Goal: Task Accomplishment & Management: Manage account settings

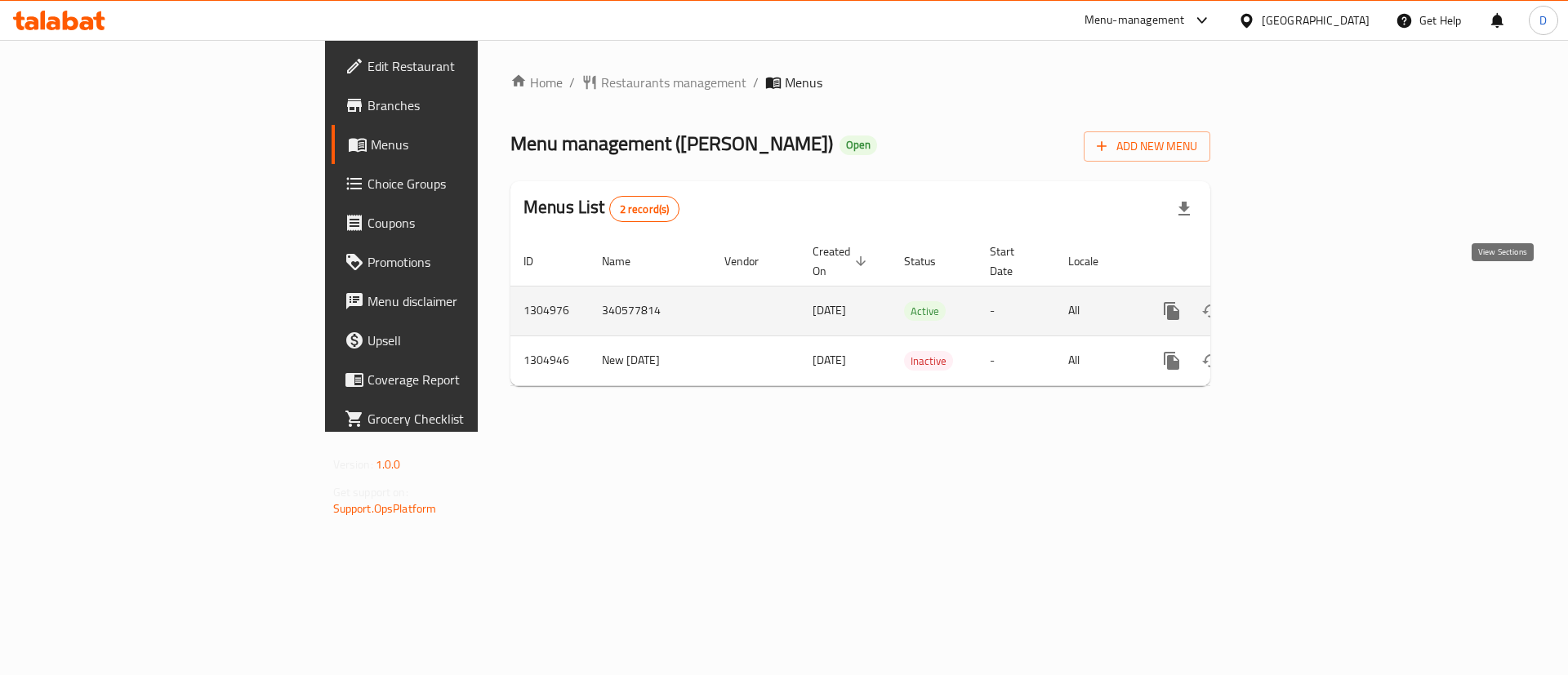
click at [1300, 301] on icon "enhanced table" at bounding box center [1289, 311] width 19 height 19
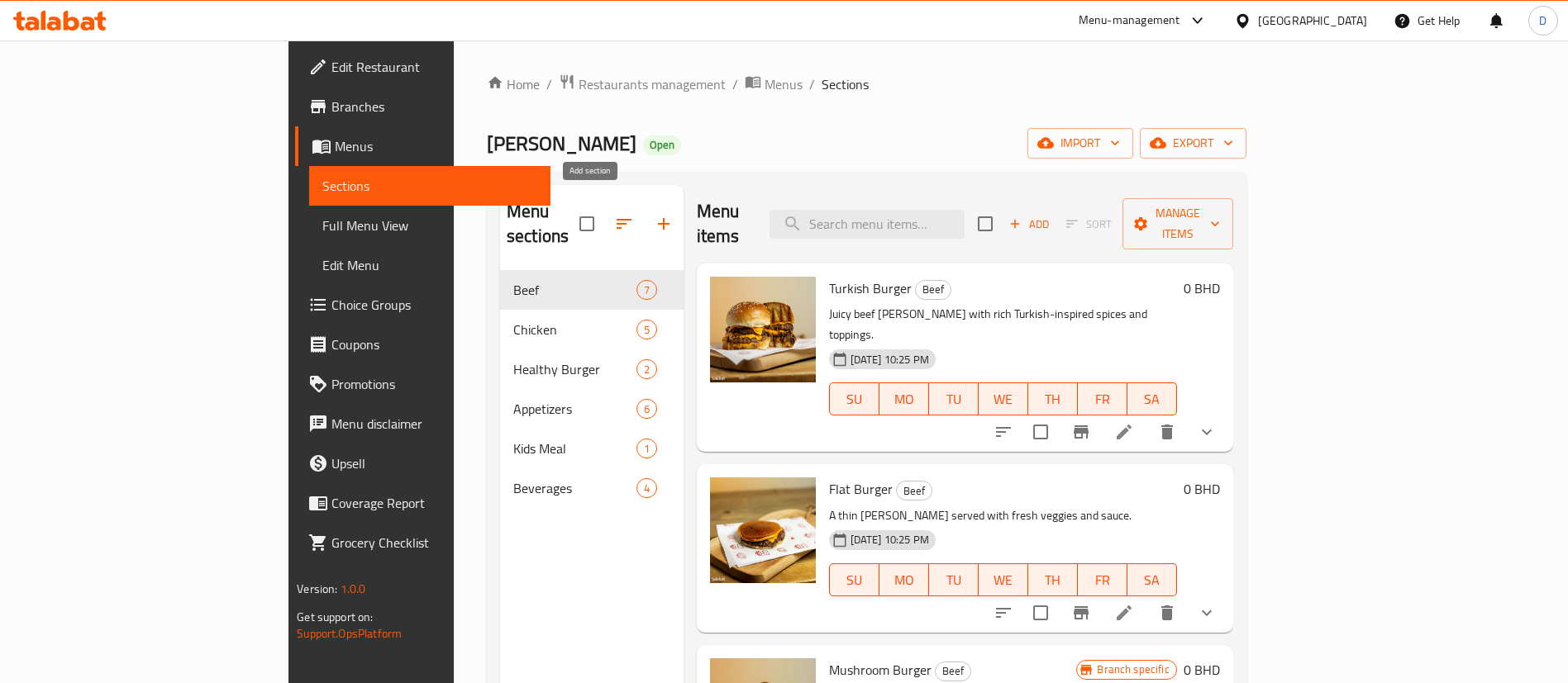
click at [658, 218] on icon "button" at bounding box center [664, 223] width 12 height 12
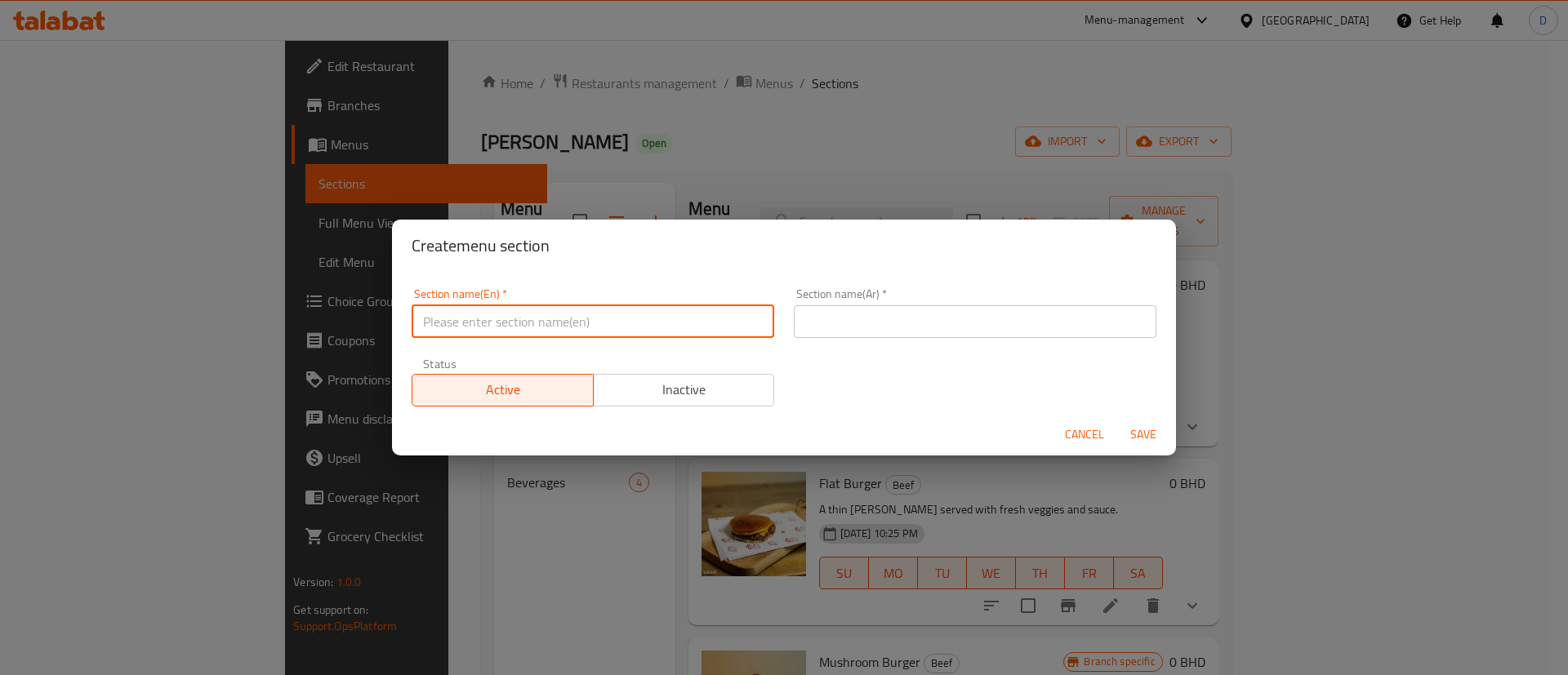
click at [656, 336] on input "text" at bounding box center [592, 322] width 362 height 33
type input "M41"
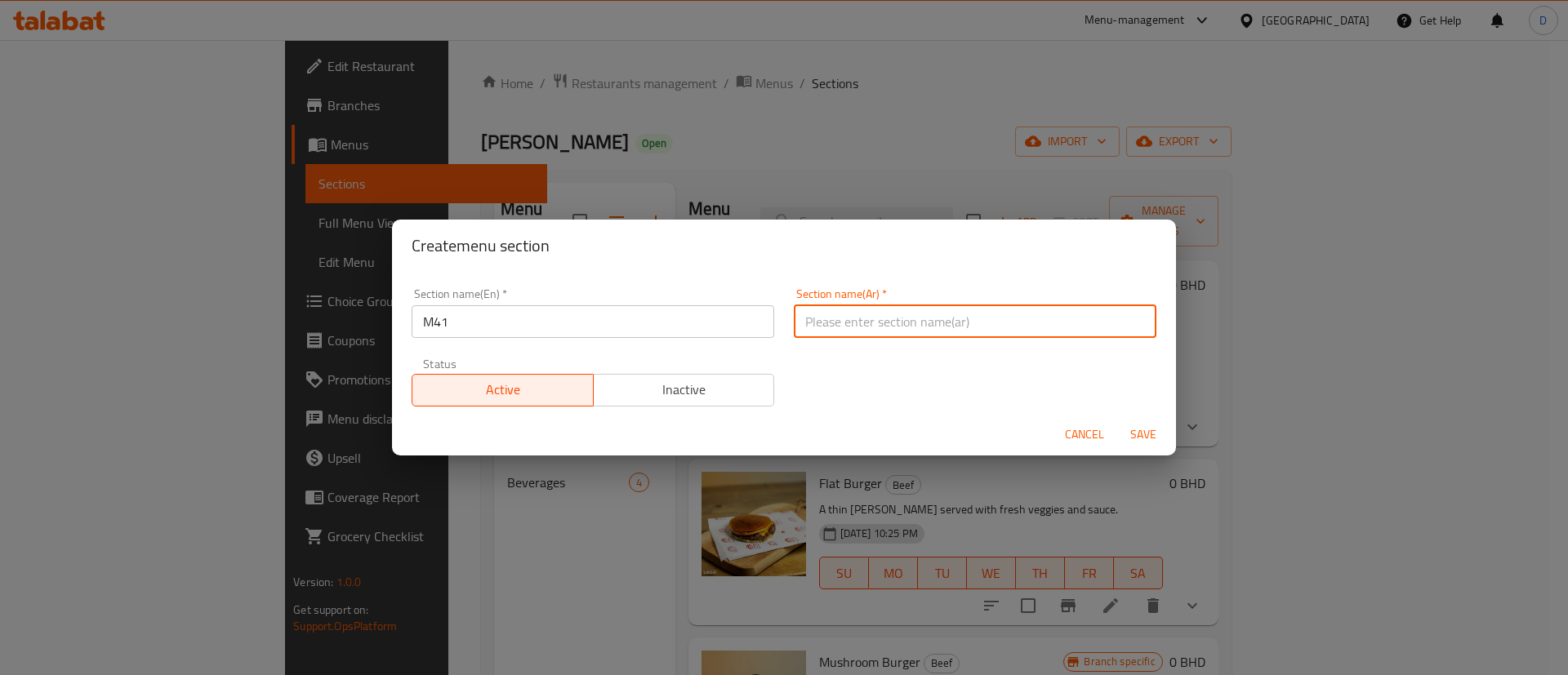
click at [940, 325] on input "text" at bounding box center [974, 322] width 362 height 33
type input "وجبة لشخص واحد"
click at [1155, 421] on button "Save" at bounding box center [1143, 434] width 52 height 30
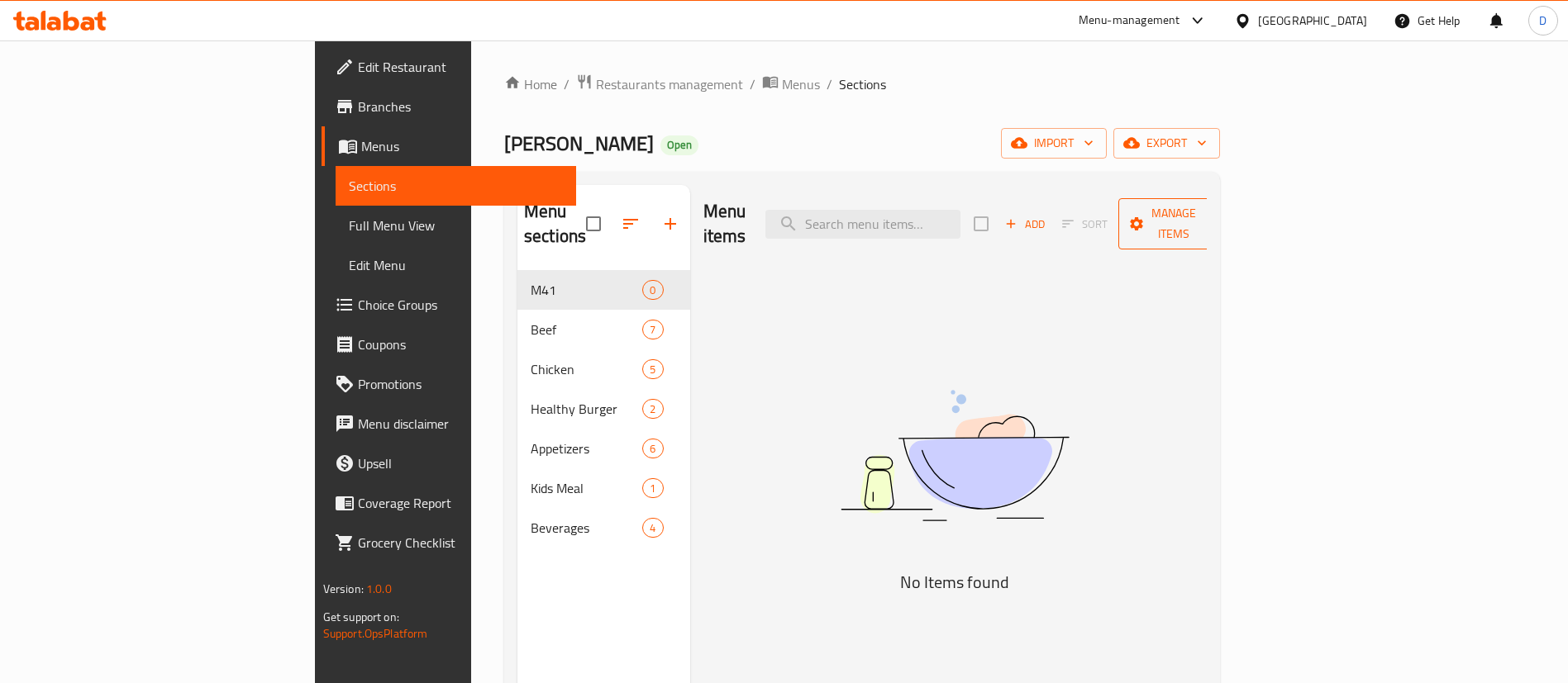
click at [1229, 224] on button "Manage items" at bounding box center [1173, 223] width 111 height 51
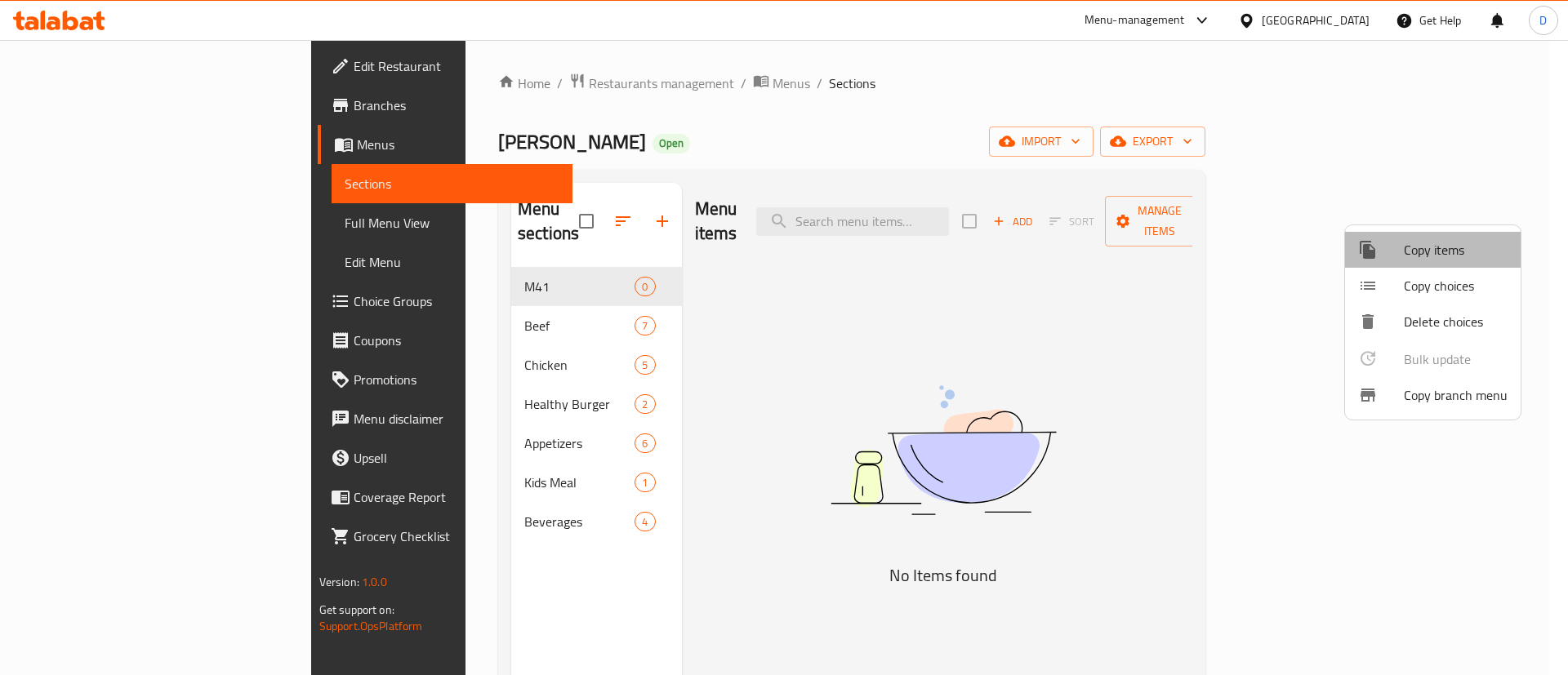
click at [1435, 253] on span "Copy items" at bounding box center [1456, 250] width 104 height 19
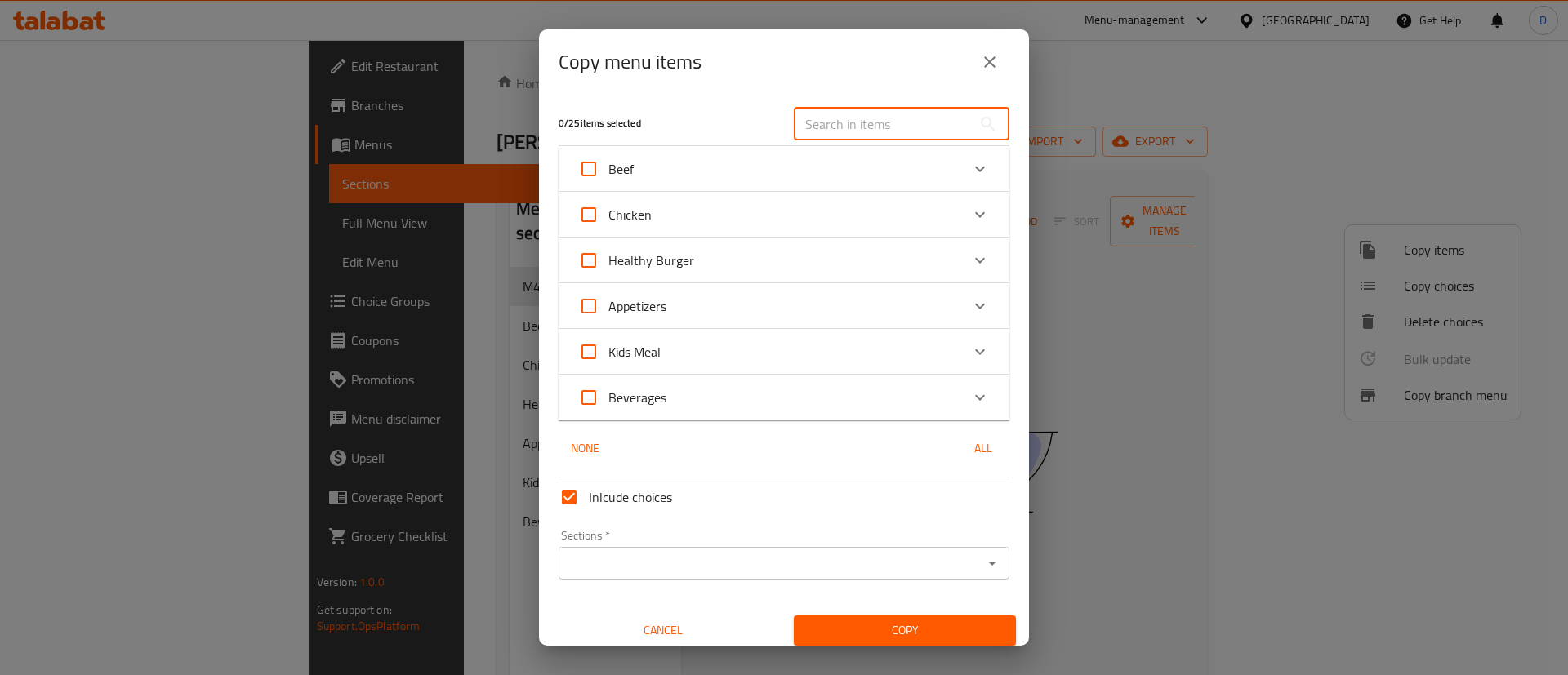
click at [864, 111] on input "text" at bounding box center [882, 124] width 178 height 33
paste input "Crispy Chicken Meal"
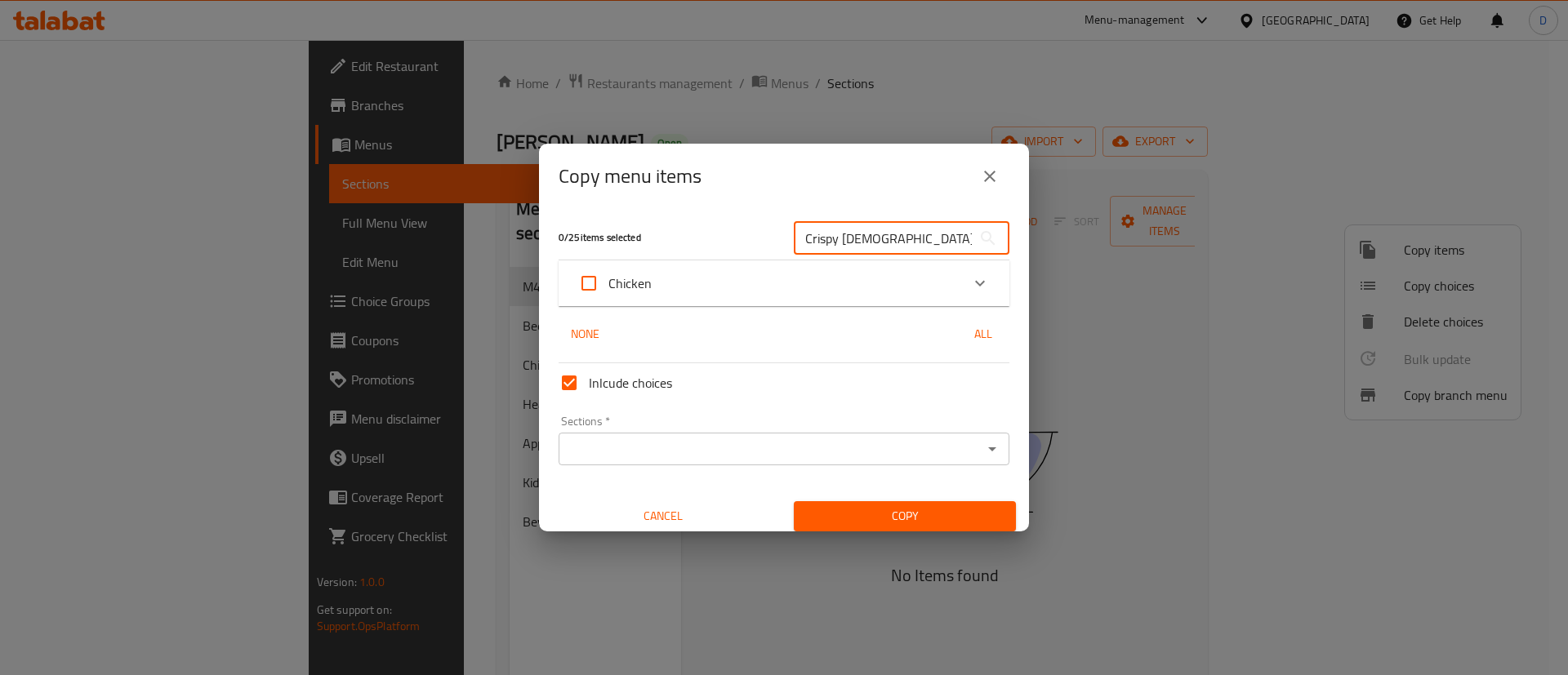
type input "Crispy [DEMOGRAPHIC_DATA]"
click at [970, 278] on icon "Expand" at bounding box center [980, 283] width 19 height 19
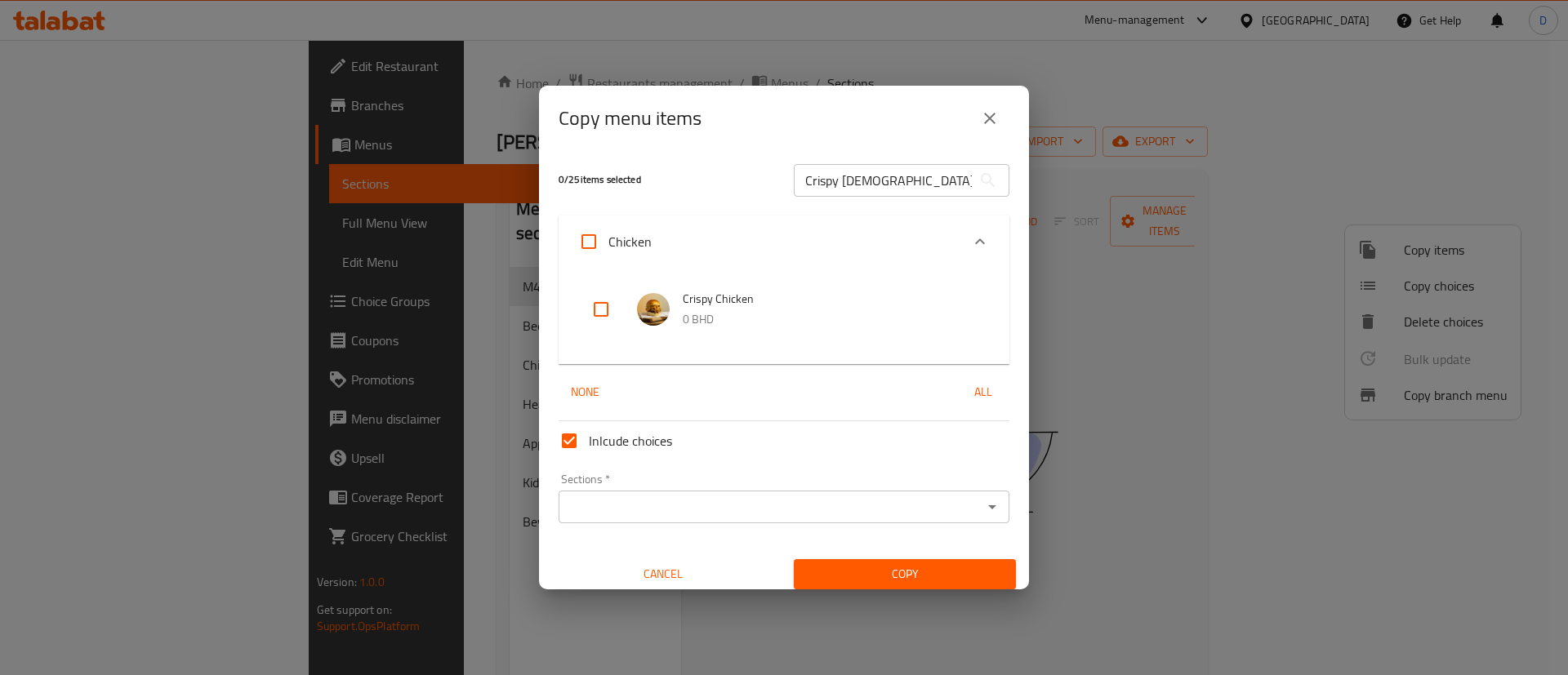
click at [604, 320] on input "checkbox" at bounding box center [600, 309] width 39 height 39
checkbox input "true"
drag, startPoint x: 848, startPoint y: 166, endPoint x: 858, endPoint y: 172, distance: 11.7
click at [853, 168] on input "Crispy [DEMOGRAPHIC_DATA]" at bounding box center [882, 181] width 178 height 33
click at [859, 173] on input "Crispy [DEMOGRAPHIC_DATA]" at bounding box center [882, 181] width 178 height 33
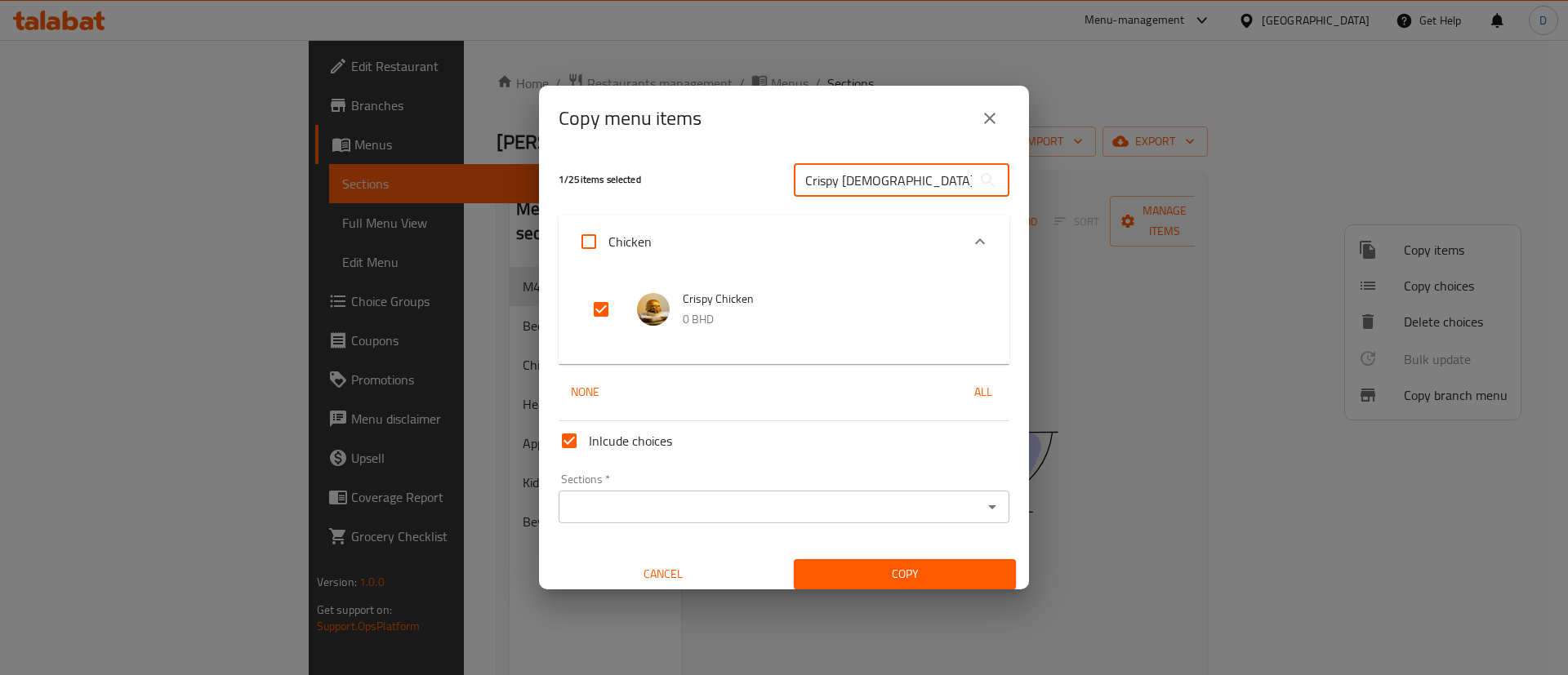
click at [859, 173] on input "Crispy [DEMOGRAPHIC_DATA]" at bounding box center [882, 181] width 178 height 33
paste input "Healthy Chicken Burger Meal"
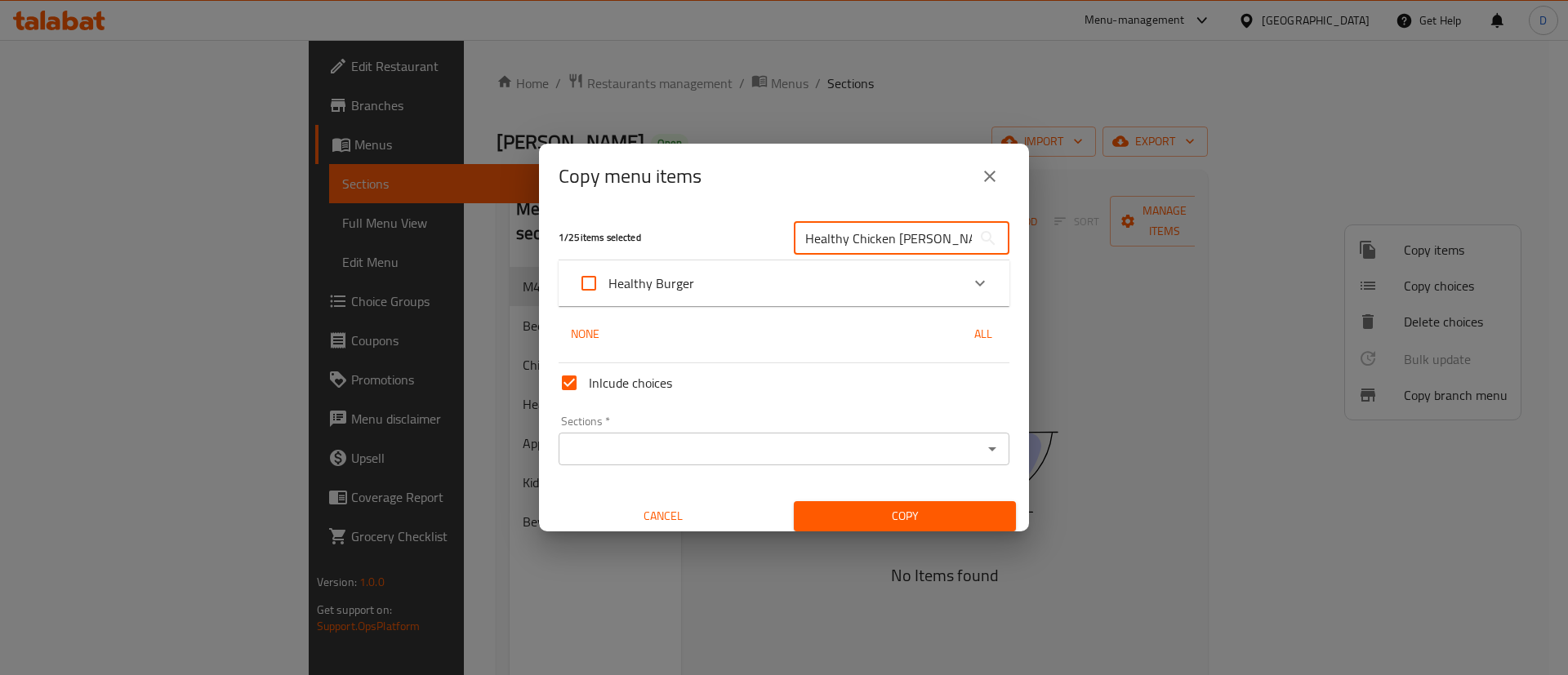
type input "Healthy Chicken [PERSON_NAME]"
click at [970, 275] on div "Expand" at bounding box center [980, 283] width 39 height 39
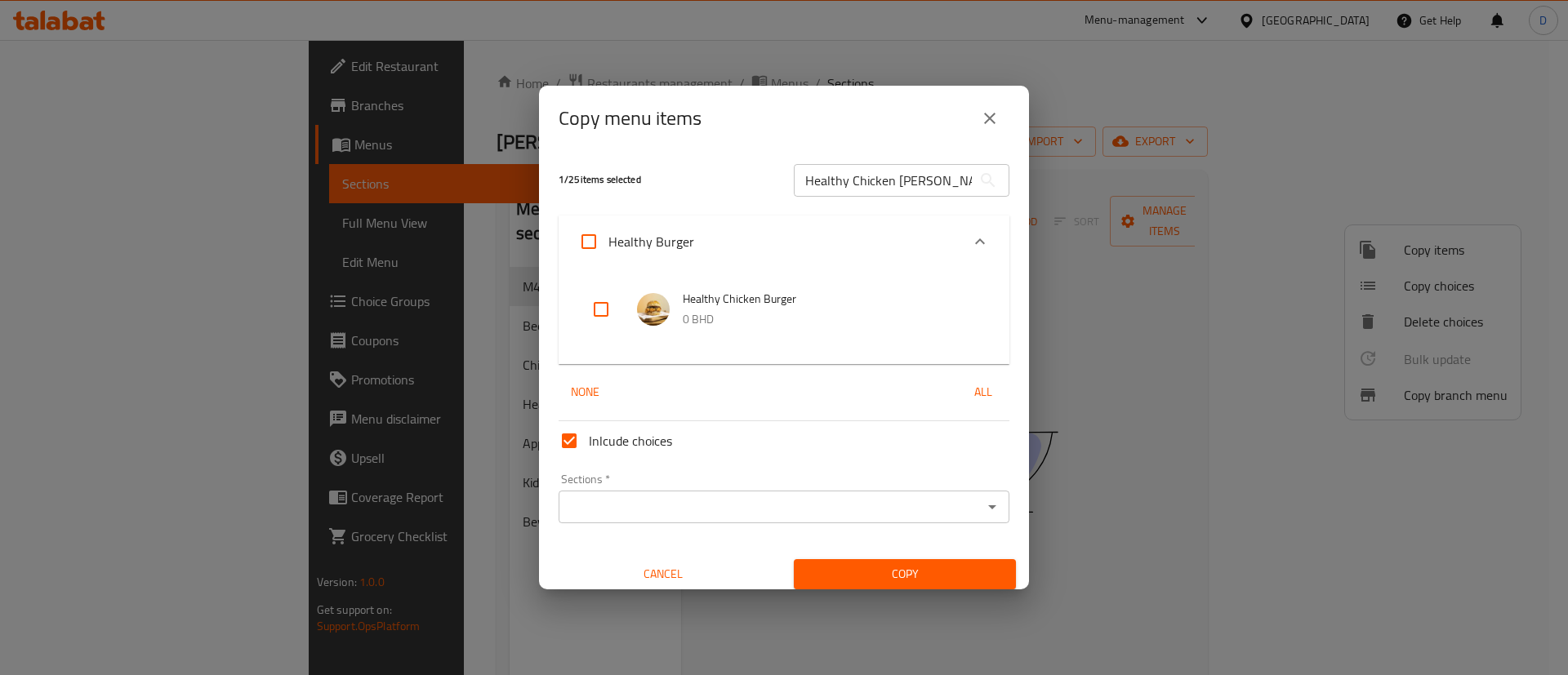
click at [601, 303] on input "checkbox" at bounding box center [600, 309] width 39 height 39
checkbox input "true"
click at [984, 509] on button "Open" at bounding box center [992, 507] width 23 height 23
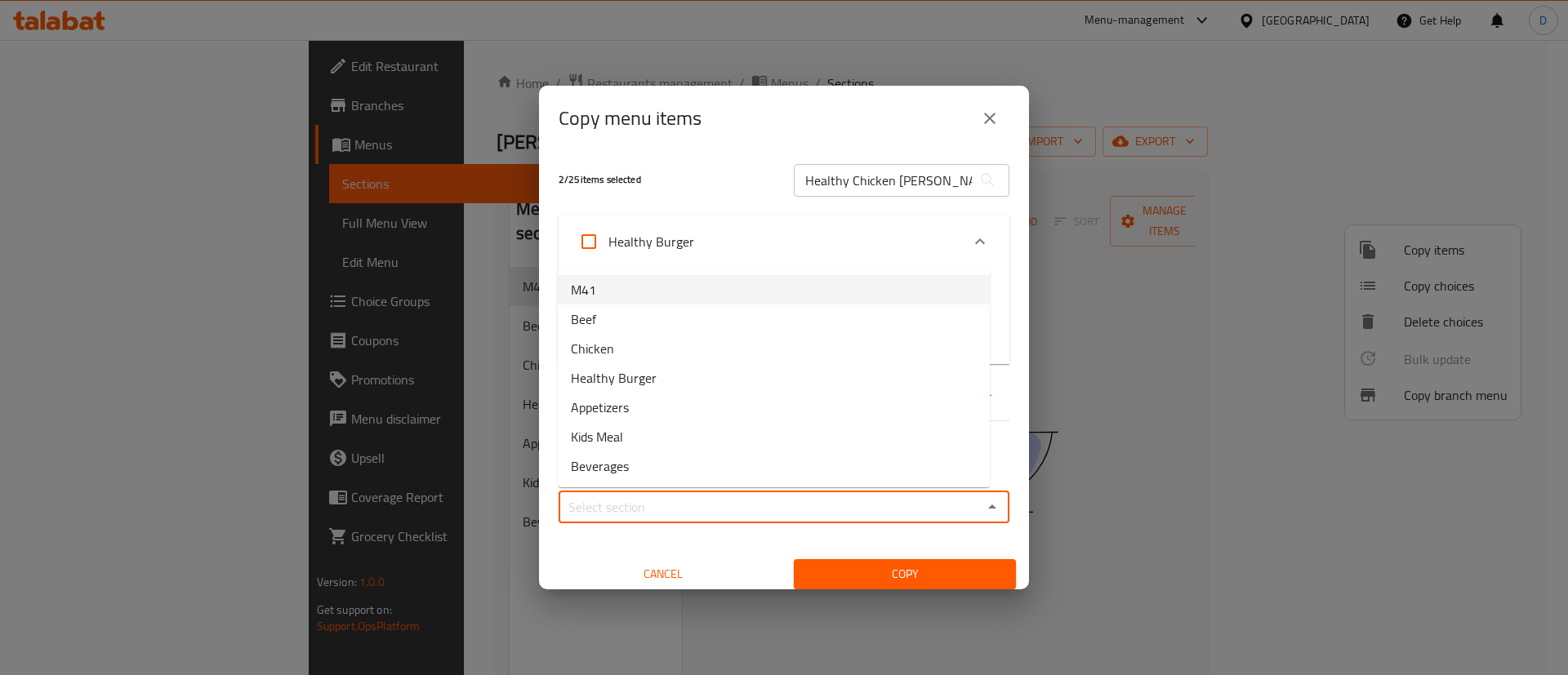
drag, startPoint x: 585, startPoint y: 307, endPoint x: 597, endPoint y: 289, distance: 21.6
click at [597, 289] on ul "M41 Beef Chicken Healthy Burger Appetizers Kids Meal Beverages" at bounding box center [774, 378] width 432 height 219
click at [597, 289] on li "M41" at bounding box center [774, 289] width 432 height 30
type input "M41"
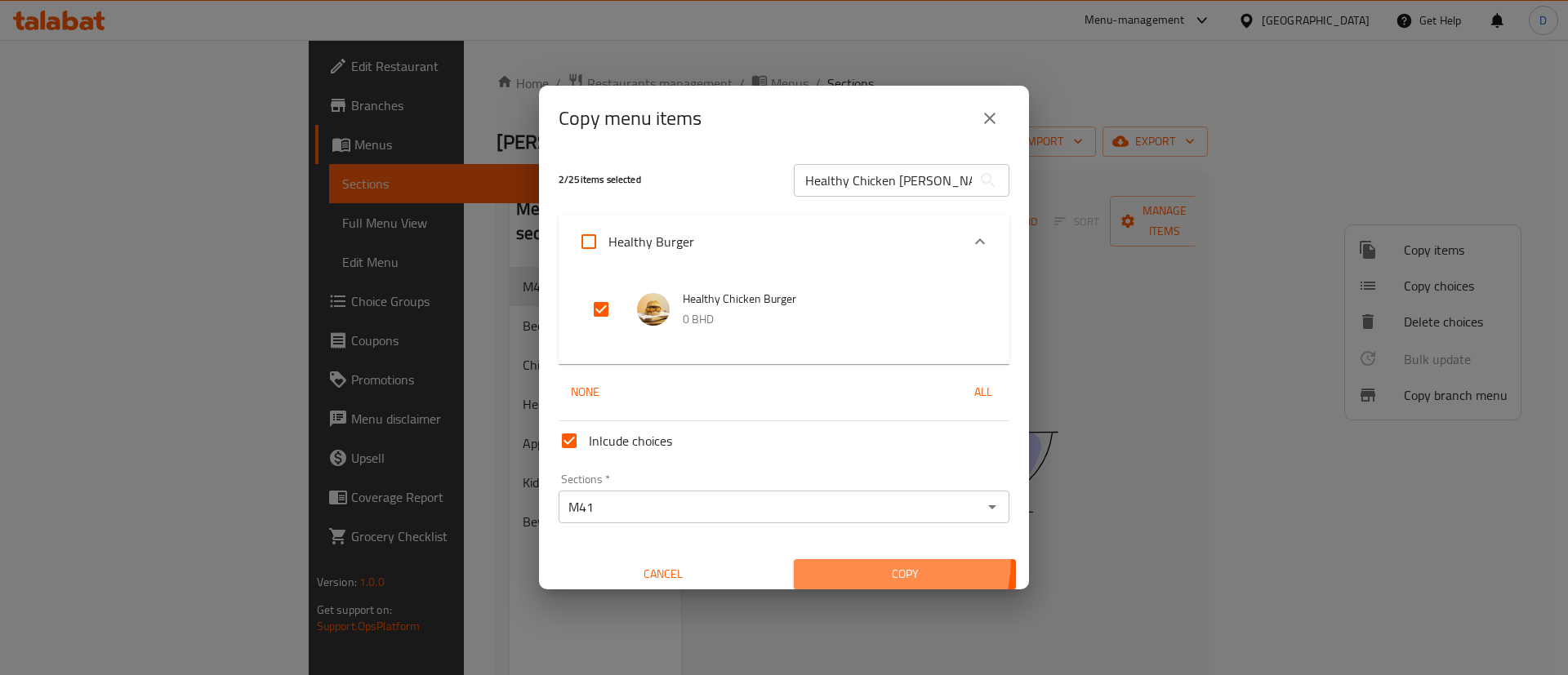
click at [866, 560] on button "Copy" at bounding box center [904, 573] width 222 height 30
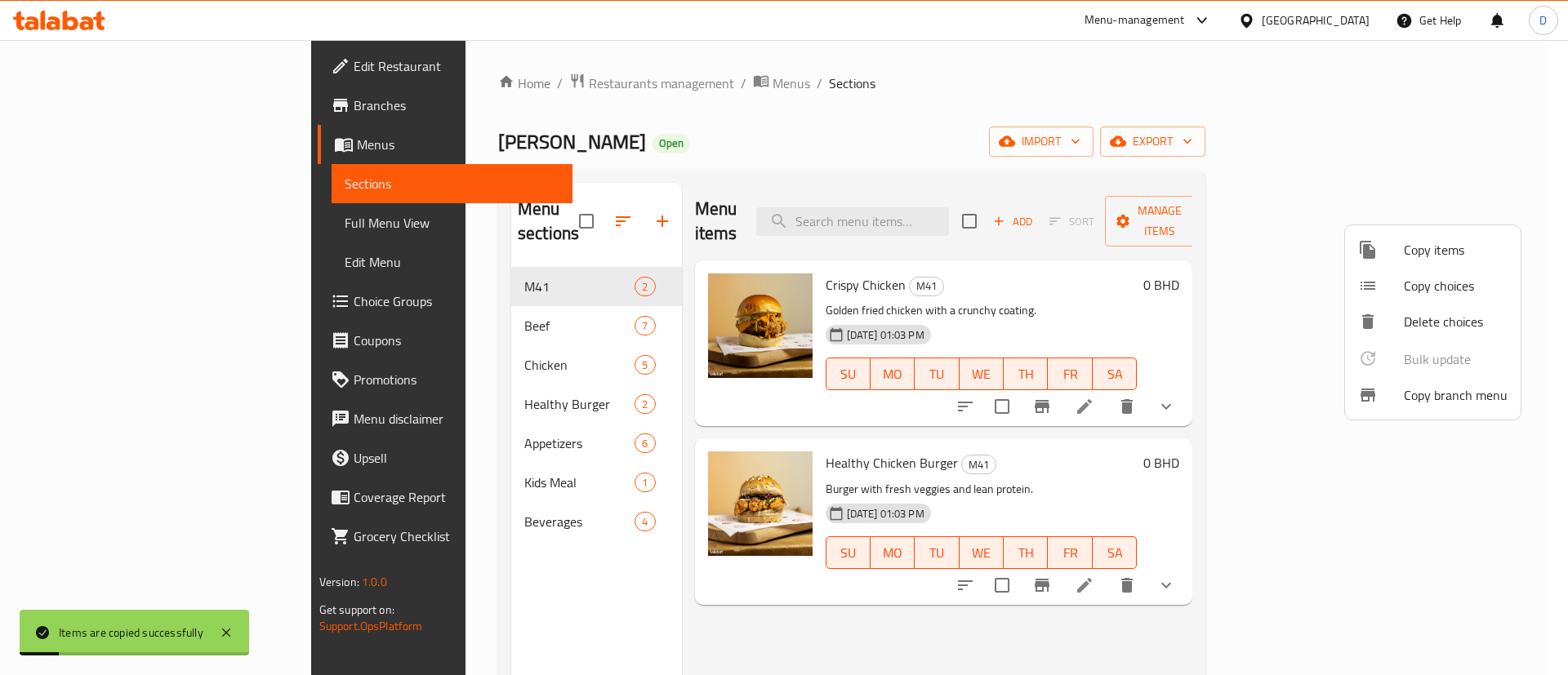
click at [383, 284] on div at bounding box center [784, 337] width 1568 height 675
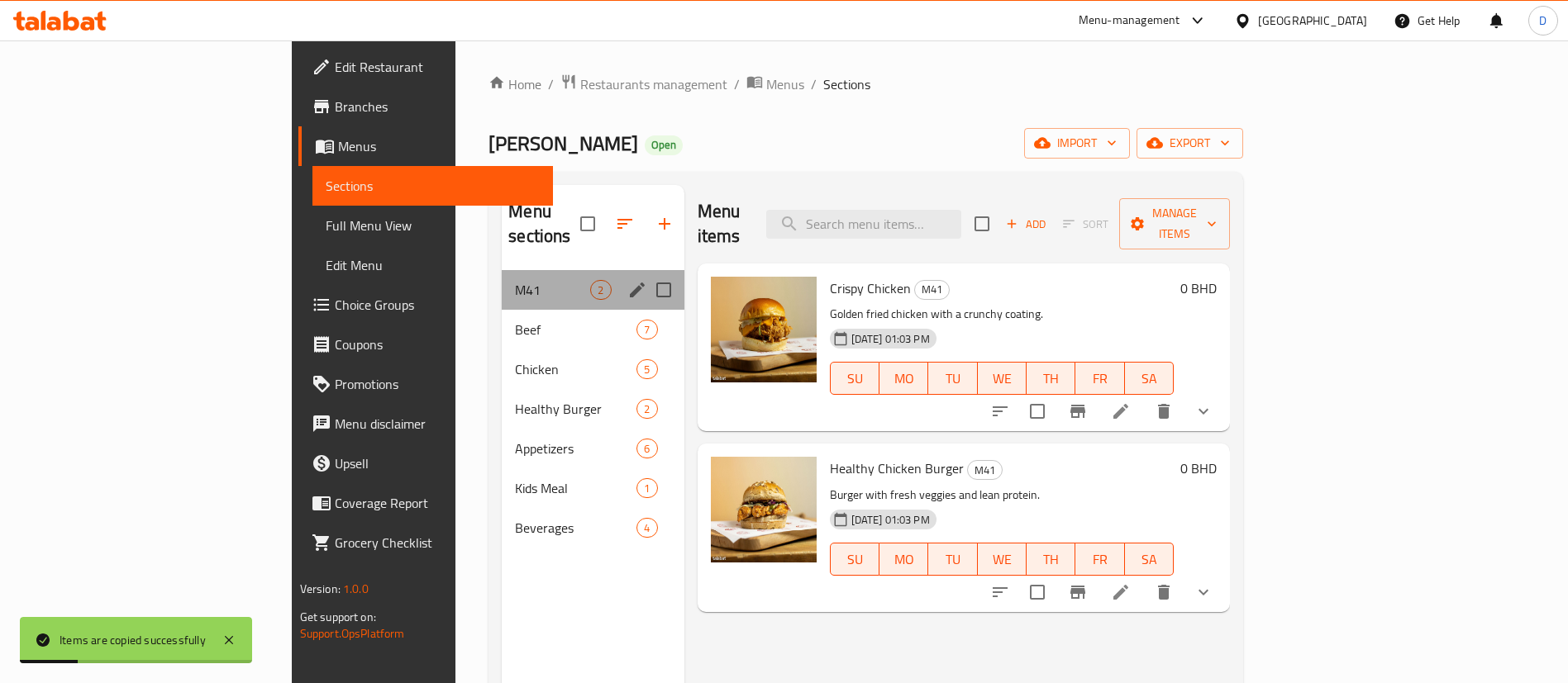
click at [515, 280] on span "M41" at bounding box center [552, 290] width 75 height 19
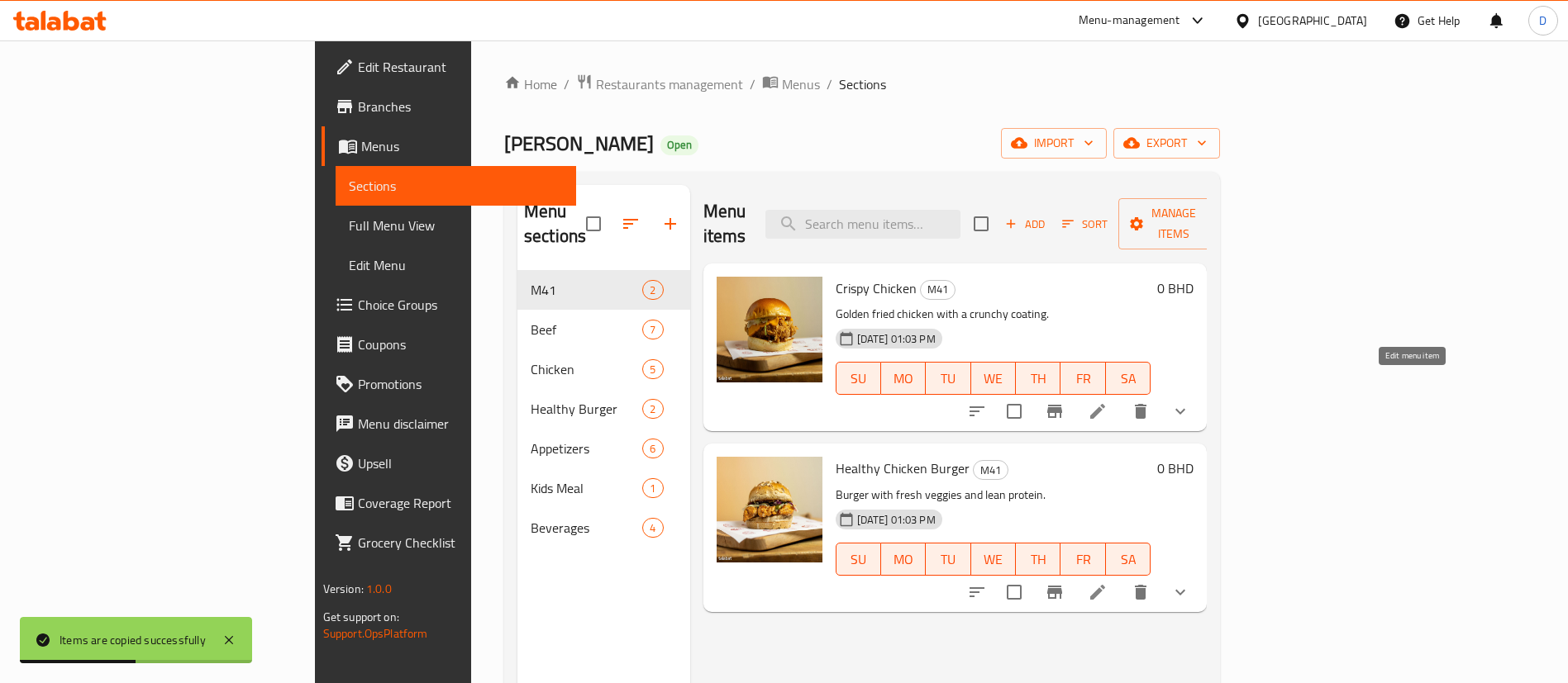
click at [1105, 404] on icon at bounding box center [1097, 411] width 15 height 15
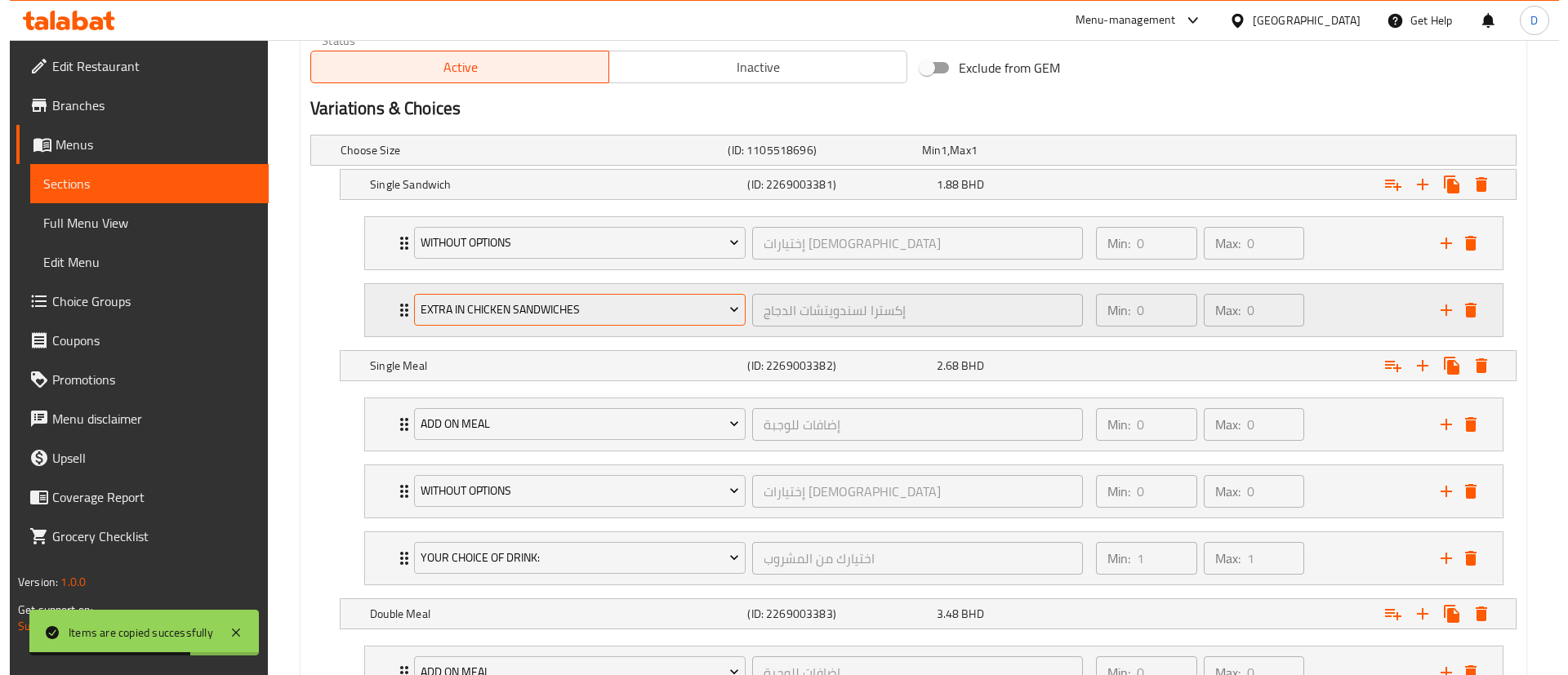
scroll to position [813, 0]
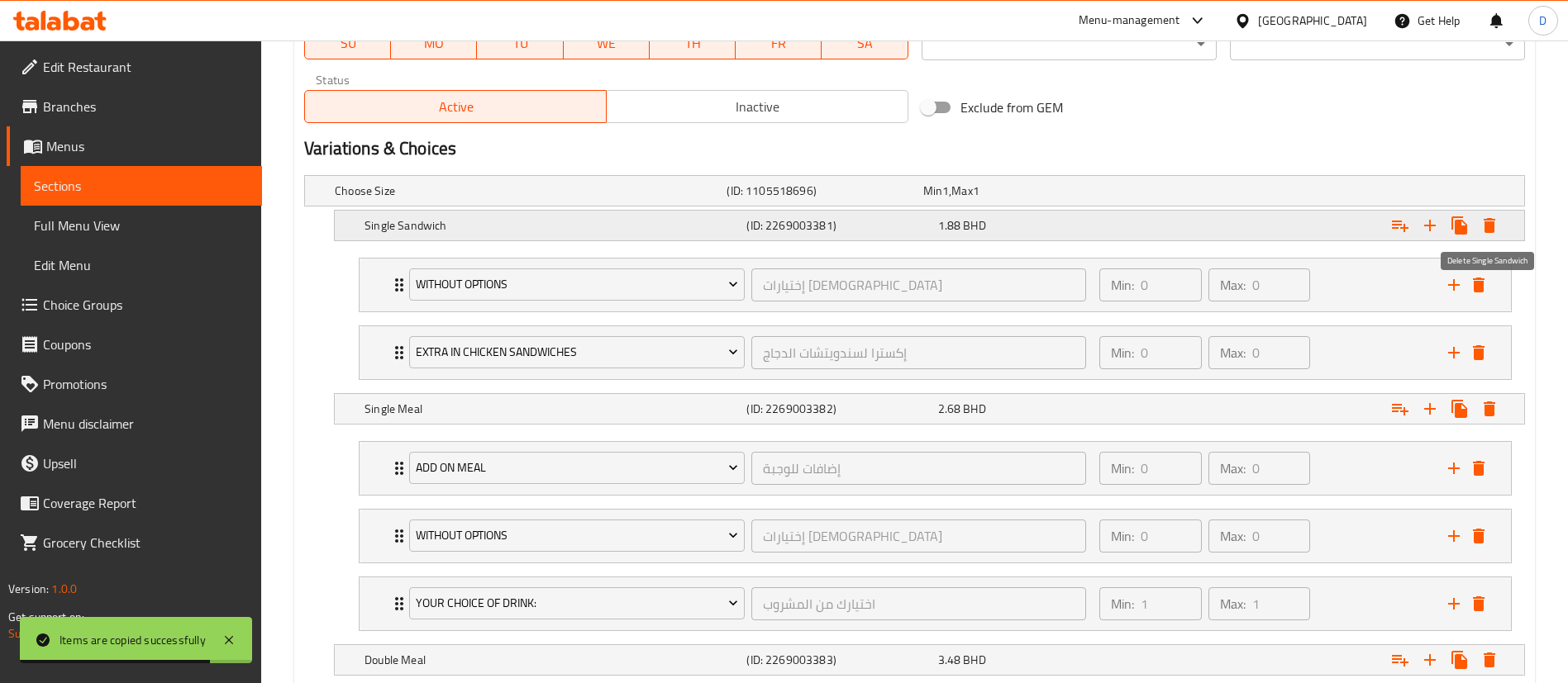
click at [1490, 224] on icon "Expand" at bounding box center [1489, 224] width 12 height 15
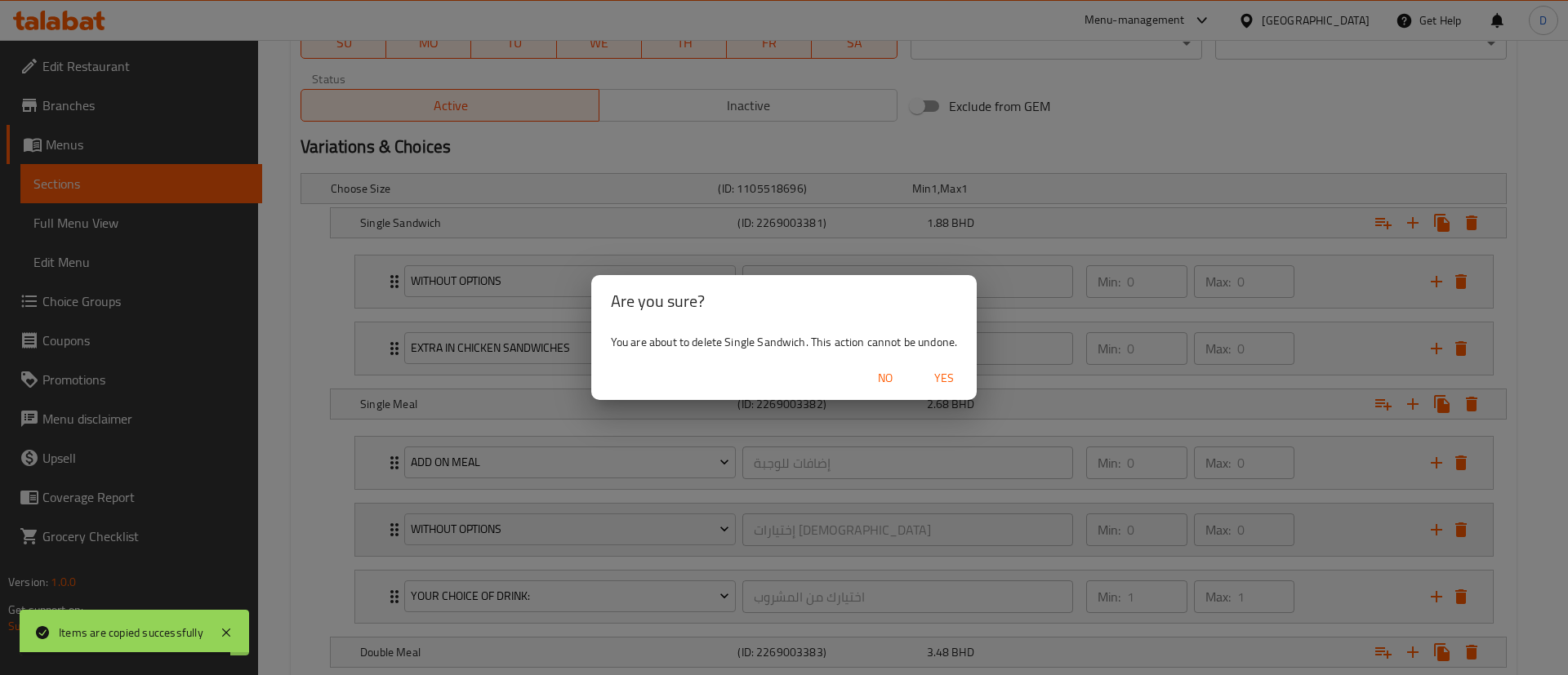
drag, startPoint x: 951, startPoint y: 363, endPoint x: 942, endPoint y: 373, distance: 13.5
click at [946, 367] on button "Yes" at bounding box center [944, 377] width 52 height 30
click at [943, 504] on div "Without Options إختيارات [DEMOGRAPHIC_DATA] ​" at bounding box center [739, 530] width 689 height 52
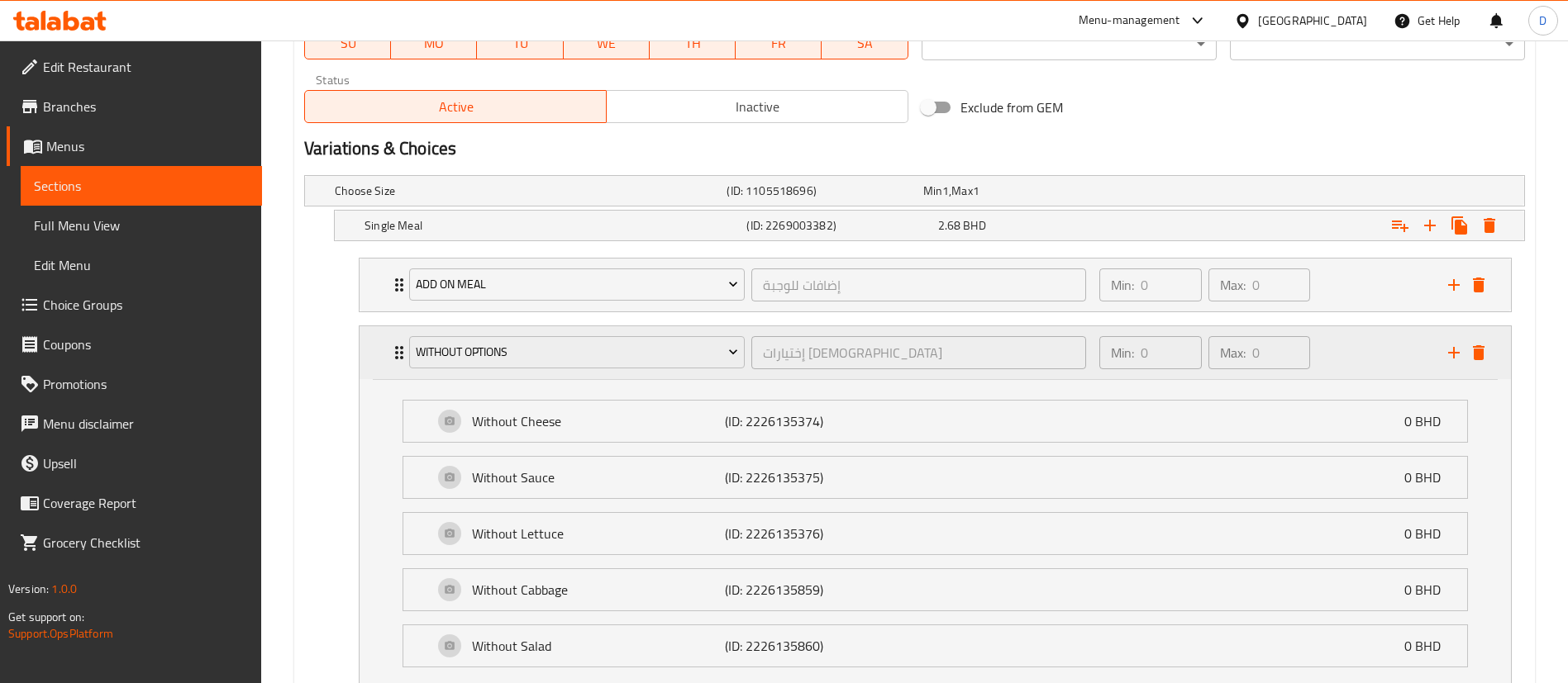
click at [398, 356] on icon "Expand" at bounding box center [399, 353] width 9 height 14
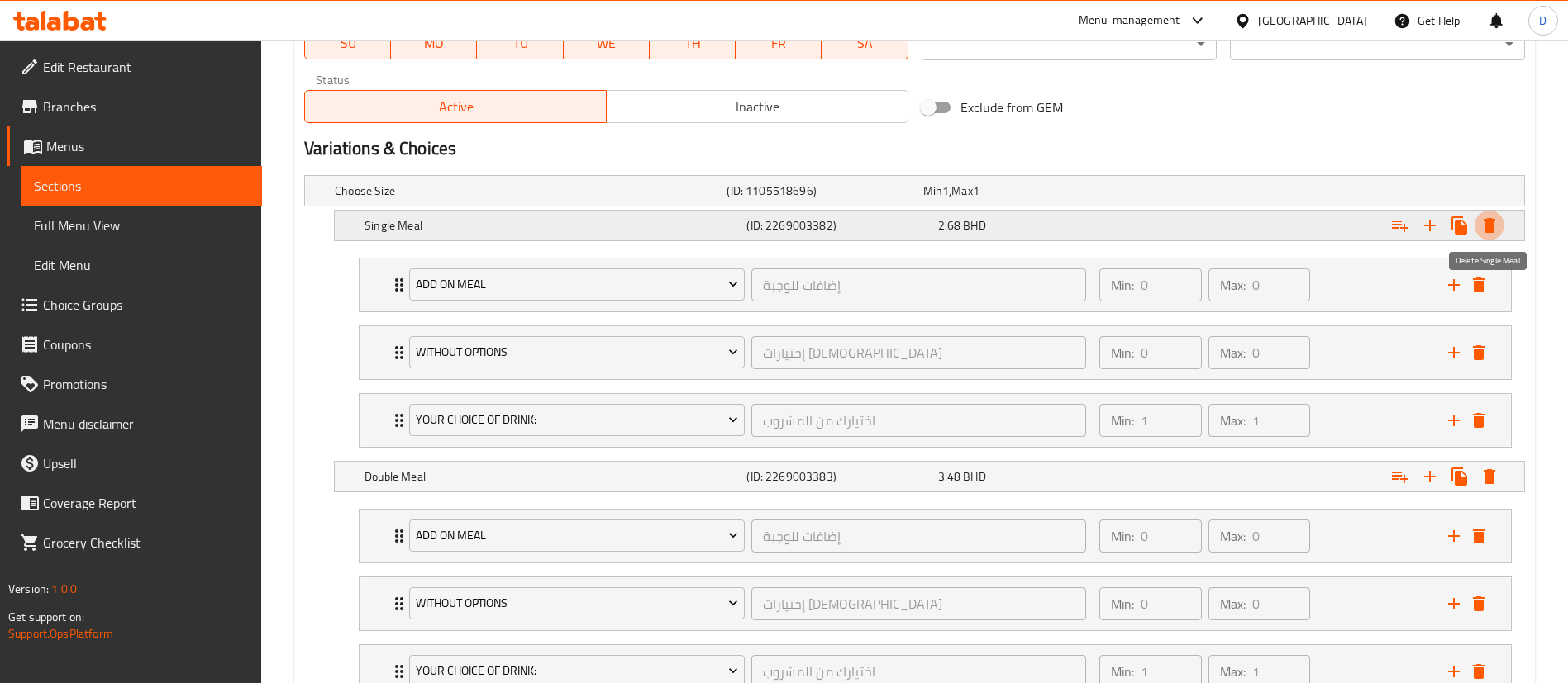
click at [1489, 226] on icon "Expand" at bounding box center [1489, 224] width 12 height 15
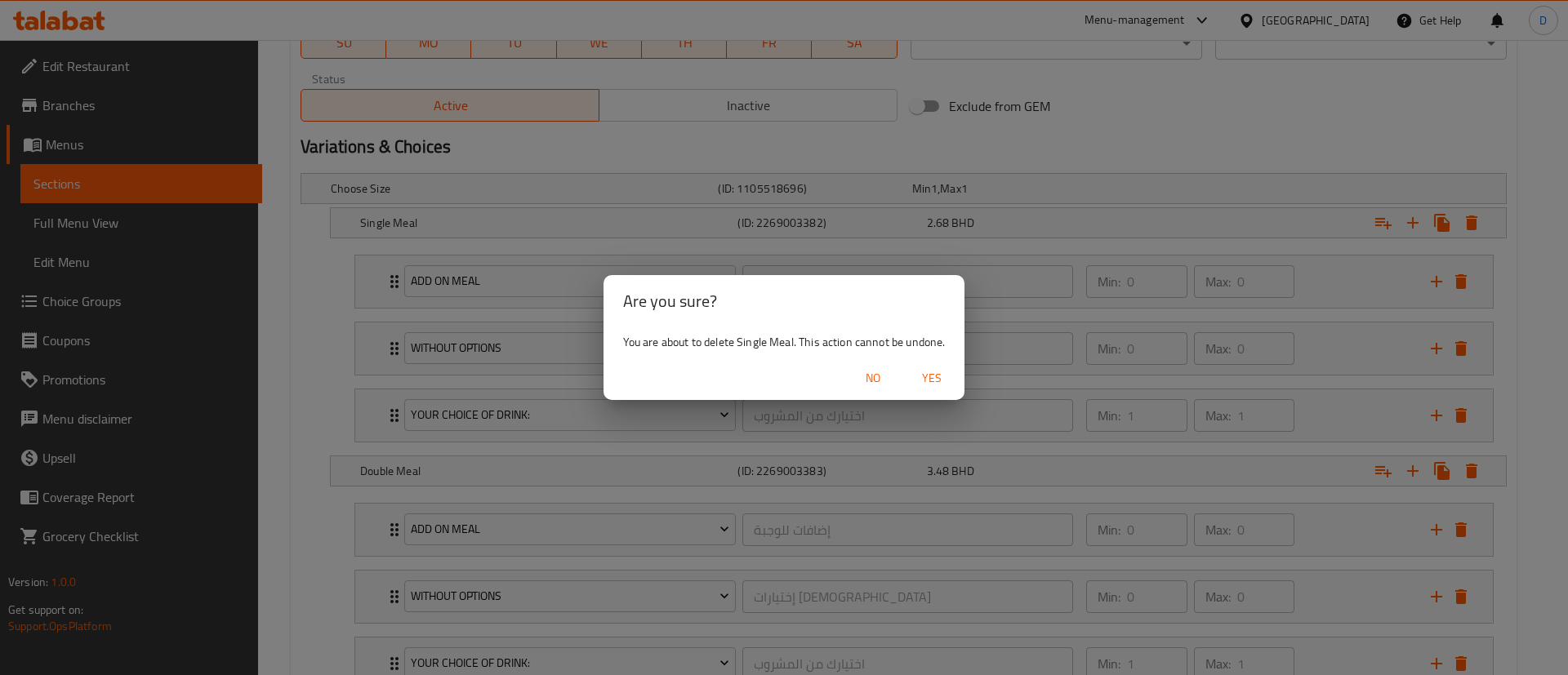
click at [923, 369] on span "Yes" at bounding box center [932, 377] width 39 height 20
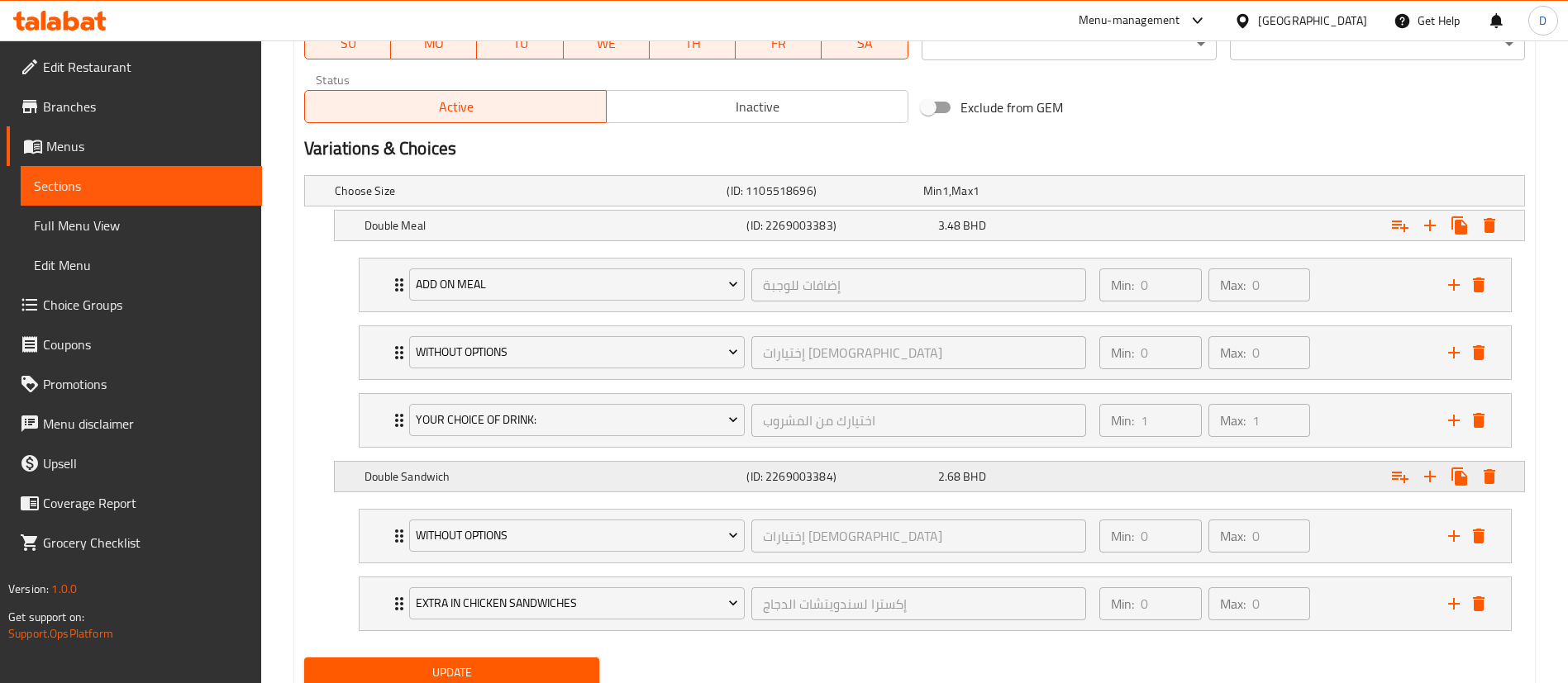
click at [1487, 240] on button "Expand" at bounding box center [1489, 225] width 30 height 30
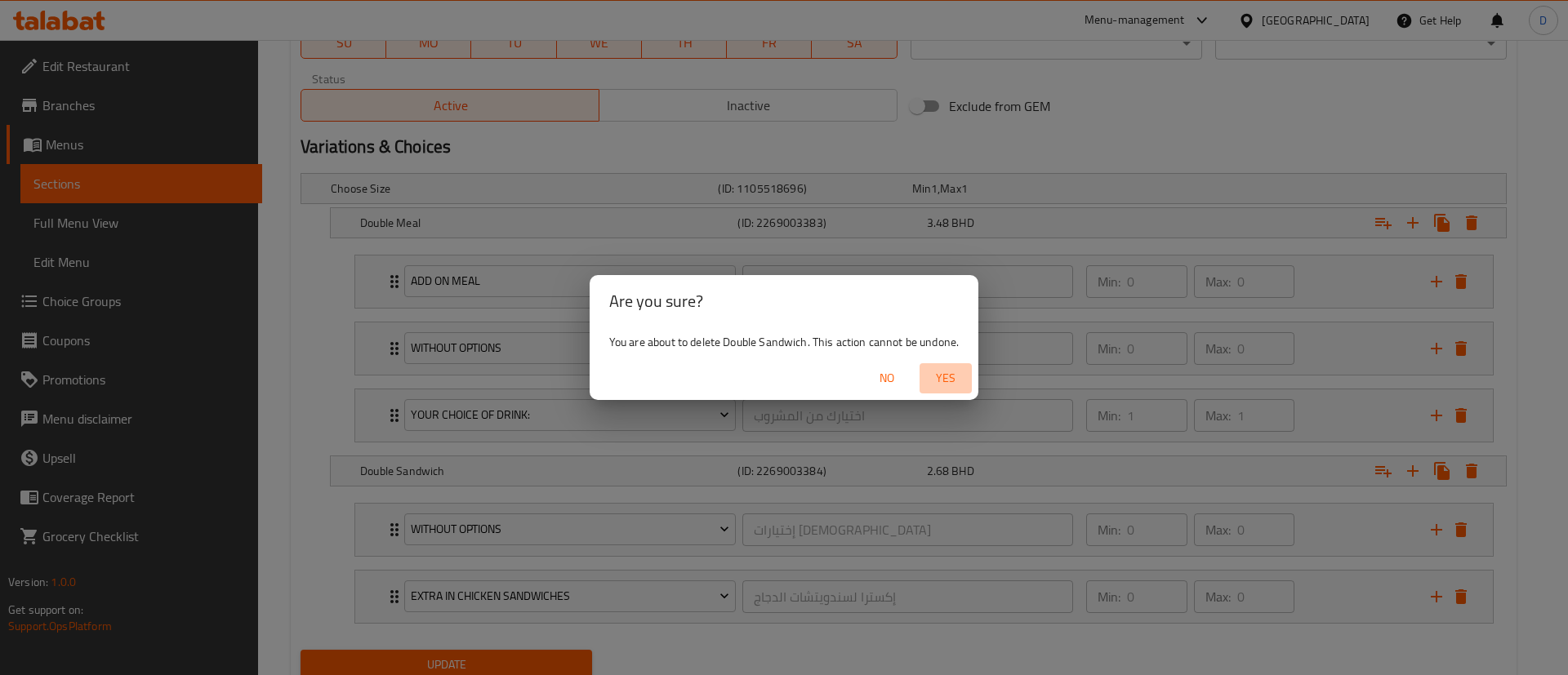
click at [955, 380] on span "Yes" at bounding box center [945, 377] width 39 height 20
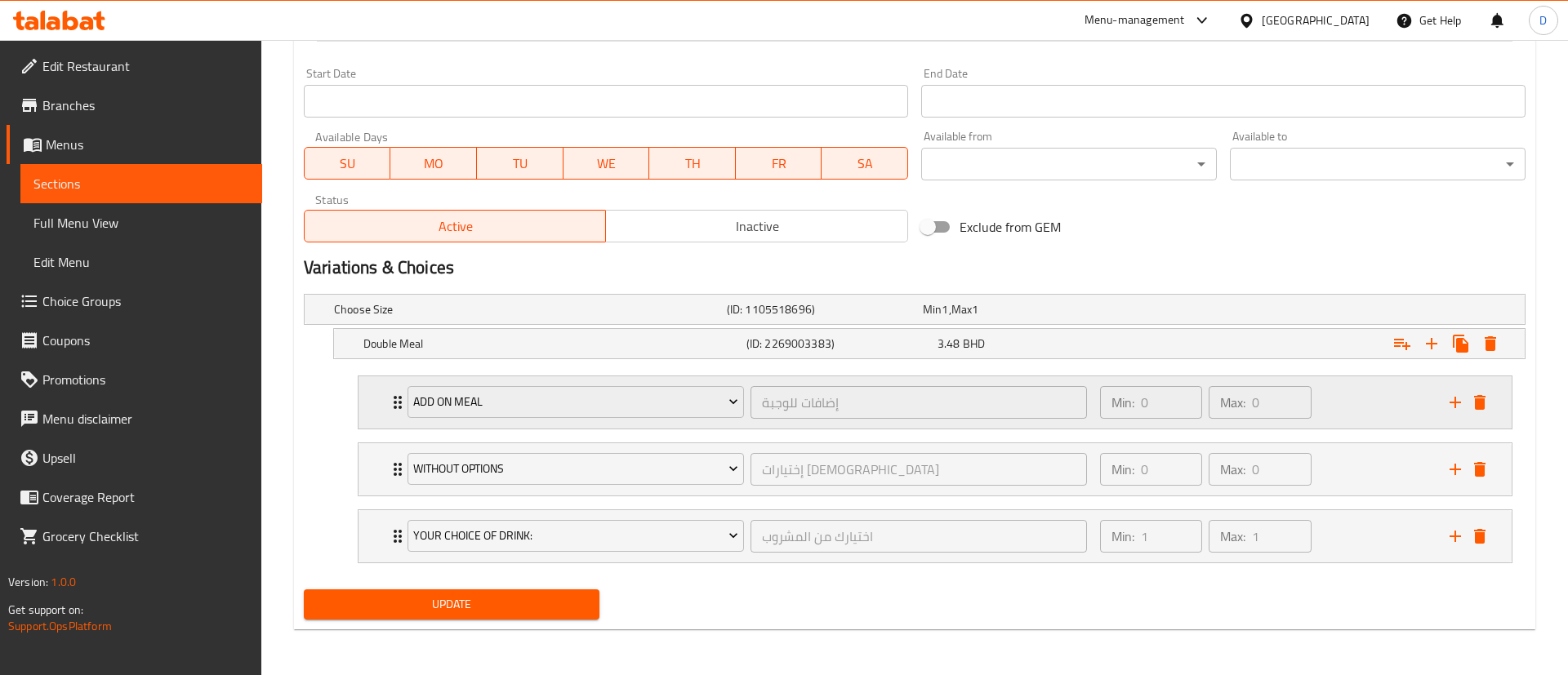
scroll to position [692, 0]
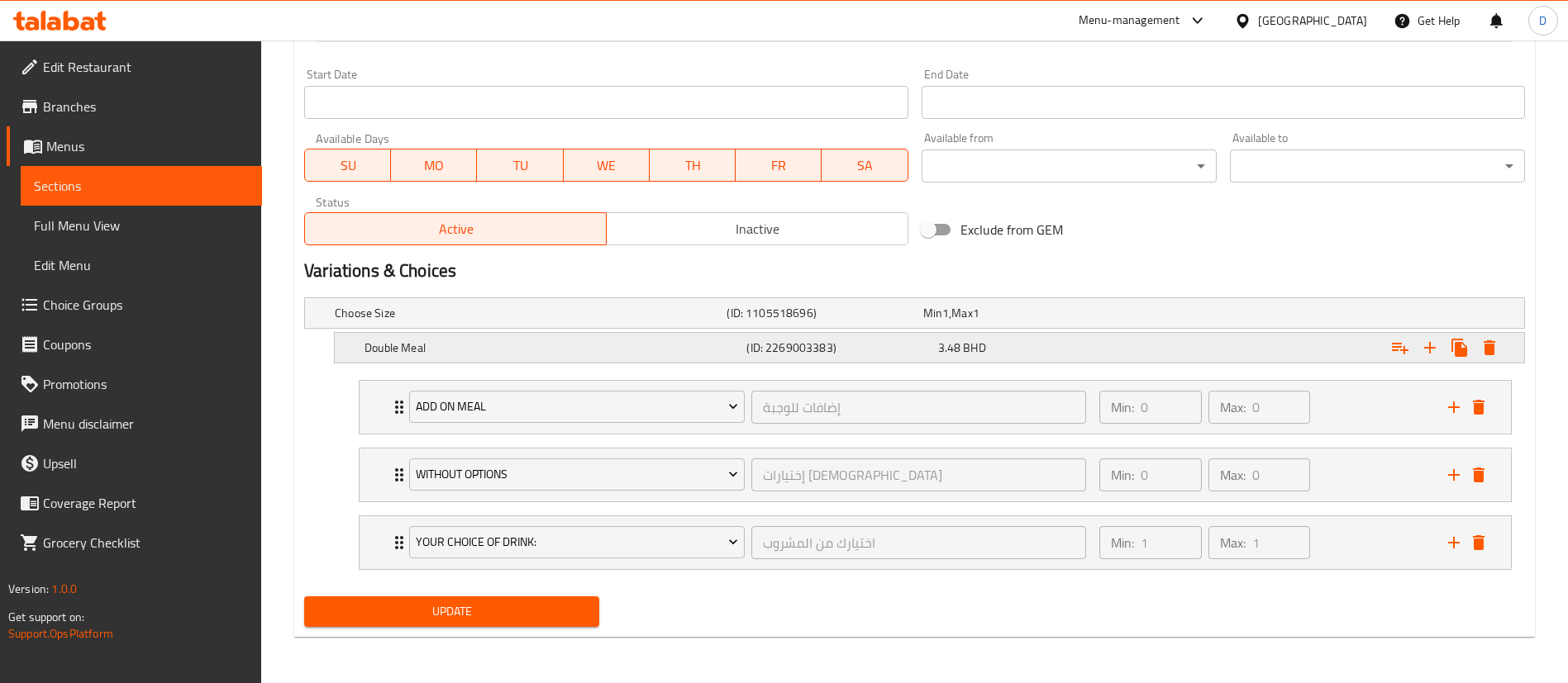
click at [1490, 344] on icon "Expand" at bounding box center [1489, 347] width 12 height 15
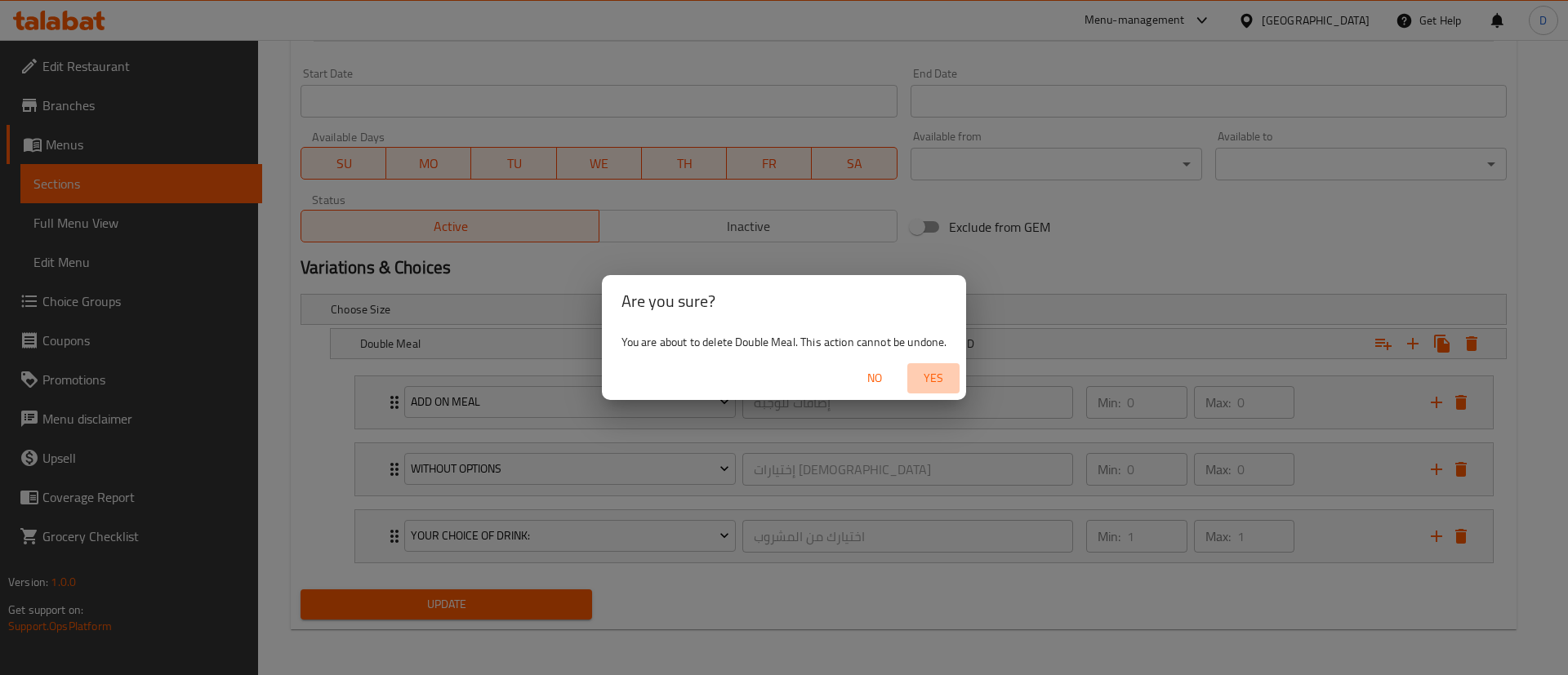
drag, startPoint x: 952, startPoint y: 374, endPoint x: 864, endPoint y: 240, distance: 160.3
click at [950, 374] on span "Yes" at bounding box center [933, 377] width 39 height 20
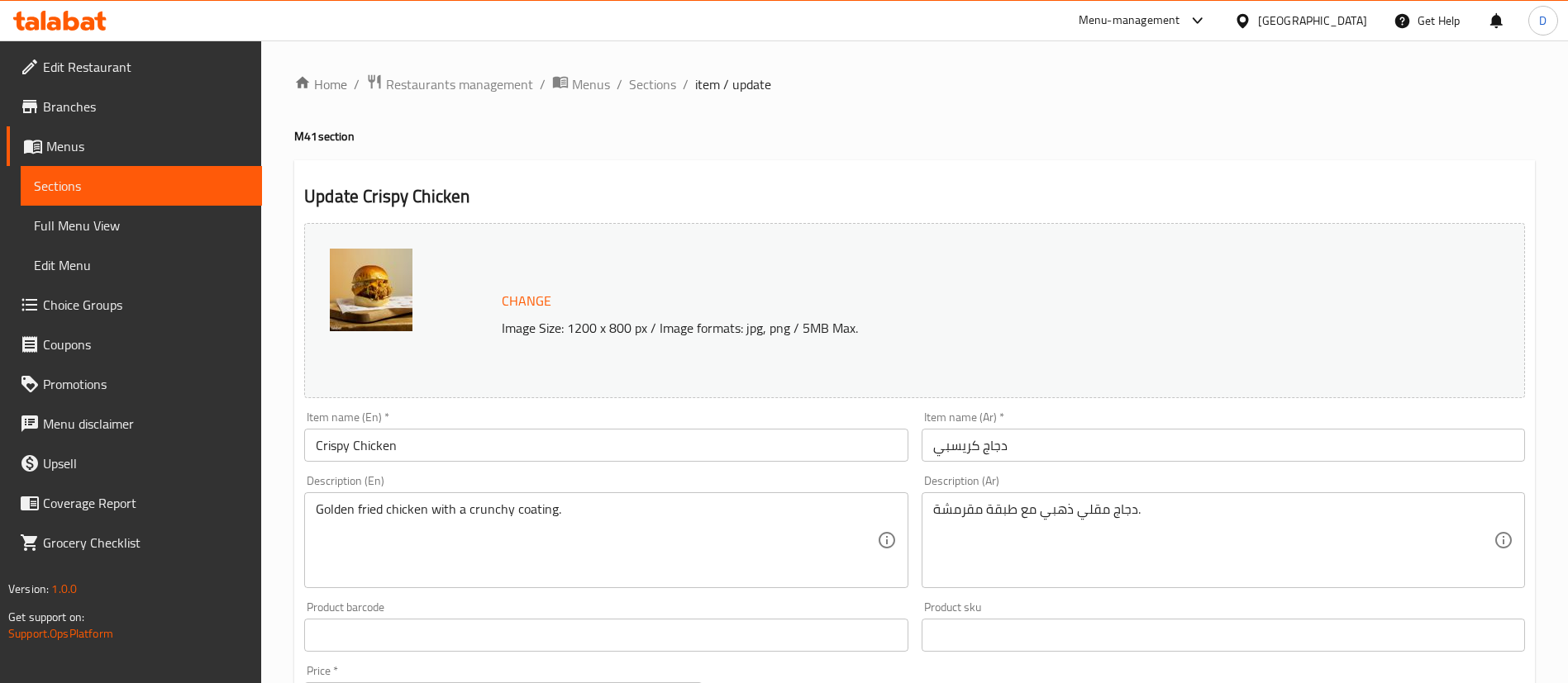
scroll to position [124, 0]
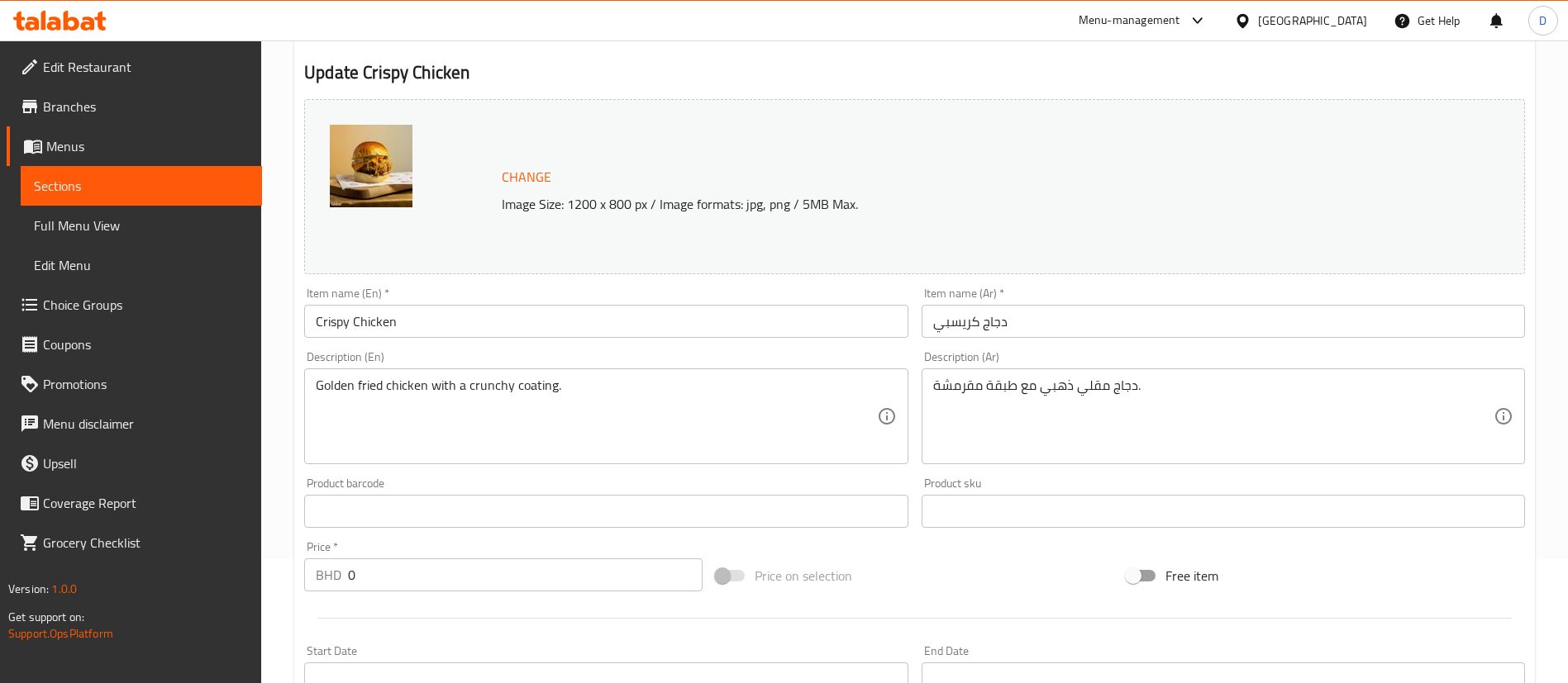
click at [396, 310] on input "Crispy Chicken" at bounding box center [606, 322] width 604 height 33
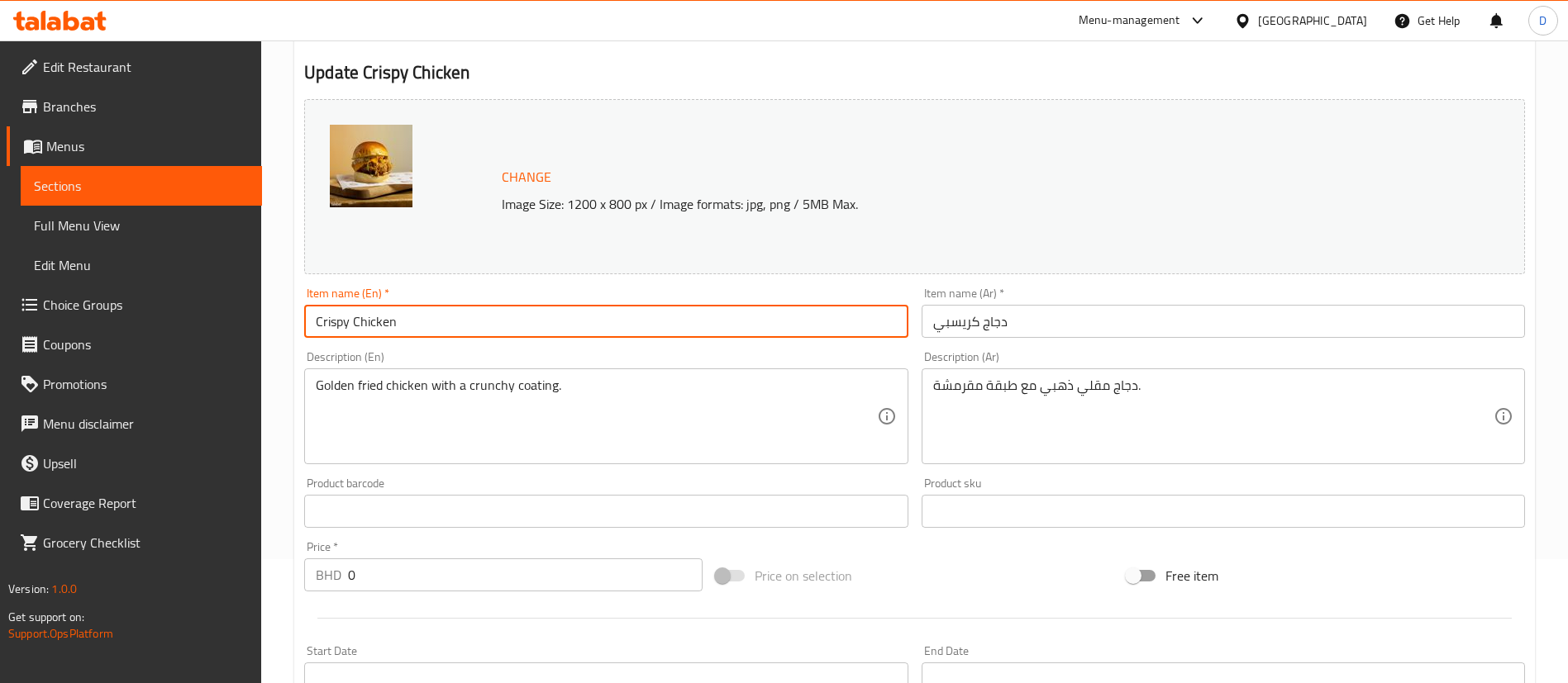
click at [396, 311] on input "Crispy Chicken" at bounding box center [606, 322] width 604 height 33
paste input "Meal"
type input "Crispy Chicken Meal"
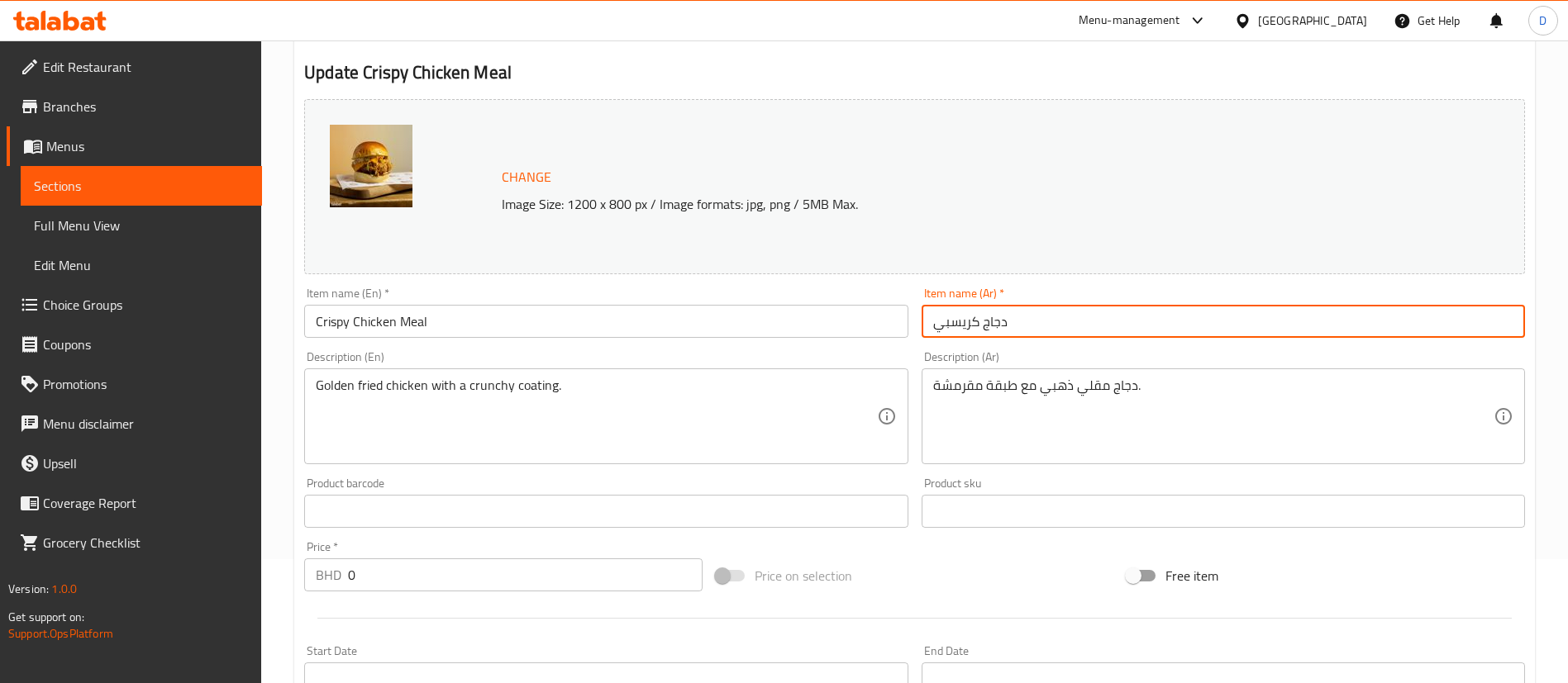
drag, startPoint x: 1036, startPoint y: 333, endPoint x: 889, endPoint y: 329, distance: 147.1
click at [889, 328] on div "Change Image Size: 1200 x 800 px / Image formats: jpg, png / 5MB Max. Item name…" at bounding box center [914, 460] width 1234 height 735
click at [990, 324] on input "دجاج كريسبي" at bounding box center [1223, 322] width 604 height 33
click at [1044, 313] on input "دجاج كريسبي" at bounding box center [1223, 322] width 604 height 33
paste input "وجبة"
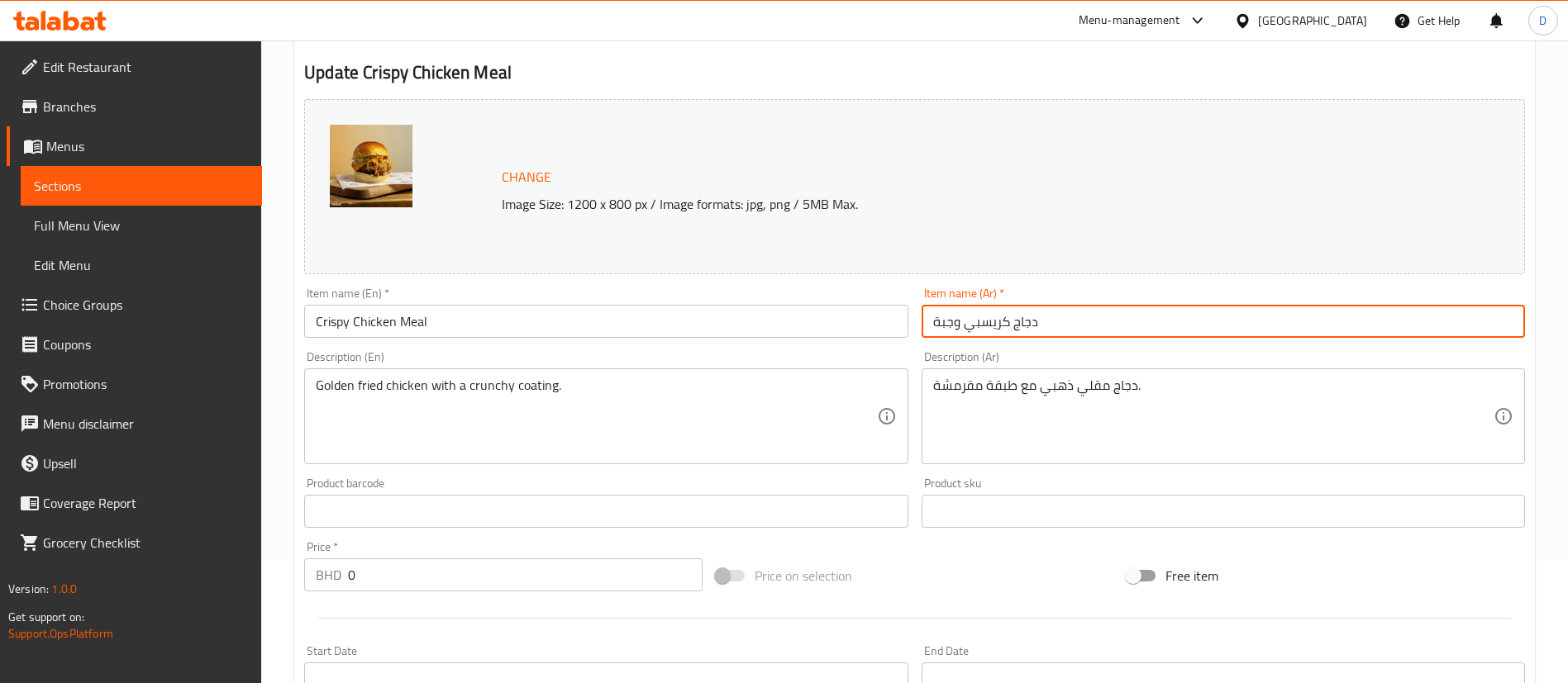
type input "دجاج كريسبي وجبة"
click at [788, 104] on div "Change Image Size: 1200 x 800 px / Image formats: jpg, png / 5MB Max." at bounding box center [915, 187] width 1221 height 175
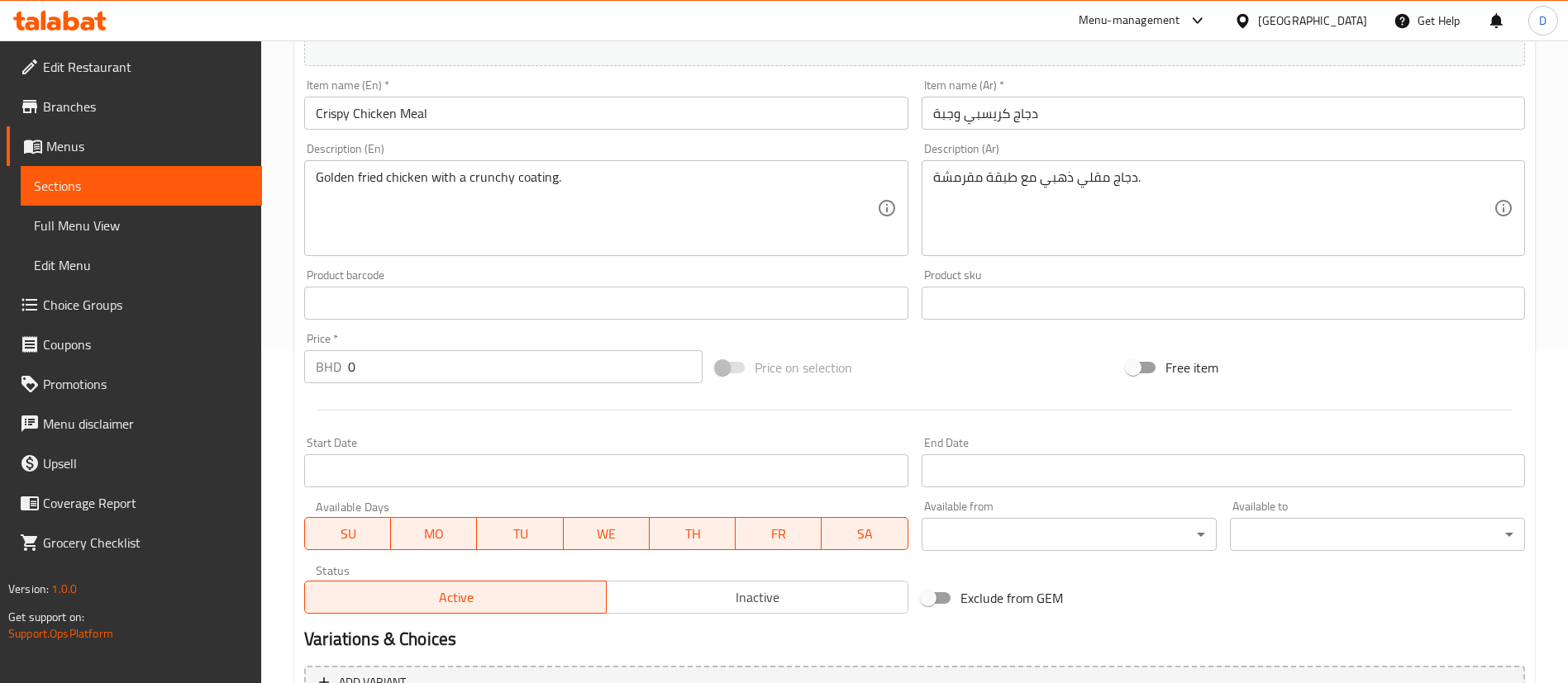
scroll to position [372, 0]
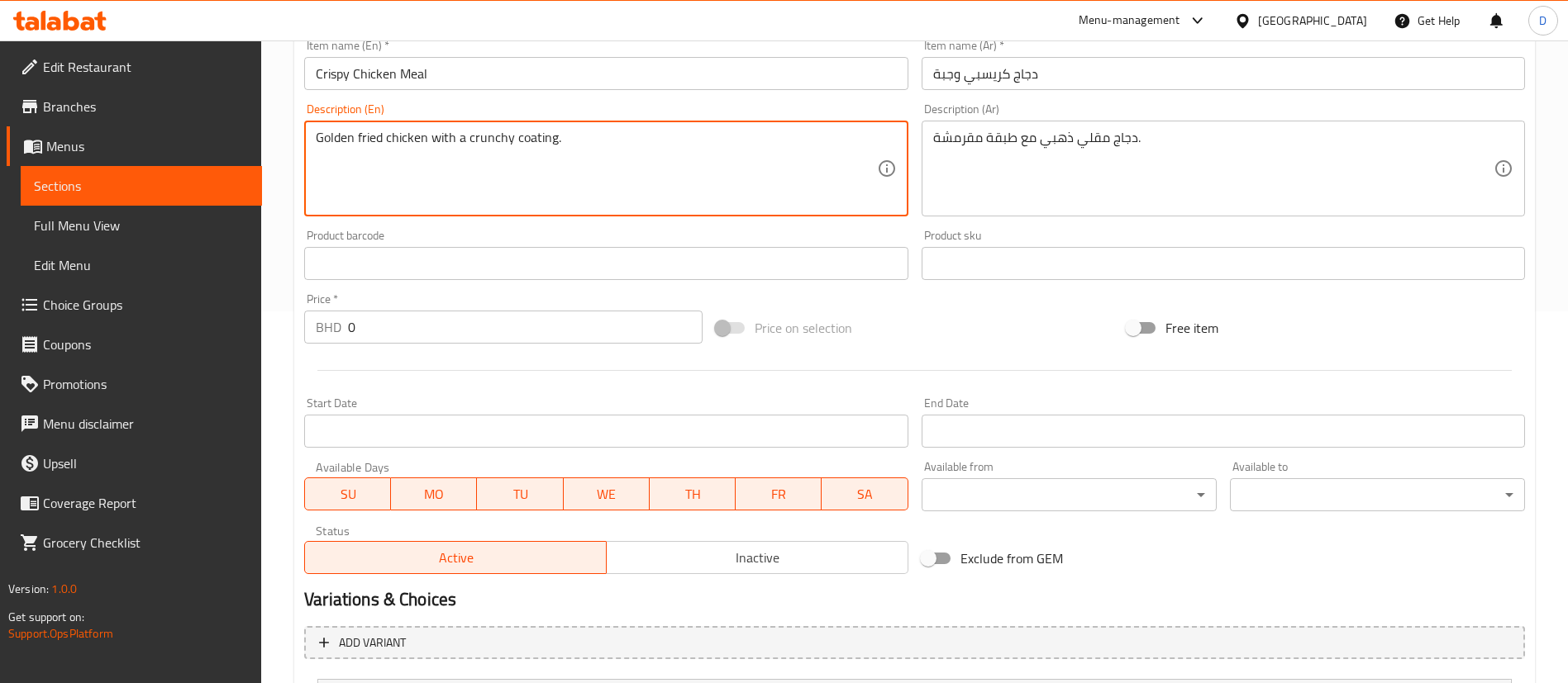
click at [438, 129] on textarea "Golden fried chicken with a crunchy coating." at bounding box center [596, 168] width 560 height 79
paste textarea "+ French Fries + Your choice of drink."
drag, startPoint x: 505, startPoint y: 119, endPoint x: 567, endPoint y: 91, distance: 68.0
click at [550, 108] on div "Description (En) Golden fried chicken with a crunchy coating + French Fries + Y…" at bounding box center [606, 159] width 604 height 113
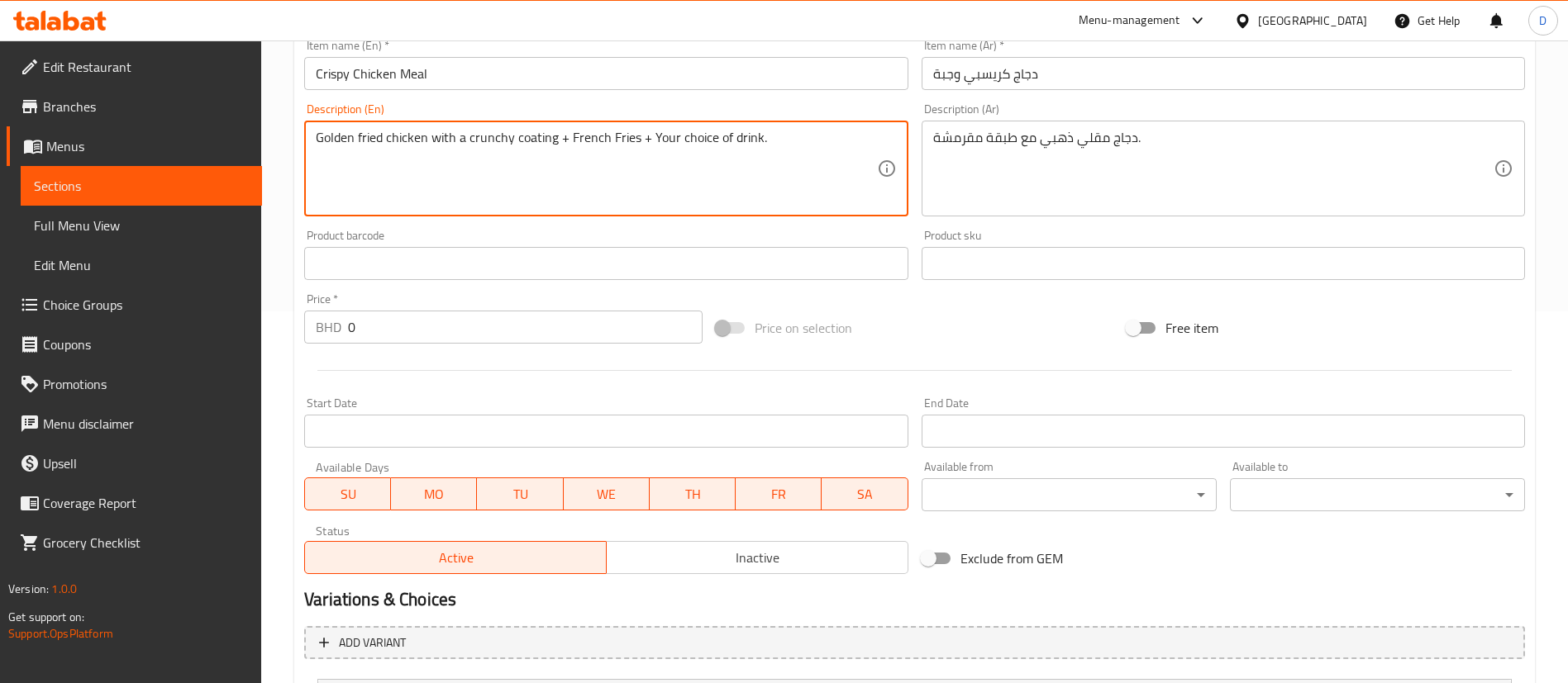
type textarea "Golden fried chicken with a crunchy coating + French Fries + Your choice of dri…"
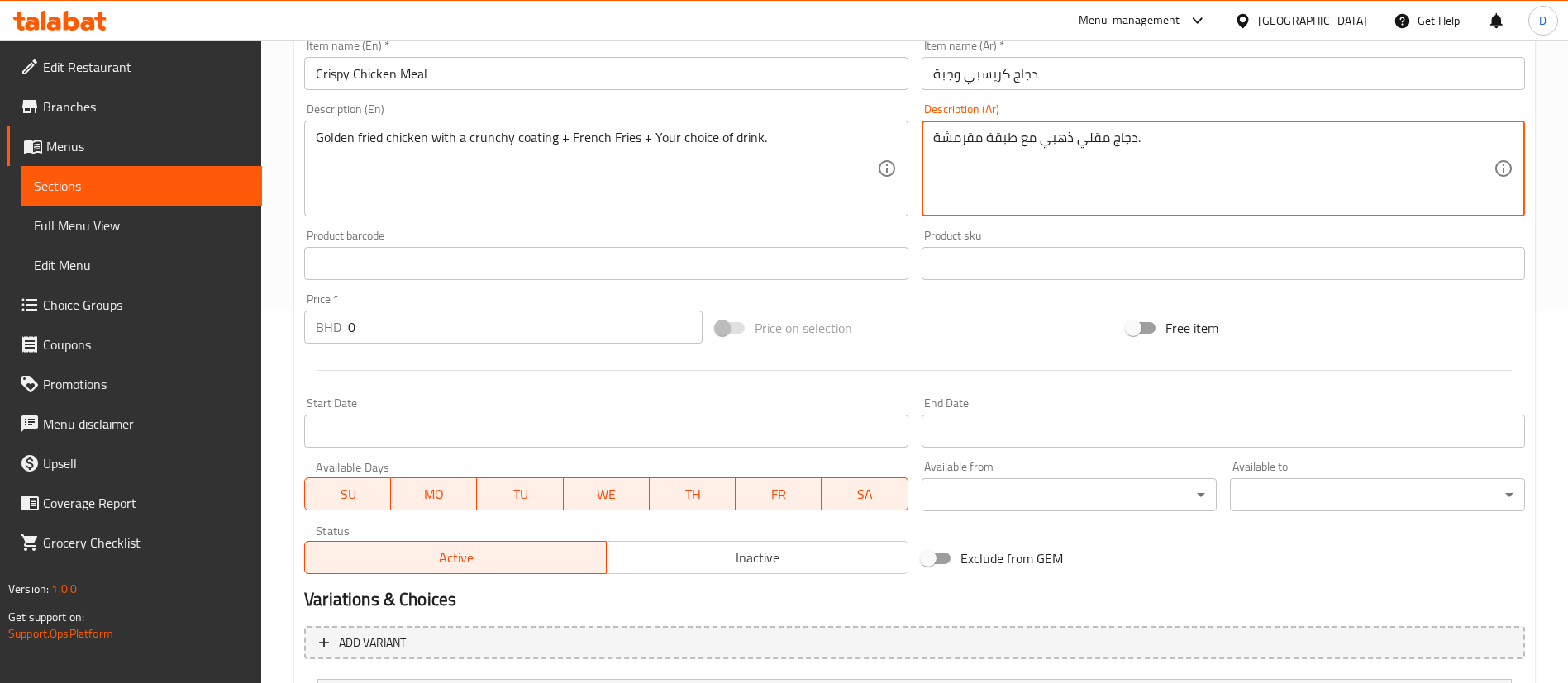
click at [981, 140] on textarea "دجاج مقلي ذهبي مع طبقة مقرمشة." at bounding box center [1213, 168] width 560 height 79
paste textarea "اللون مع طبقة مقرمشة + بطاطس [GEOGRAPHIC_DATA] + مشروب من اختيارك"
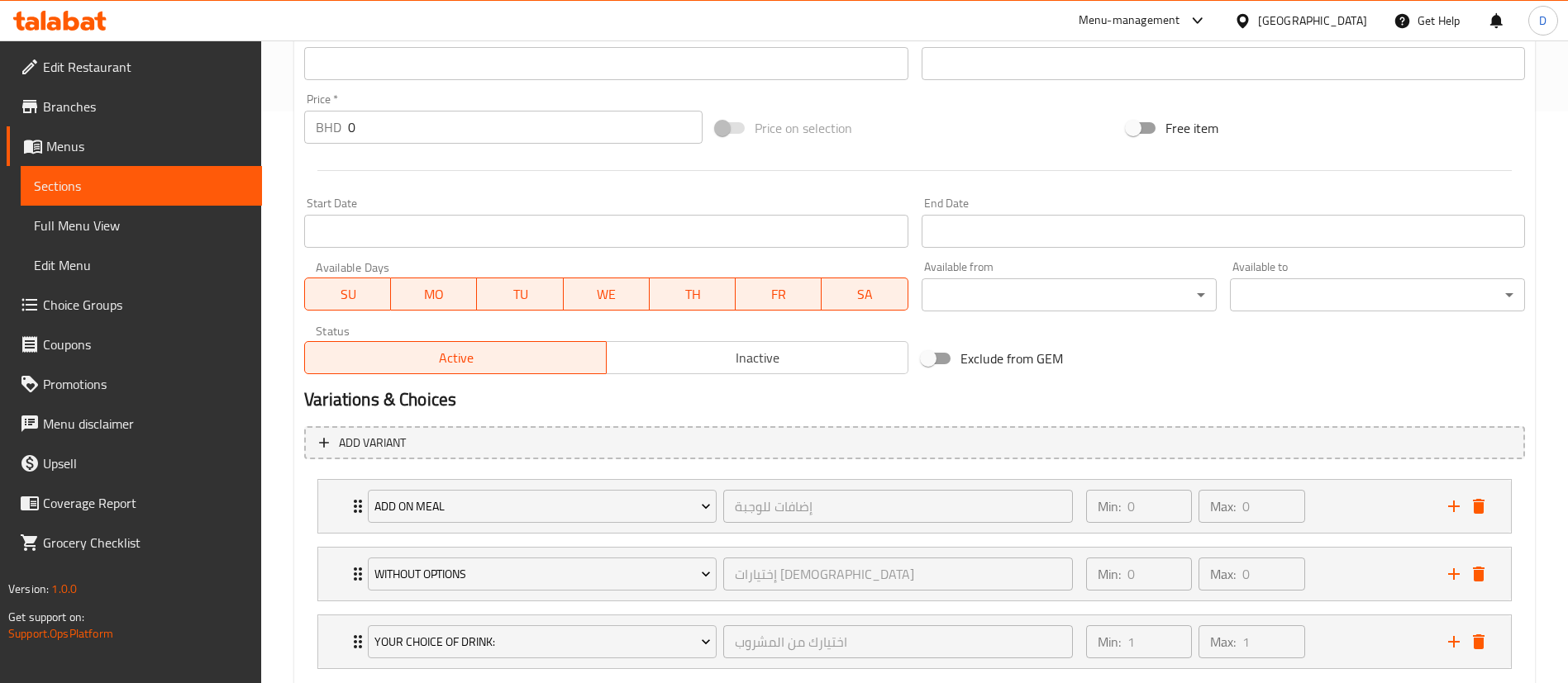
scroll to position [620, 0]
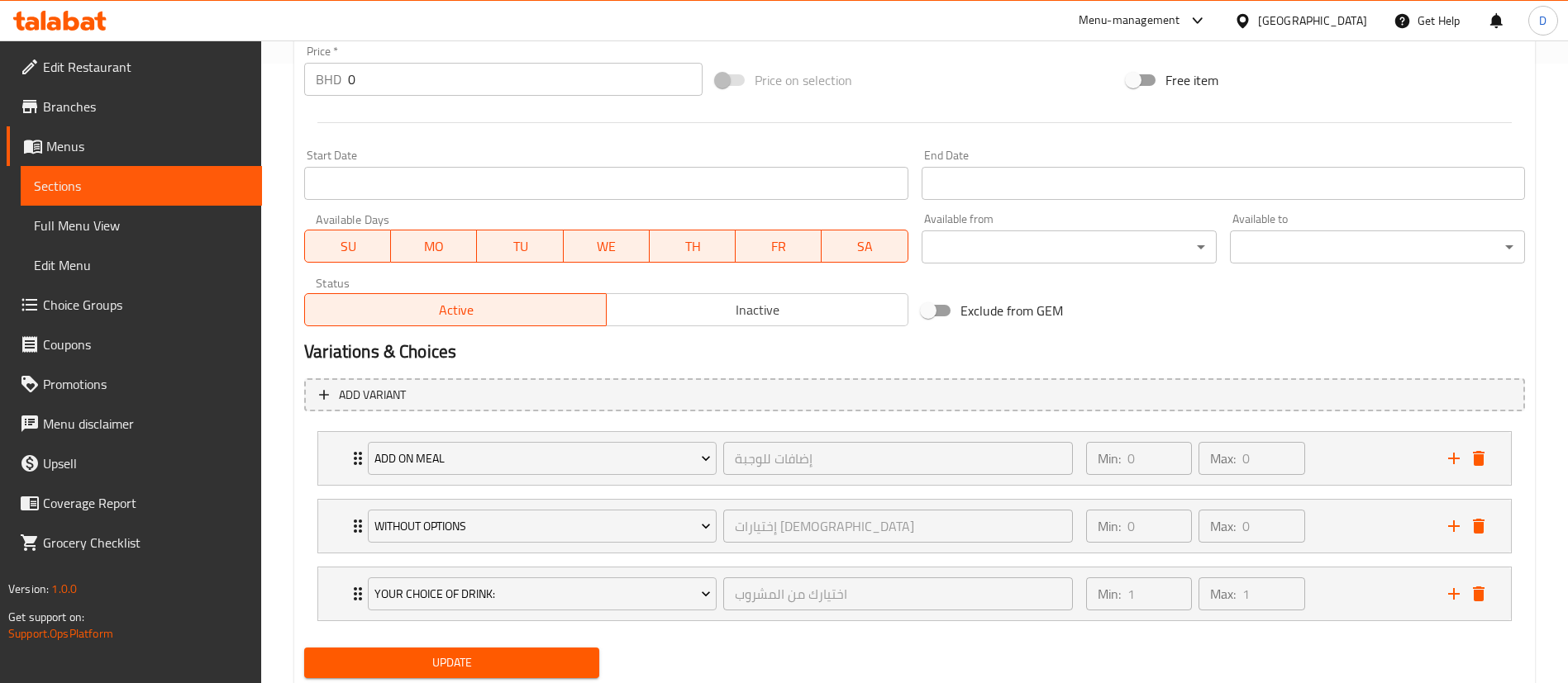
type textarea "دجاج مقلي ذهبي اللون مع طبقة مقرمشة + بطاطس [GEOGRAPHIC_DATA] + مشروب من اختيار…"
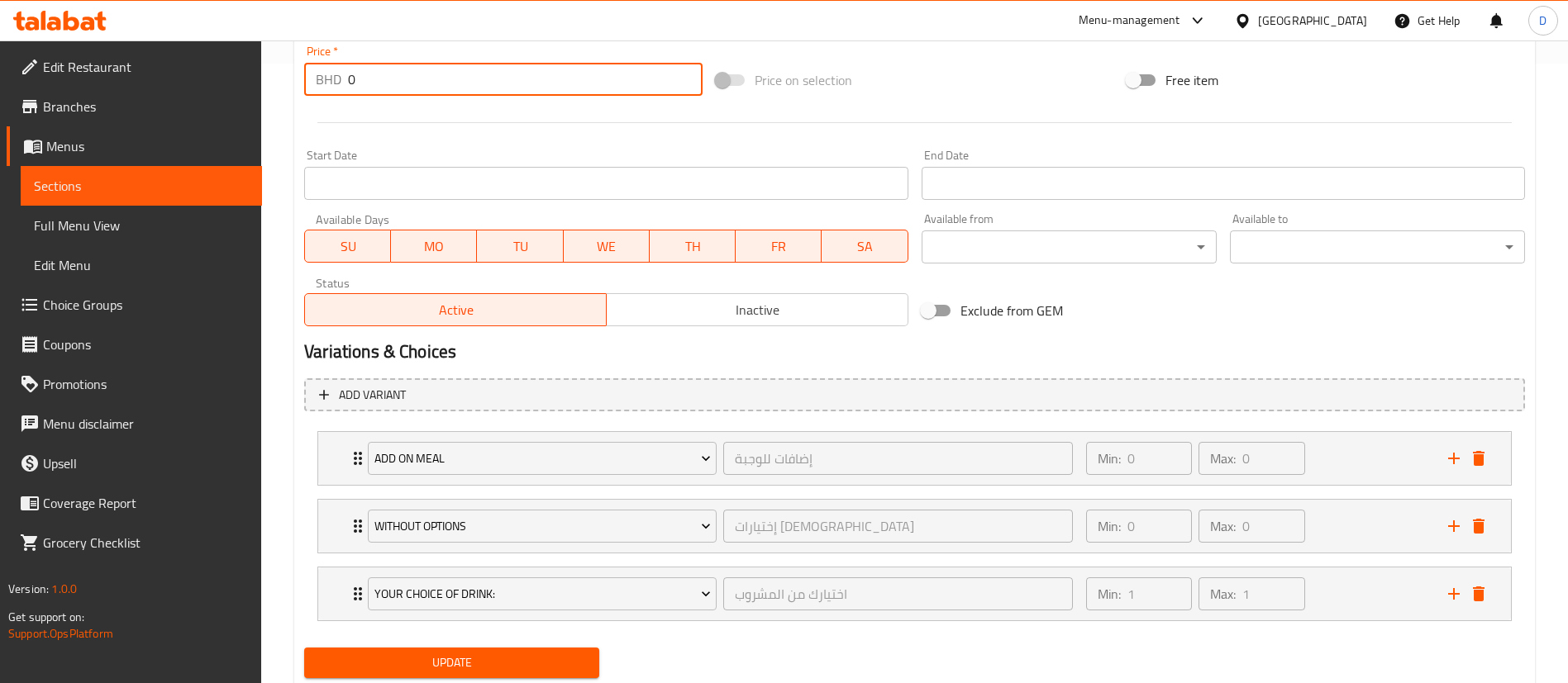
drag, startPoint x: 354, startPoint y: 88, endPoint x: 340, endPoint y: 84, distance: 14.6
click at [340, 84] on div "BHD 0 Price *" at bounding box center [504, 80] width 399 height 33
type input "2.78"
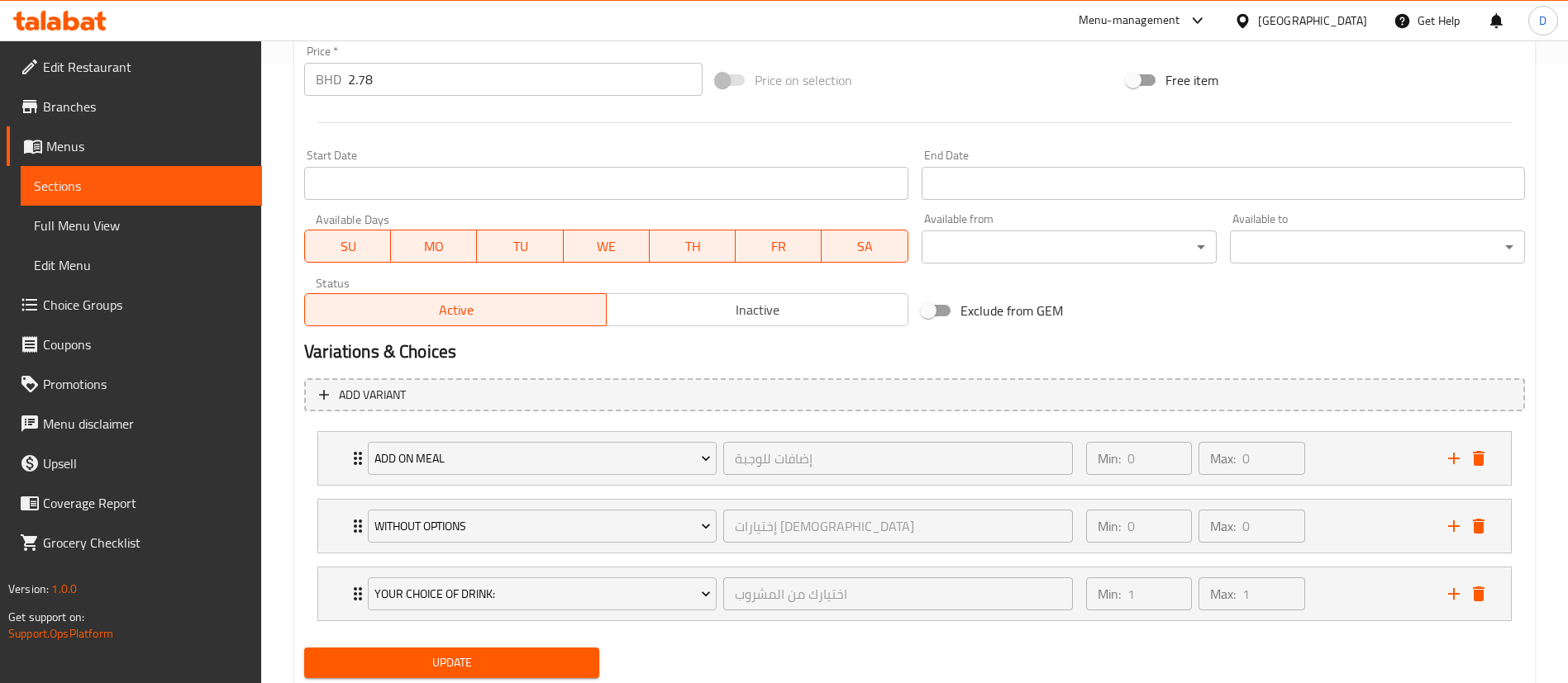
click at [596, 131] on div at bounding box center [914, 122] width 1234 height 41
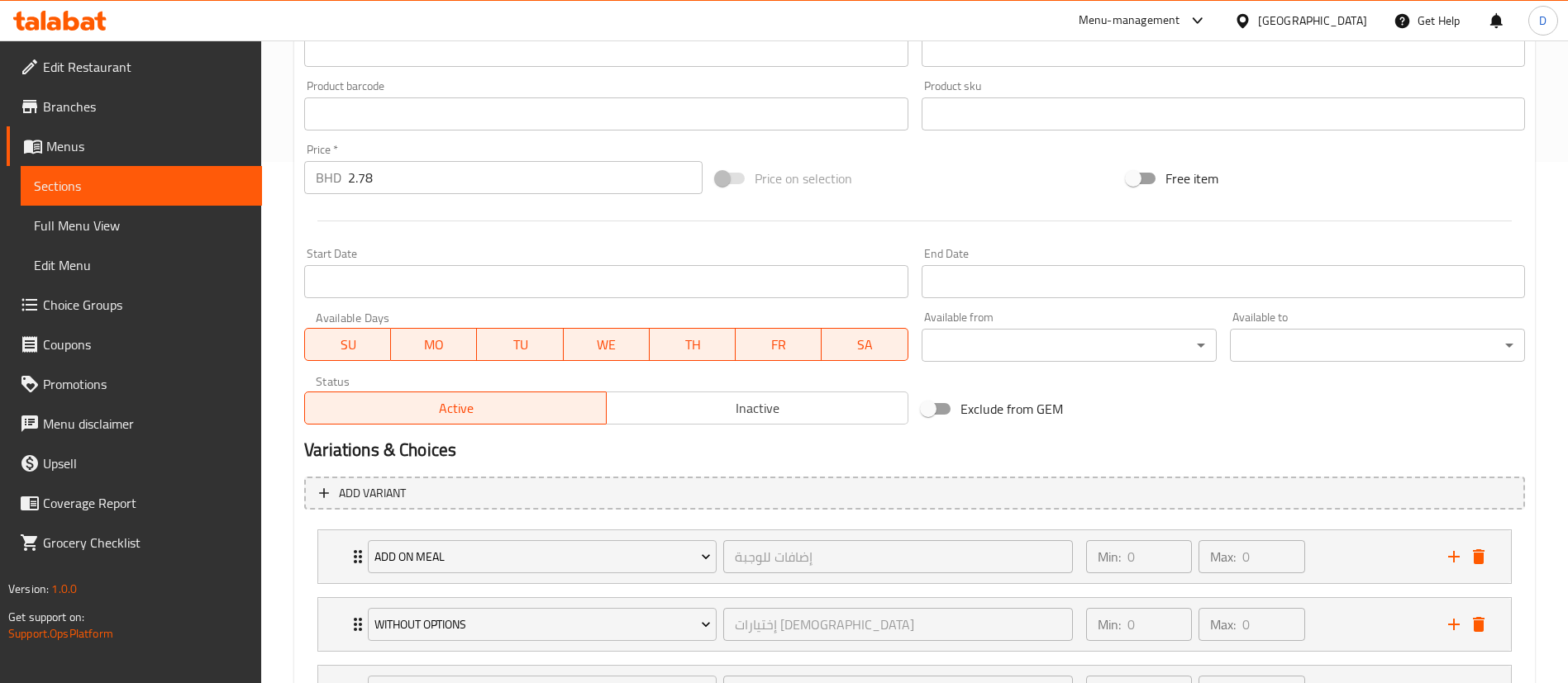
scroll to position [670, 0]
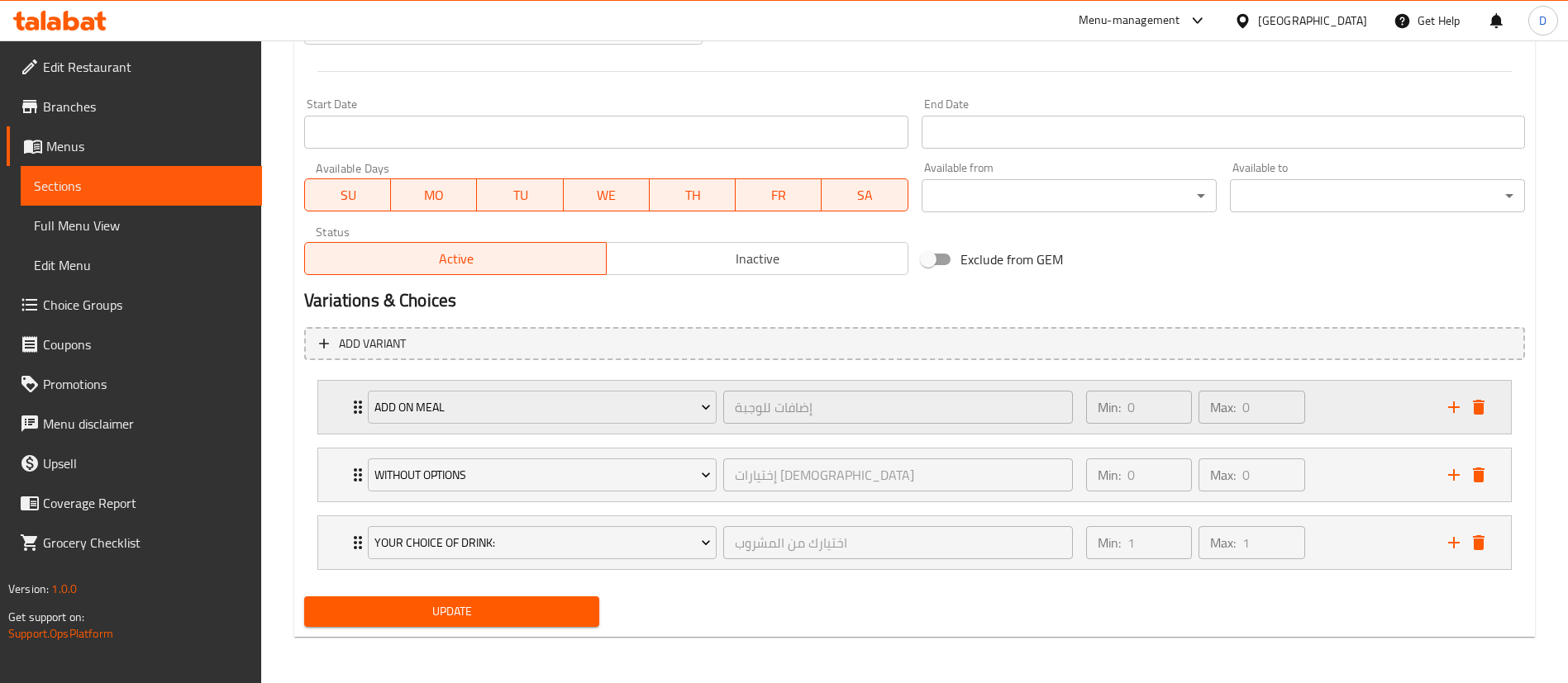
click at [344, 405] on div "Add On Meal إضافات للوجبة ​ Min: 0 ​ Max: 0 ​" at bounding box center [914, 407] width 1193 height 52
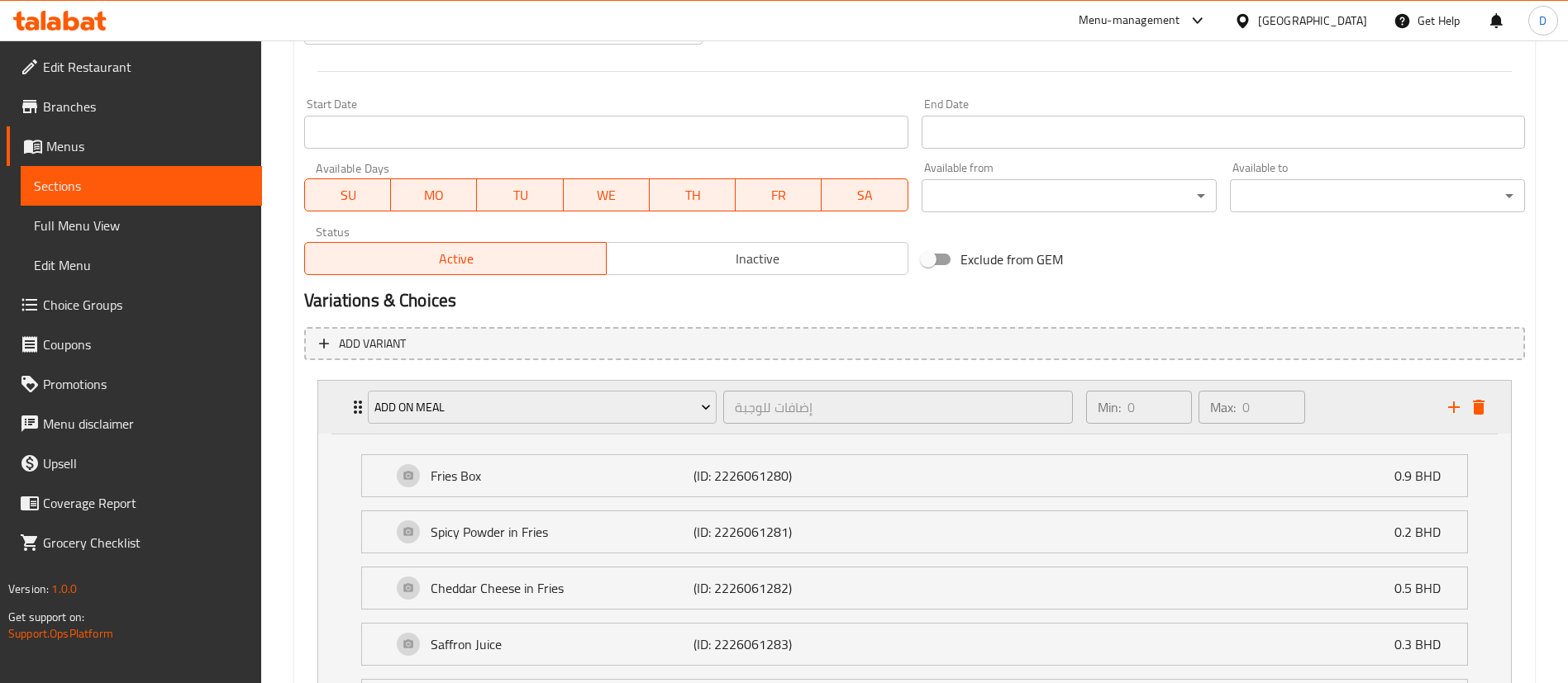
click at [345, 405] on div "Add On Meal إضافات للوجبة ​ Min: 0 ​ Max: 0 ​" at bounding box center [914, 407] width 1193 height 52
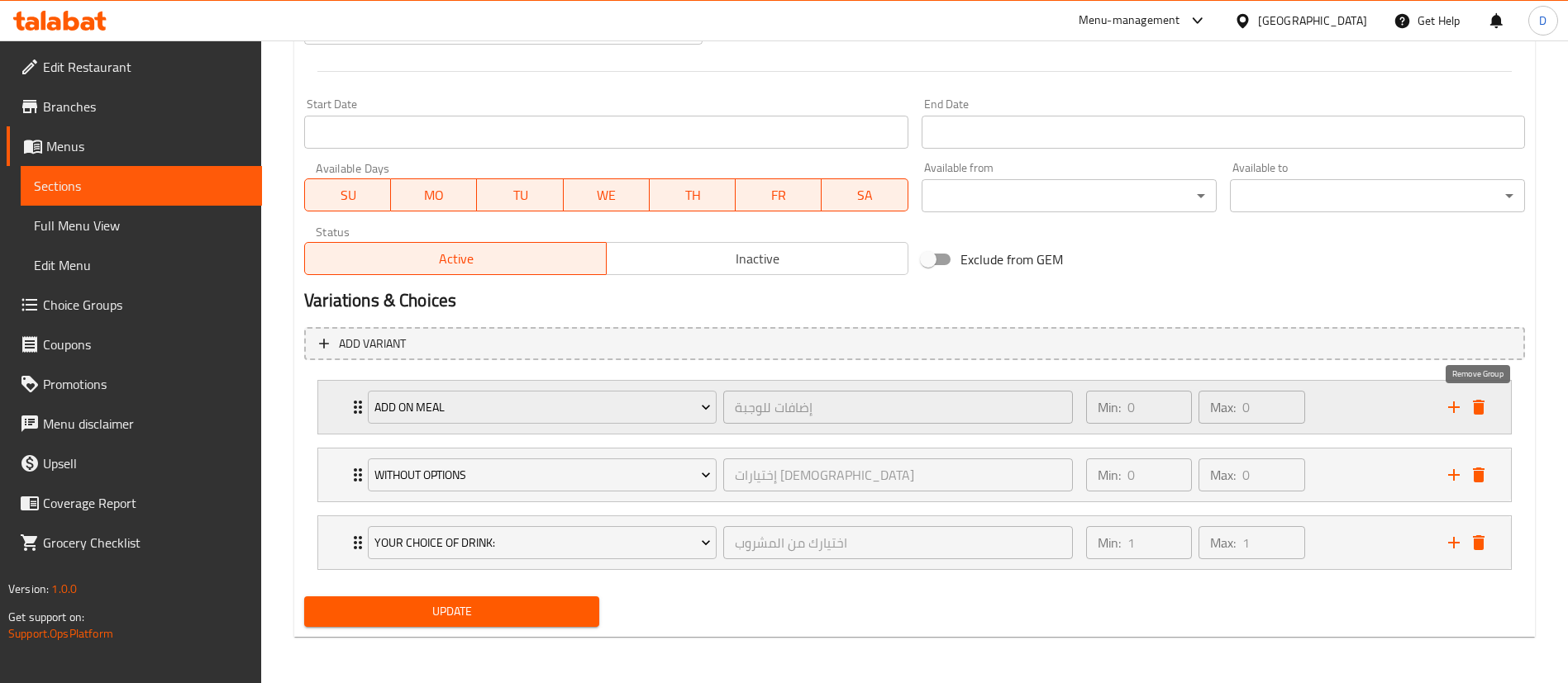
click at [1476, 408] on icon "delete" at bounding box center [1479, 406] width 12 height 15
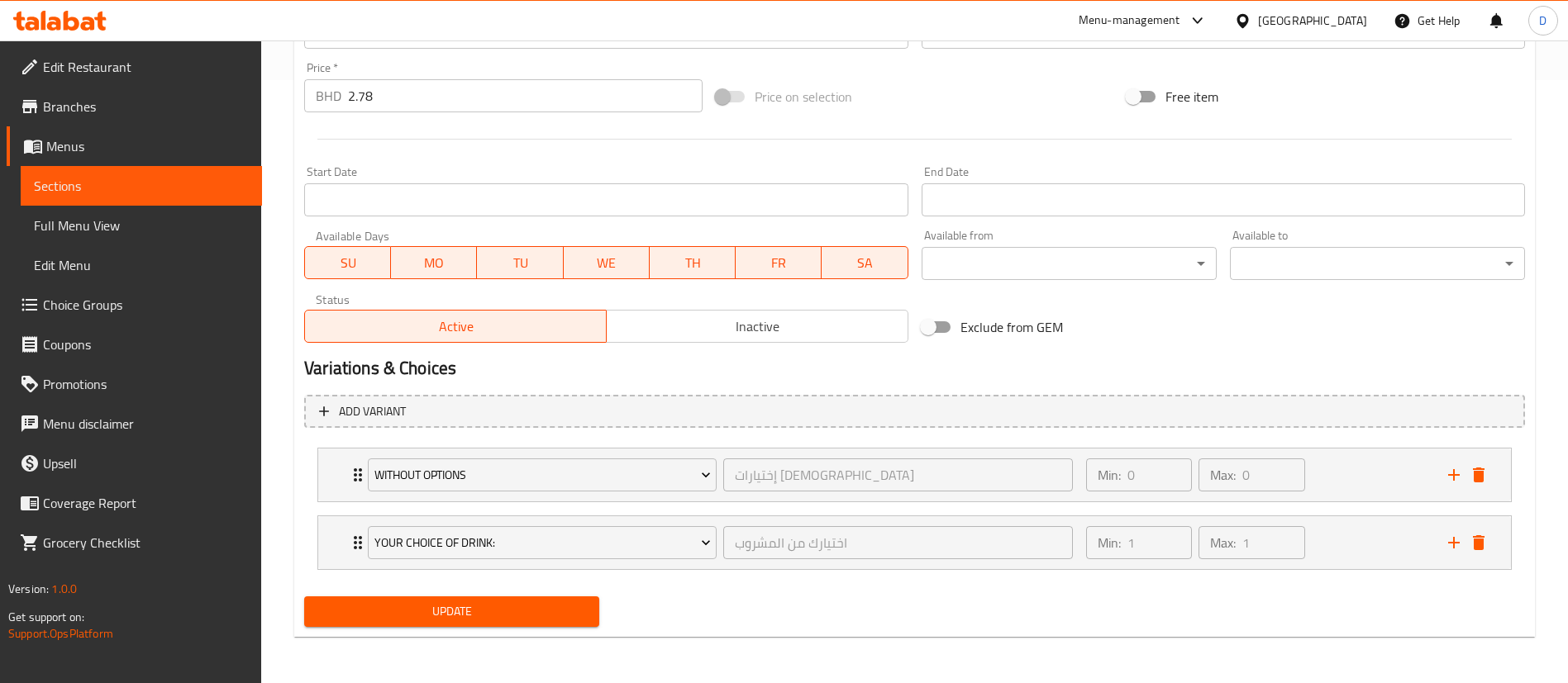
scroll to position [603, 0]
click at [353, 482] on icon "Expand" at bounding box center [358, 475] width 19 height 19
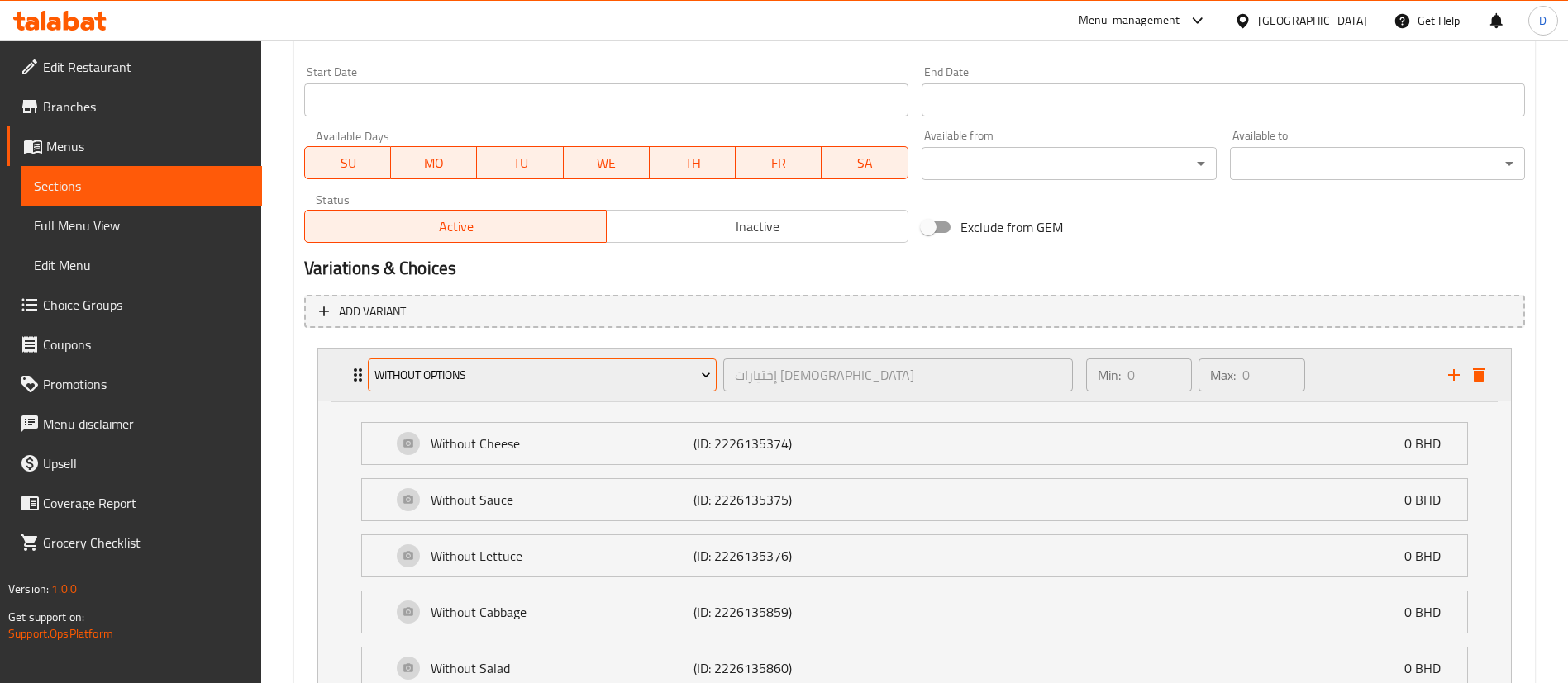
scroll to position [795, 0]
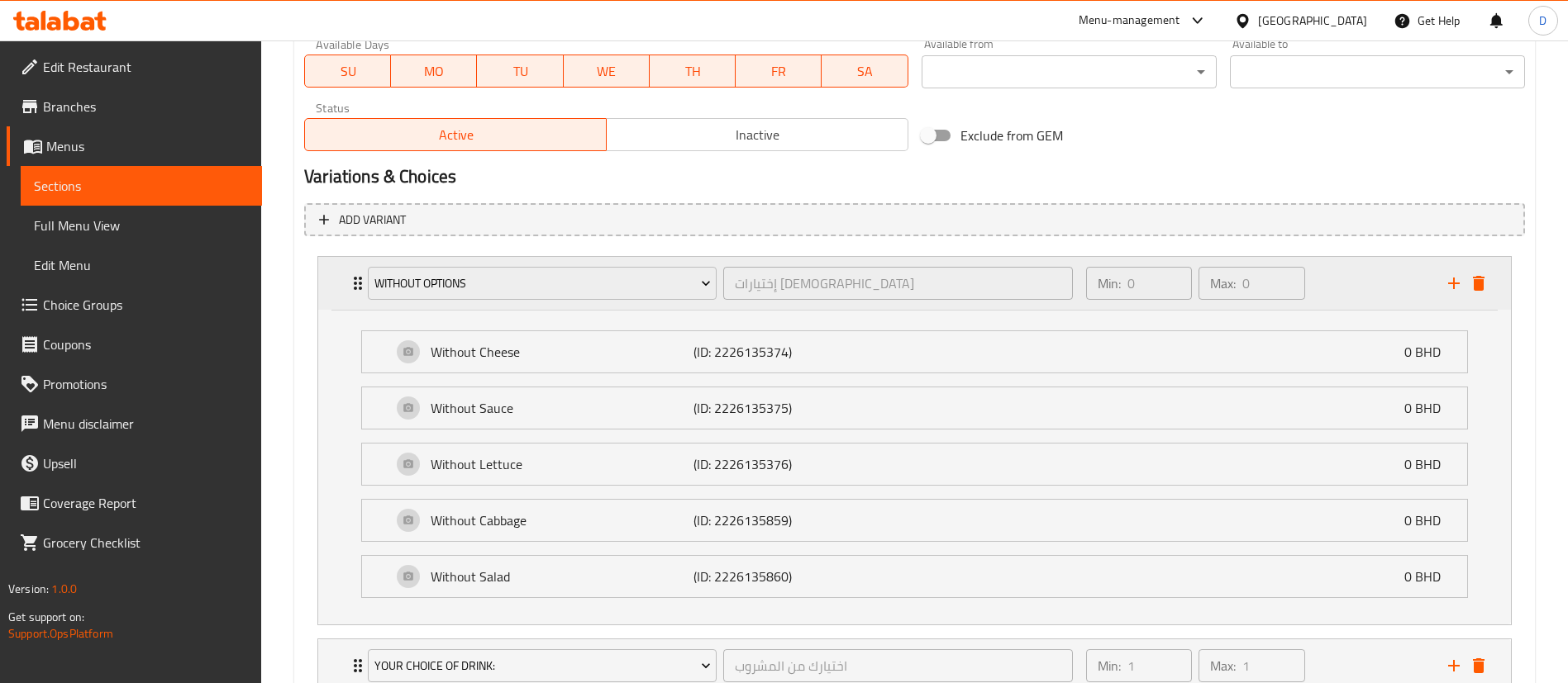
click at [354, 291] on icon "Expand" at bounding box center [358, 283] width 19 height 19
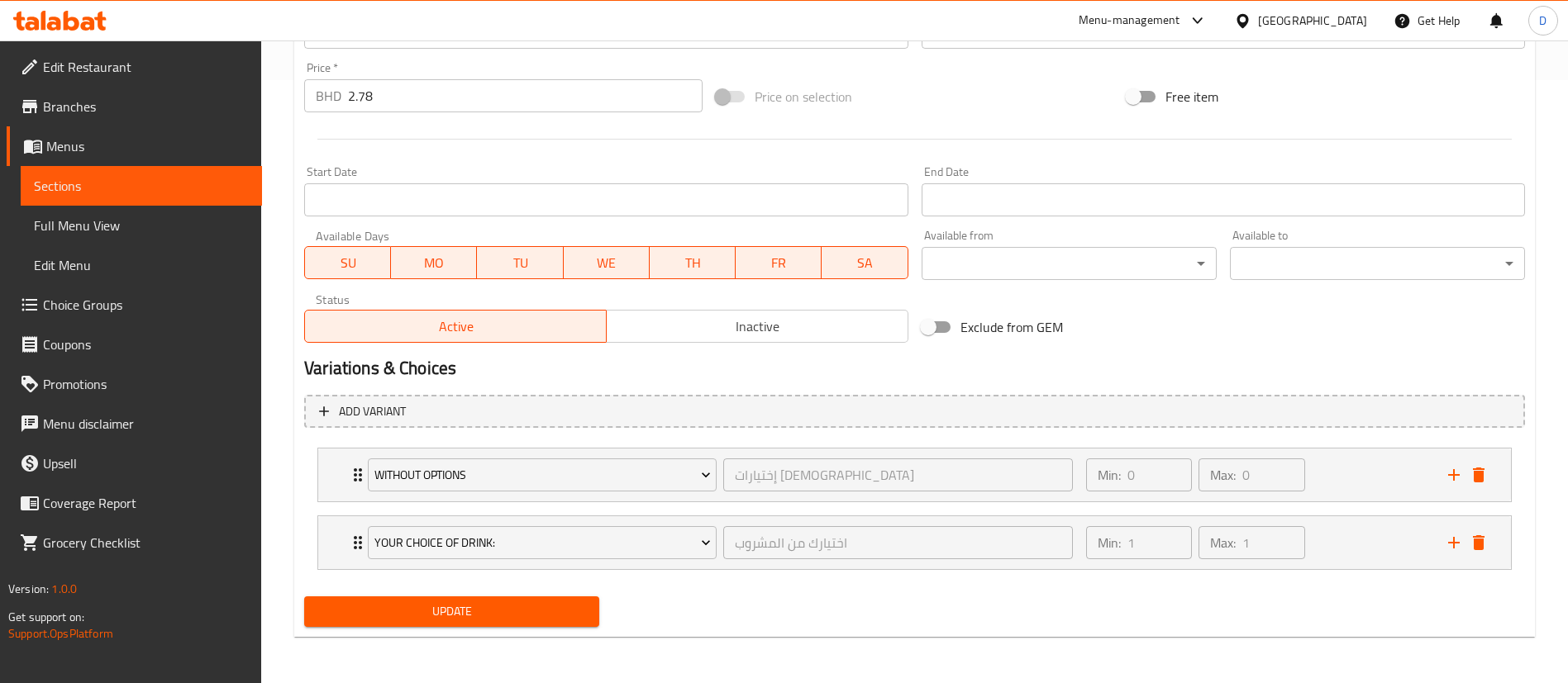
scroll to position [603, 0]
click at [358, 538] on div "Your Choice Of Drink: اختيارك من المشروب ​" at bounding box center [720, 542] width 725 height 52
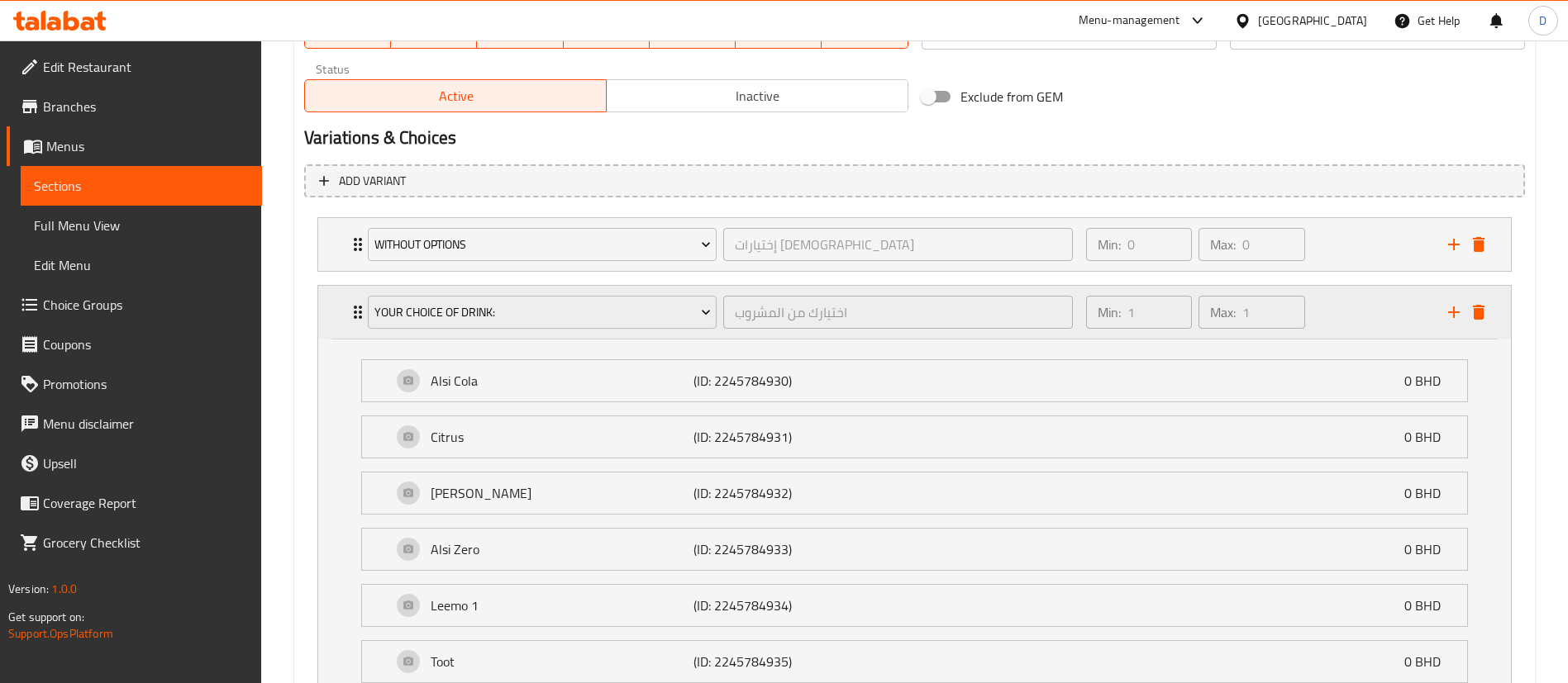
scroll to position [827, 0]
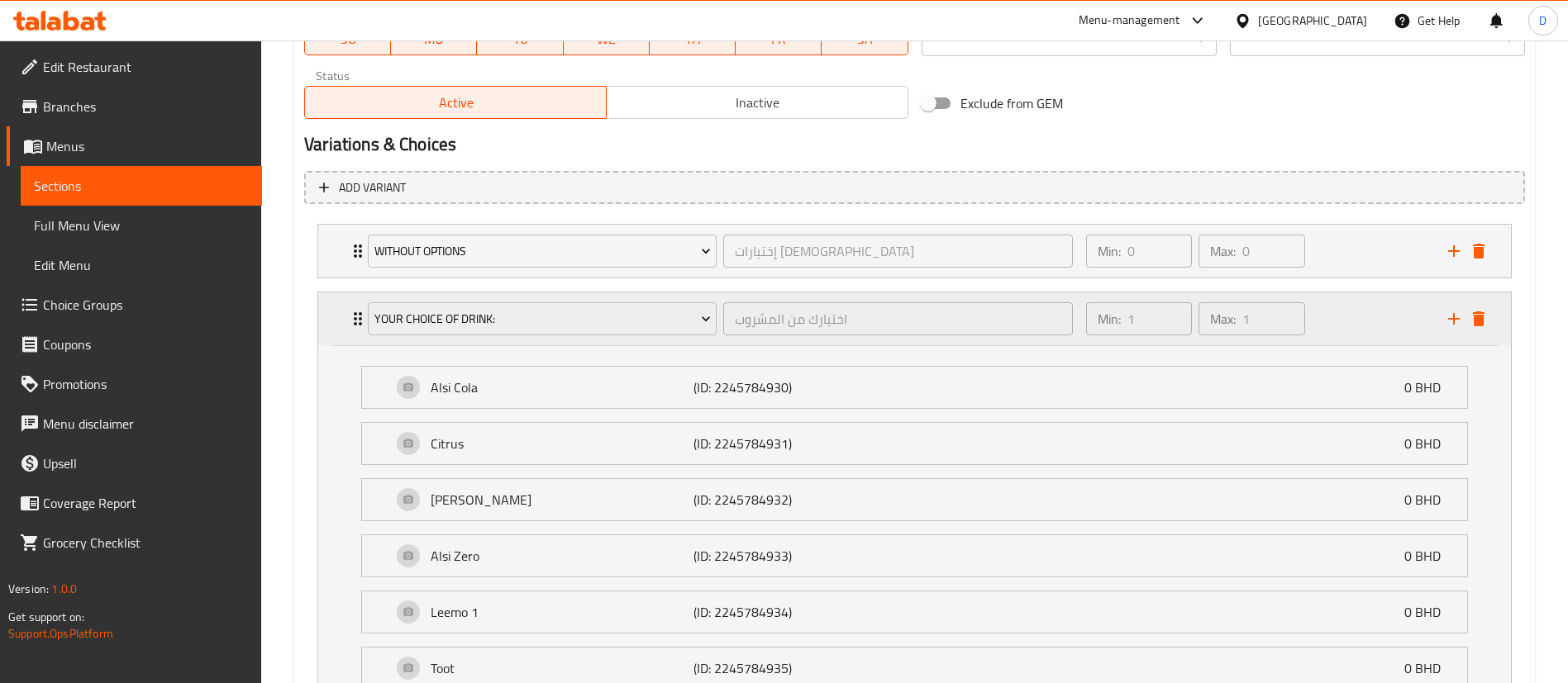
click at [1342, 321] on div "Min: 1 ​ Max: 1 ​" at bounding box center [1257, 319] width 362 height 52
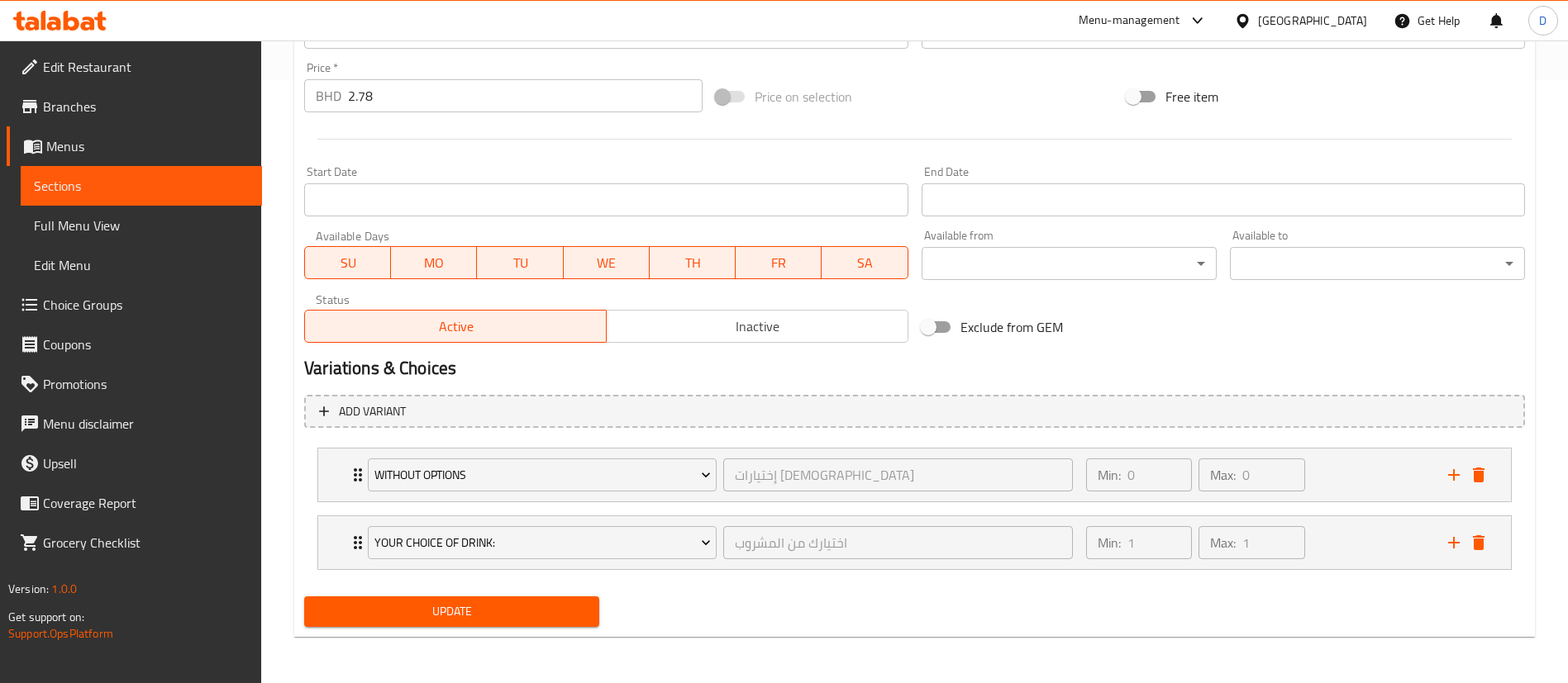
scroll to position [603, 0]
drag, startPoint x: 567, startPoint y: 608, endPoint x: 573, endPoint y: 595, distance: 14.3
click at [567, 608] on span "Update" at bounding box center [451, 611] width 268 height 20
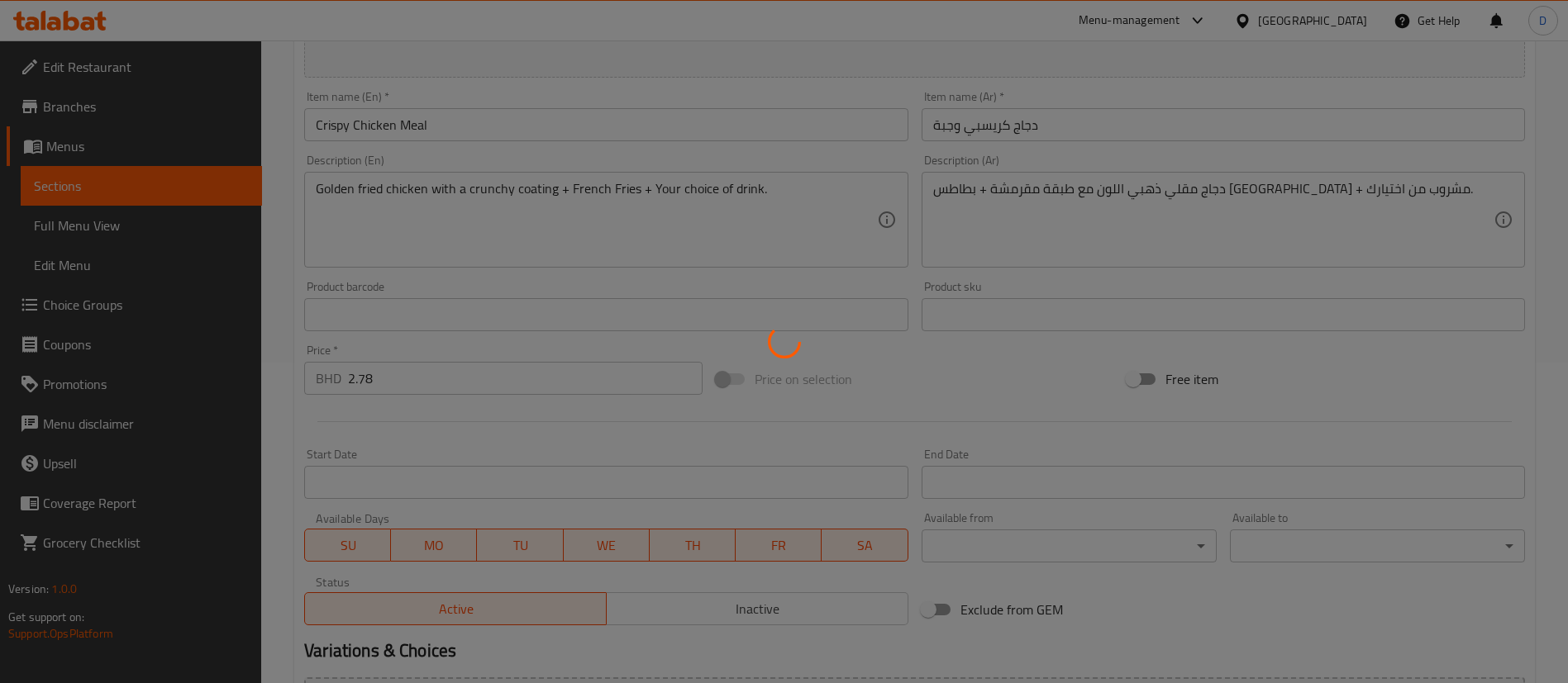
scroll to position [0, 0]
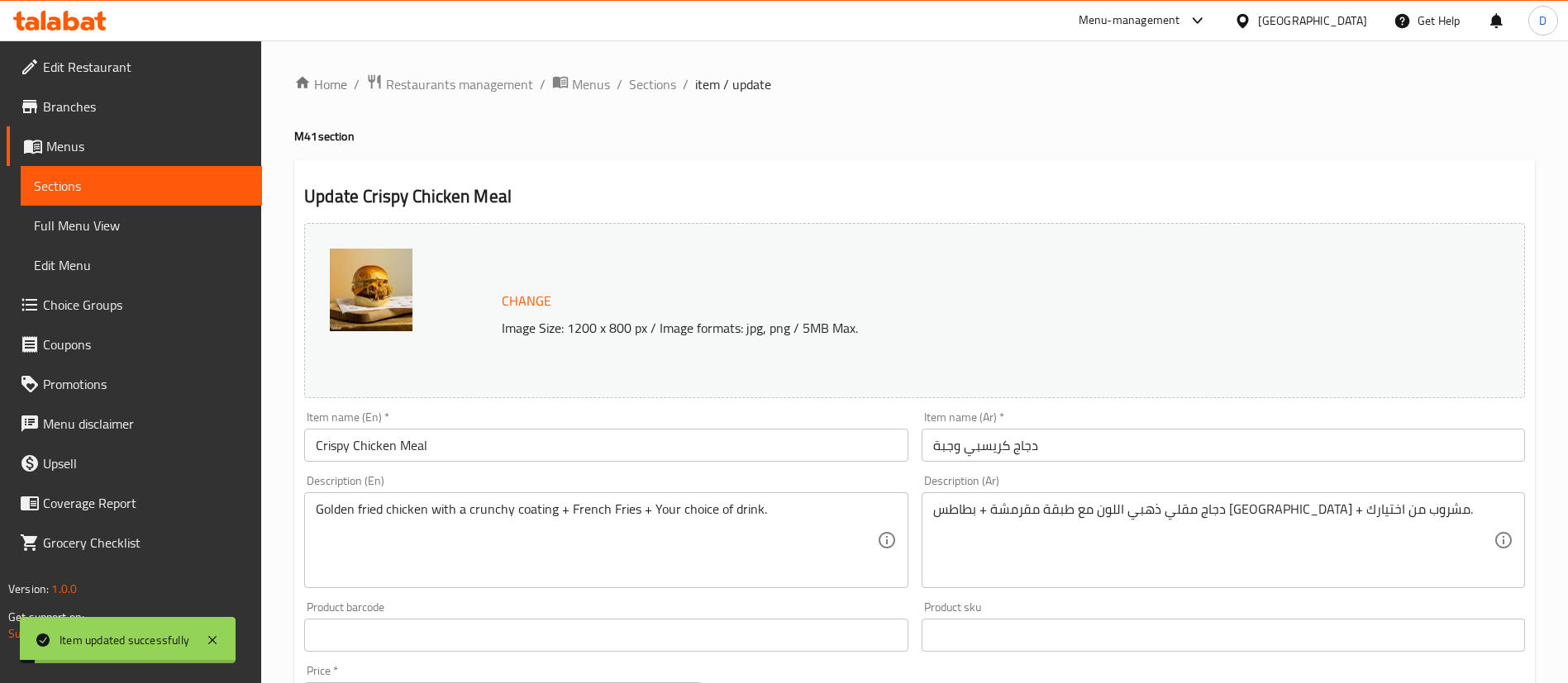
click at [698, 157] on div "Home / Restaurants management / Menus / Sections / item / update M41 section Up…" at bounding box center [915, 664] width 1240 height 1179
click at [665, 87] on span "Sections" at bounding box center [652, 85] width 47 height 19
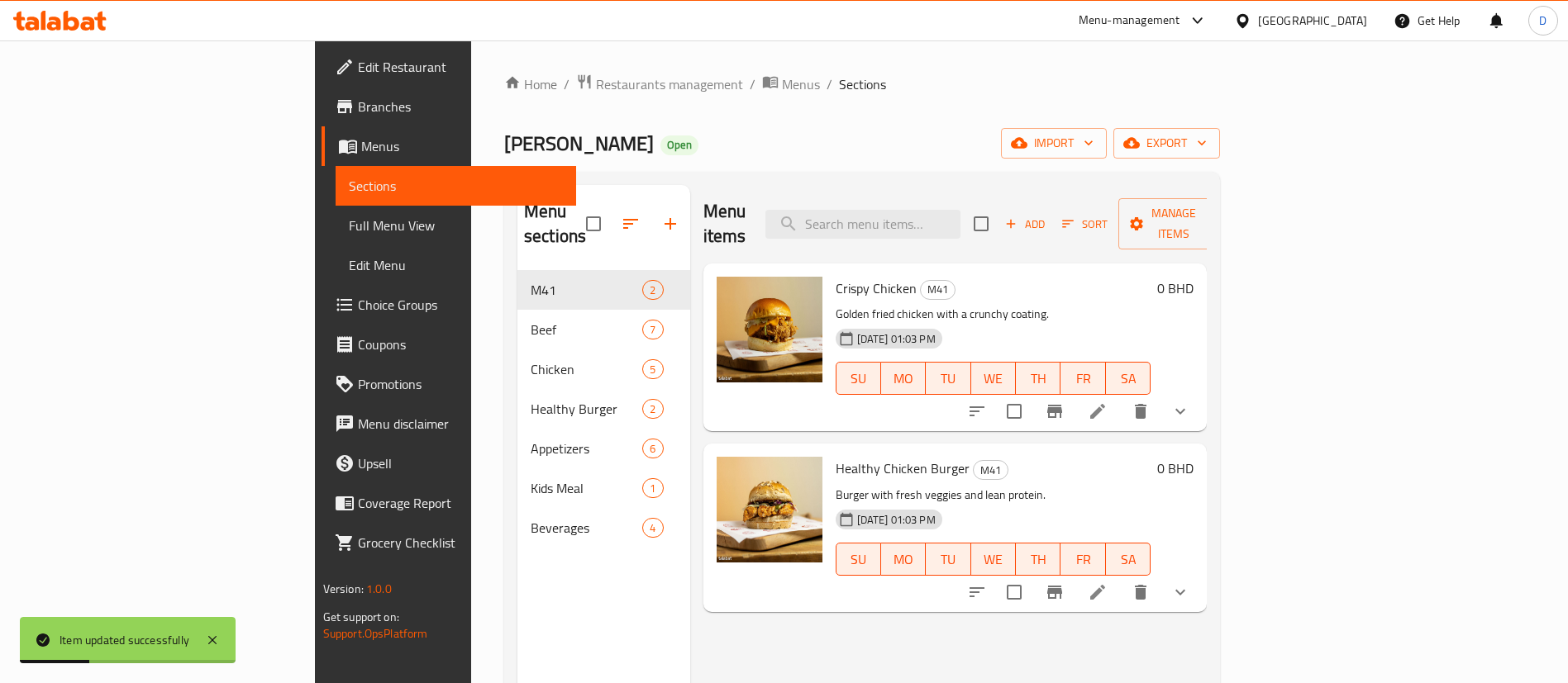
click at [1045, 270] on div "Crispy Chicken M41 Golden fried chicken with a crunchy coating. [DATE] 01:03 PM…" at bounding box center [993, 347] width 329 height 154
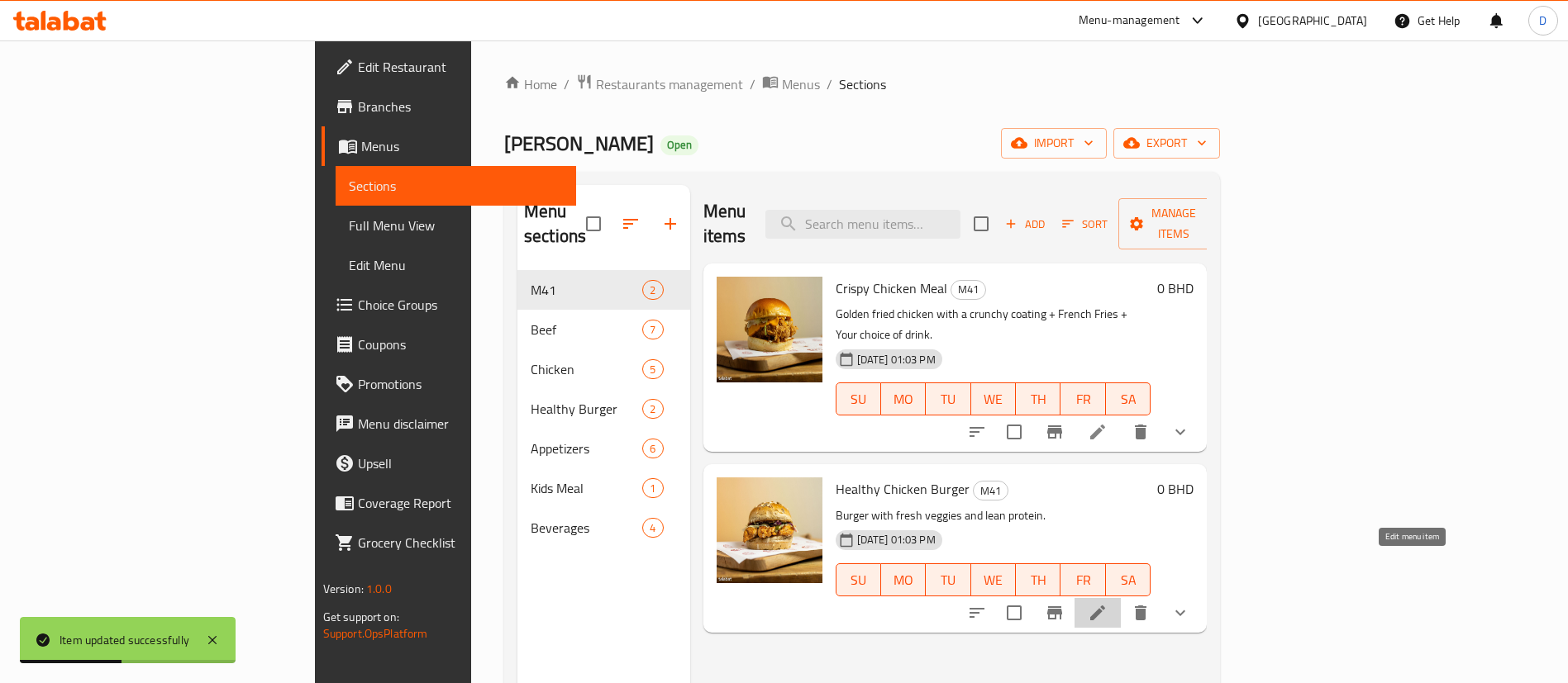
click at [1107, 603] on icon at bounding box center [1098, 613] width 19 height 19
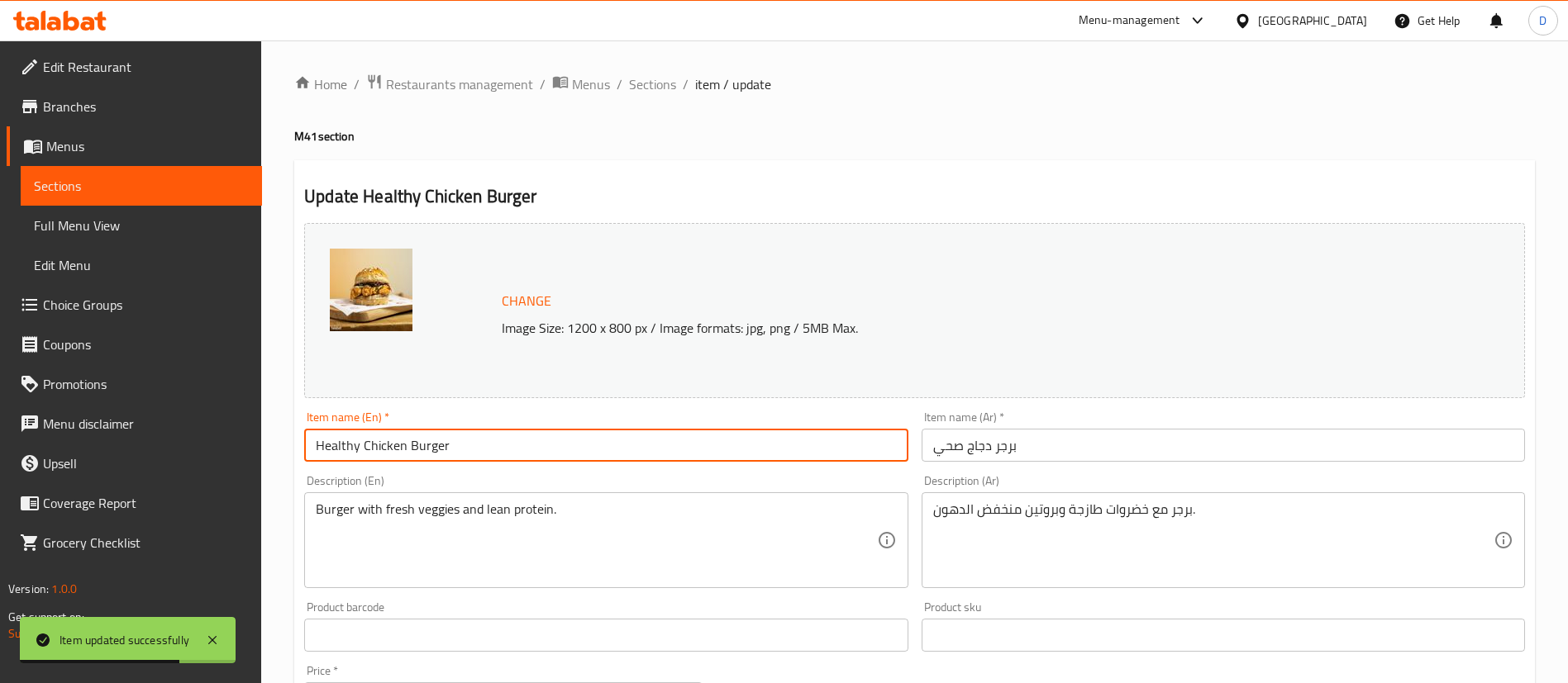
drag, startPoint x: 460, startPoint y: 446, endPoint x: 269, endPoint y: 395, distance: 197.7
paste input "Meal"
type input "Healthy Chicken Burger Meal"
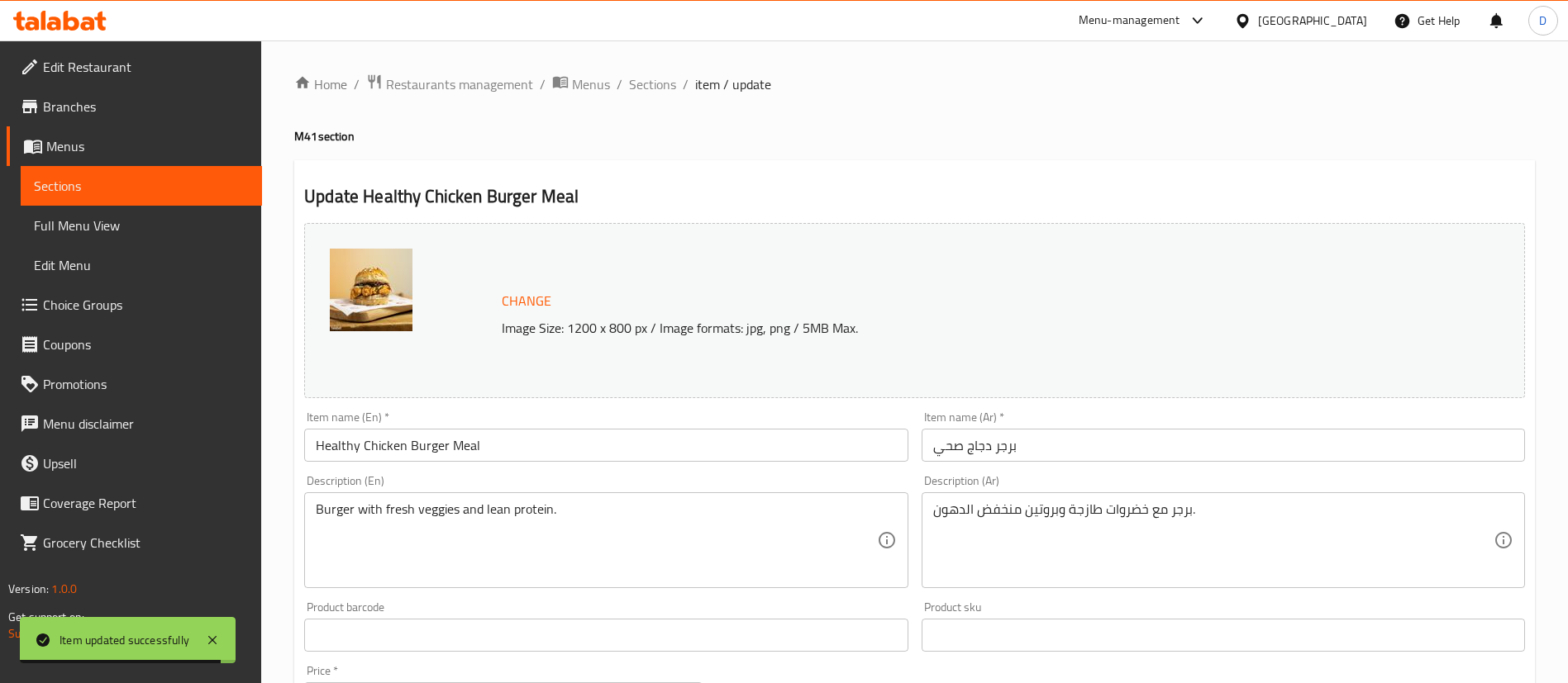
click at [1039, 427] on div "Item name (Ar)   * برجر دجاج صحي Item name (Ar) *" at bounding box center [1223, 436] width 604 height 51
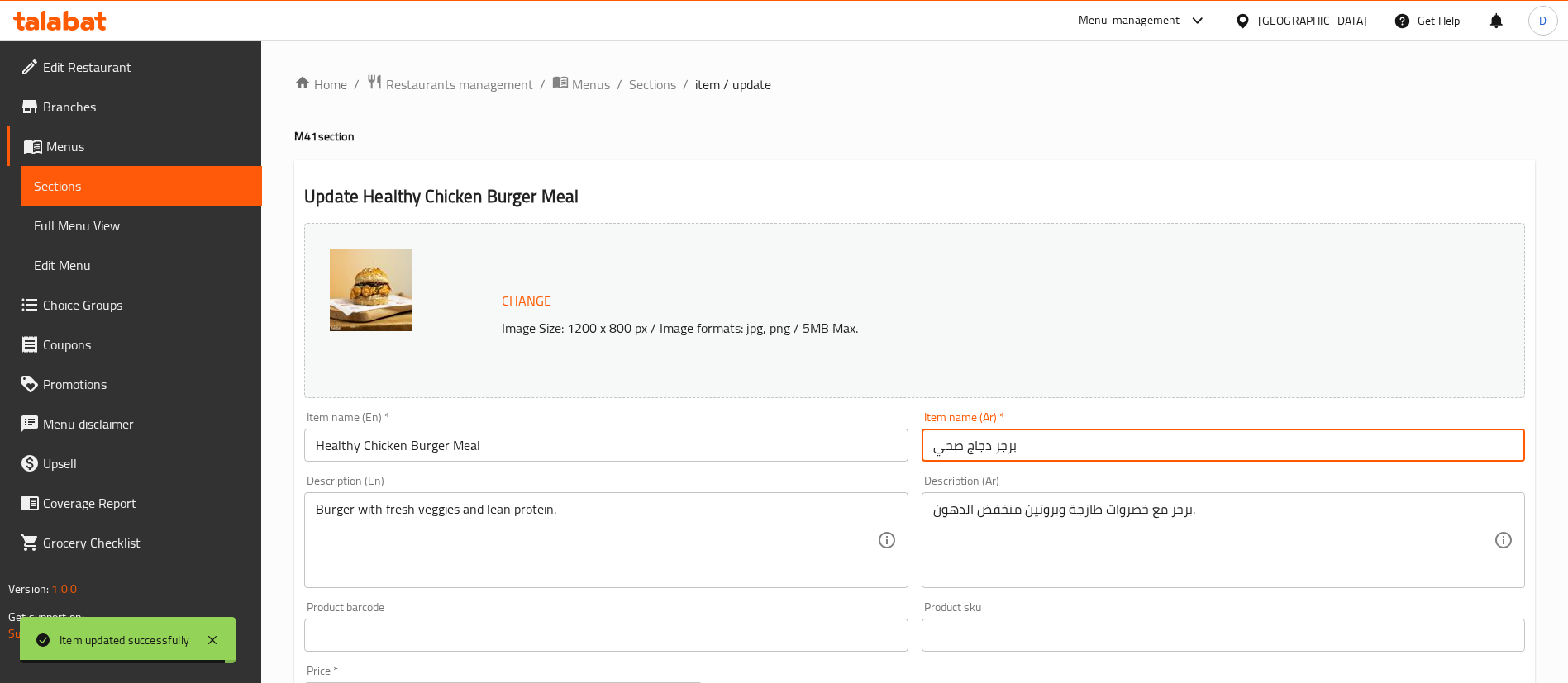
drag, startPoint x: 1051, startPoint y: 449, endPoint x: 774, endPoint y: 461, distance: 277.3
click at [774, 461] on div "Change Image Size: 1200 x 800 px / Image formats: jpg, png / 5MB Max. Item name…" at bounding box center [914, 584] width 1234 height 735
paste input "وجبة برجر دجاج صحية"
type input "وجبة برجر دجاج صحية"
click at [825, 203] on h2 "Update Healthy Chicken Burger Meal" at bounding box center [915, 197] width 1221 height 25
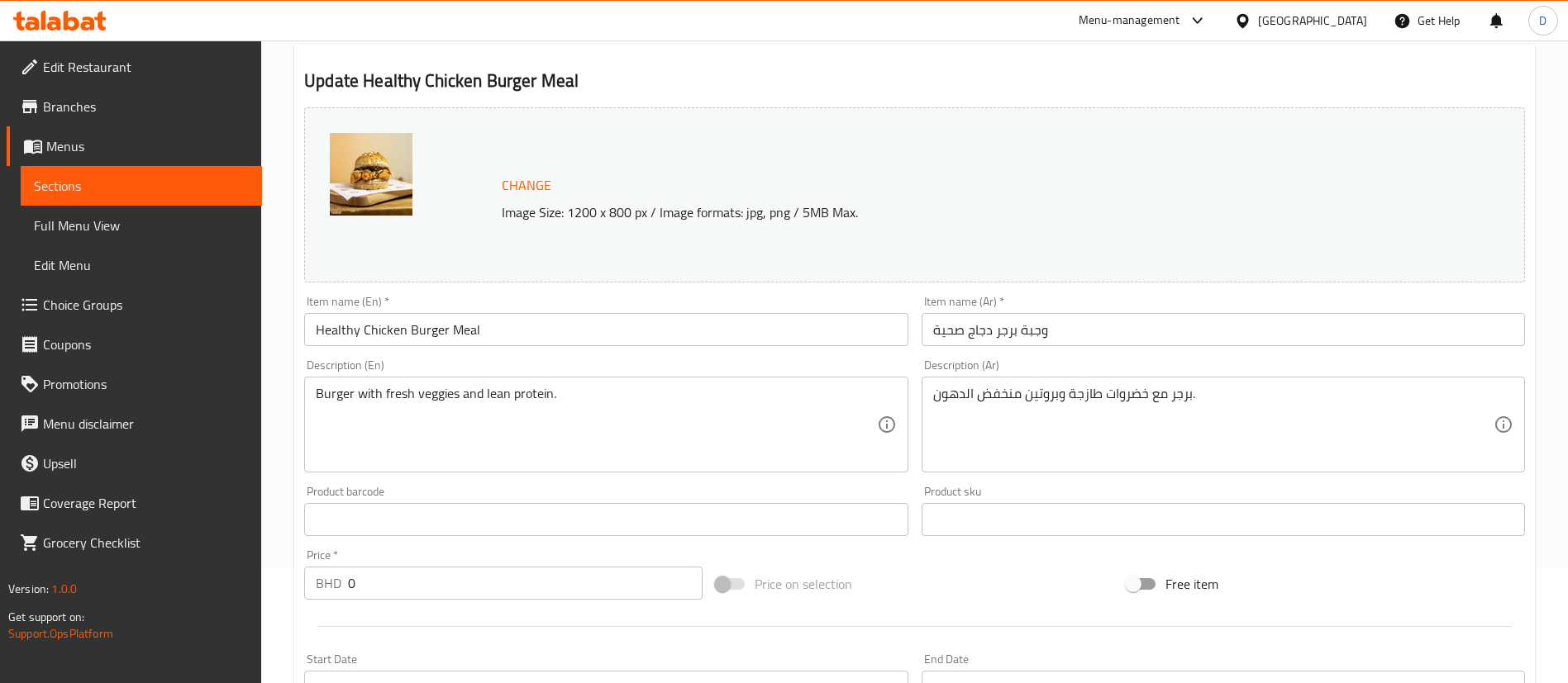
scroll to position [248, 0]
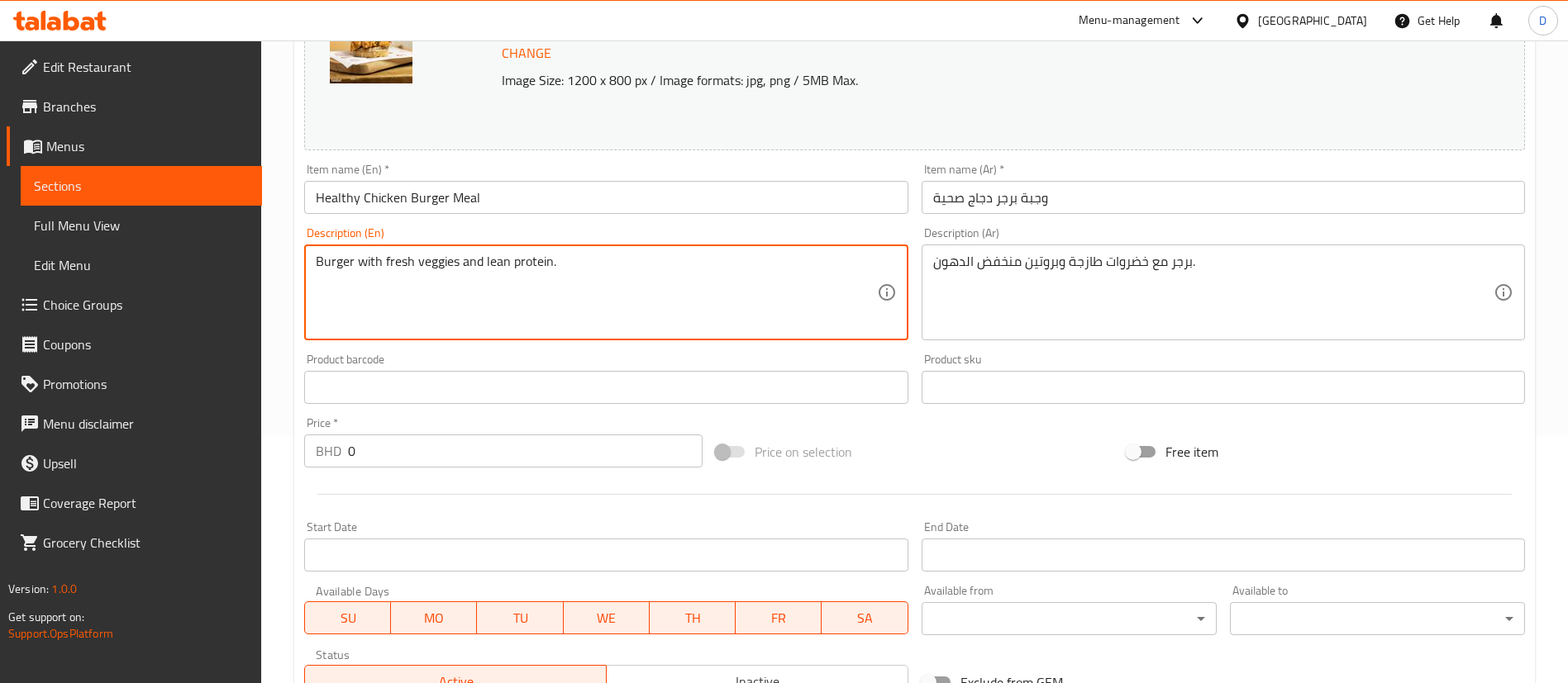
click at [530, 272] on textarea "Burger with fresh veggies and lean protein." at bounding box center [596, 292] width 560 height 79
paste textarea "Grilled chicken breast in brown bread, served with fresh veggies for a light an…"
type textarea "Grilled chicken breast in brown bread, served with fresh veggies for a light an…"
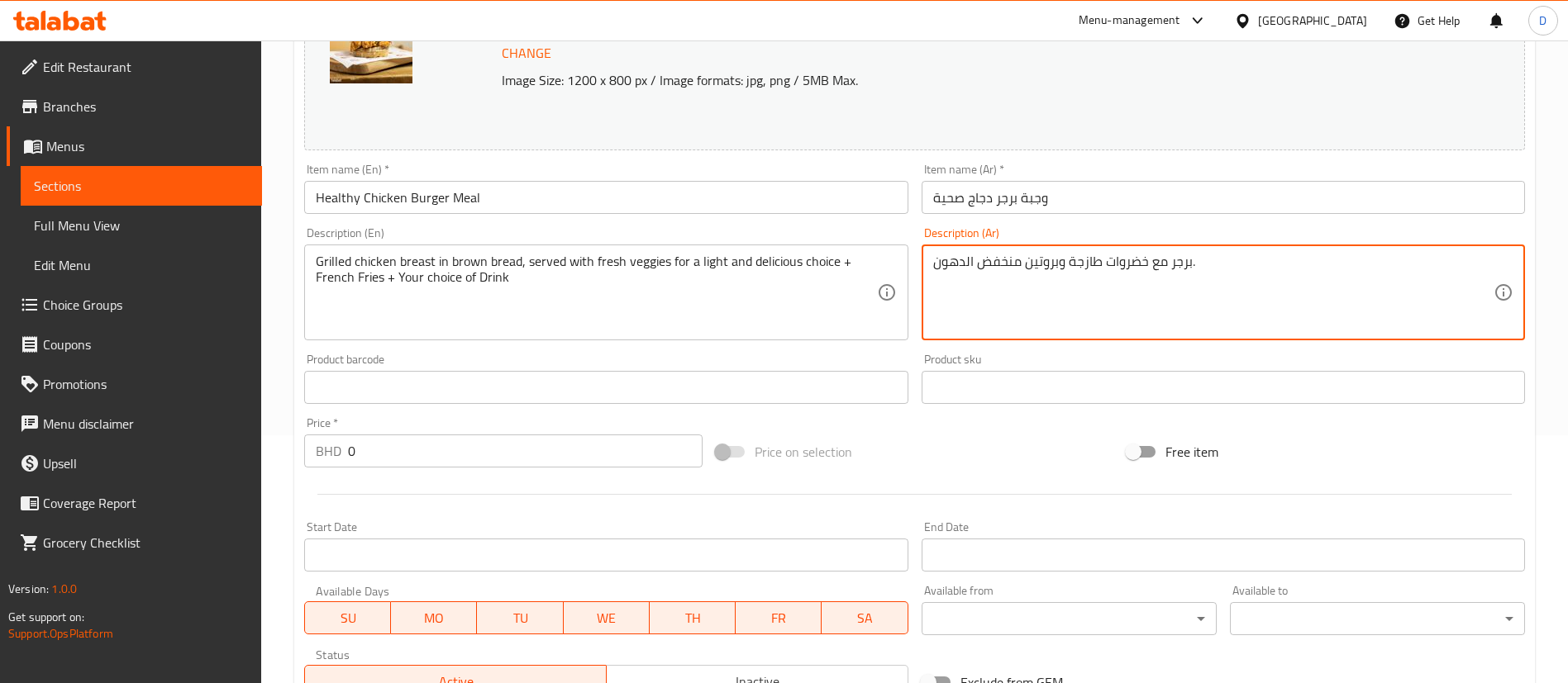
click at [1001, 254] on textarea "برجر مع خضروات طازجة وبروتين منخفض الدهون." at bounding box center [1213, 292] width 560 height 79
paste textarea "در دجاج مشوي في خبز بني، يقدم مع خضراوات طازجة لوجبة خفيفة ولذيذة + بطاطس مقلية…"
type textarea "صدر دجاج مشوي في خبز بني، يقدم مع خضراوات طازجة لوجبة خفيفة ولذيذة + بطاطس مقلي…"
click at [915, 227] on div "Description (Ar) صدر دجاج مشوي في خبز بني، يقدم مع خضراوات طازجة لوجبة خفيفة ول…" at bounding box center [1223, 284] width 616 height 126
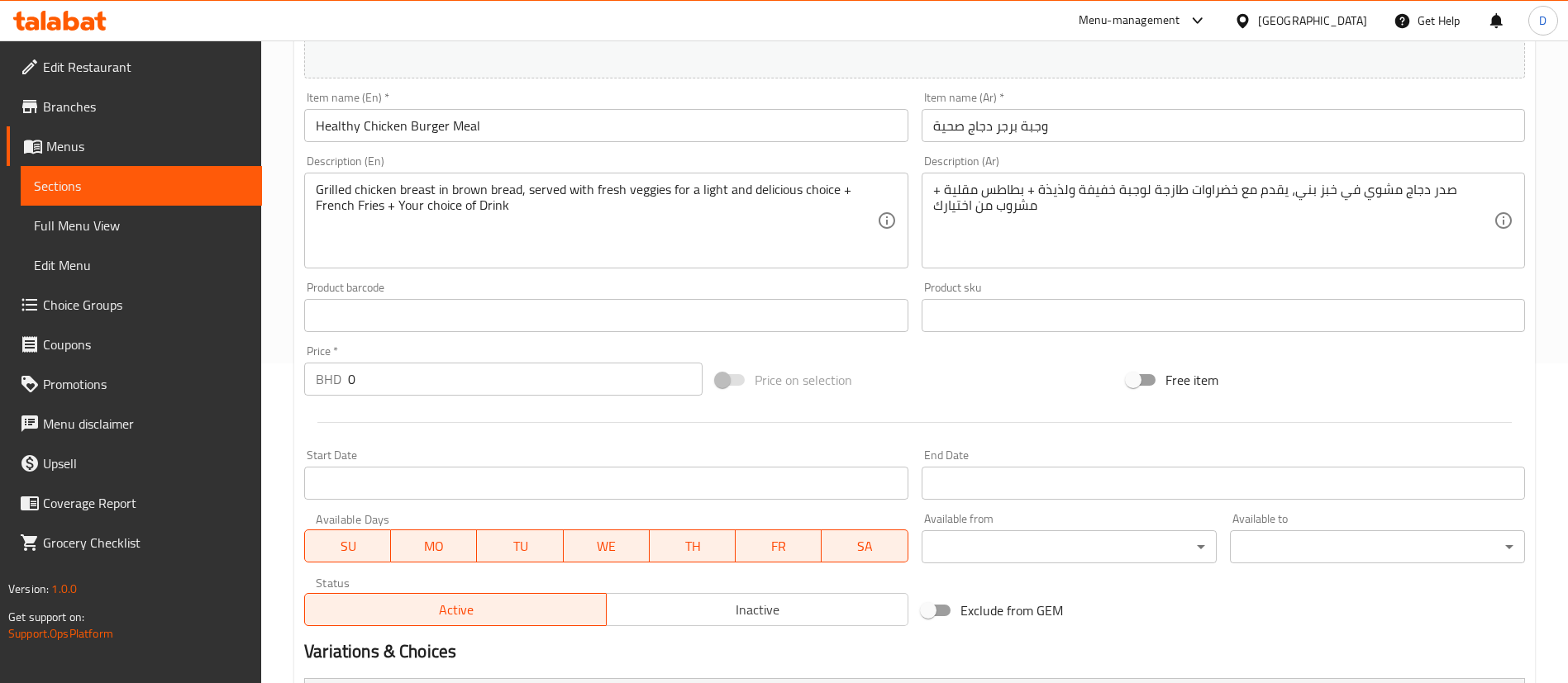
scroll to position [372, 0]
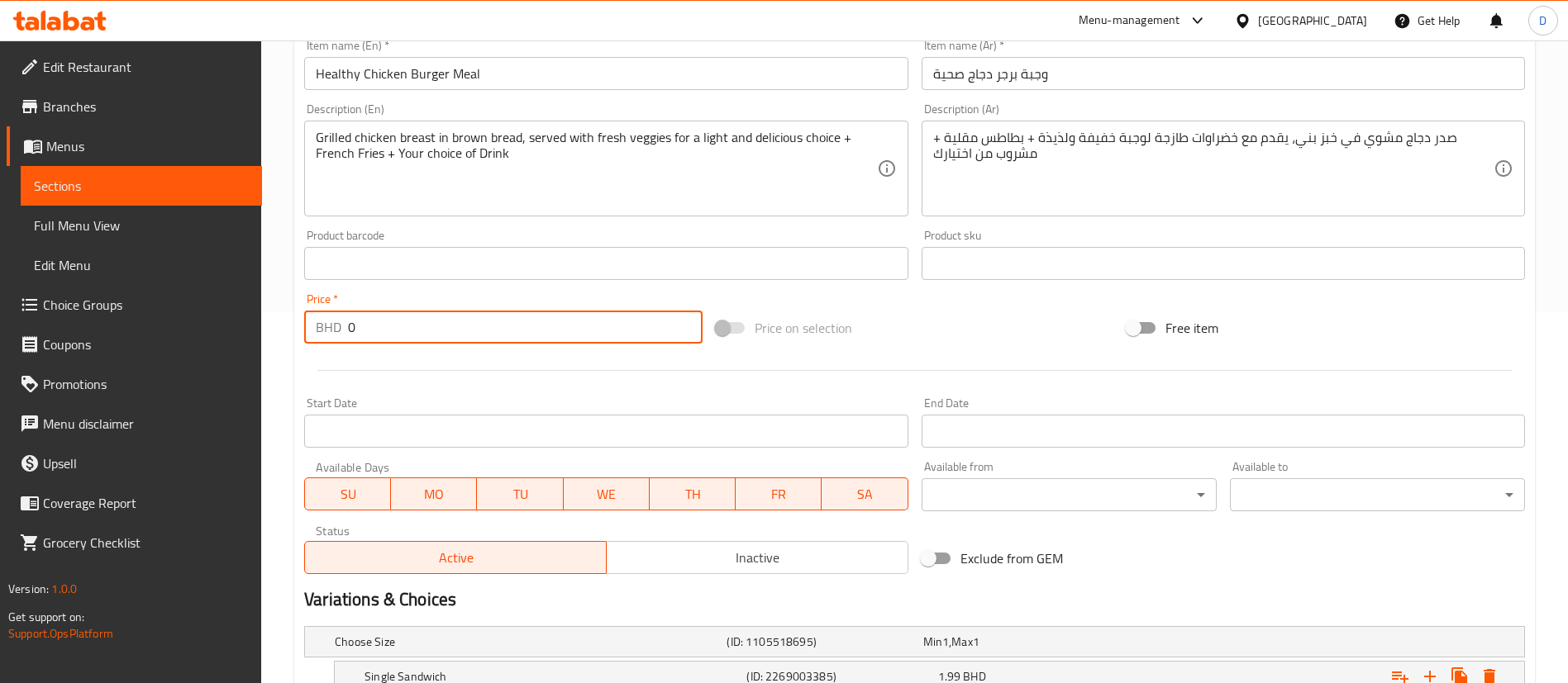
drag, startPoint x: 369, startPoint y: 327, endPoint x: 278, endPoint y: 317, distance: 91.5
click at [278, 317] on div "Home / Restaurants management / Menus / Sections / item / update M41 section Up…" at bounding box center [915, 649] width 1307 height 1961
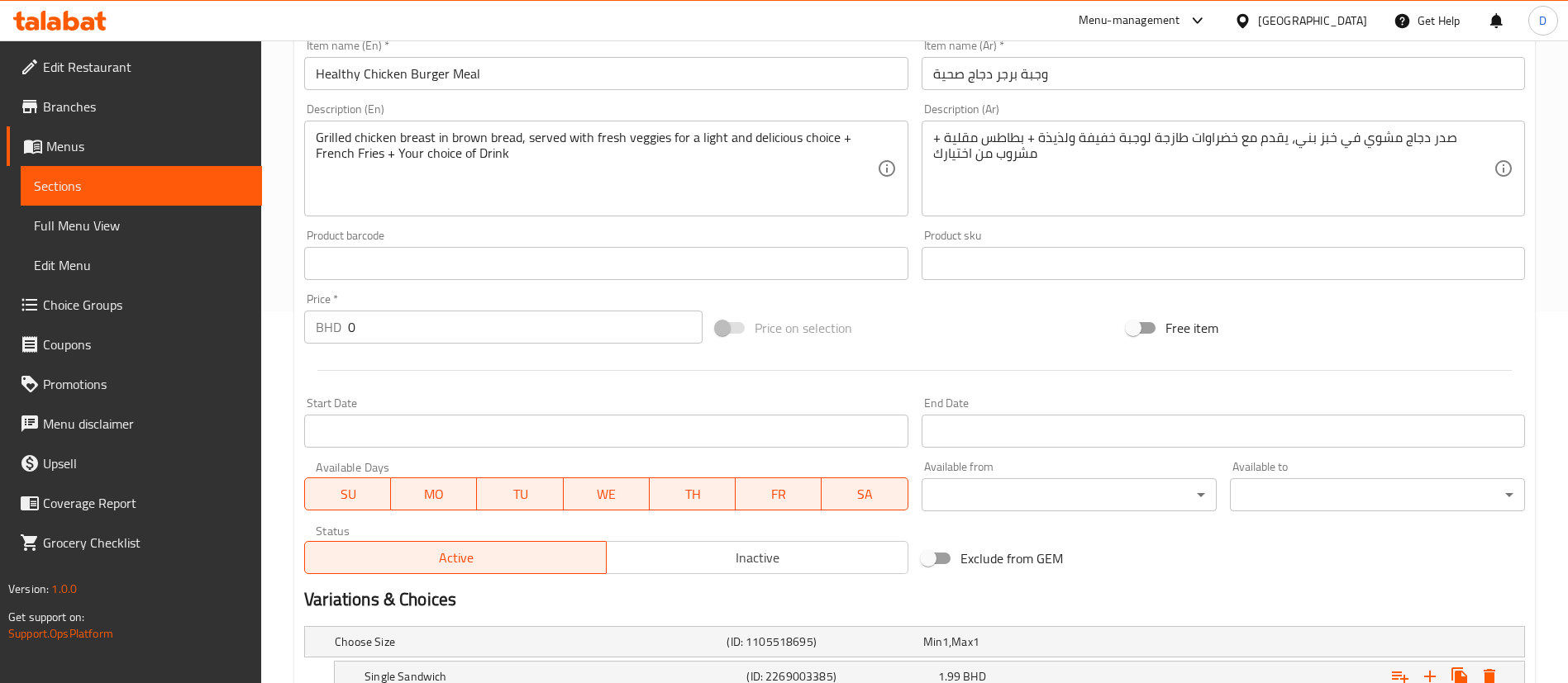
click at [377, 317] on input "0" at bounding box center [525, 327] width 355 height 33
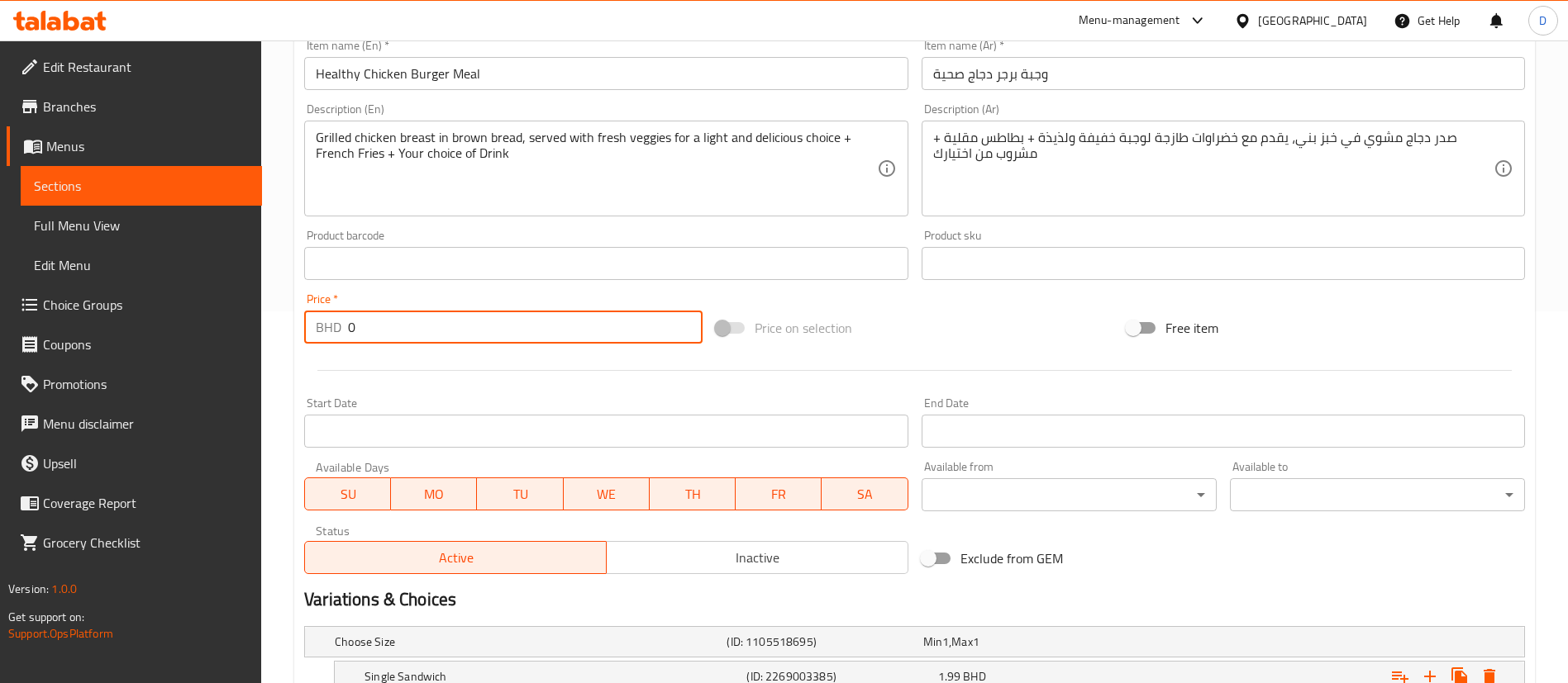
click at [376, 317] on input "0" at bounding box center [525, 327] width 355 height 33
paste input "2.89"
click at [376, 317] on input "02.89" at bounding box center [525, 327] width 355 height 33
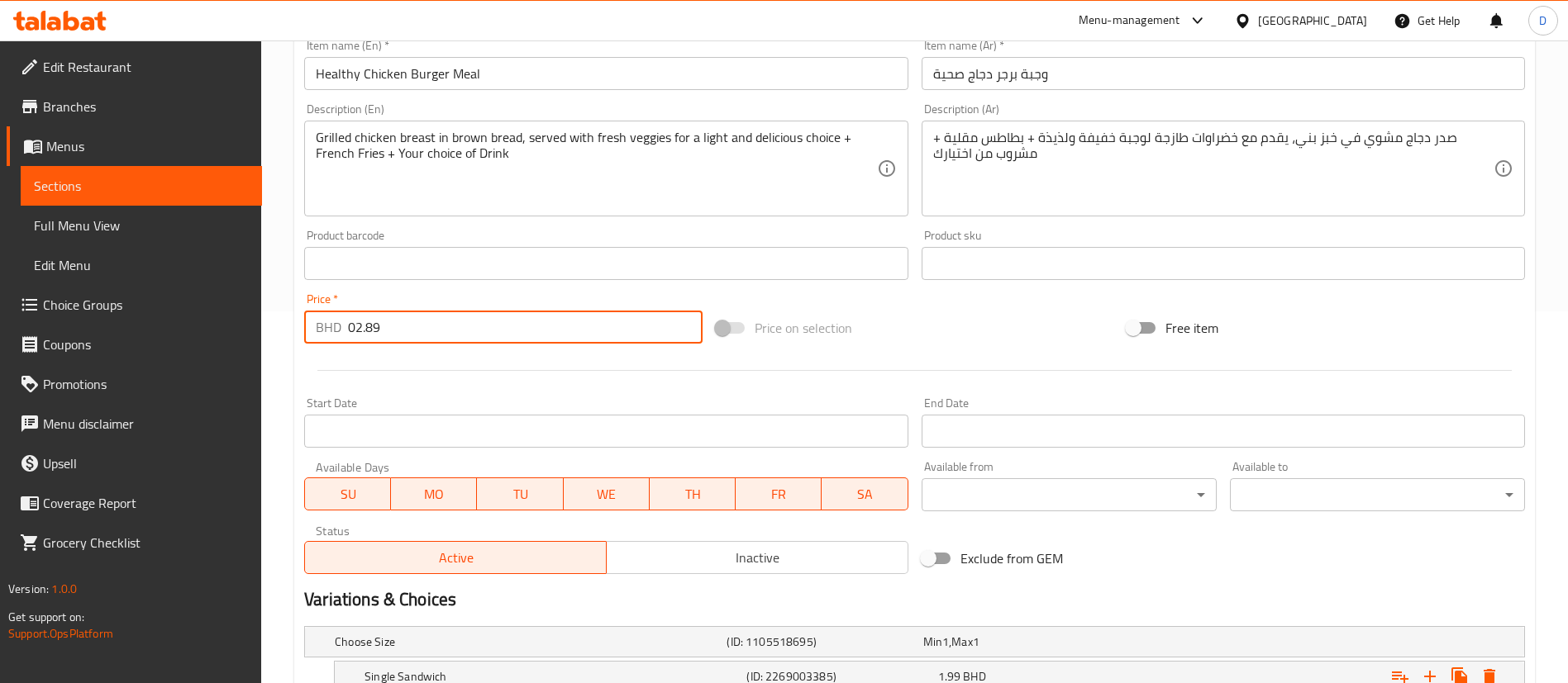
paste input "number"
type input "2.89"
click at [461, 300] on div "Price   * BHD 2.89 Price *" at bounding box center [504, 319] width 399 height 51
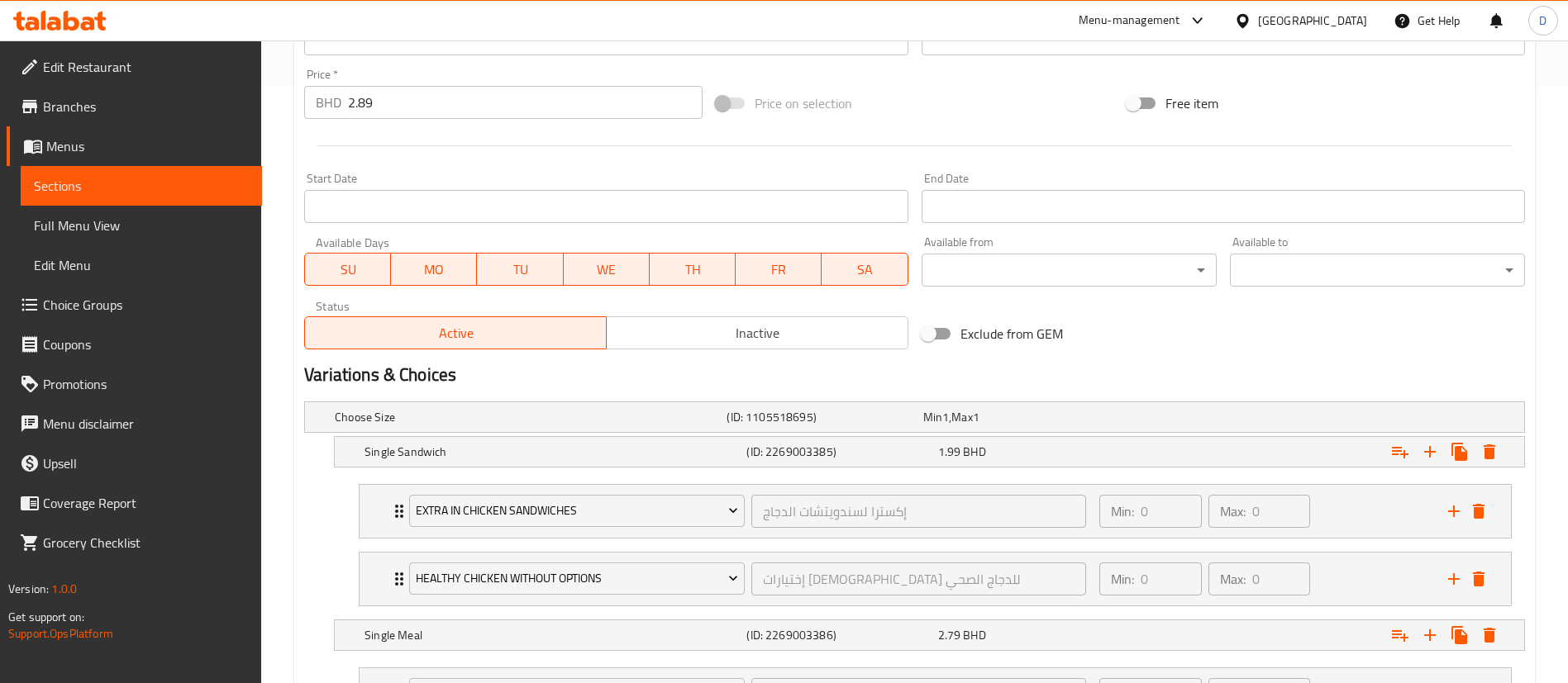
scroll to position [620, 0]
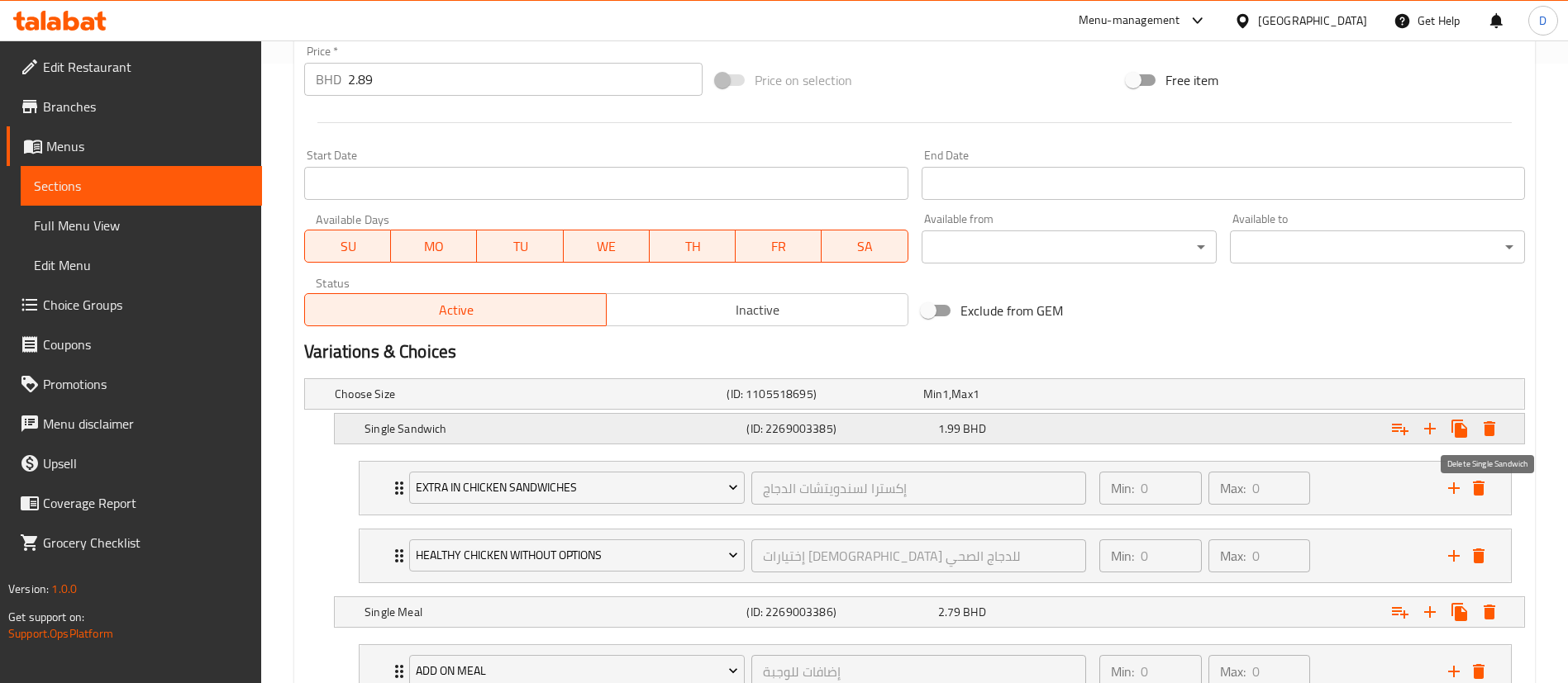
click at [1495, 427] on icon "Expand" at bounding box center [1489, 428] width 19 height 19
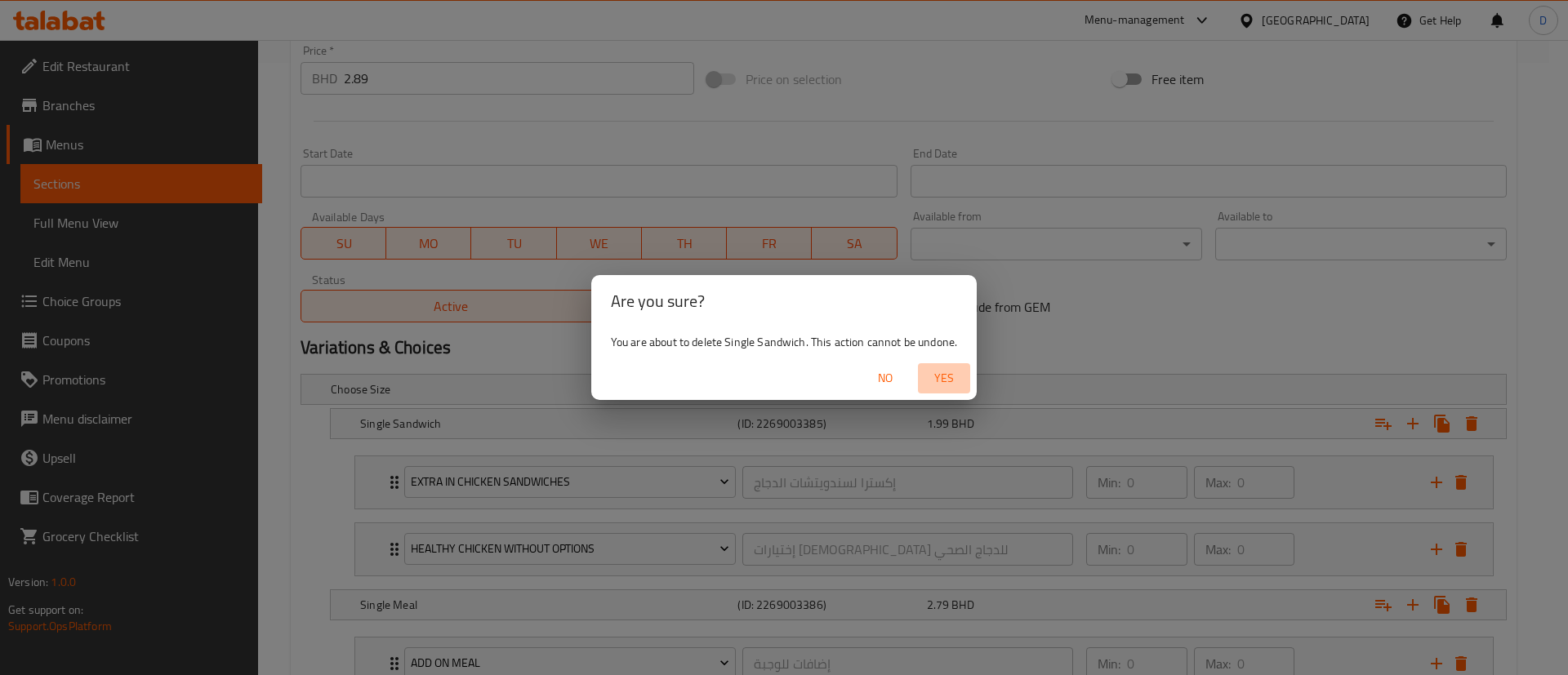
click at [948, 376] on span "Yes" at bounding box center [943, 377] width 39 height 20
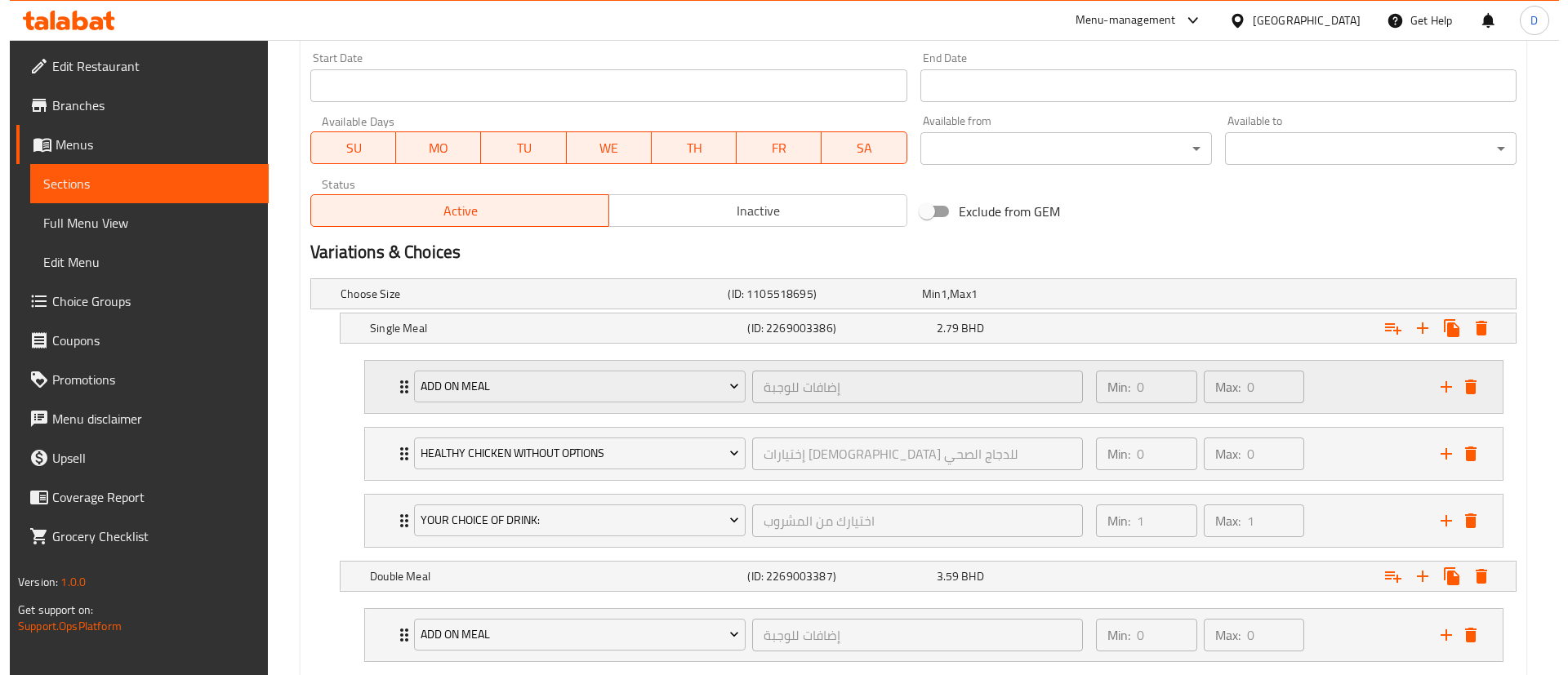
scroll to position [857, 0]
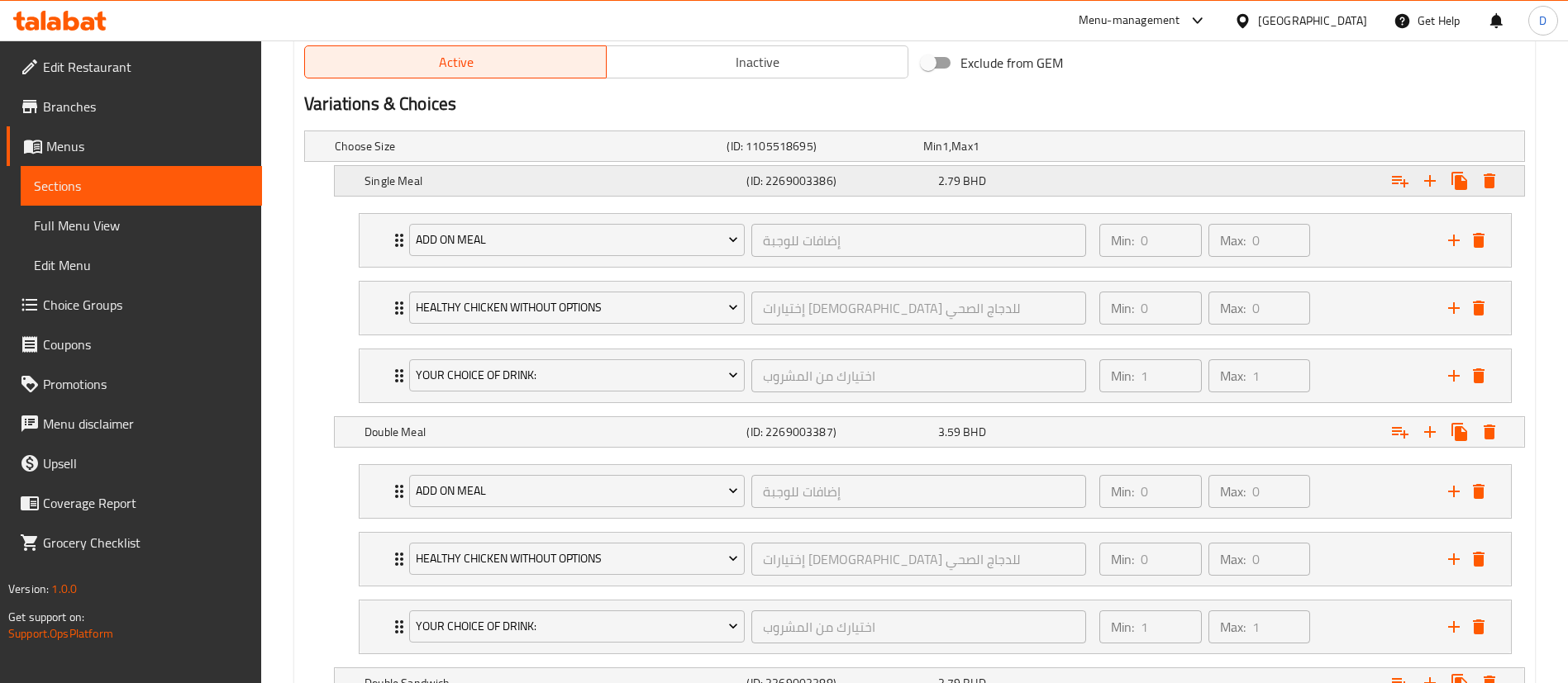
click at [1493, 189] on icon "Expand" at bounding box center [1489, 181] width 19 height 19
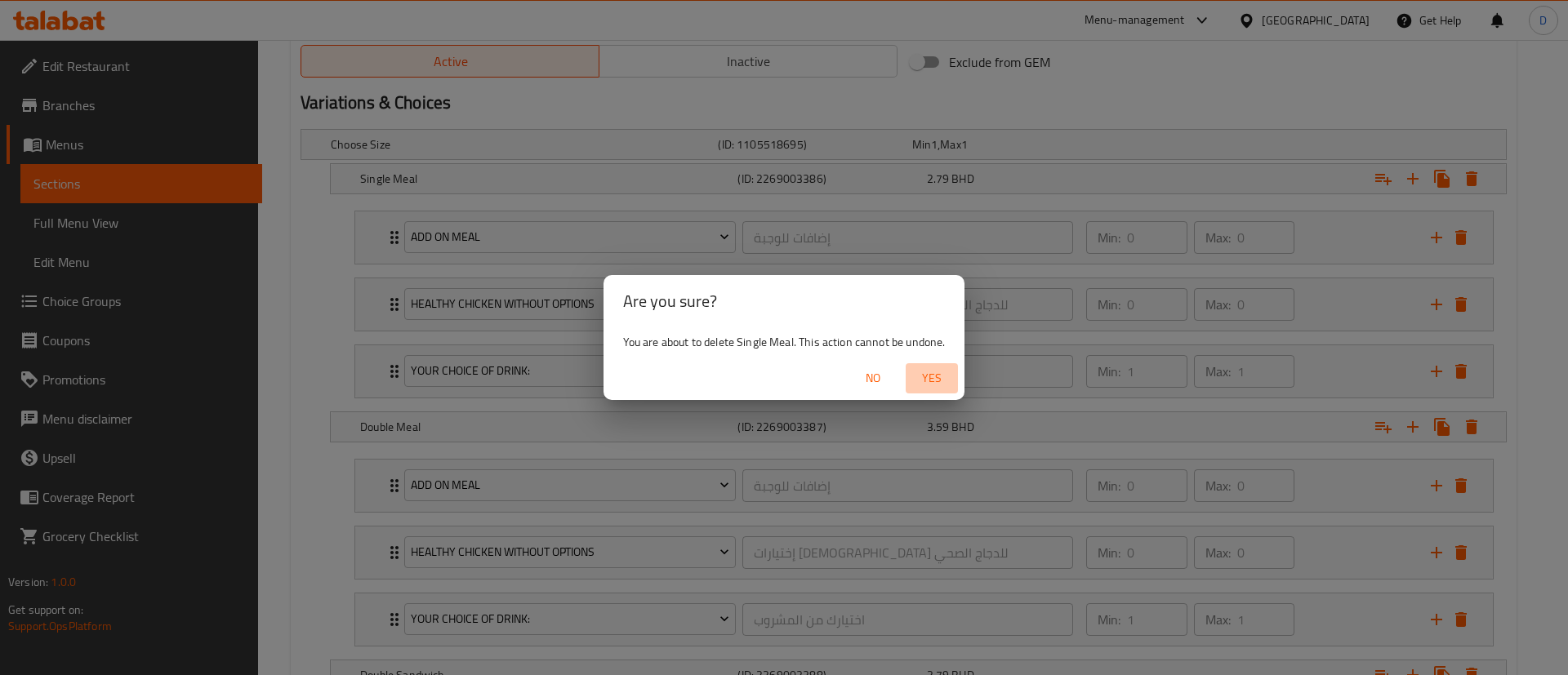
click at [934, 368] on span "Yes" at bounding box center [932, 377] width 39 height 20
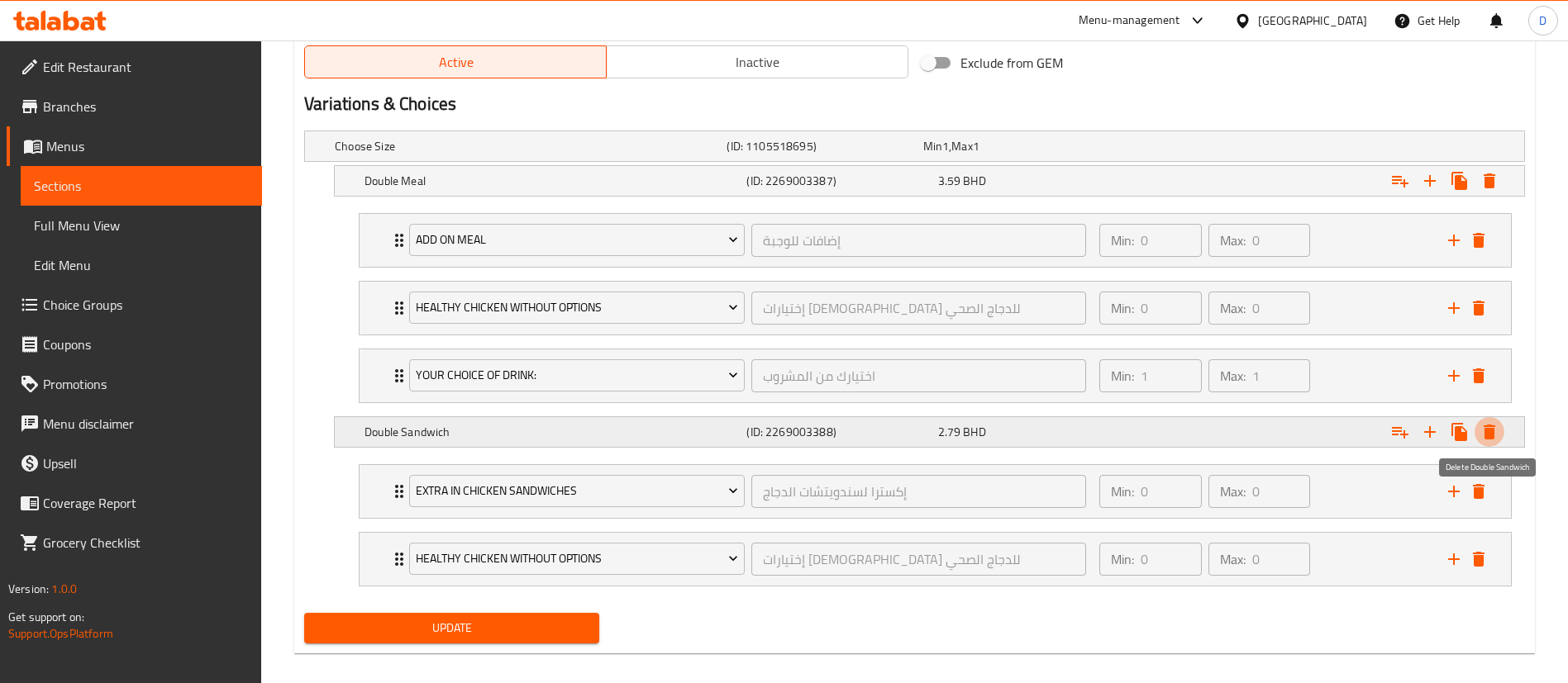
click at [1485, 430] on icon "Expand" at bounding box center [1489, 431] width 12 height 15
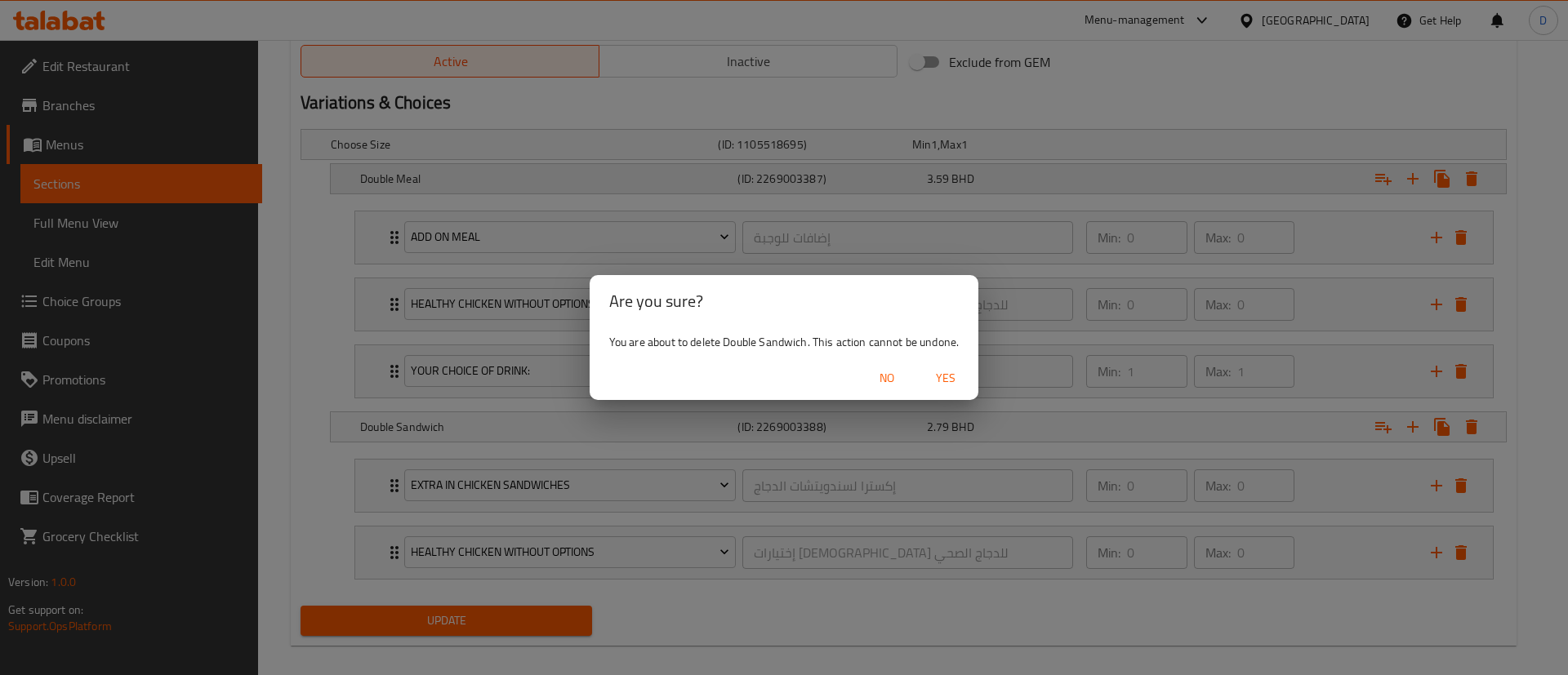
drag, startPoint x: 947, startPoint y: 378, endPoint x: 1031, endPoint y: 356, distance: 86.8
click at [948, 378] on span "Yes" at bounding box center [945, 377] width 39 height 20
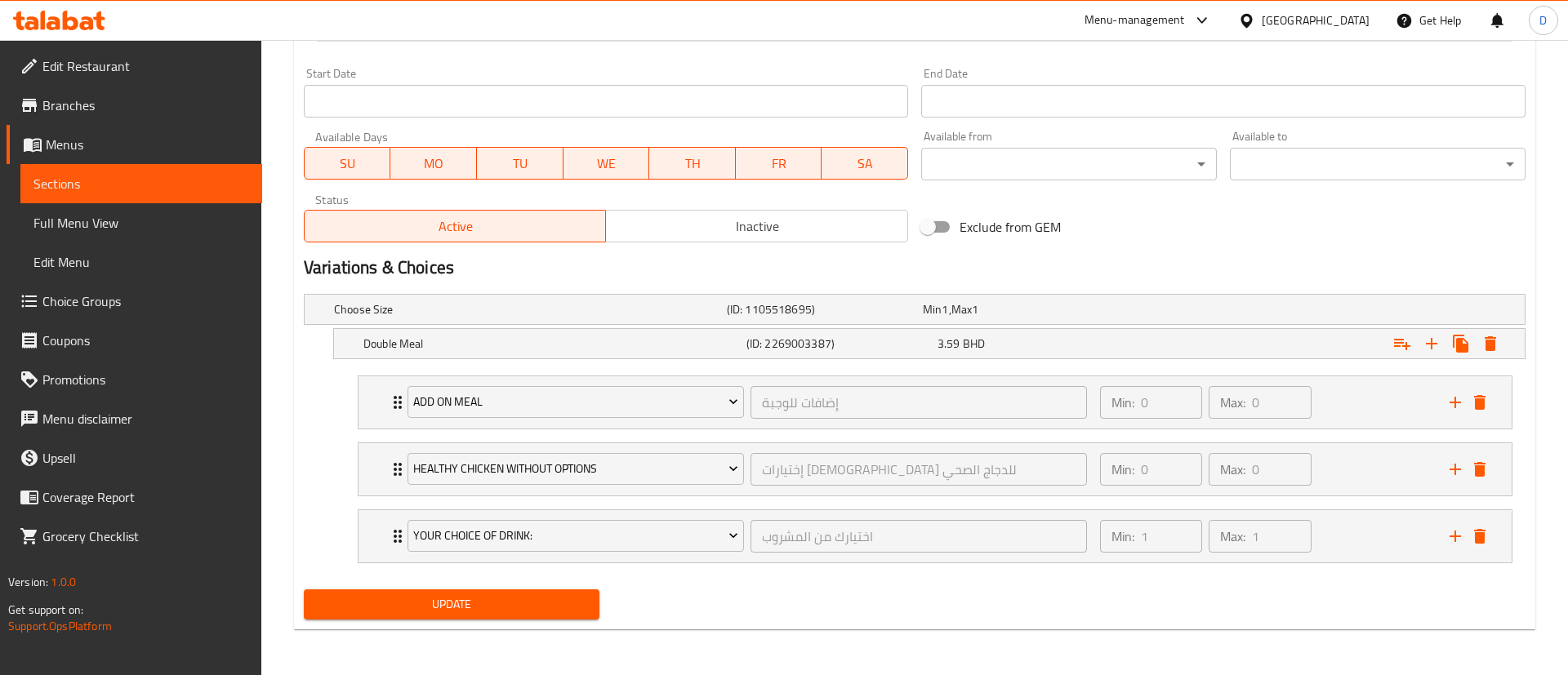
scroll to position [692, 0]
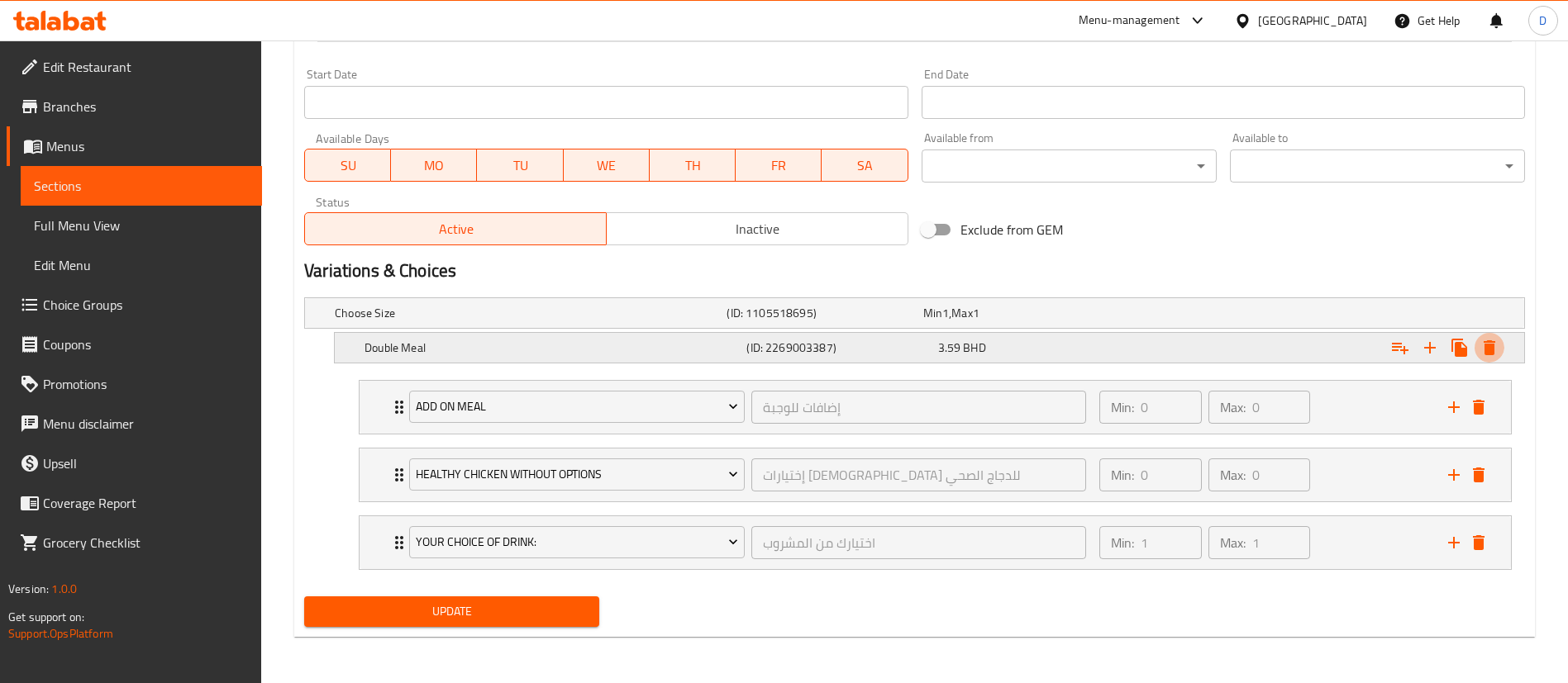
click at [1493, 339] on icon "Expand" at bounding box center [1489, 348] width 19 height 19
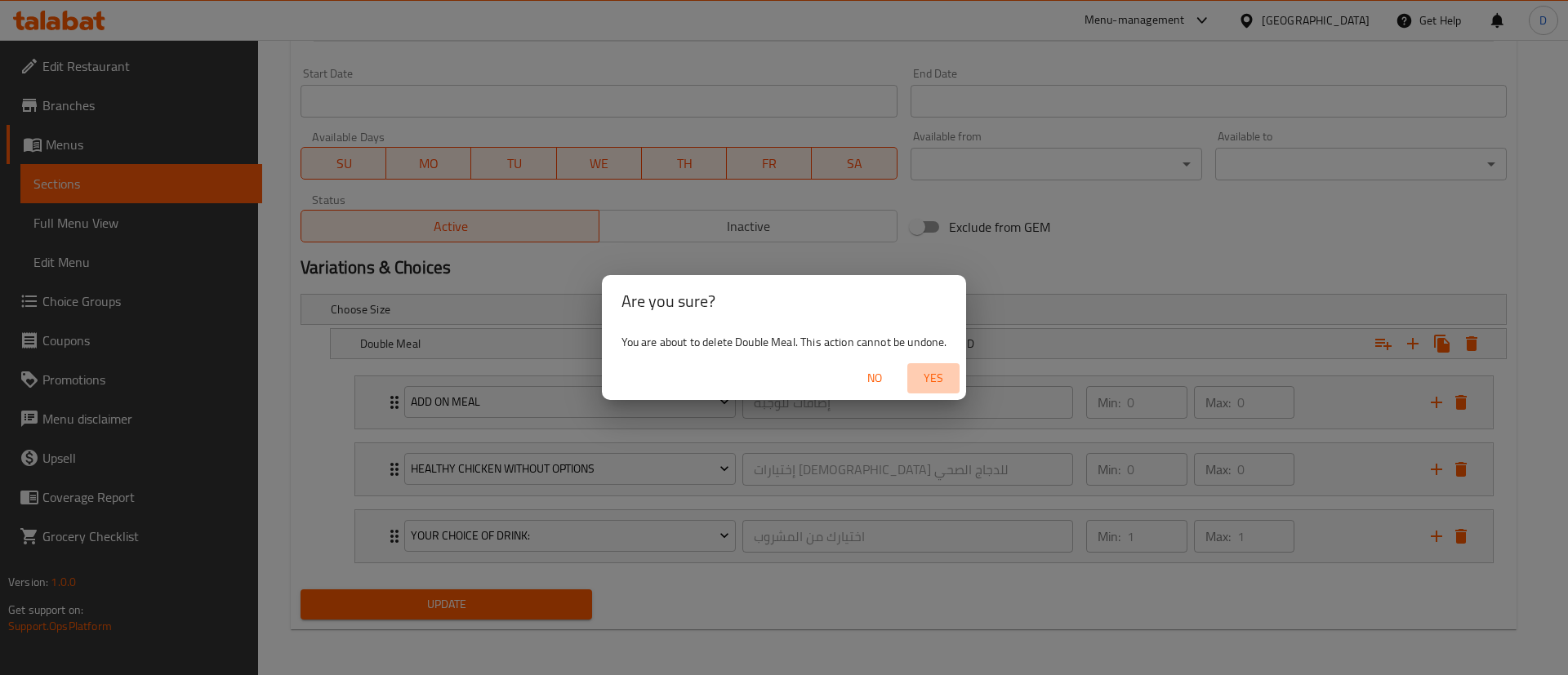
click at [943, 382] on span "Yes" at bounding box center [933, 377] width 39 height 20
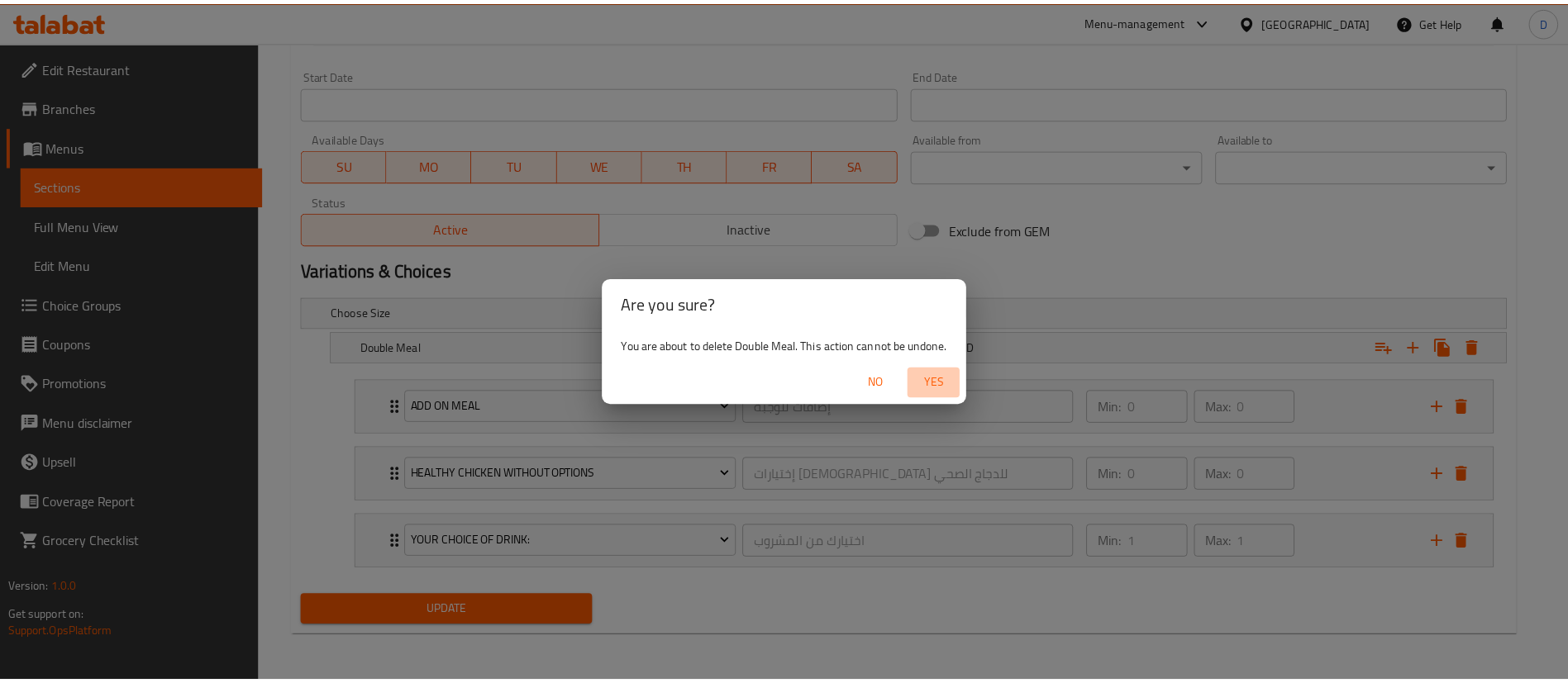
scroll to position [665, 0]
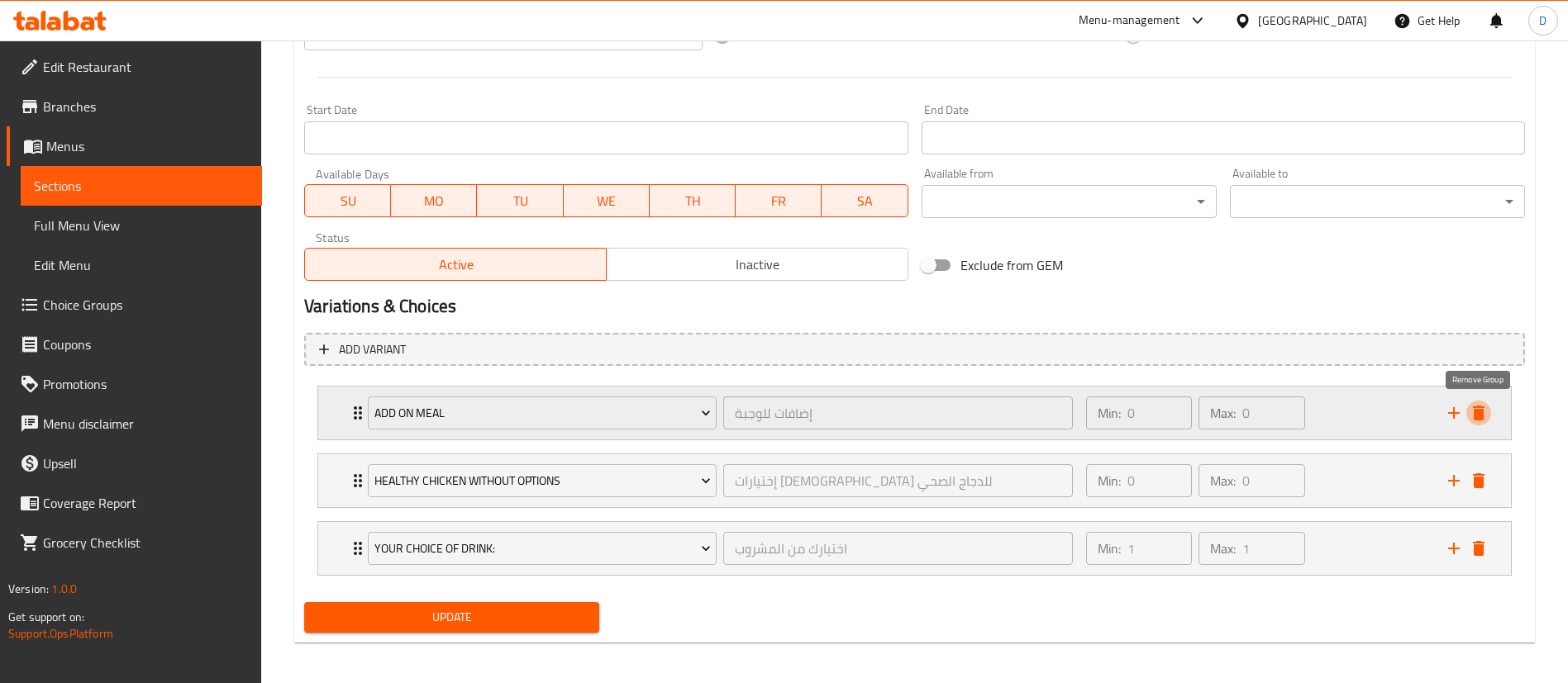
click at [1475, 408] on icon "delete" at bounding box center [1479, 413] width 19 height 19
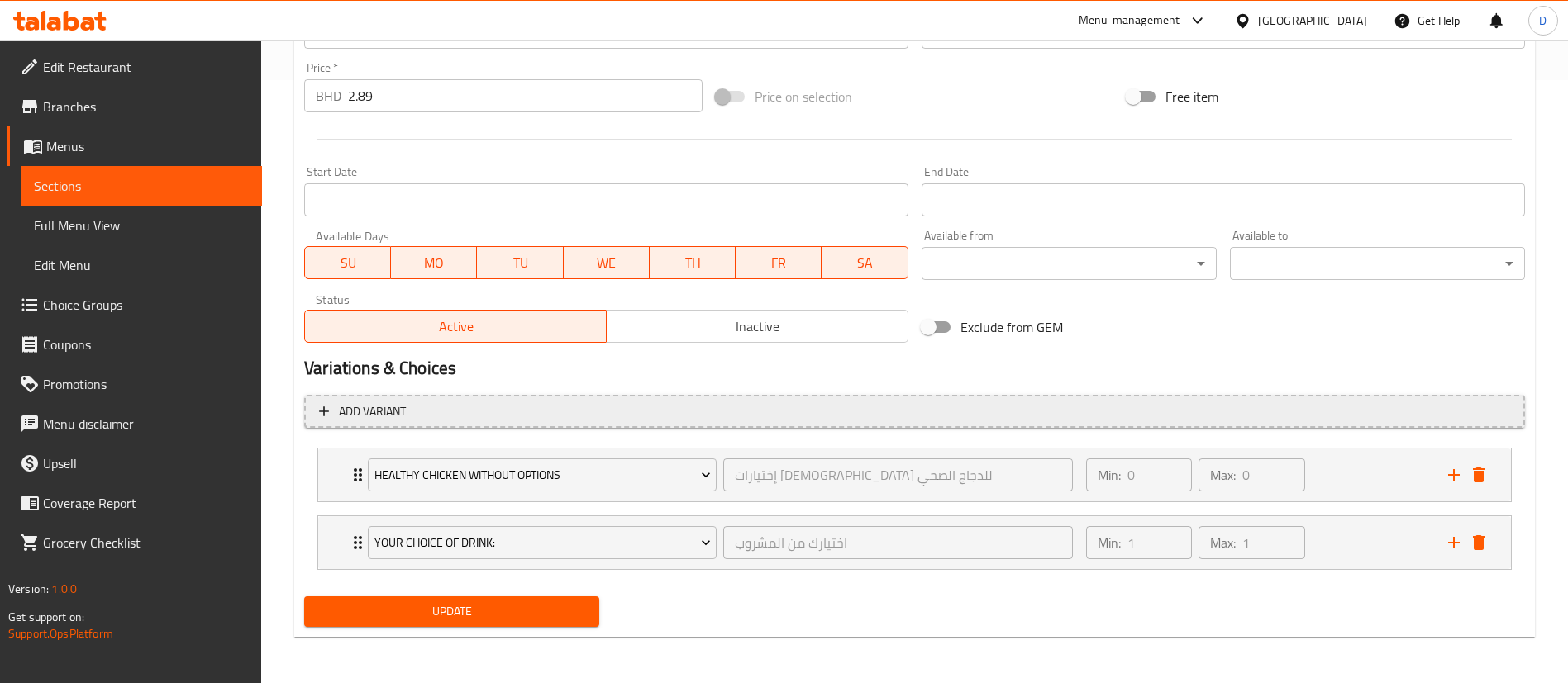
scroll to position [603, 0]
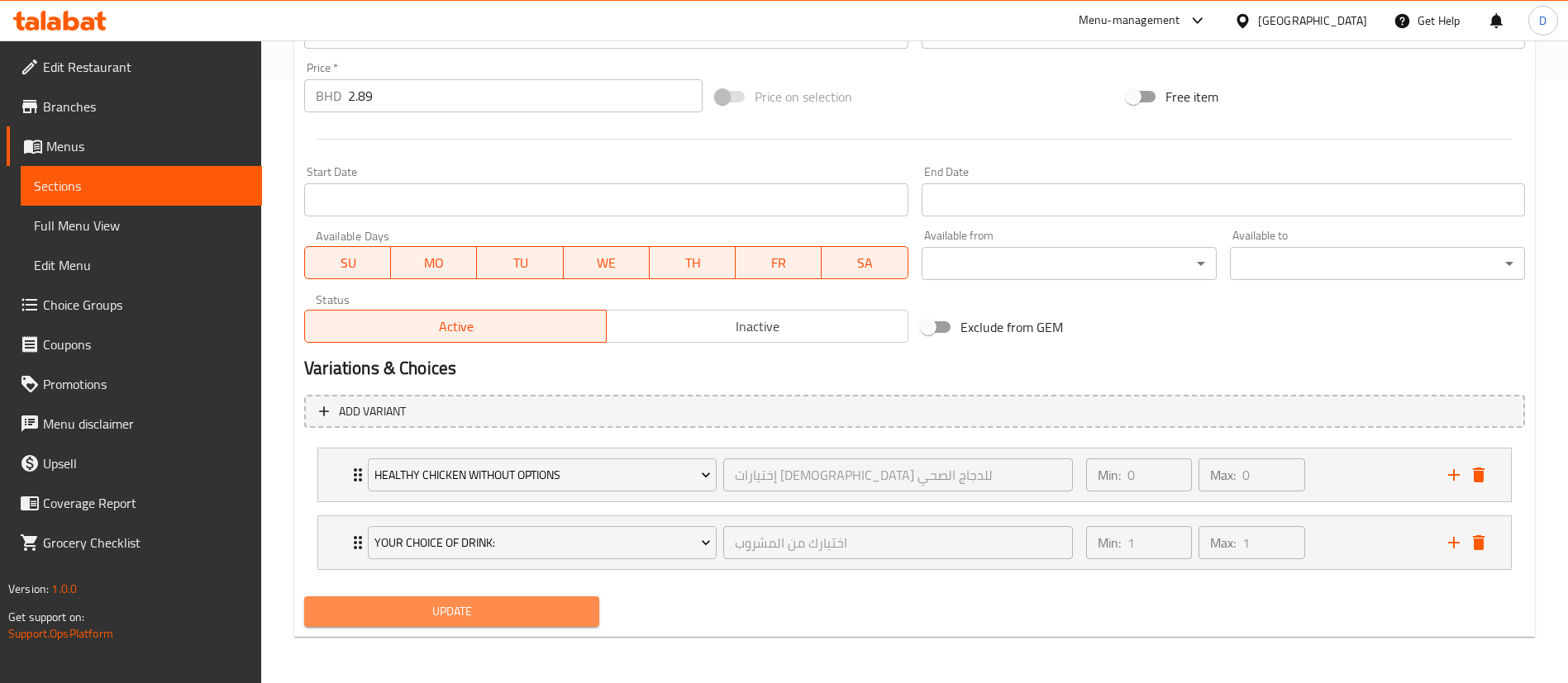
click at [512, 607] on span "Update" at bounding box center [451, 611] width 268 height 20
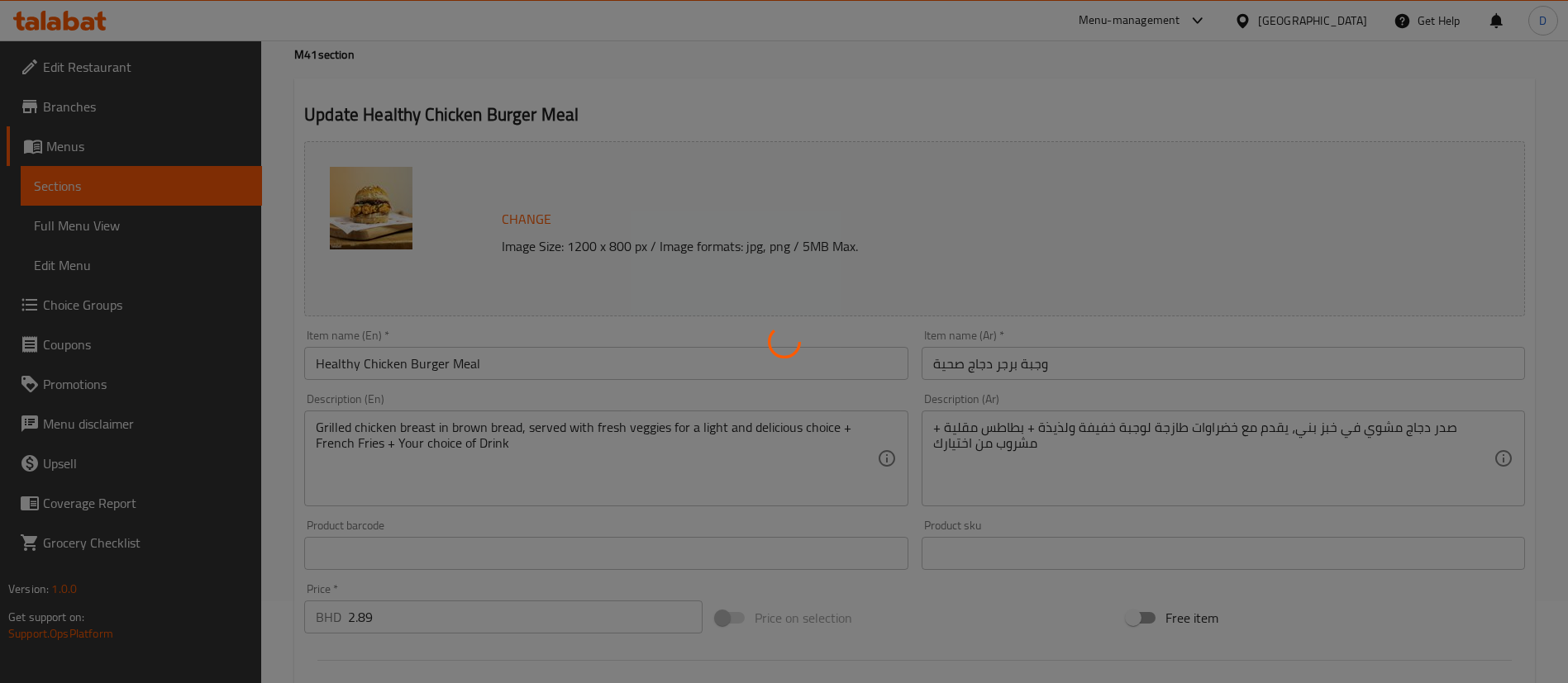
scroll to position [0, 0]
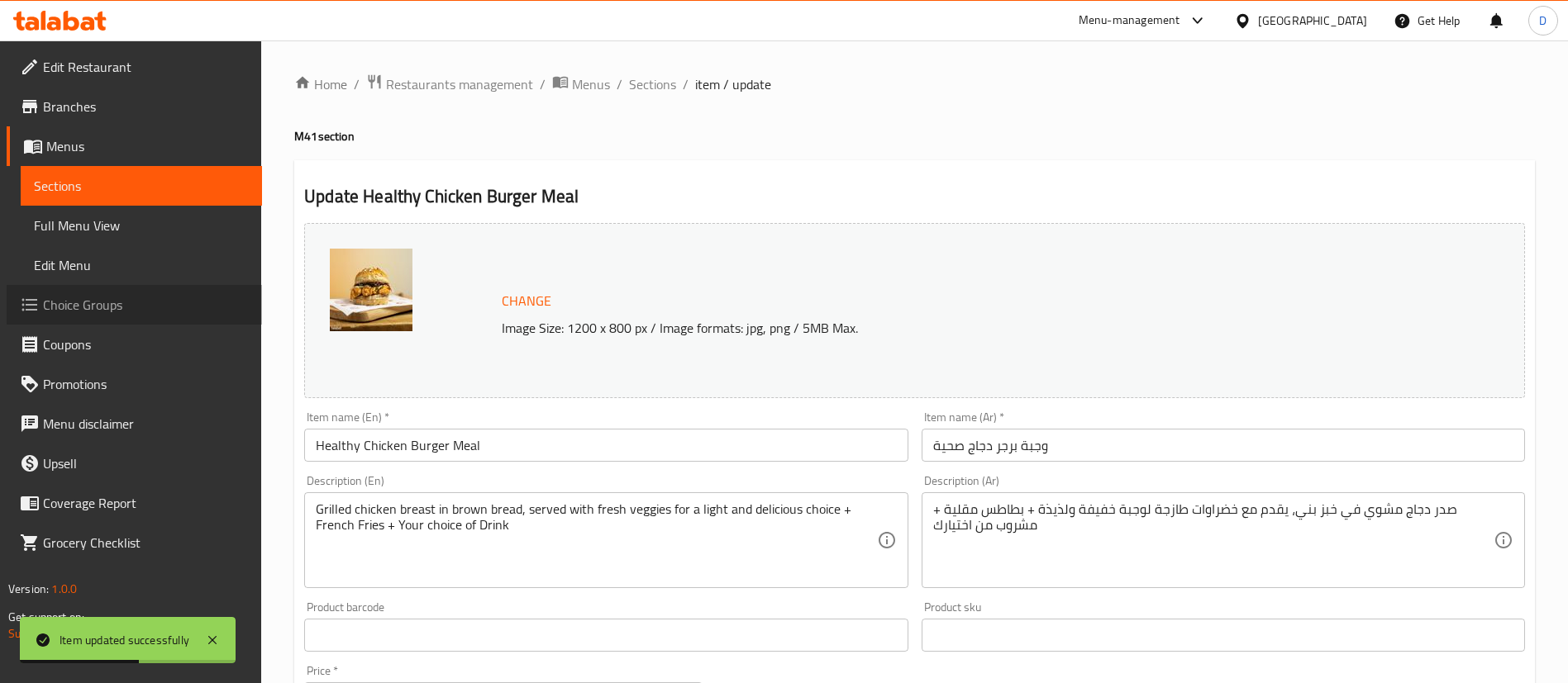
click at [94, 300] on span "Choice Groups" at bounding box center [146, 304] width 206 height 19
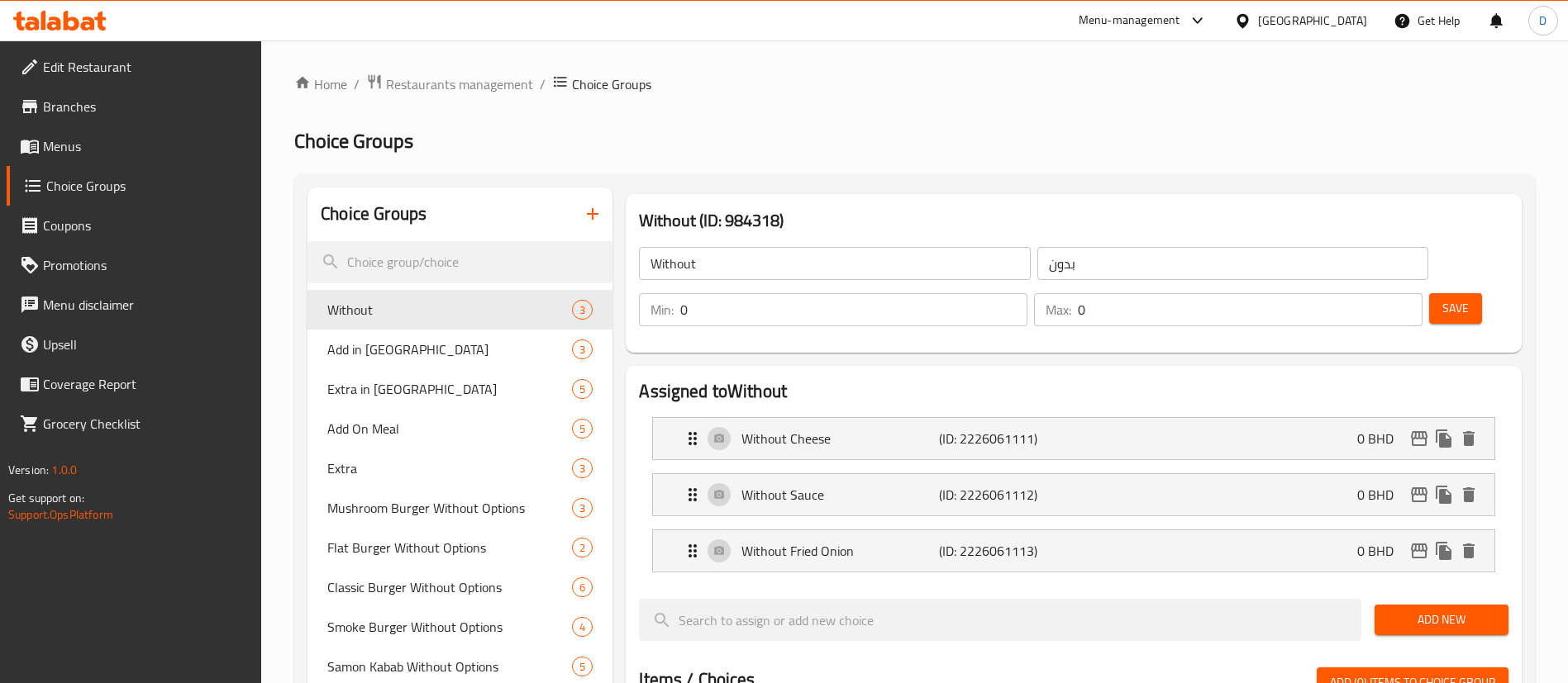
click at [705, 134] on h2 "Choice Groups" at bounding box center [915, 141] width 1240 height 26
click at [422, 267] on input "search" at bounding box center [460, 261] width 305 height 42
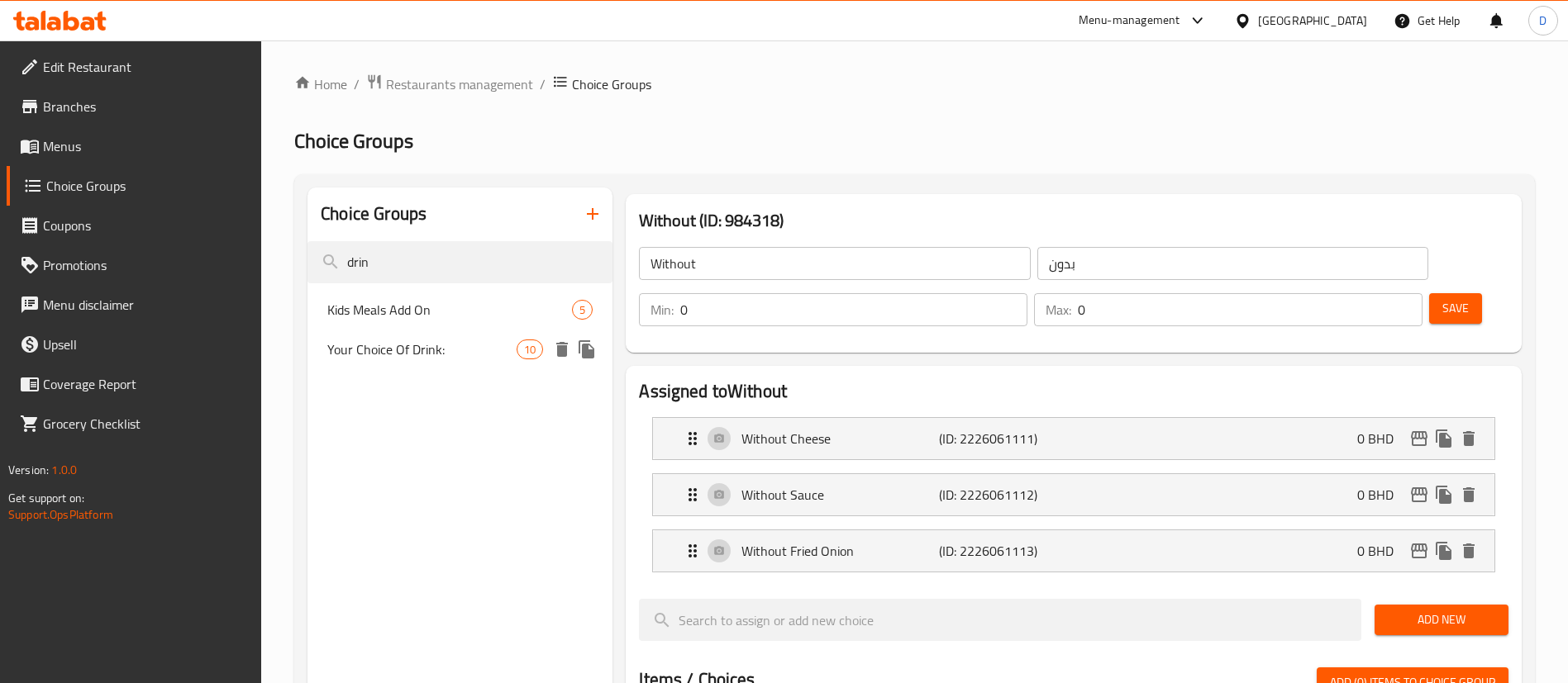
type input "drin"
click at [394, 354] on span "Your Choice Of Drink:" at bounding box center [422, 349] width 190 height 19
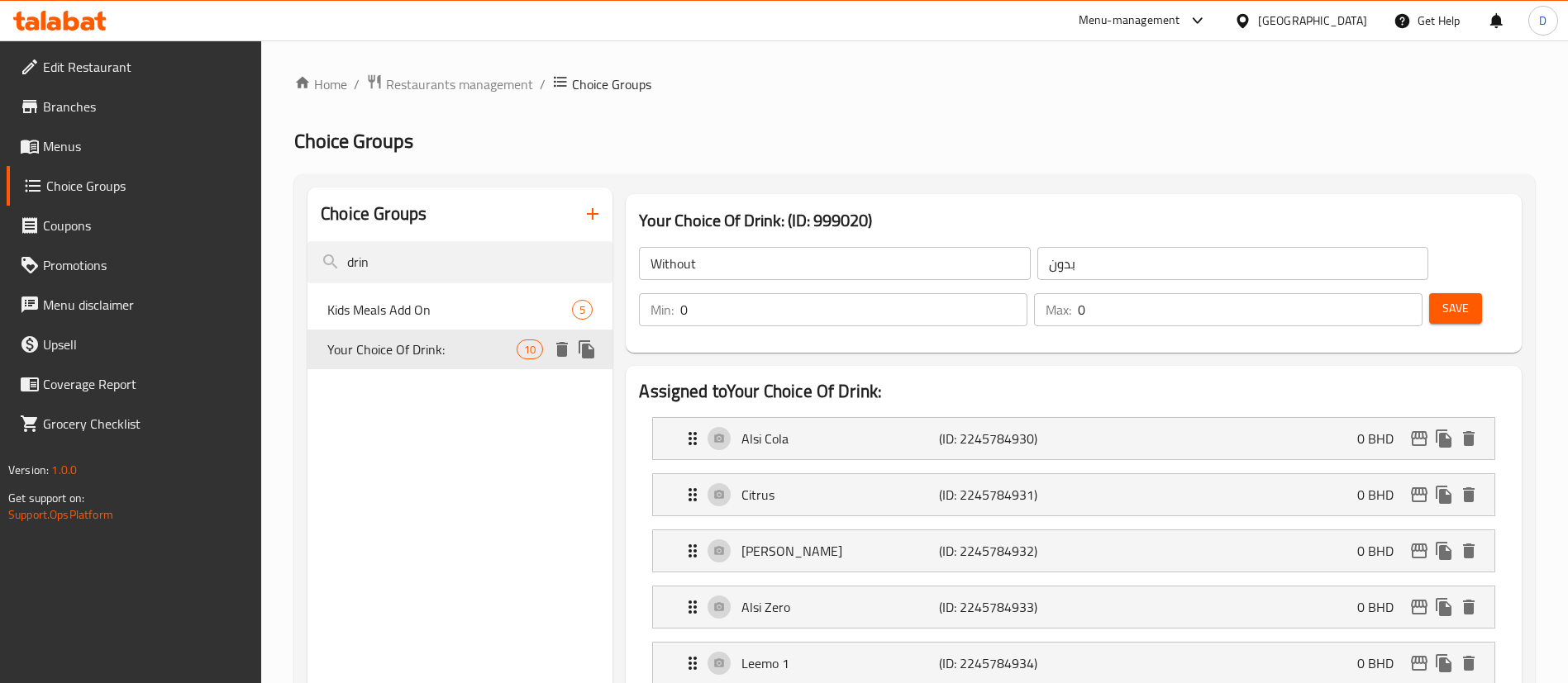
type input "Your Choice Of Drink:"
type input "اختيارك من المشروب"
type input "1"
click at [590, 348] on icon "duplicate" at bounding box center [586, 349] width 19 height 19
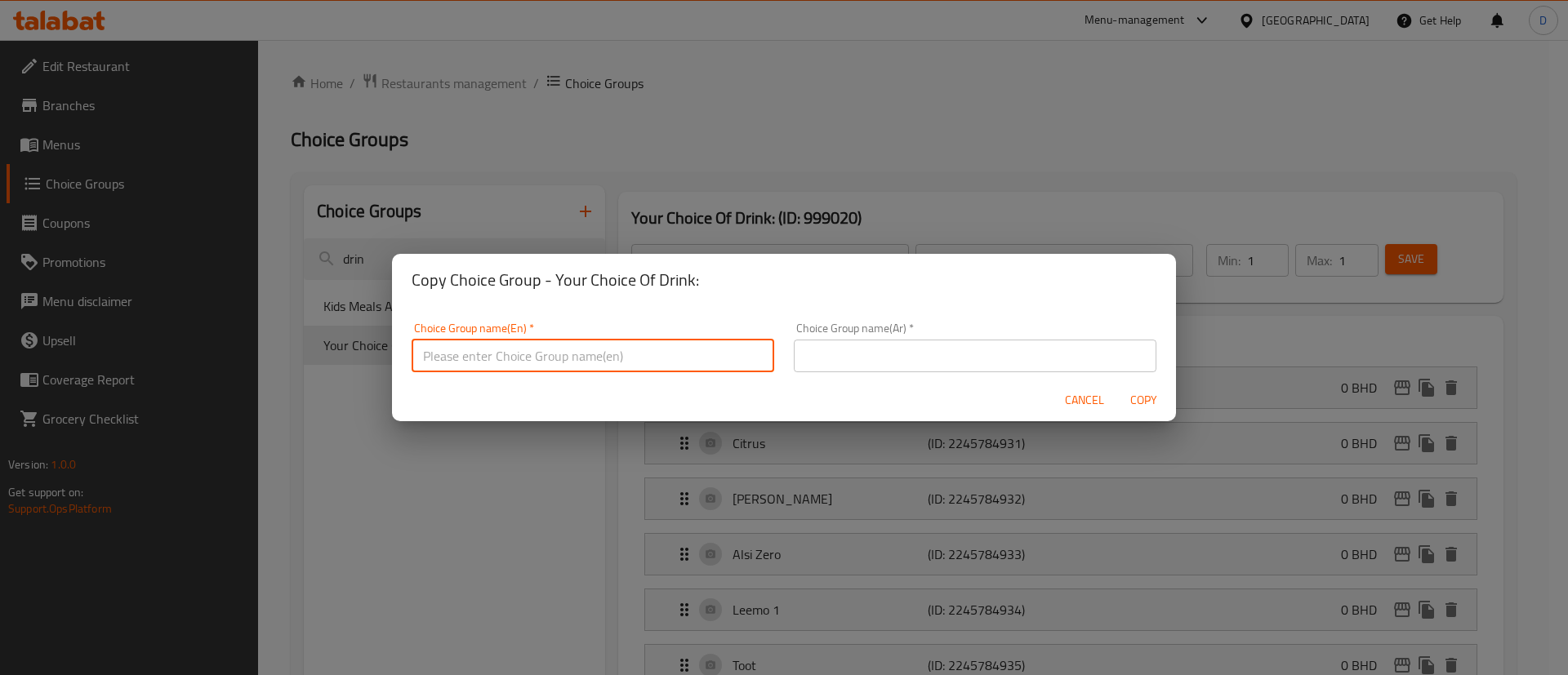
click at [587, 351] on input "text" at bounding box center [592, 356] width 362 height 33
click at [587, 351] on input "Drink options" at bounding box center [592, 356] width 362 height 33
type input "Drink options"
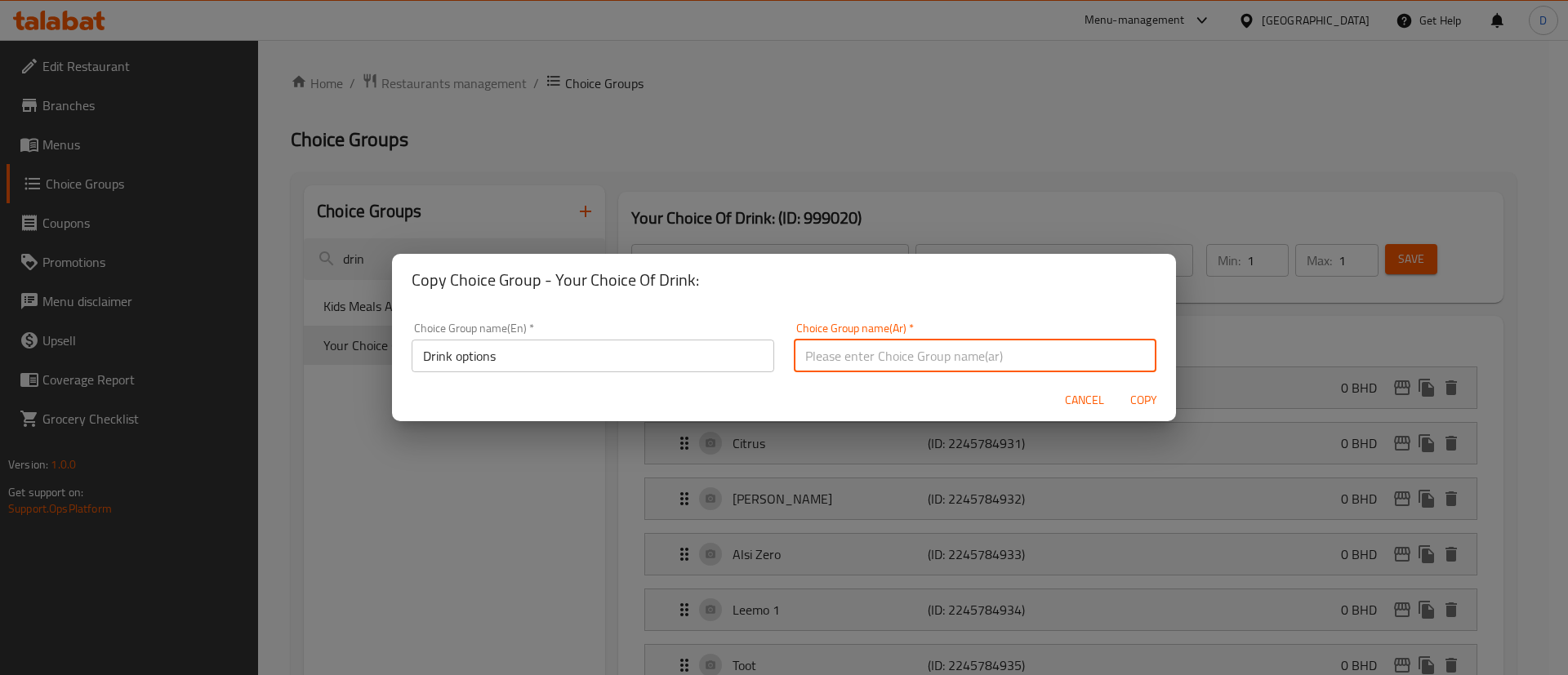
click at [962, 359] on input "text" at bounding box center [974, 356] width 362 height 33
paste input "خيارات المشروبات"
type input "خيارات المشروبات"
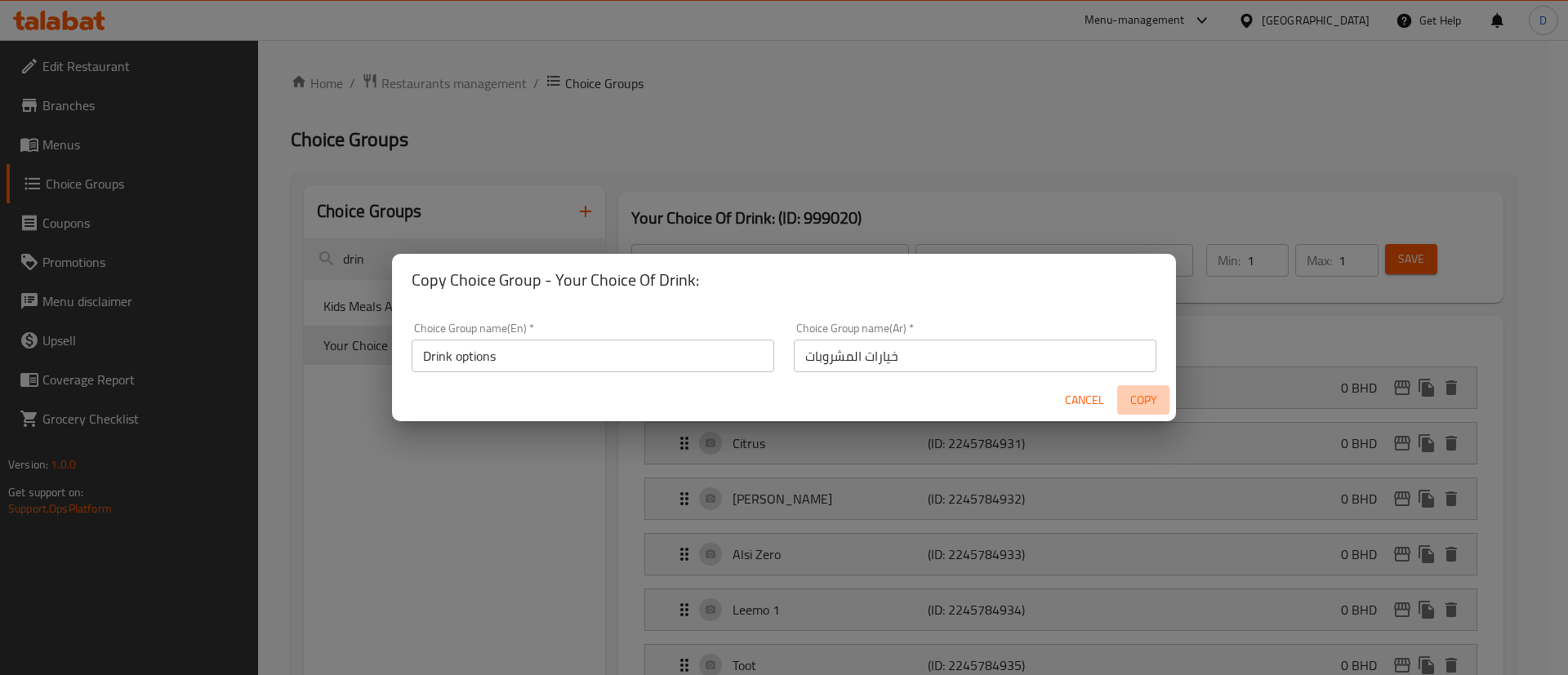
click at [1139, 397] on span "Copy" at bounding box center [1143, 399] width 39 height 20
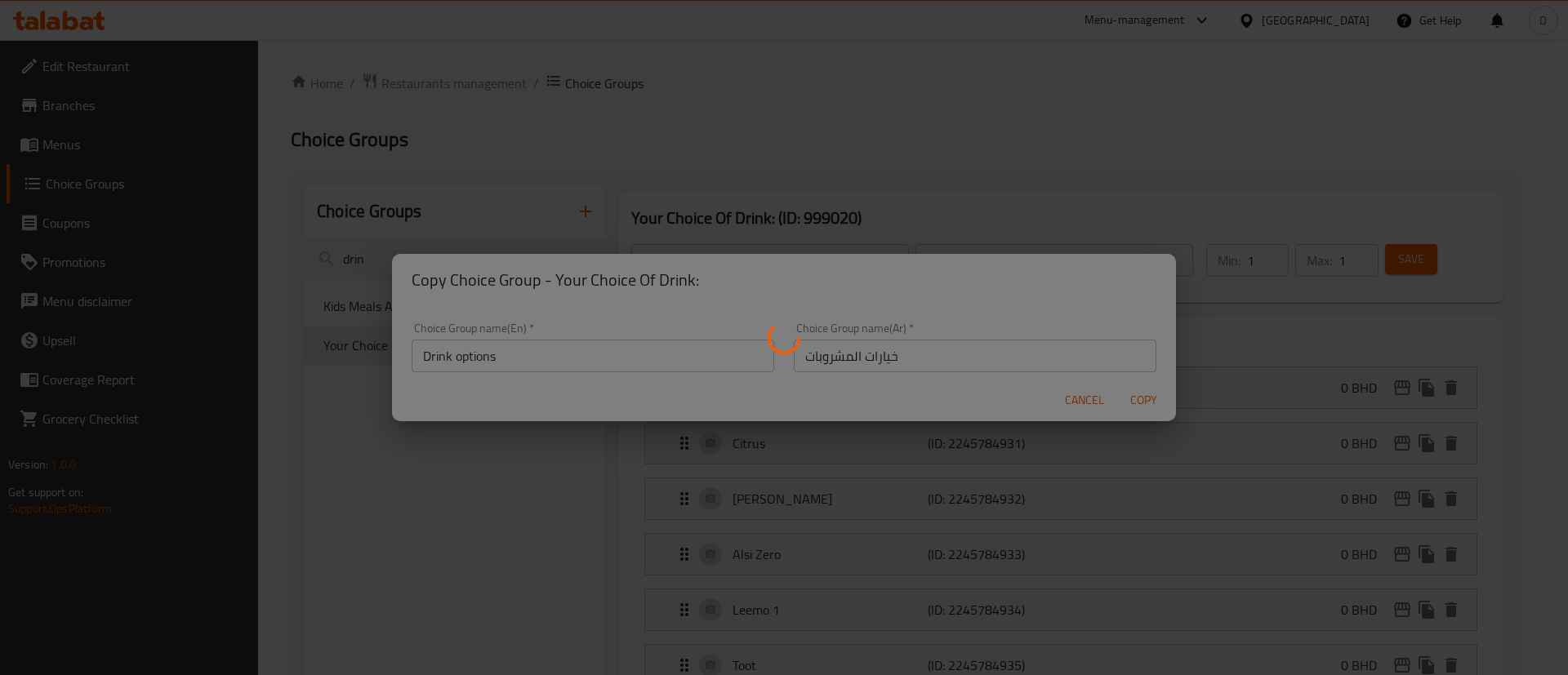
type input "Drink options"
type input "خيارات المشروبات"
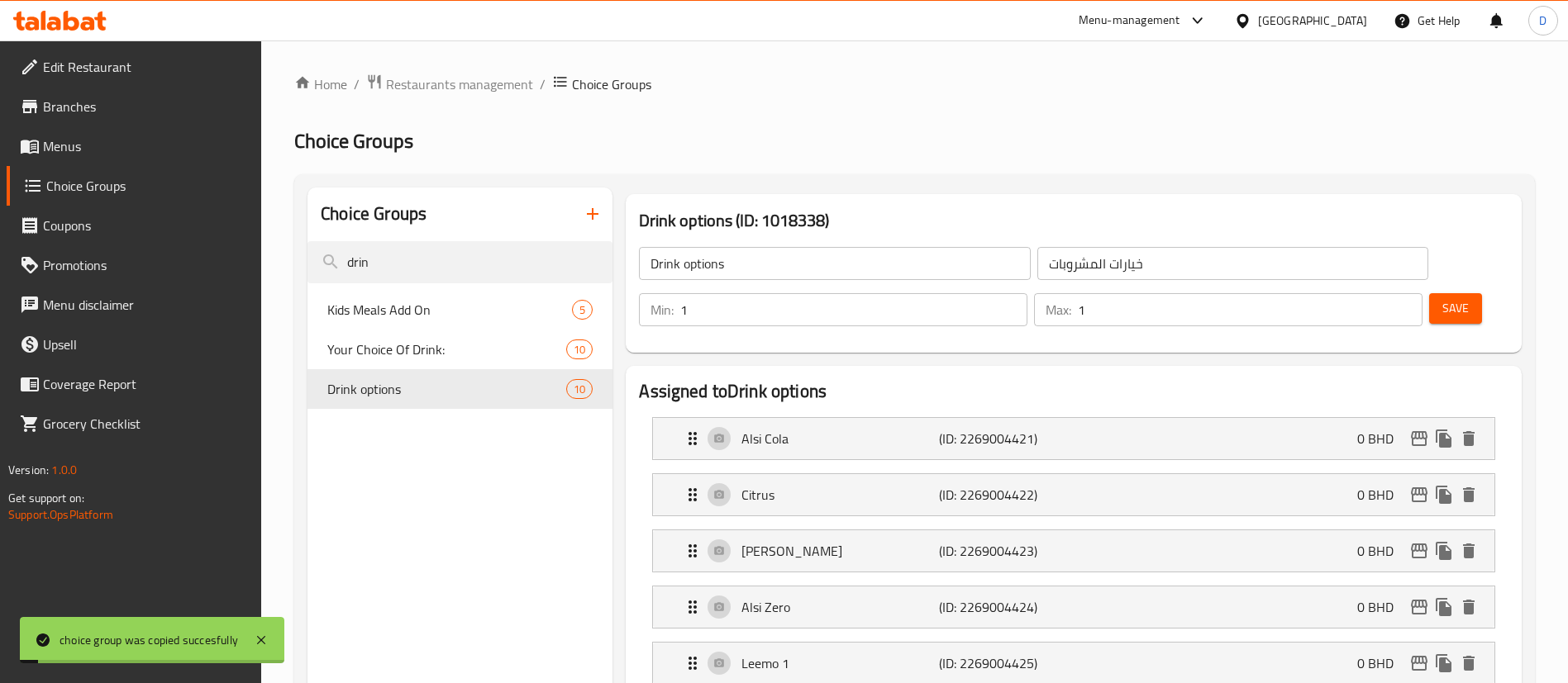
click at [438, 363] on div "Your Choice Of Drink: 10" at bounding box center [460, 349] width 305 height 40
type input "Your Choice Of Drink:"
type input "اختيارك من المشروب"
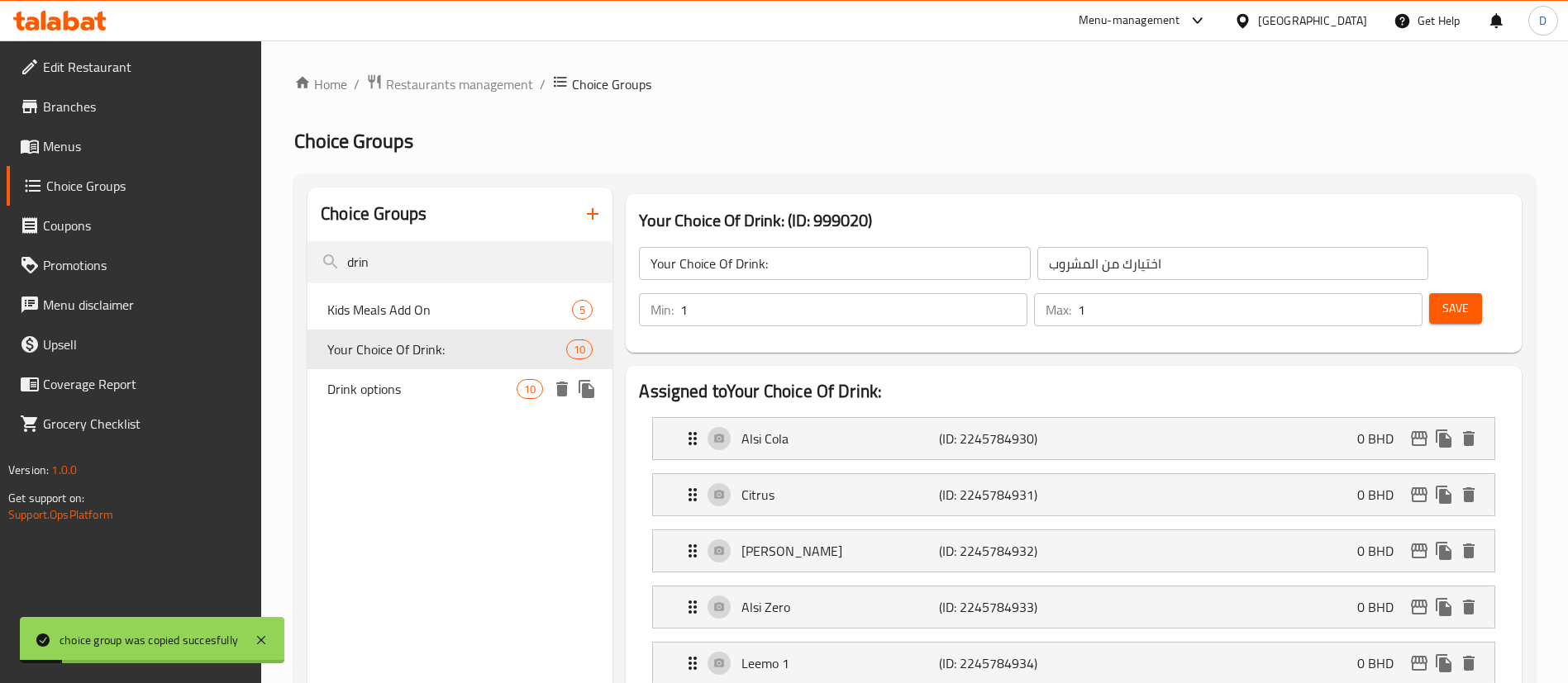
click at [435, 392] on span "Drink options" at bounding box center [422, 389] width 190 height 19
type input "Drink options"
type input "خيارات المشروبات"
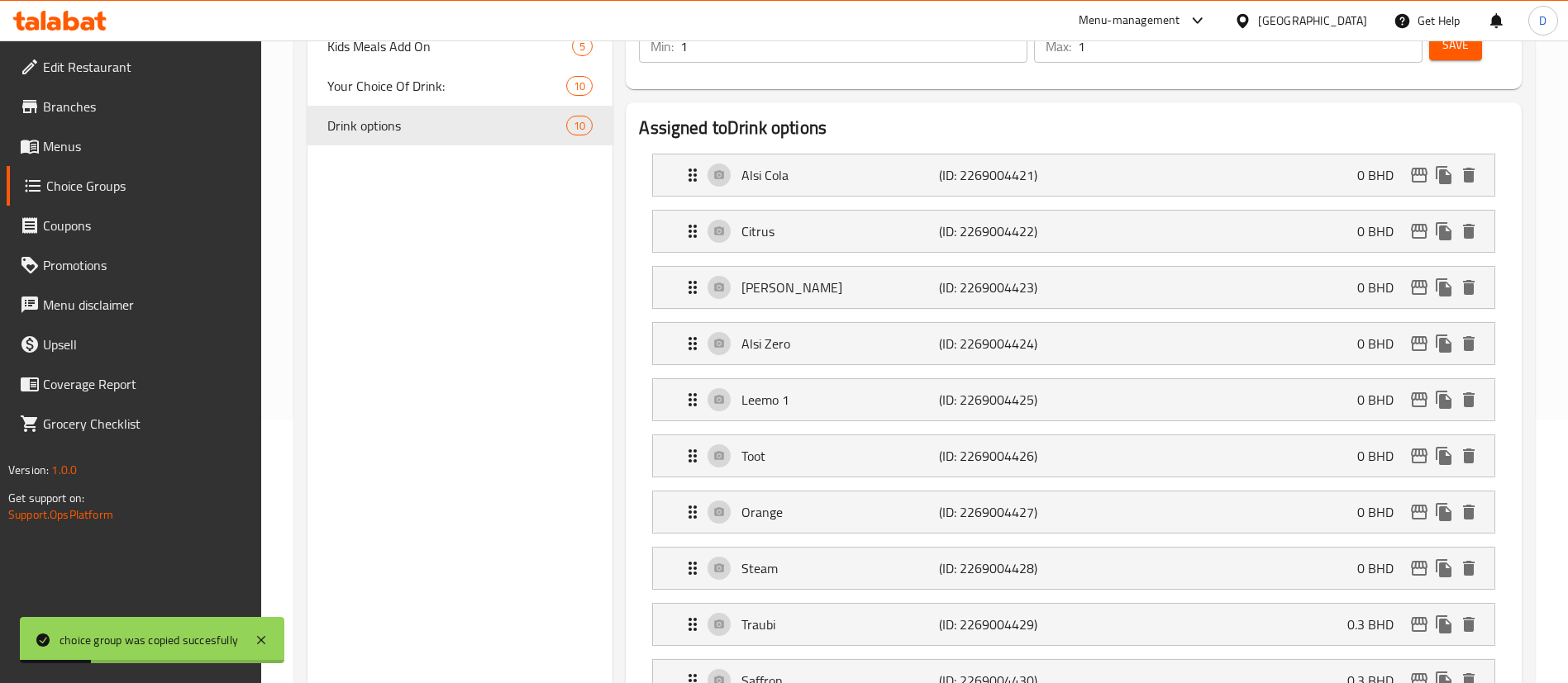
scroll to position [372, 0]
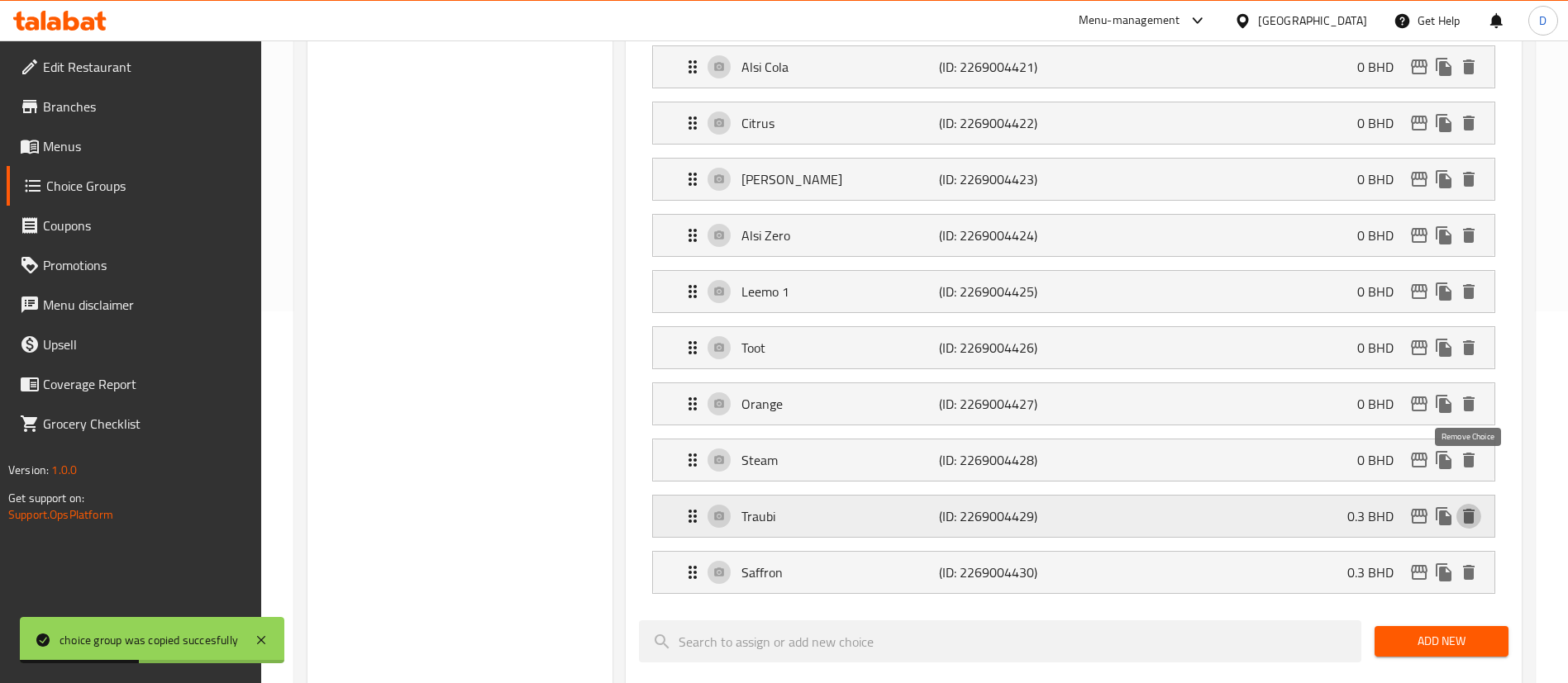
click at [1469, 509] on icon "delete" at bounding box center [1469, 516] width 12 height 15
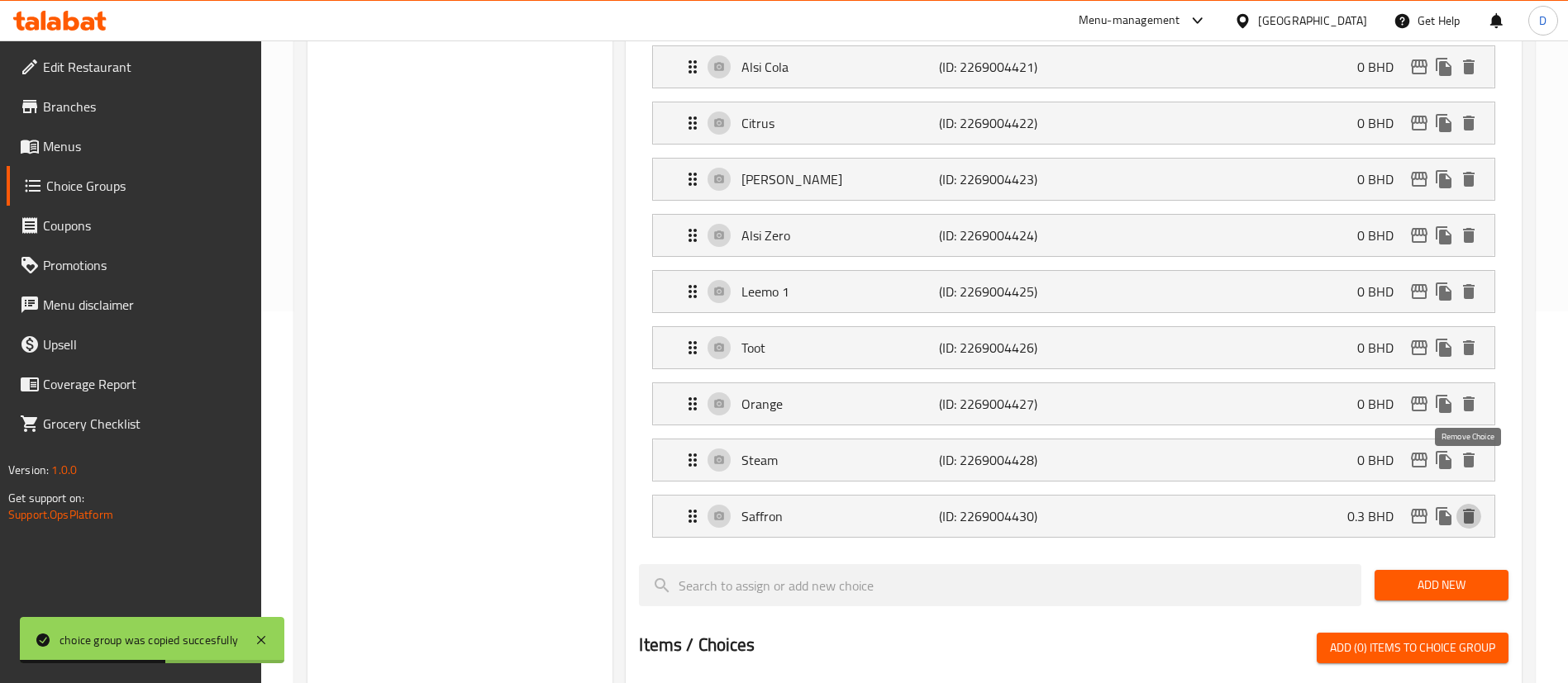
click at [1469, 509] on icon "delete" at bounding box center [1469, 516] width 12 height 15
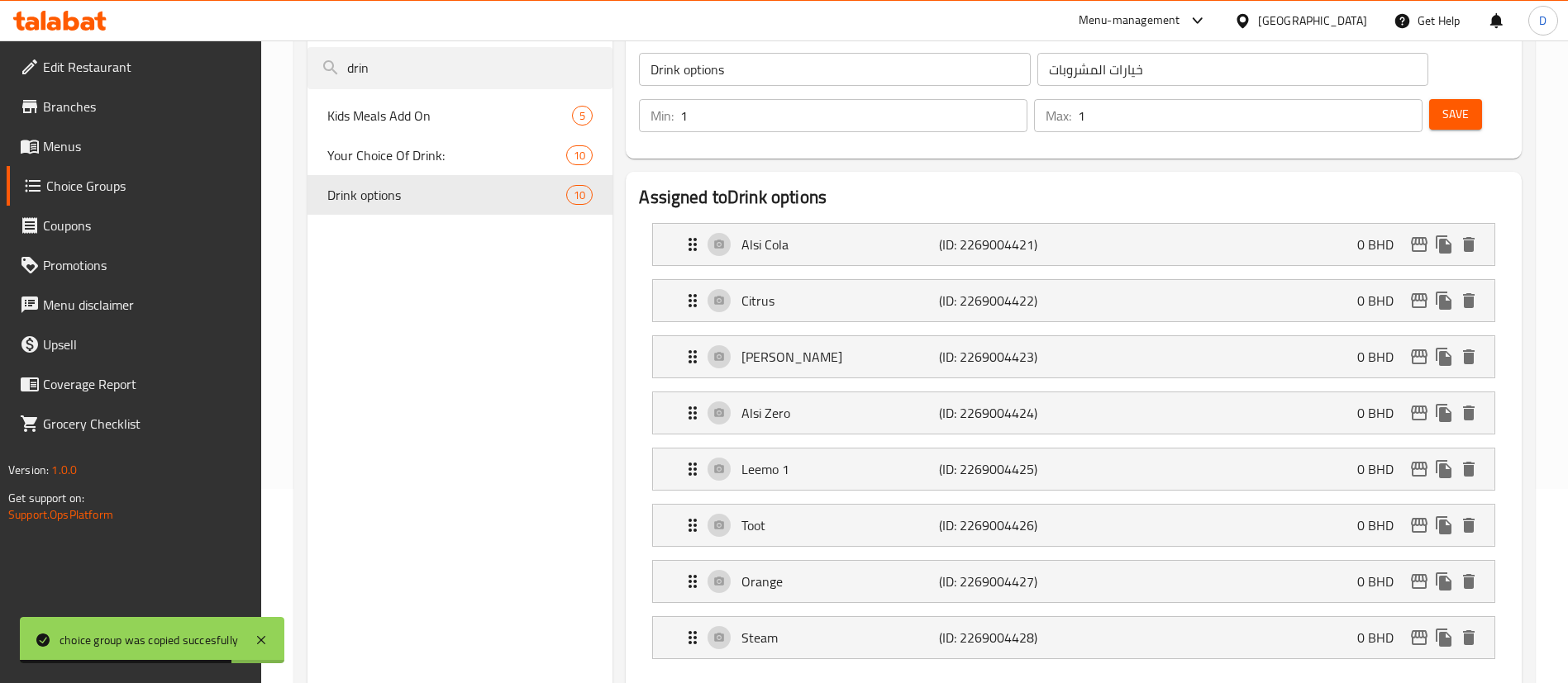
scroll to position [495, 0]
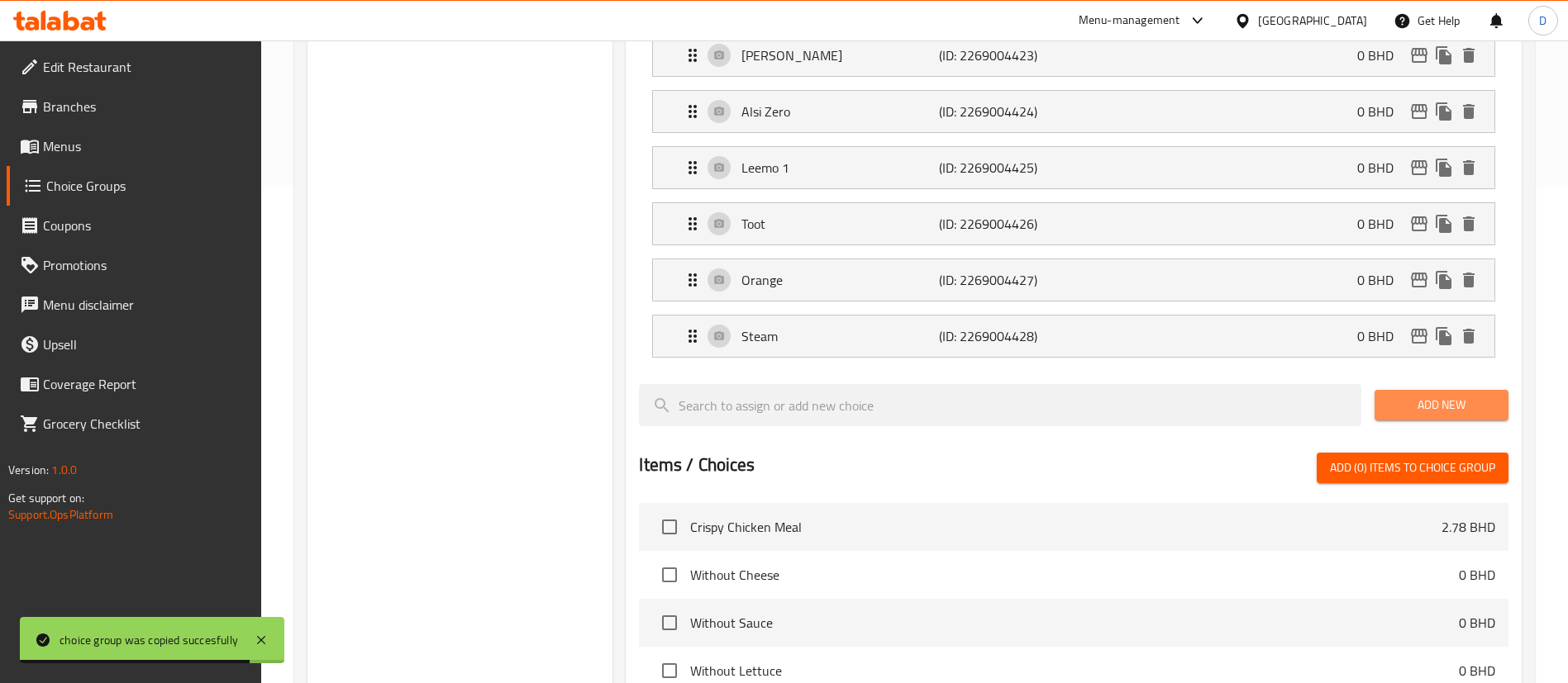
click at [1438, 394] on span "Add New" at bounding box center [1441, 404] width 108 height 20
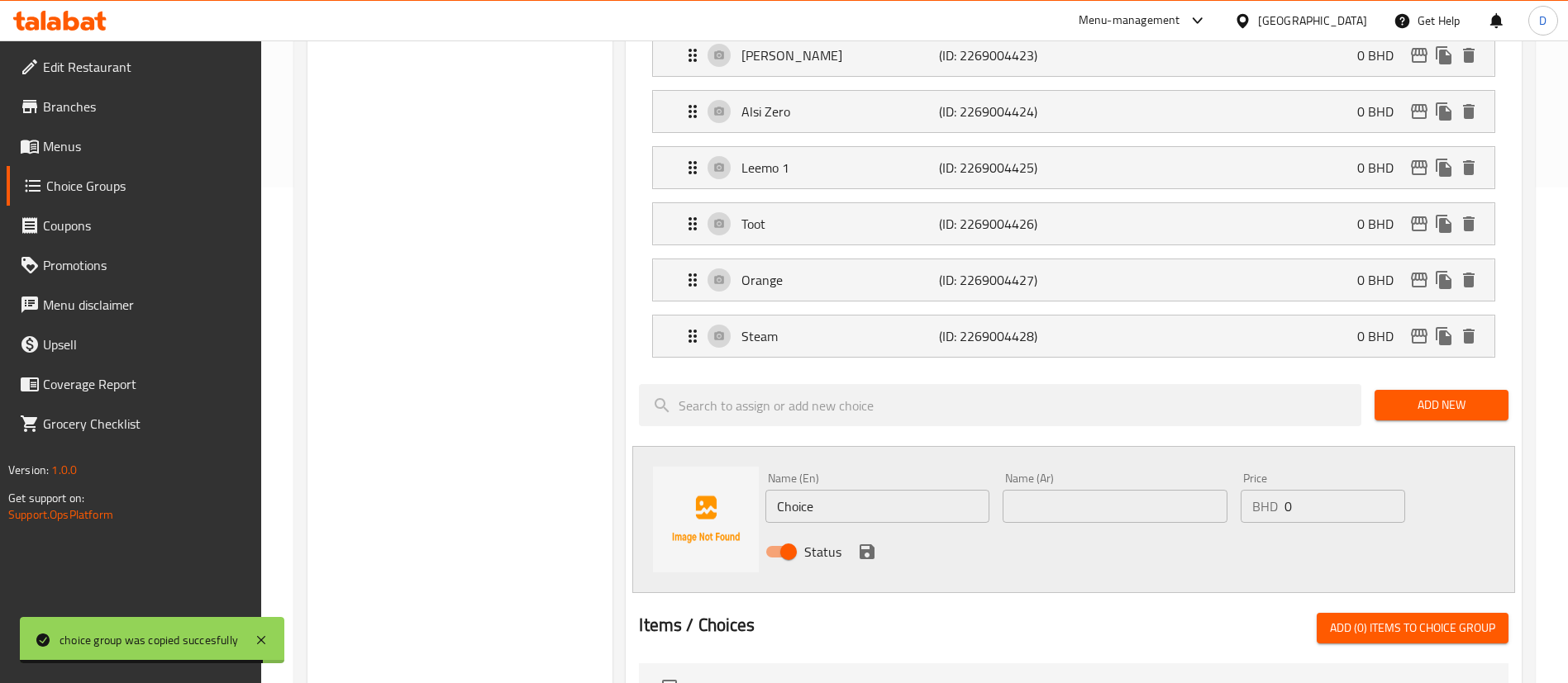
drag, startPoint x: 883, startPoint y: 442, endPoint x: 847, endPoint y: 457, distance: 39.0
click at [848, 490] on input "Choice" at bounding box center [877, 506] width 224 height 33
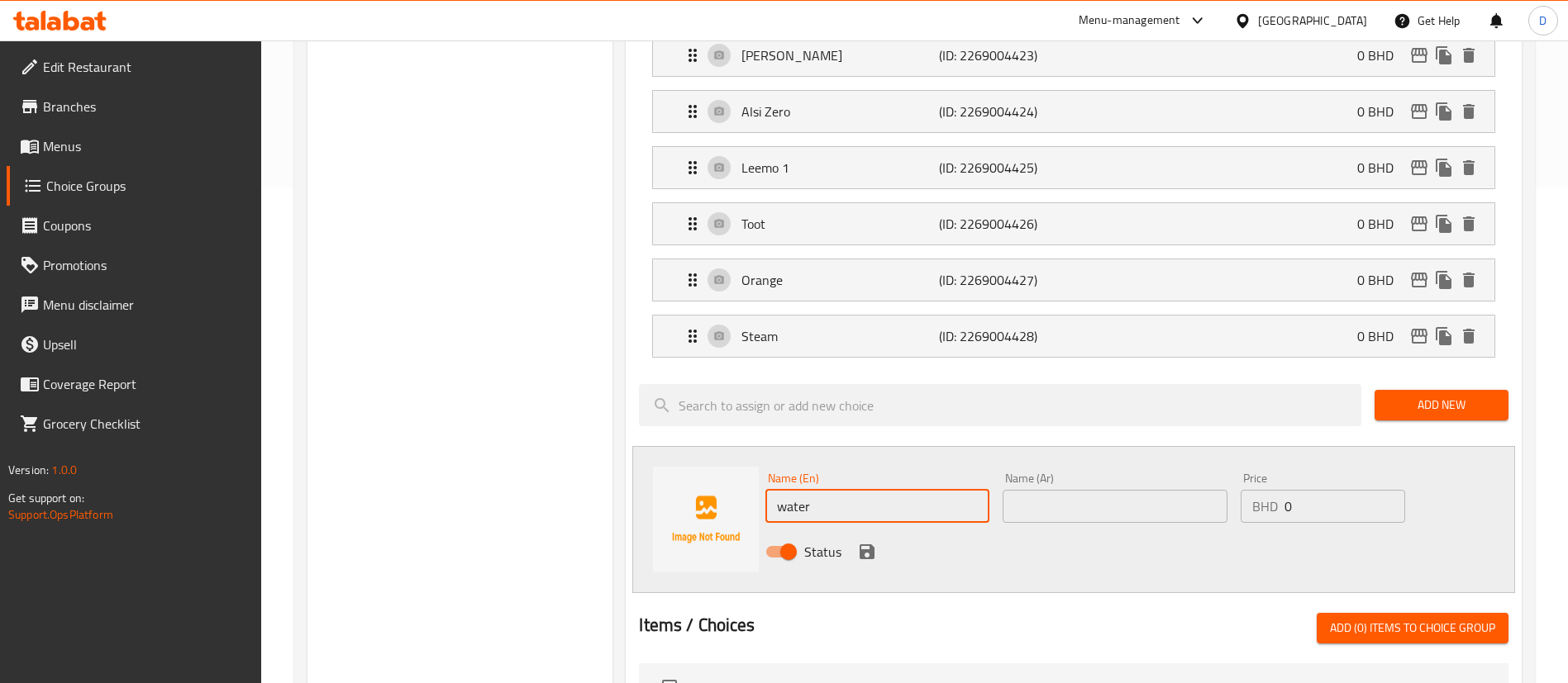
click at [848, 490] on input "water" at bounding box center [877, 506] width 224 height 33
type input "water"
click at [1046, 490] on input "text" at bounding box center [1114, 506] width 224 height 33
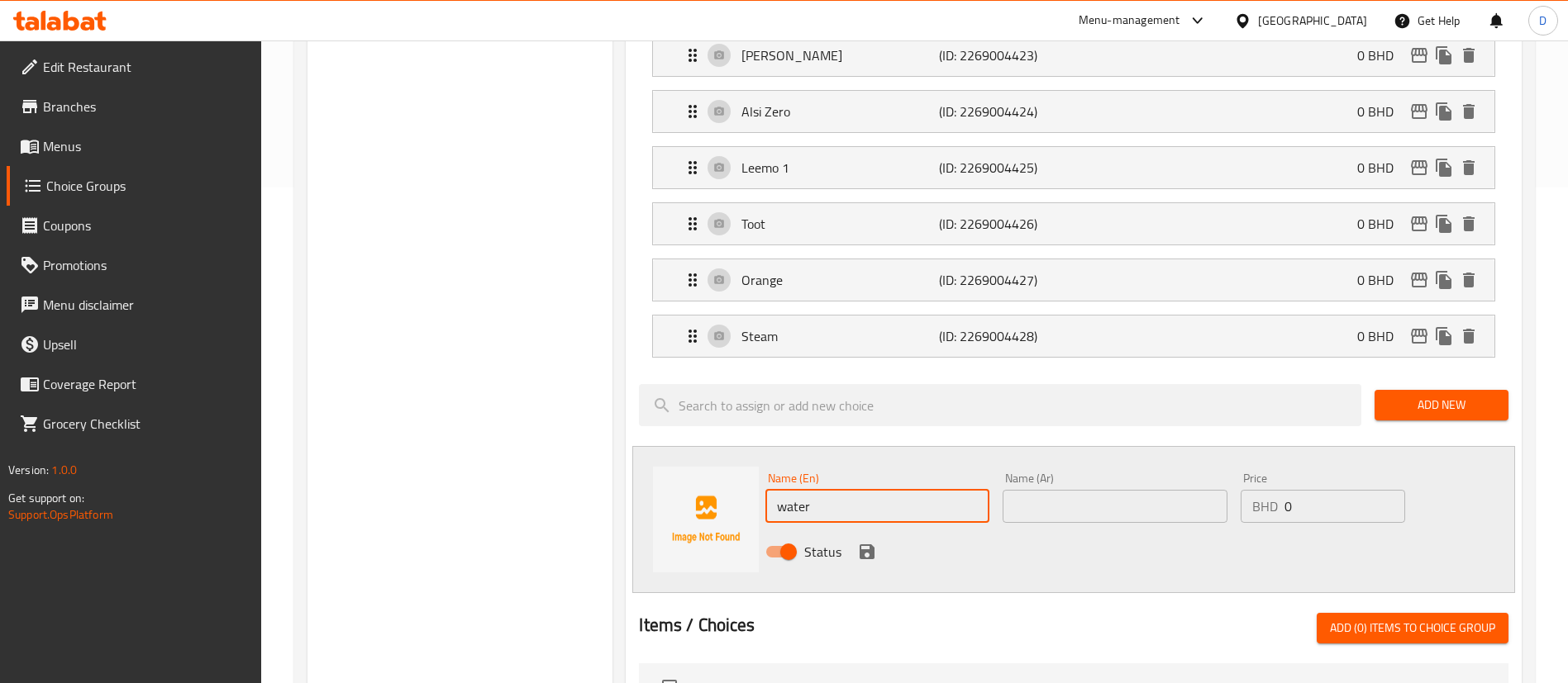
paste input "ماء"
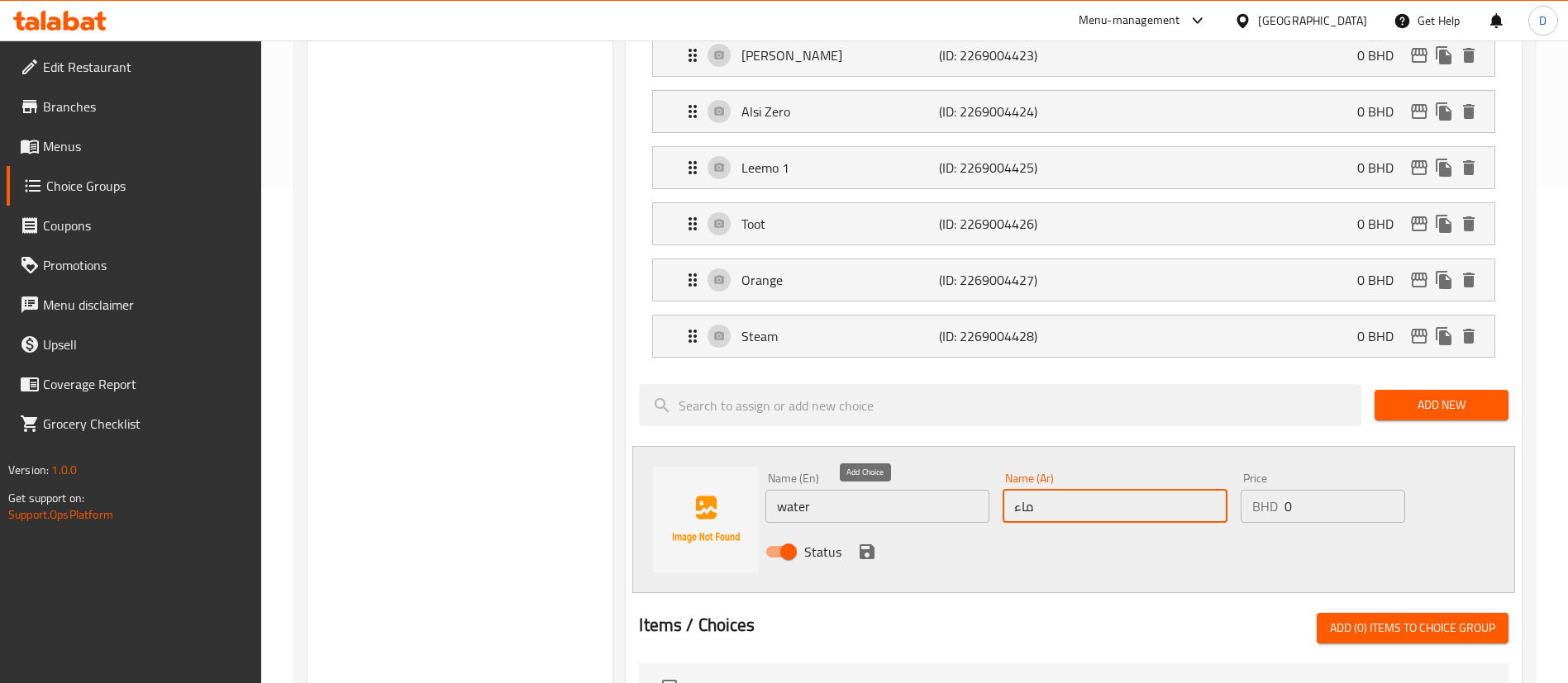
type input "ماء"
click at [859, 544] on icon "save" at bounding box center [866, 551] width 15 height 15
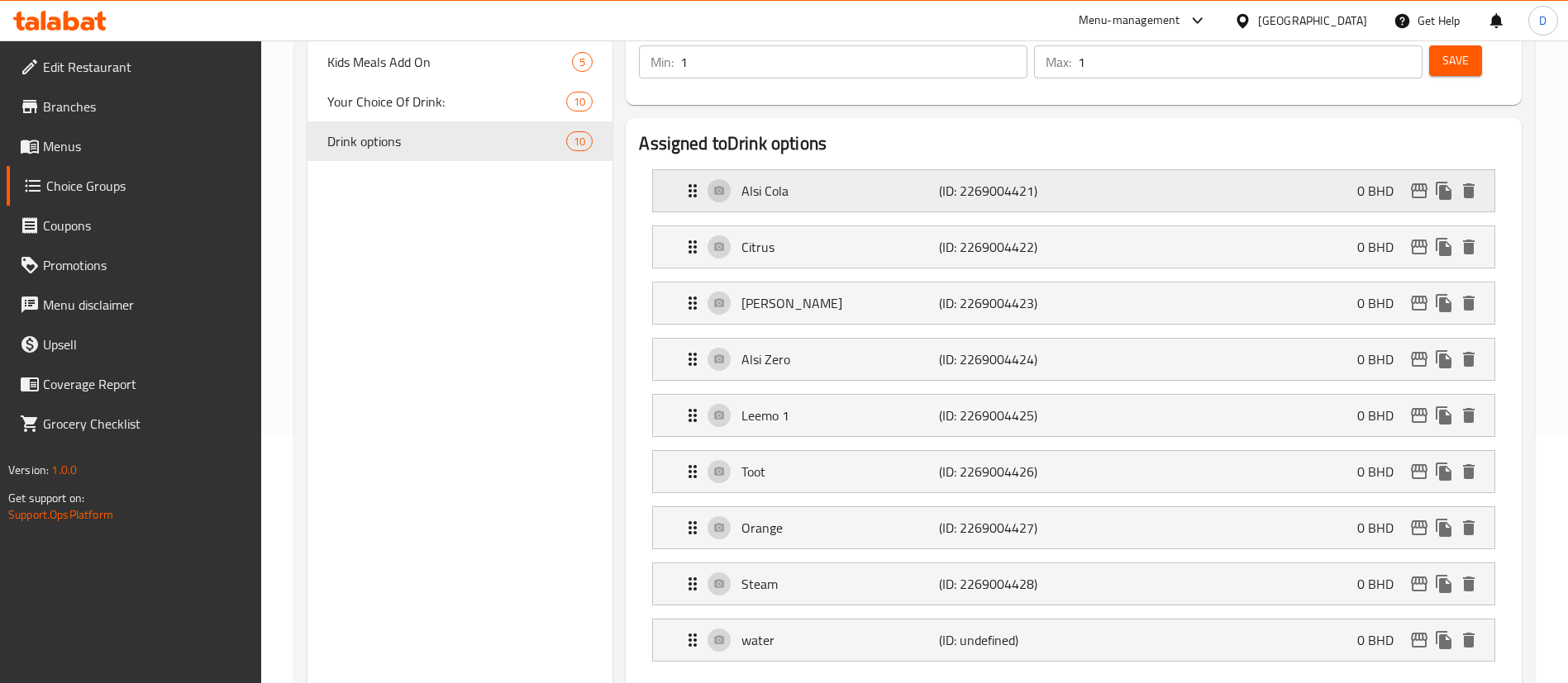
scroll to position [124, 0]
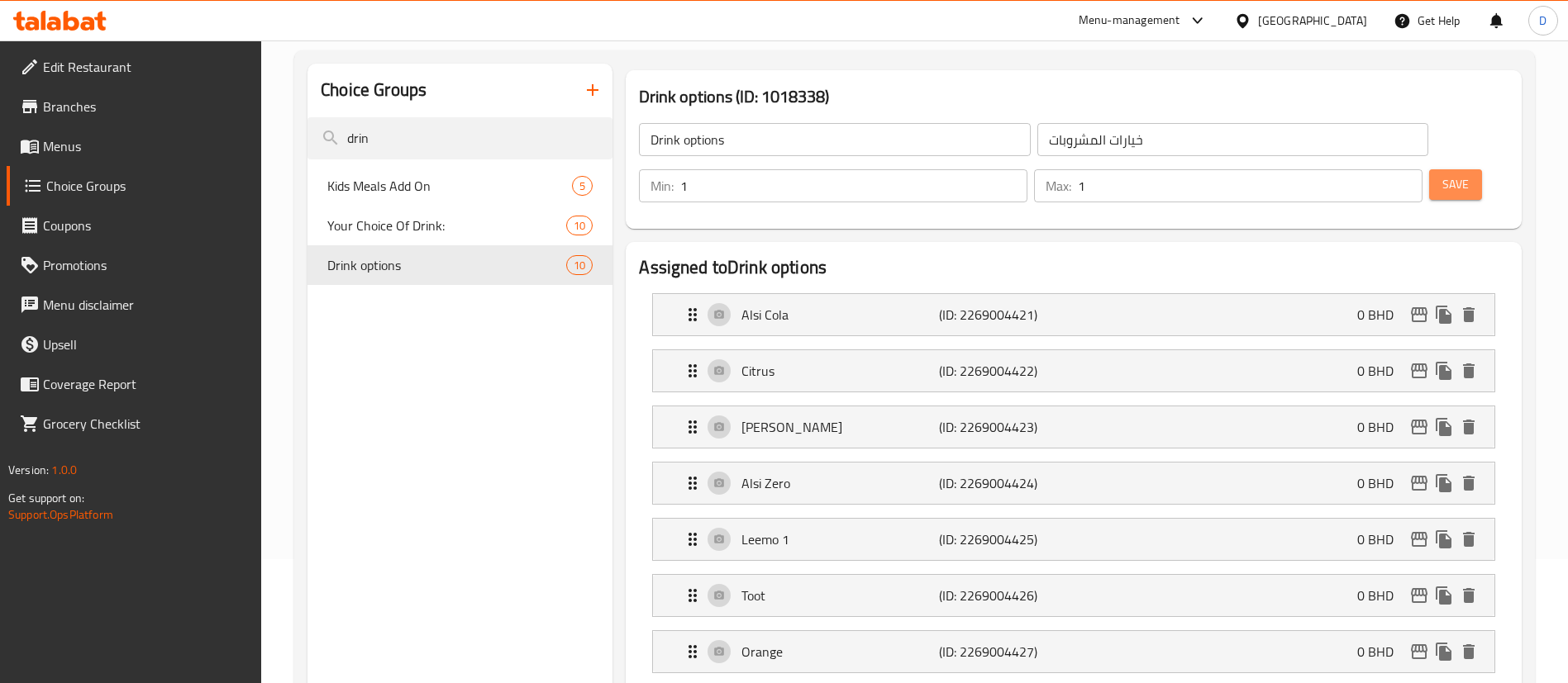
click at [1442, 174] on span "Save" at bounding box center [1454, 184] width 26 height 20
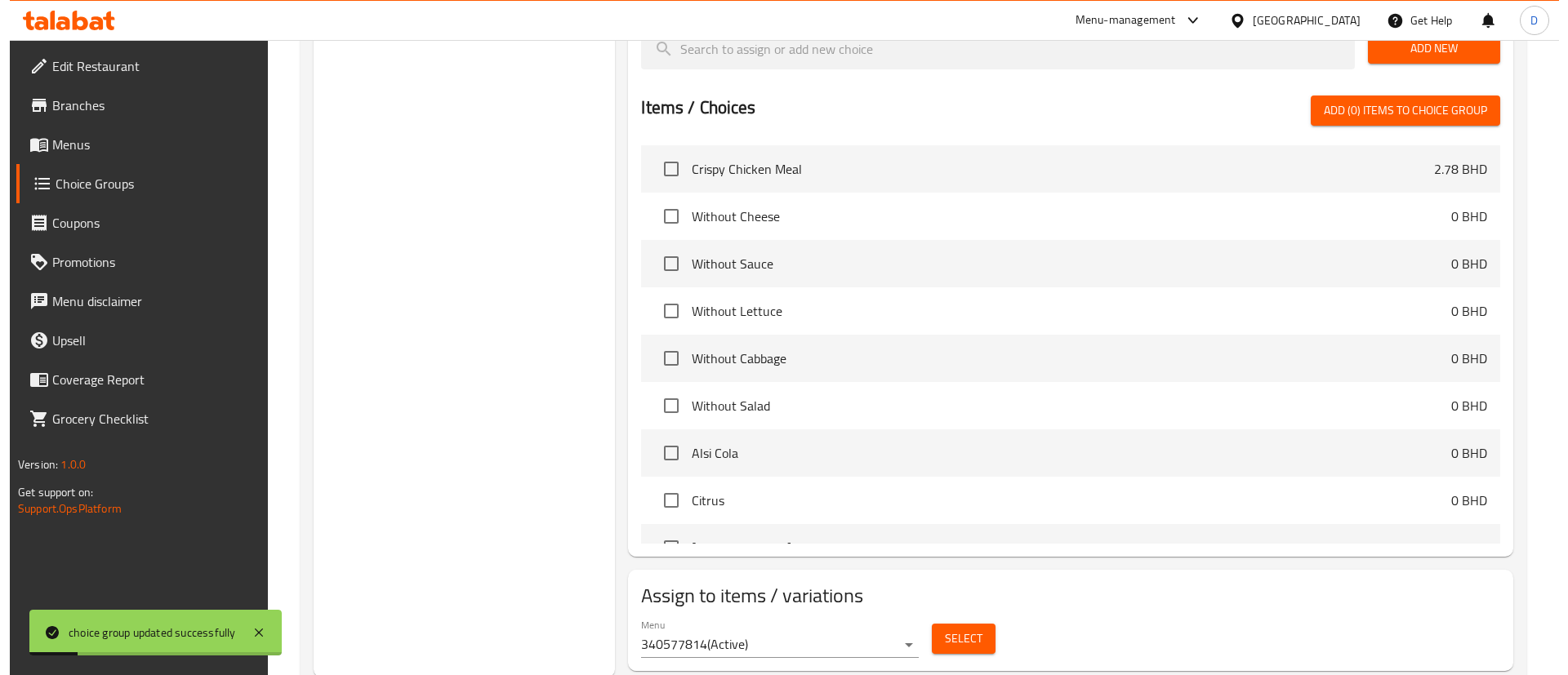
scroll to position [900, 0]
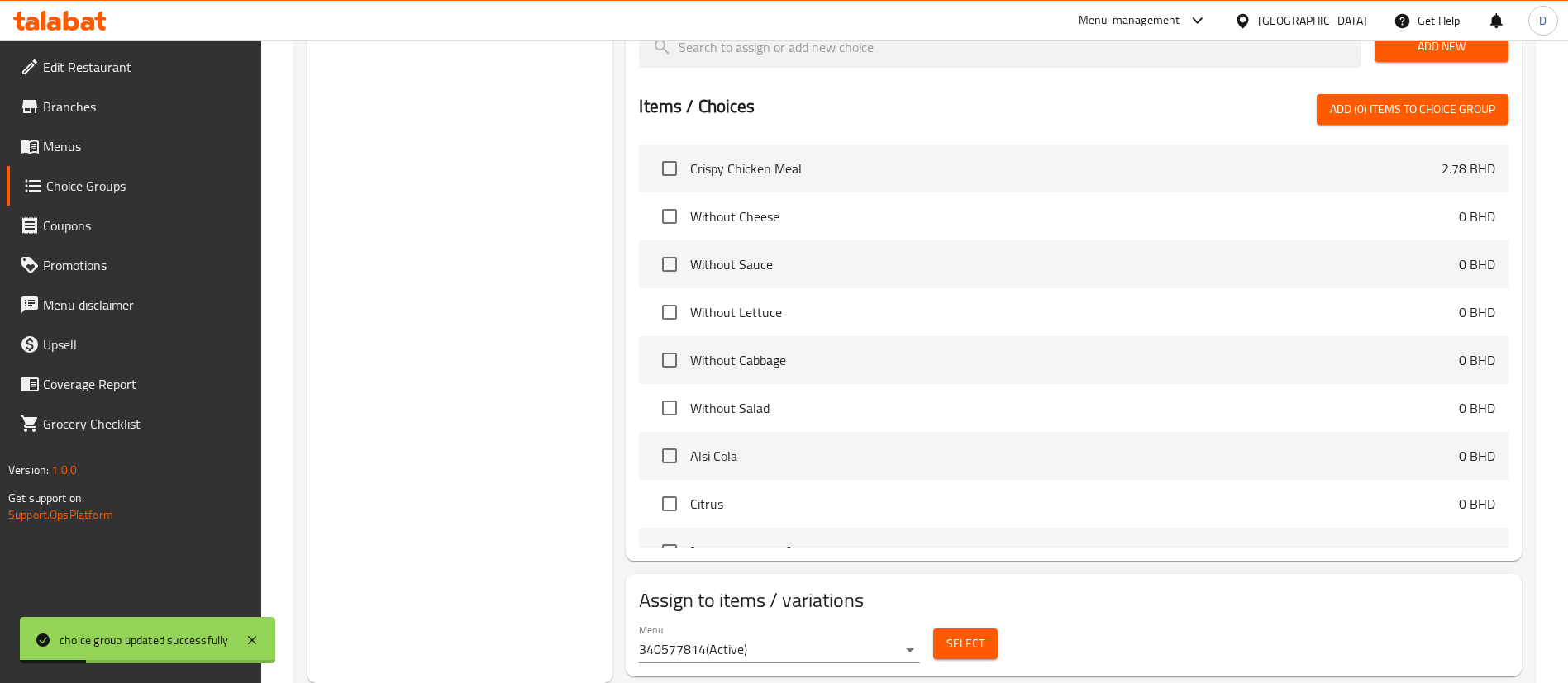
click at [953, 633] on span "Select" at bounding box center [964, 643] width 38 height 20
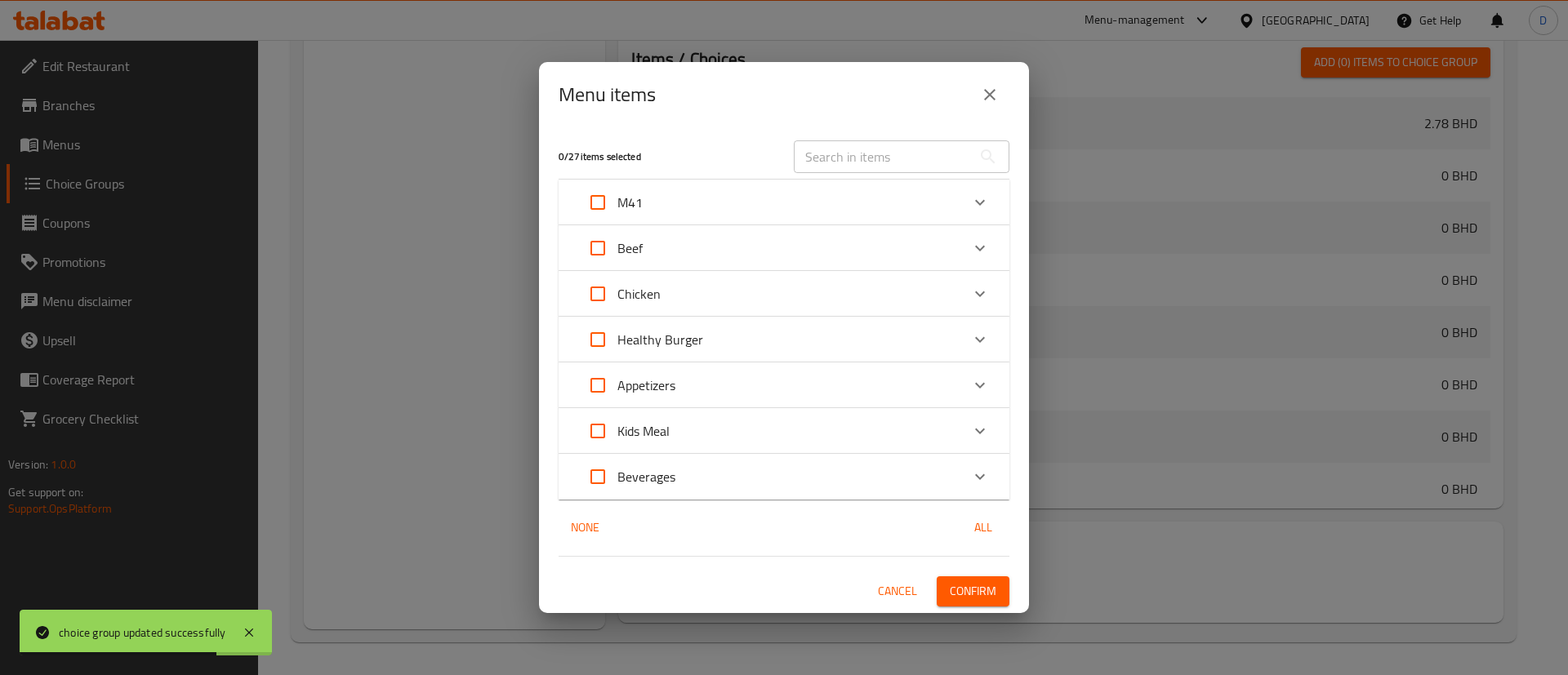
click at [978, 204] on icon "Expand" at bounding box center [980, 202] width 10 height 6
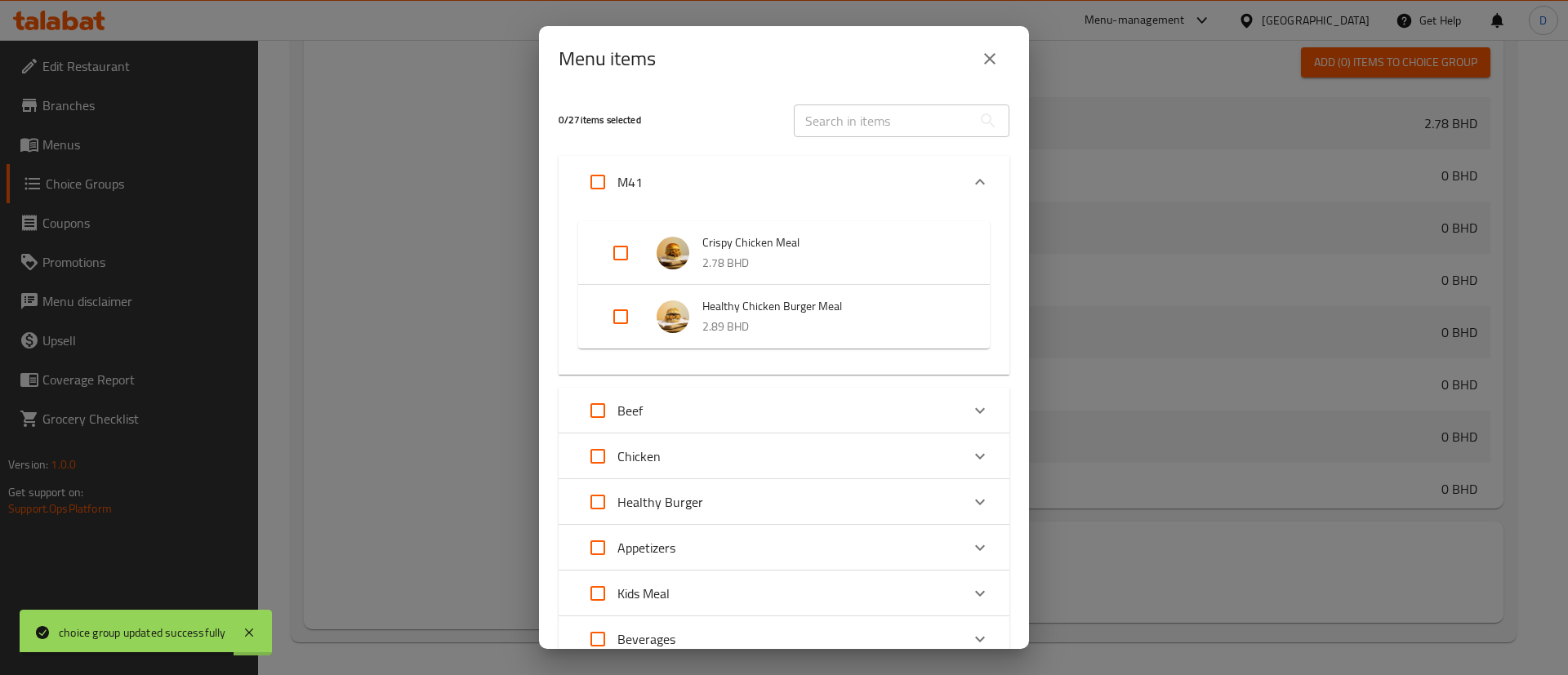
click at [597, 181] on input "Expand" at bounding box center [598, 181] width 39 height 39
checkbox input "true"
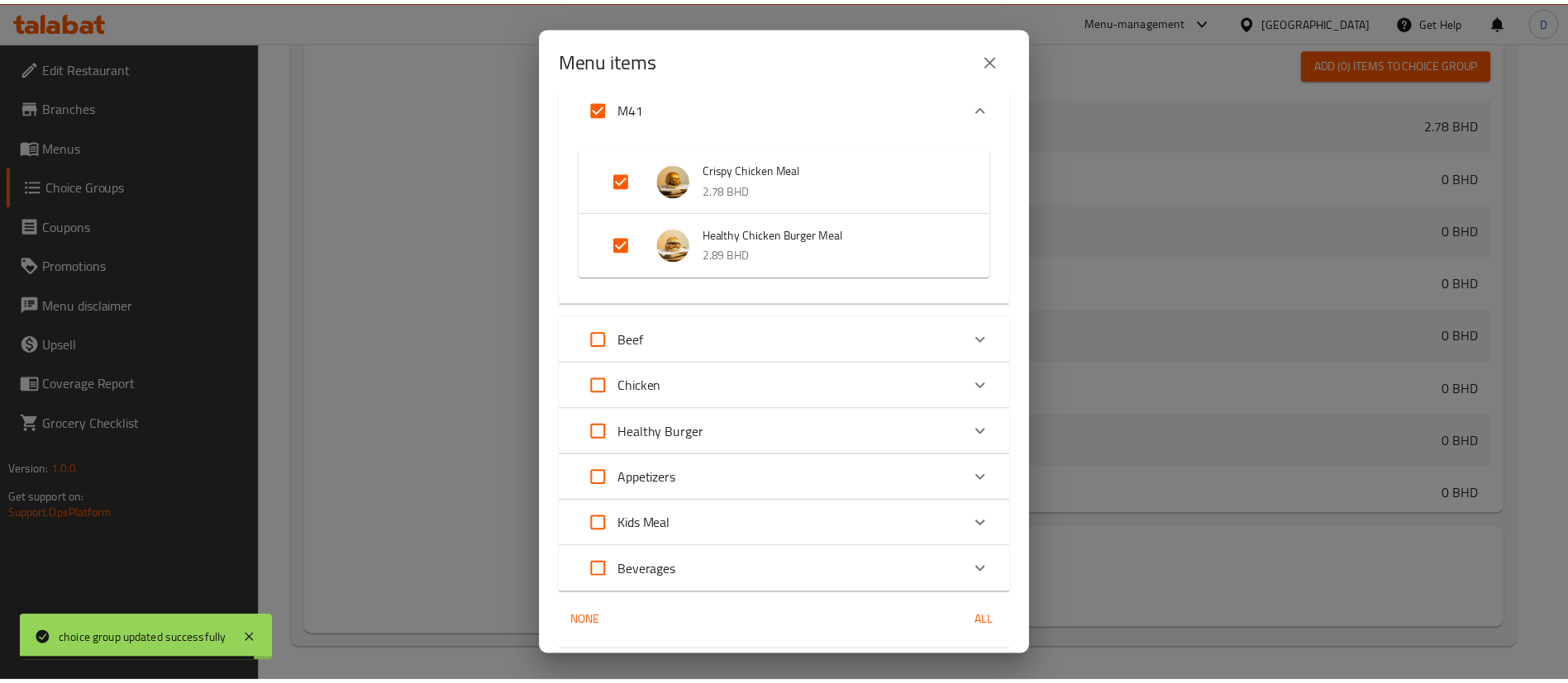
scroll to position [128, 0]
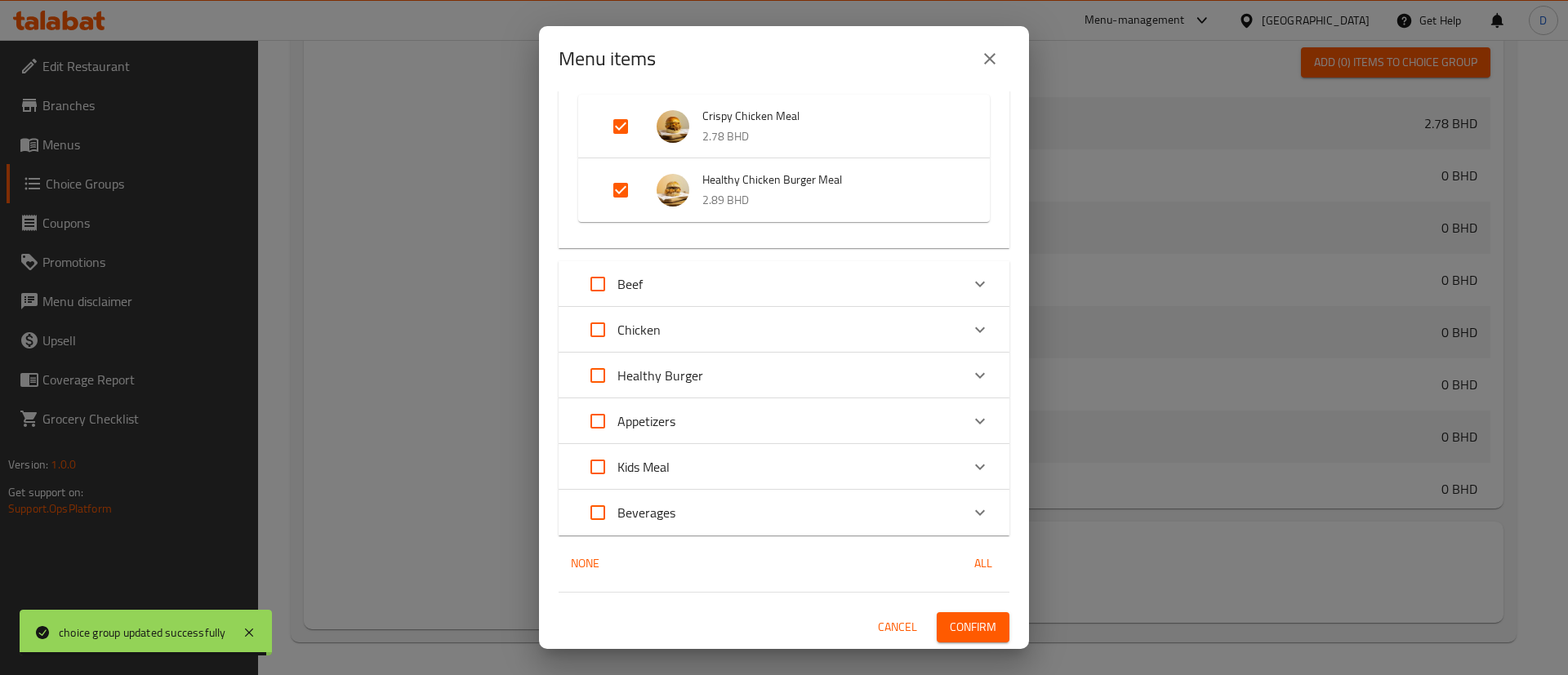
click at [967, 623] on span "Confirm" at bounding box center [973, 627] width 46 height 20
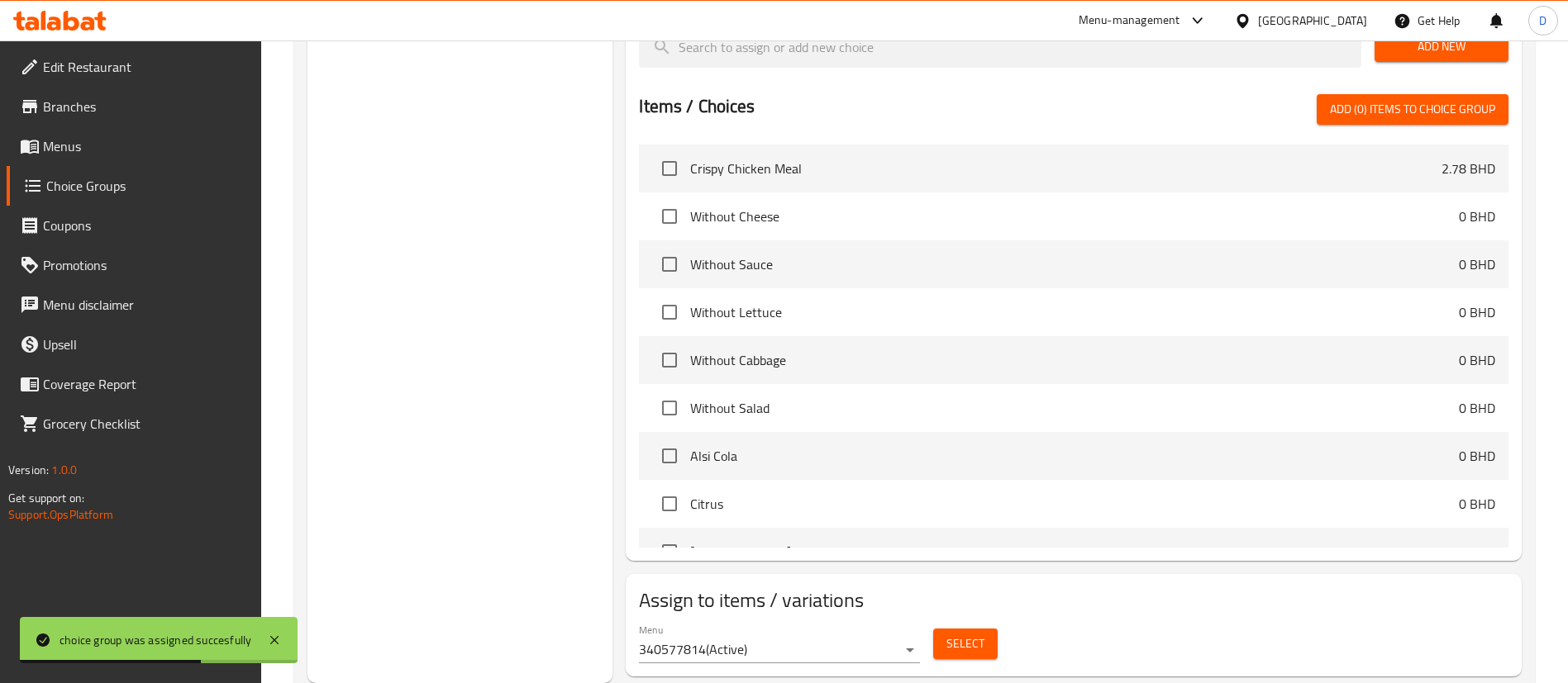
click at [60, 96] on span "Branches" at bounding box center [146, 106] width 206 height 19
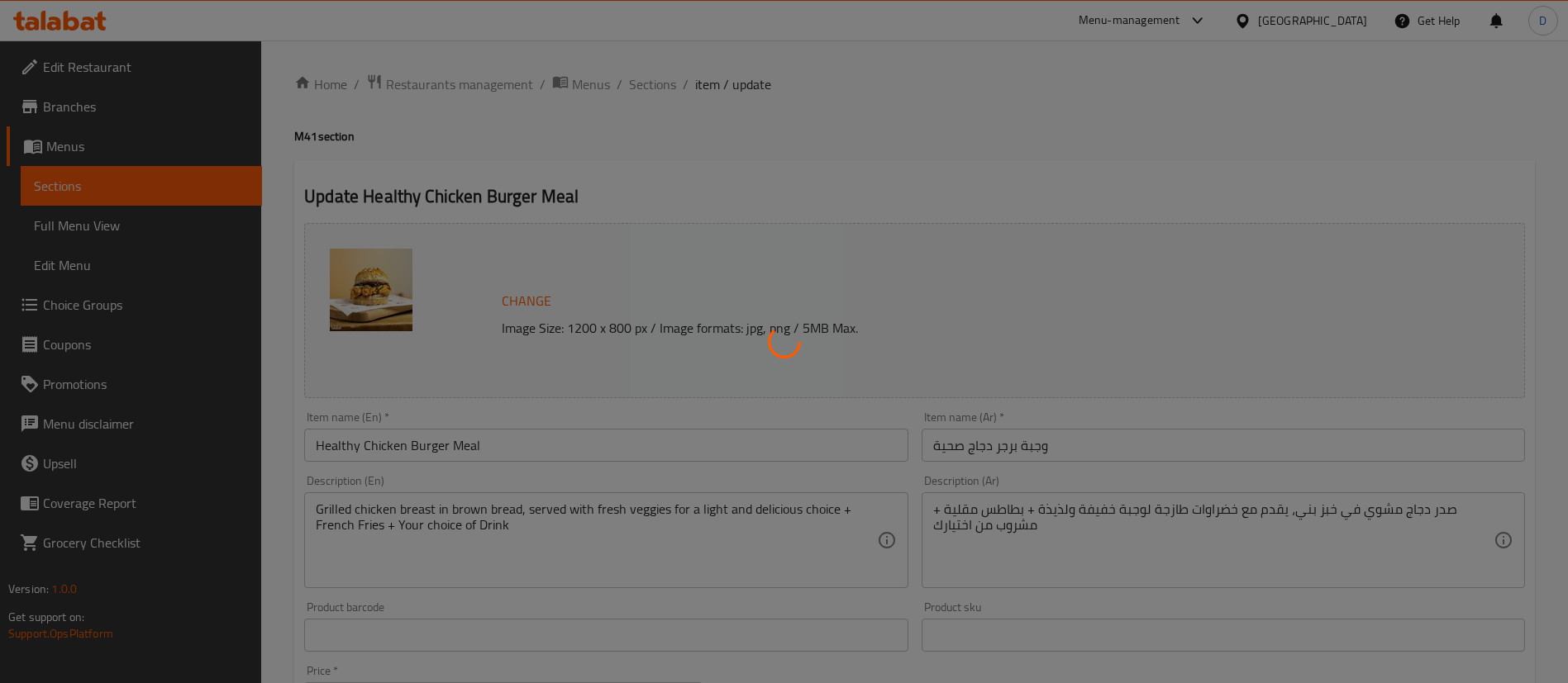
type input "إختيارات [DEMOGRAPHIC_DATA] للدجاج الصحي"
type input "0"
type input "اختيارك من المشروب"
type input "1"
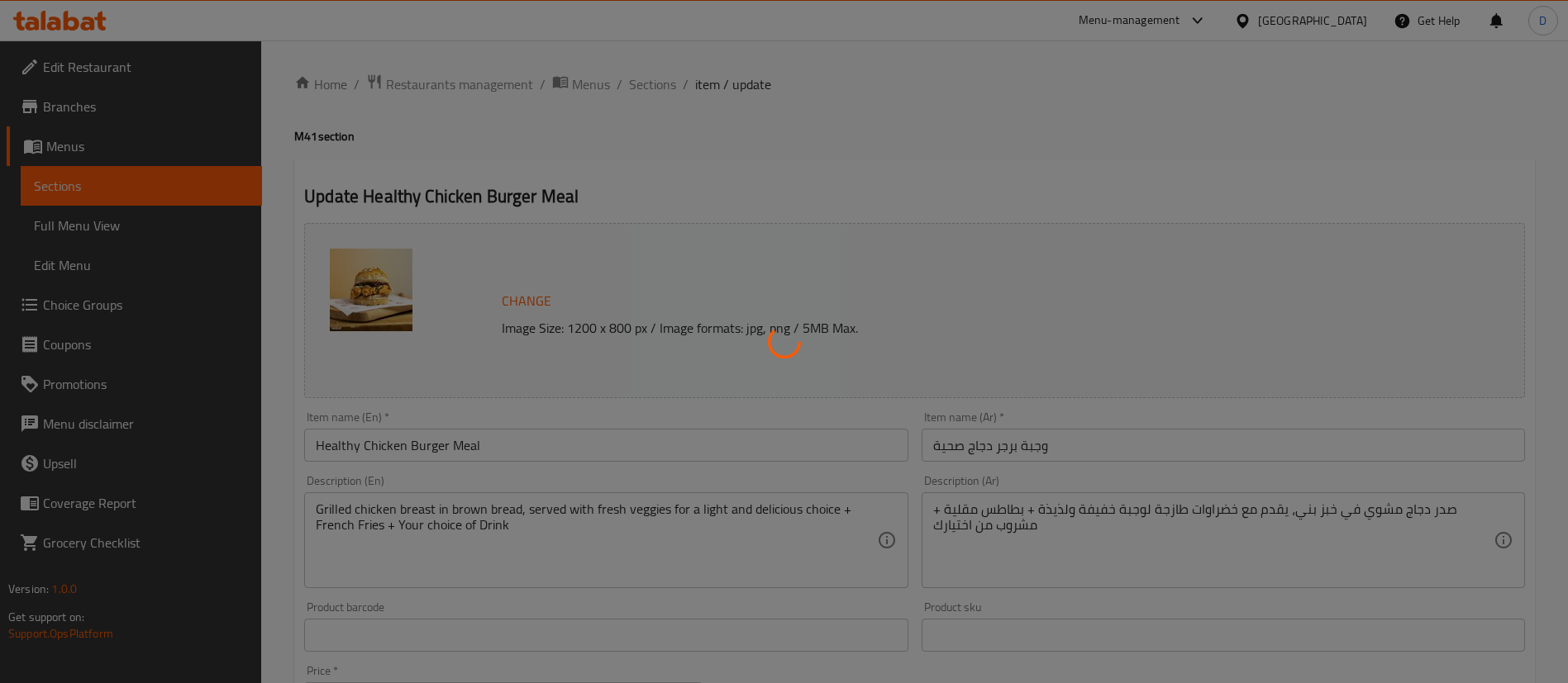
type input "1"
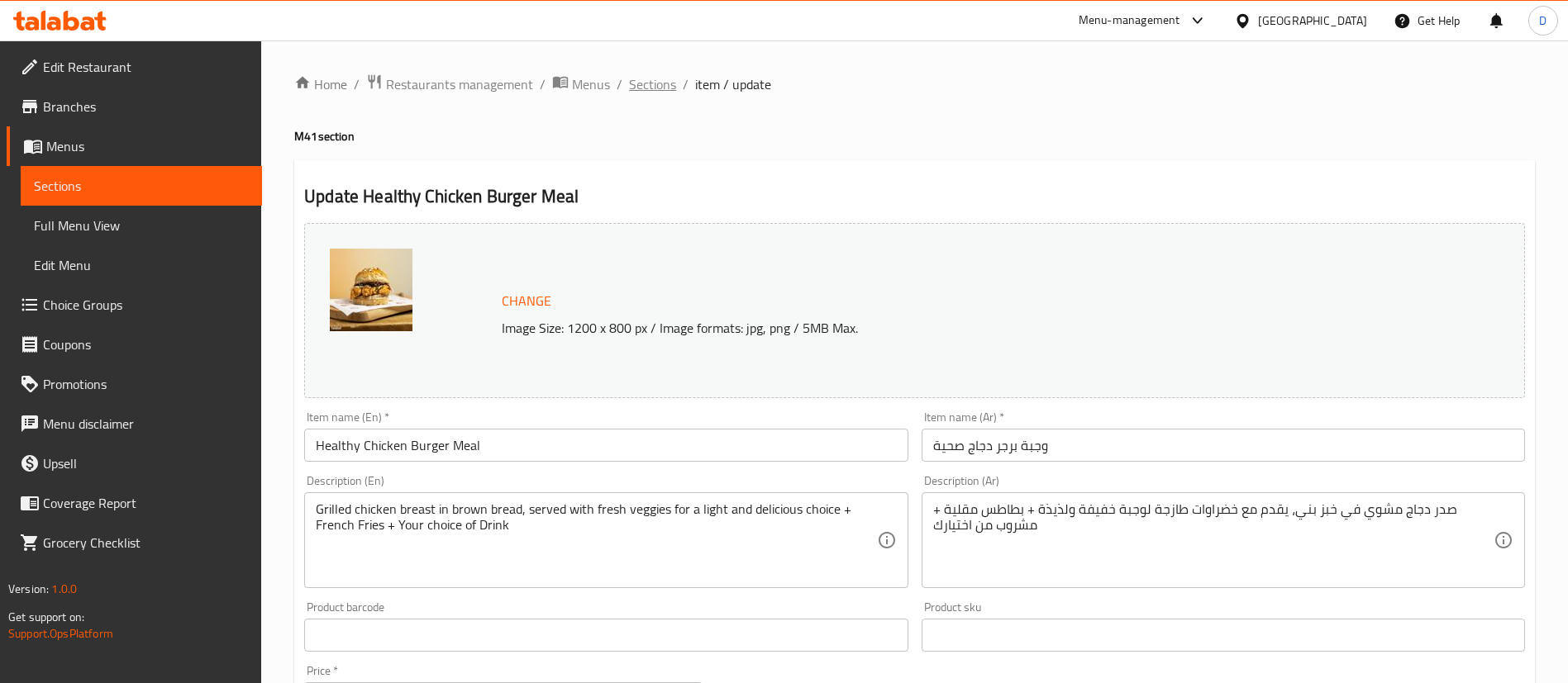
click at [660, 85] on span "Sections" at bounding box center [652, 85] width 47 height 19
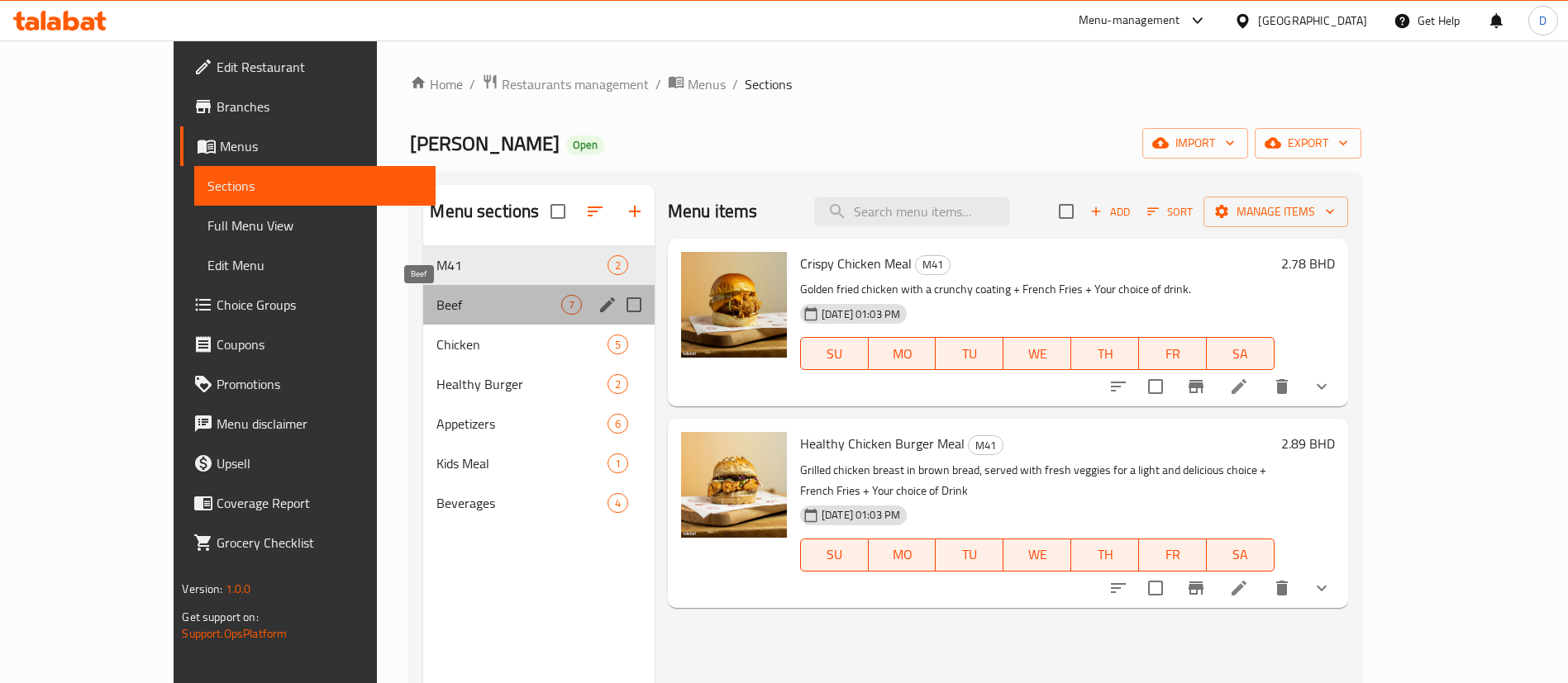
click at [436, 296] on span "Beef" at bounding box center [499, 304] width 124 height 19
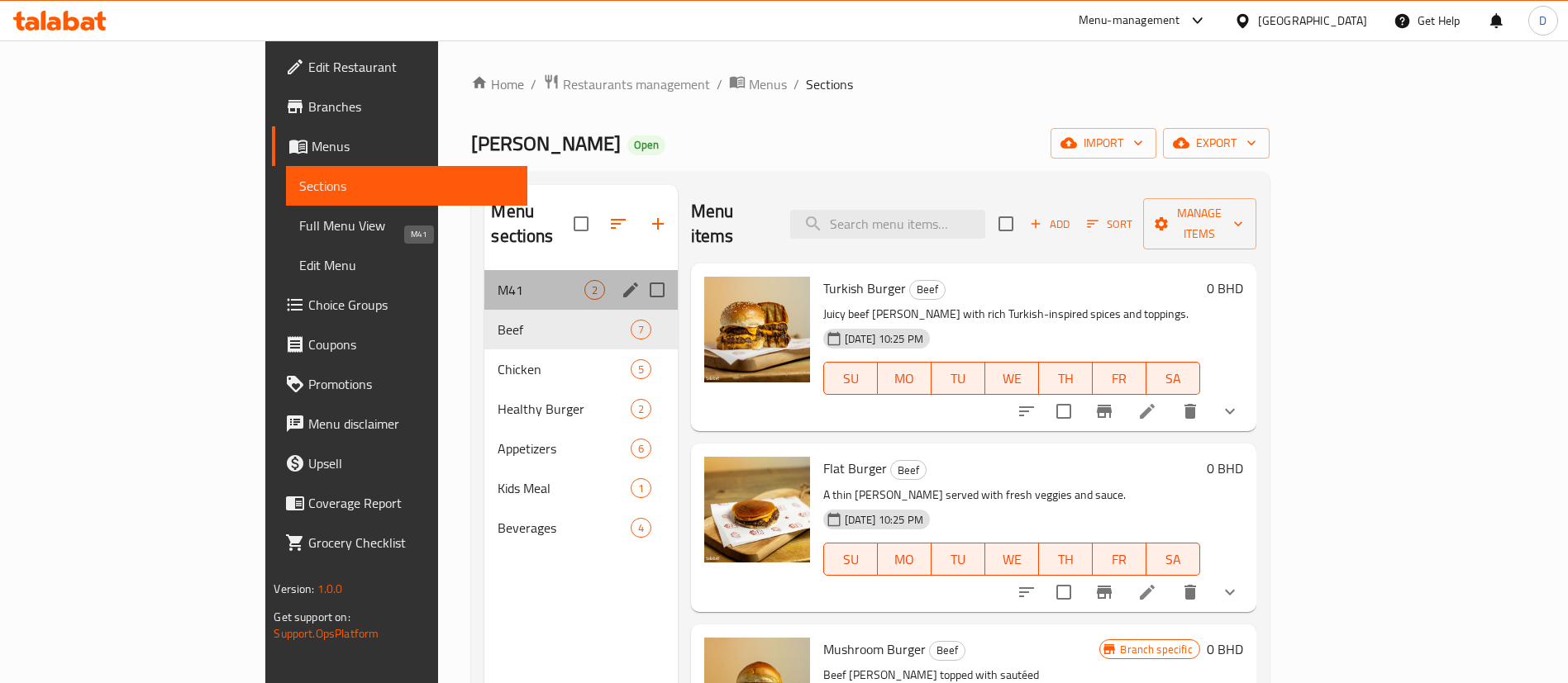
click at [498, 280] on span "M41" at bounding box center [540, 290] width 86 height 19
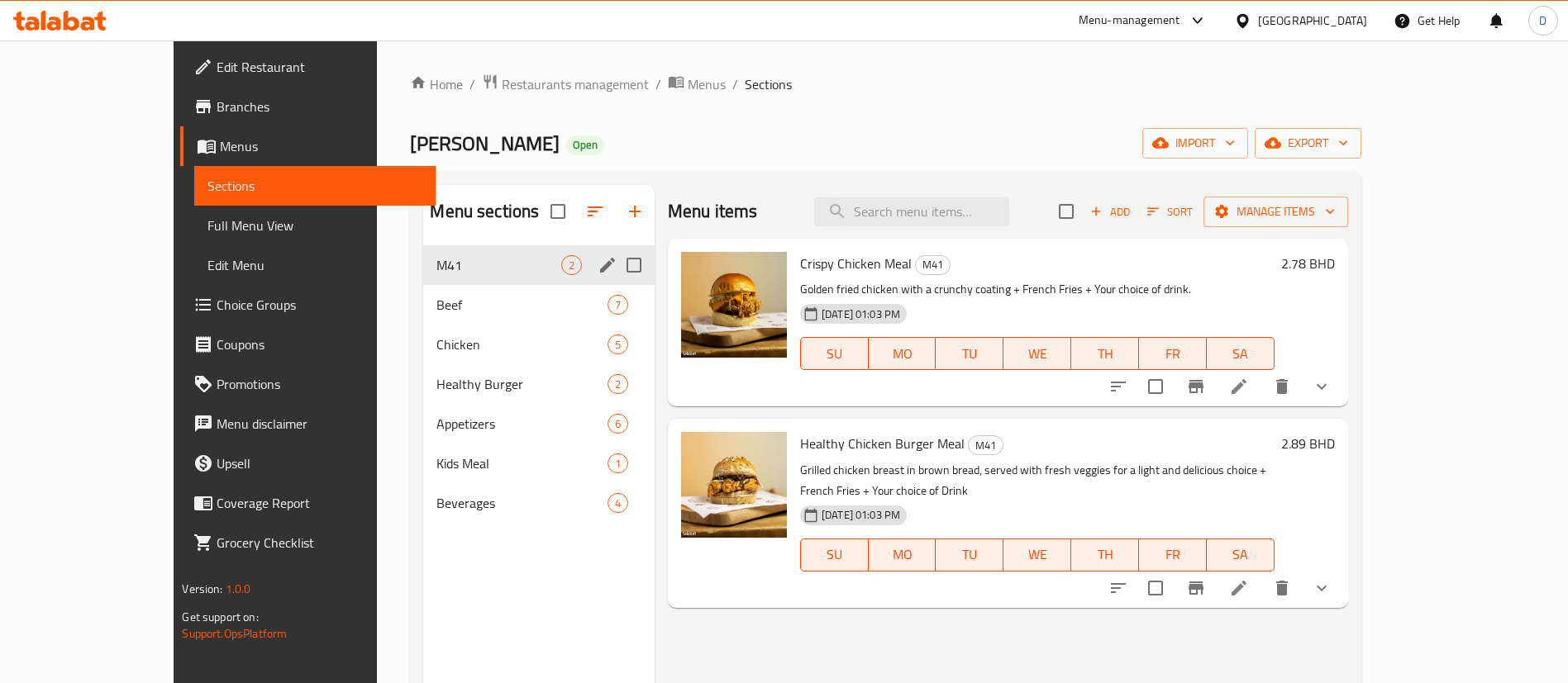
click at [443, 289] on div "Beef 7" at bounding box center [539, 304] width 231 height 40
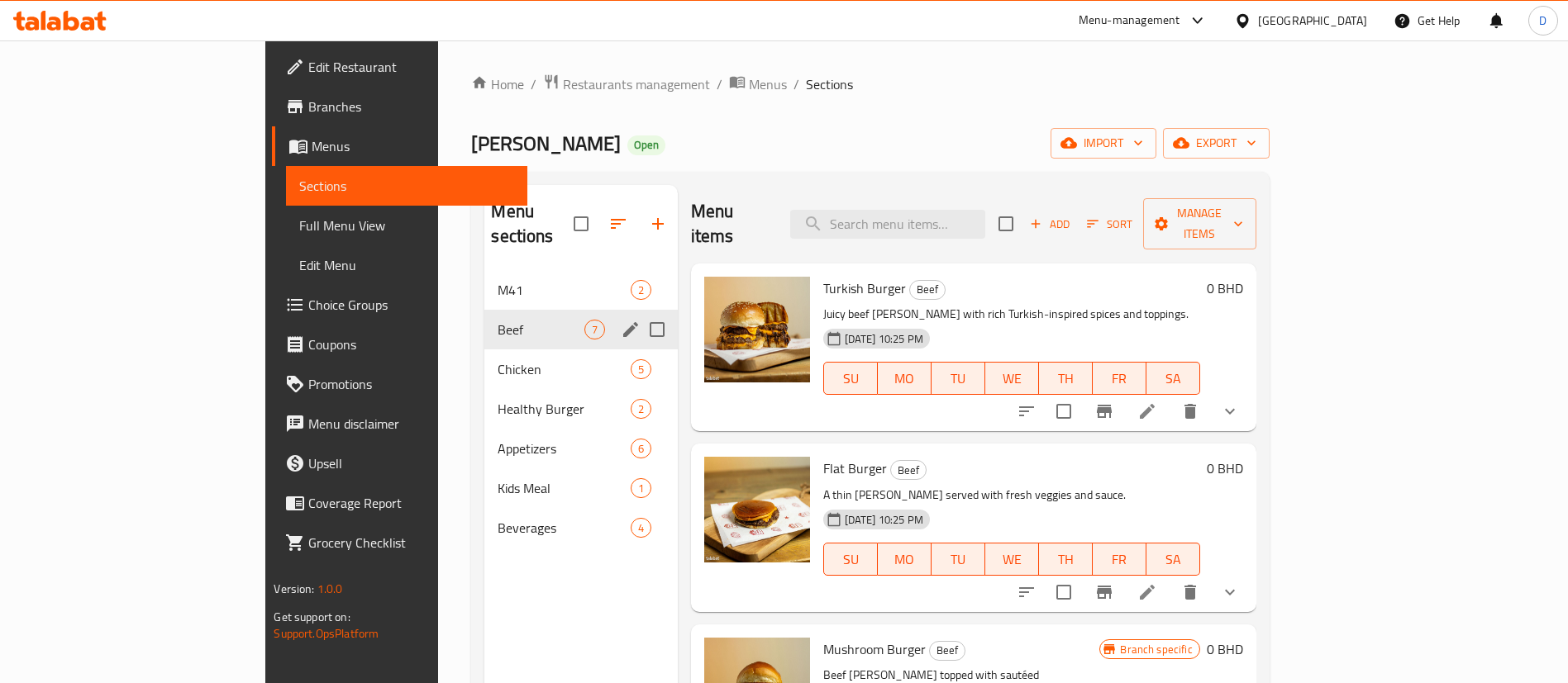
click at [484, 282] on div "M41 2" at bounding box center [580, 290] width 192 height 40
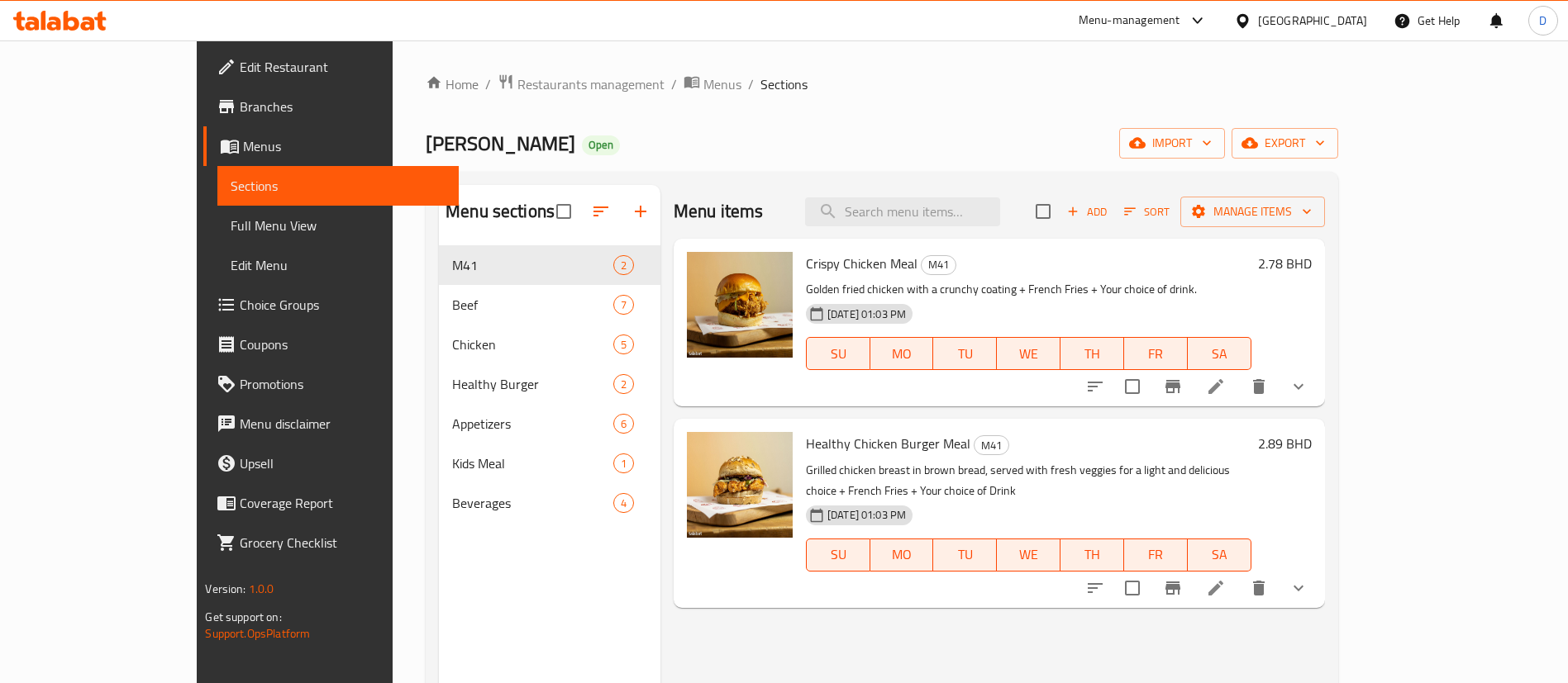
click at [1238, 397] on li at bounding box center [1216, 387] width 47 height 30
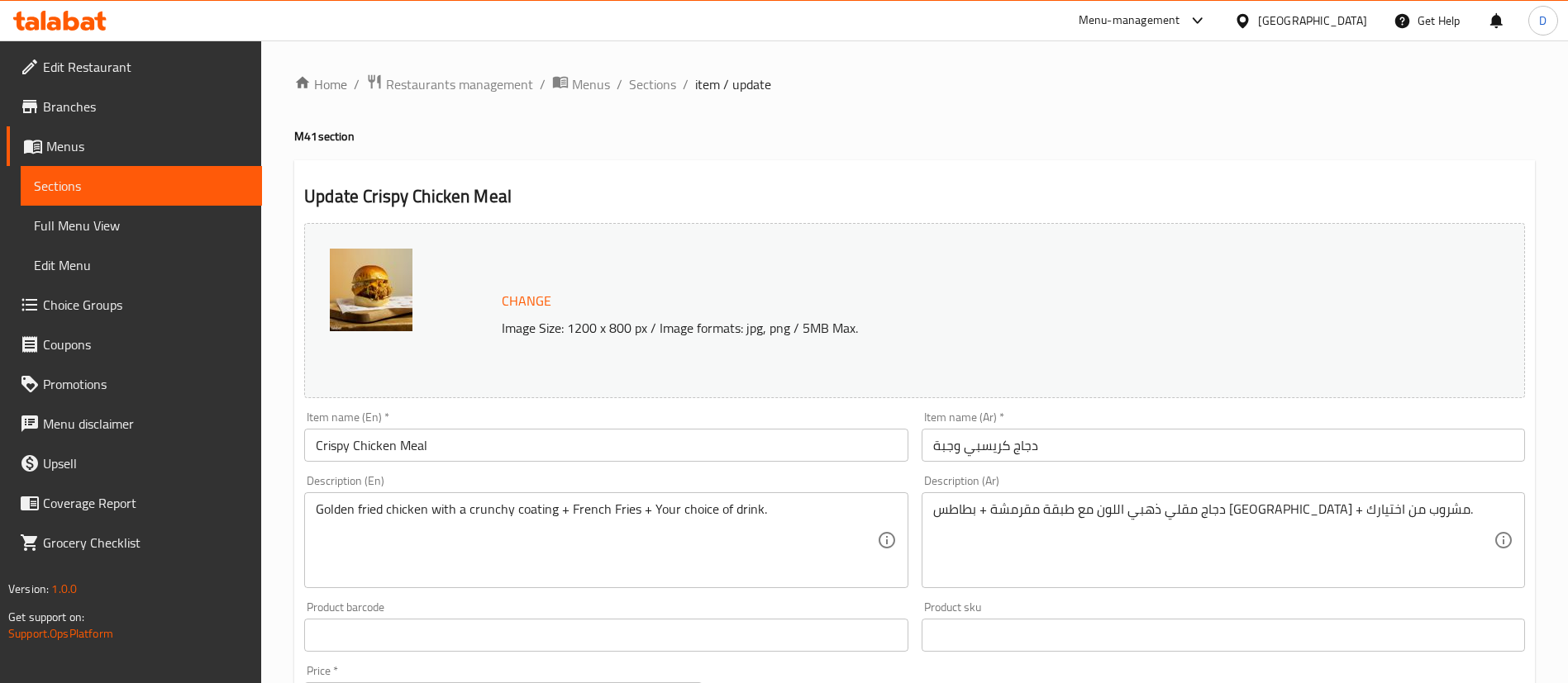
type input "خيارات المشروبات"
type input "1"
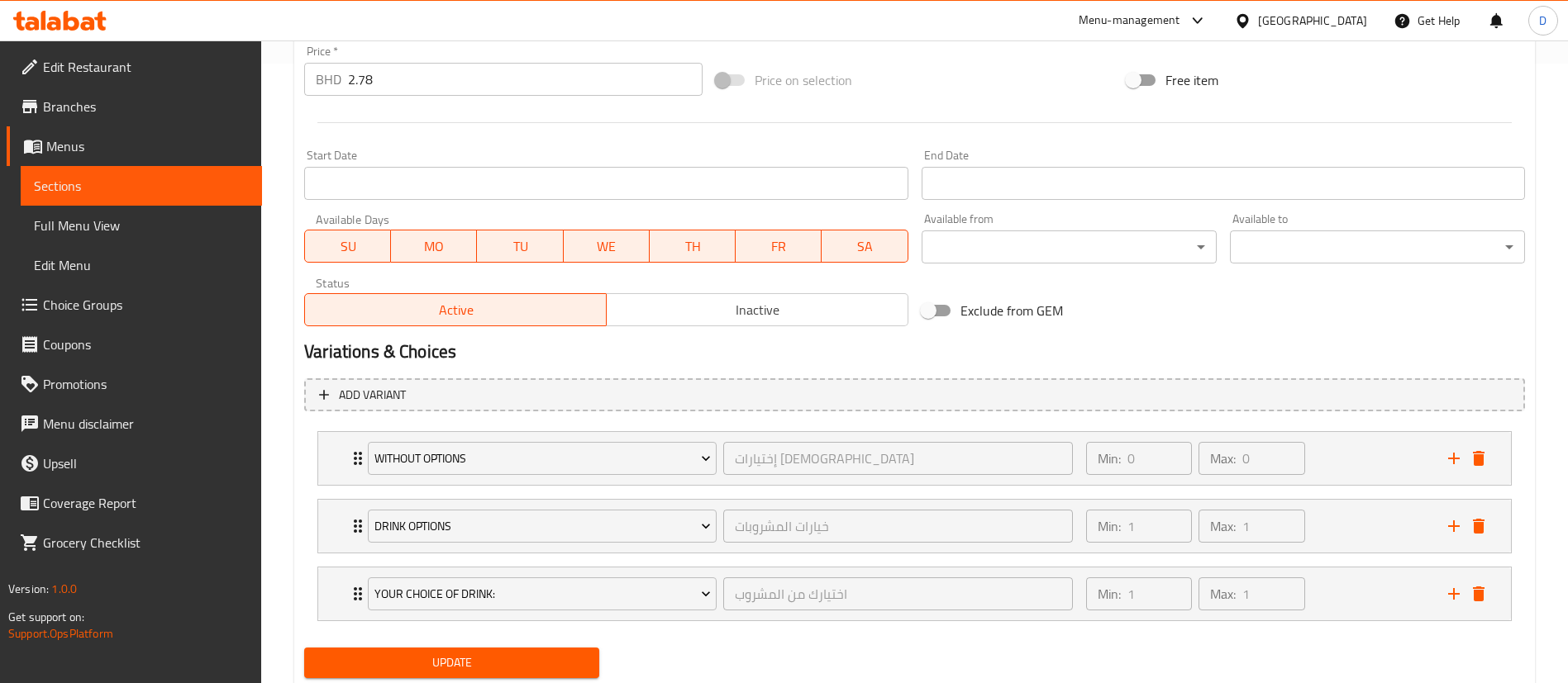
scroll to position [670, 0]
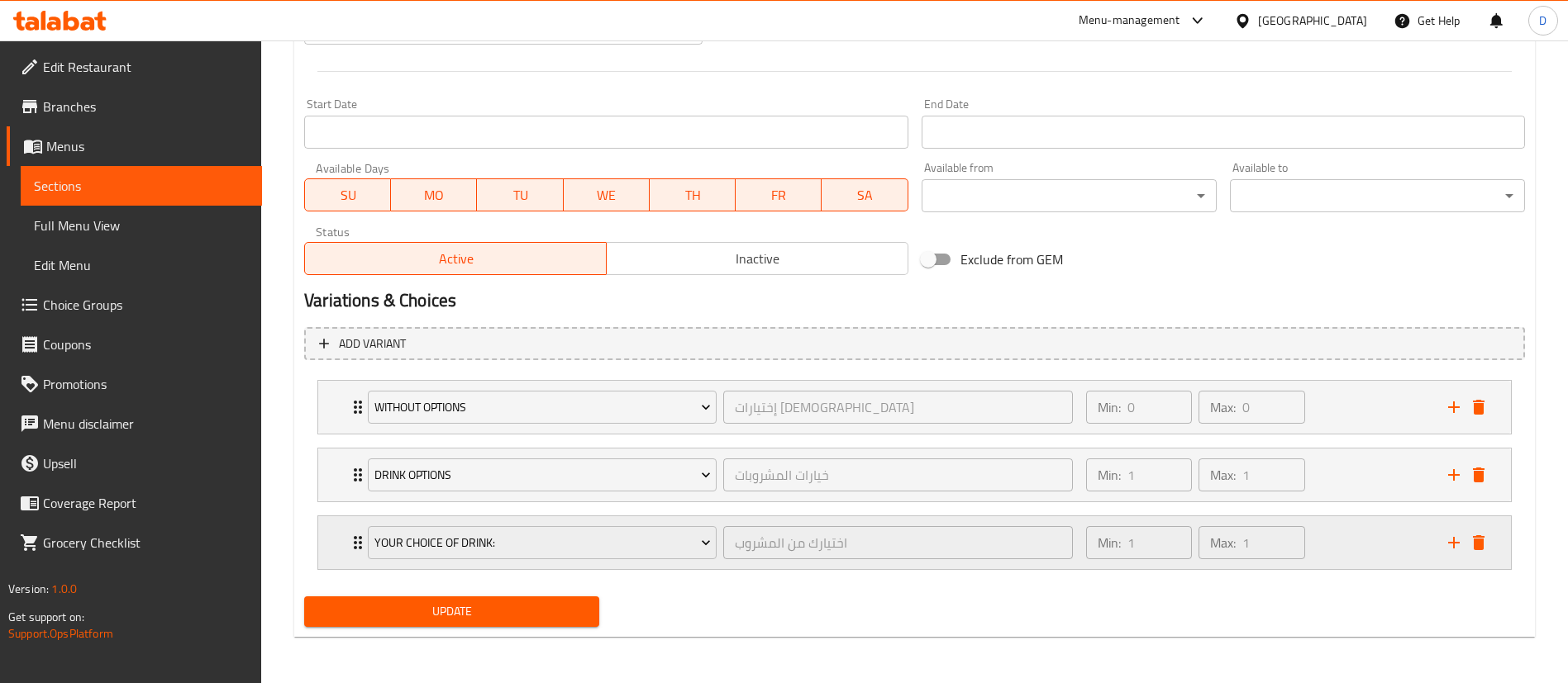
click at [1487, 537] on icon "delete" at bounding box center [1479, 542] width 19 height 19
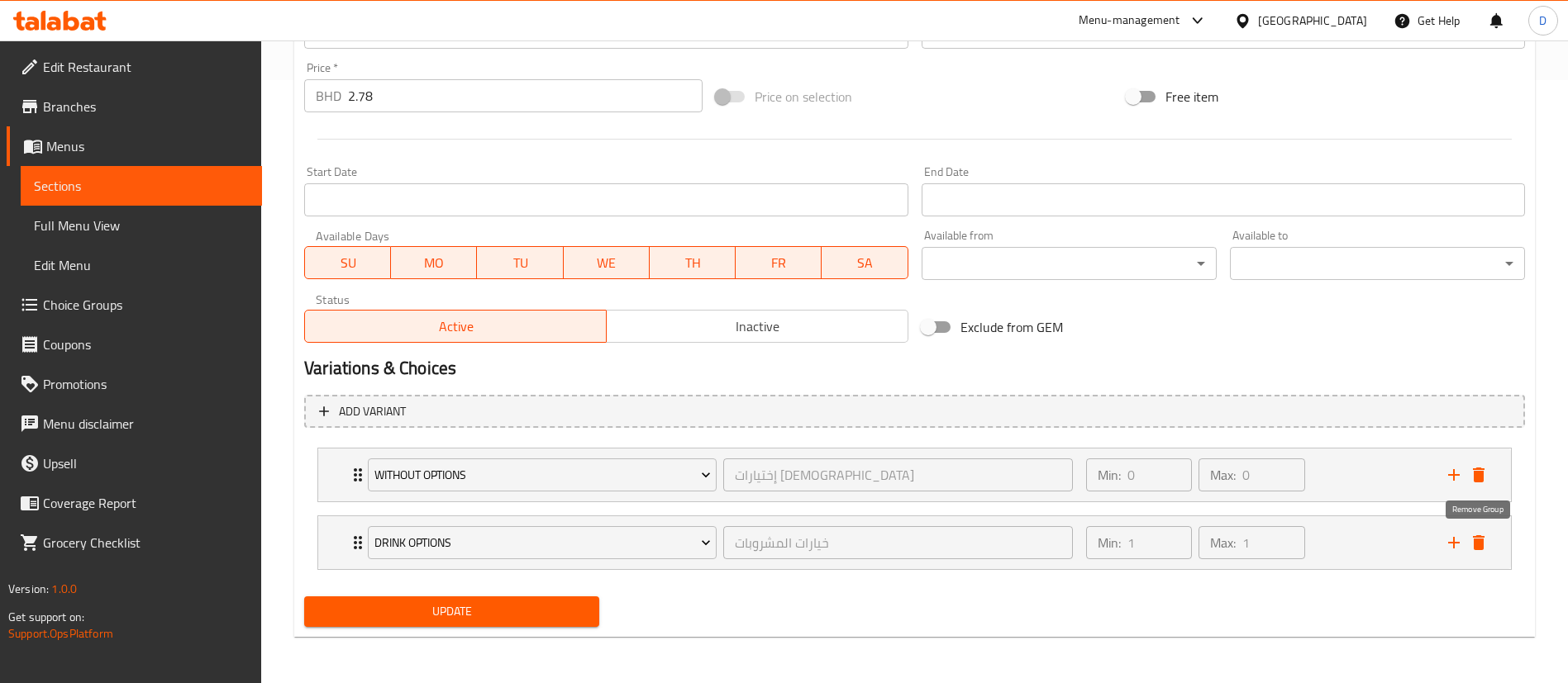
scroll to position [603, 0]
click at [600, 606] on div "Update" at bounding box center [451, 611] width 308 height 44
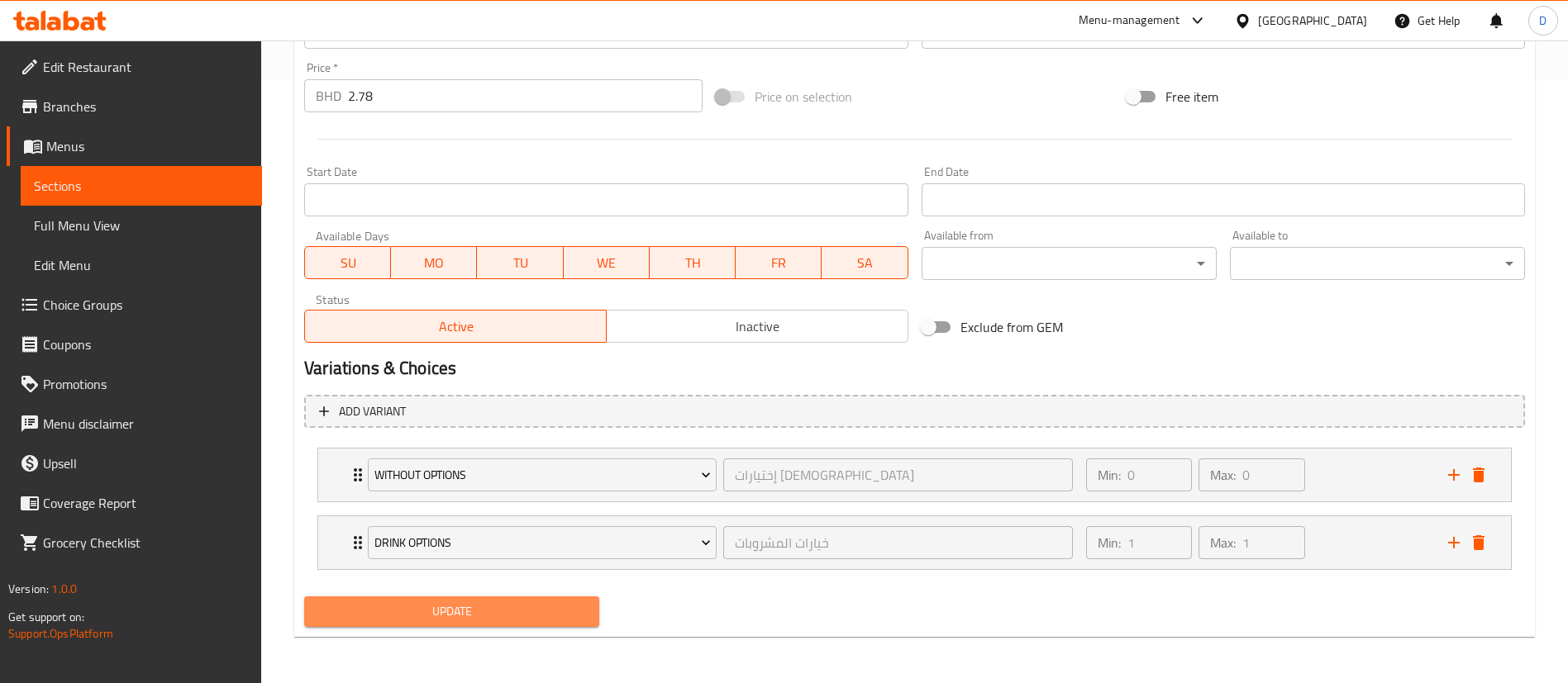
click at [559, 604] on span "Update" at bounding box center [451, 611] width 268 height 20
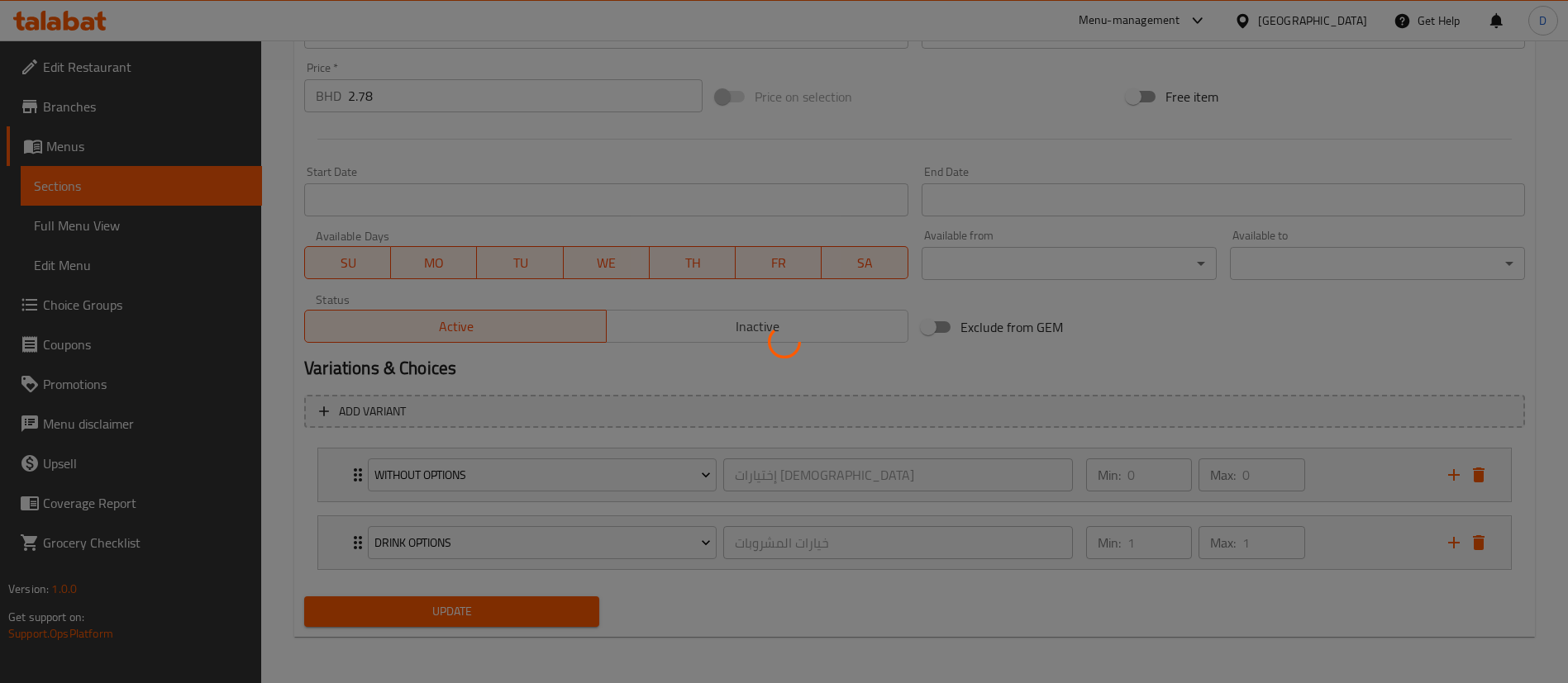
scroll to position [0, 0]
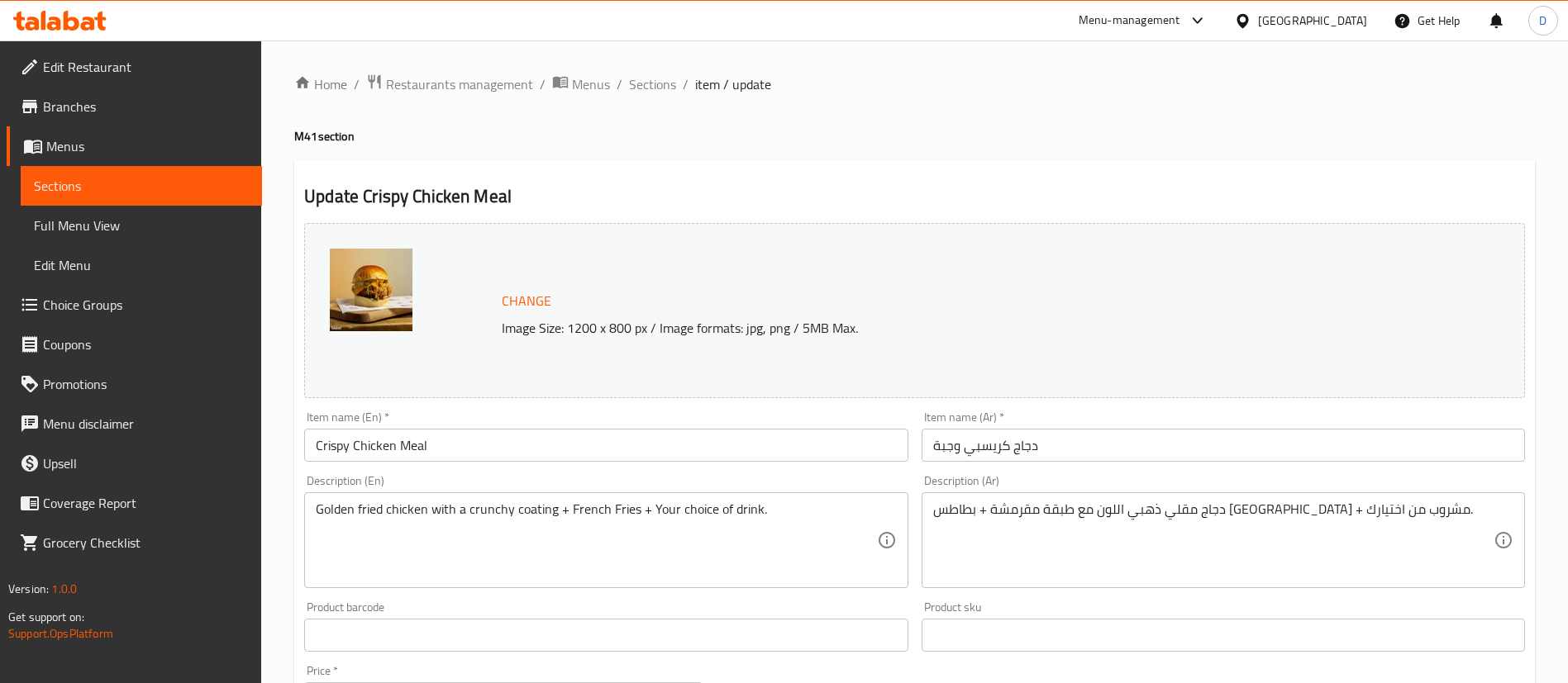
drag, startPoint x: 621, startPoint y: 84, endPoint x: 627, endPoint y: 92, distance: 10.0
click at [621, 85] on ol "Home / Restaurants management / Menus / Sections / item / update" at bounding box center [915, 85] width 1240 height 21
click at [587, 91] on span "Menus" at bounding box center [590, 85] width 38 height 19
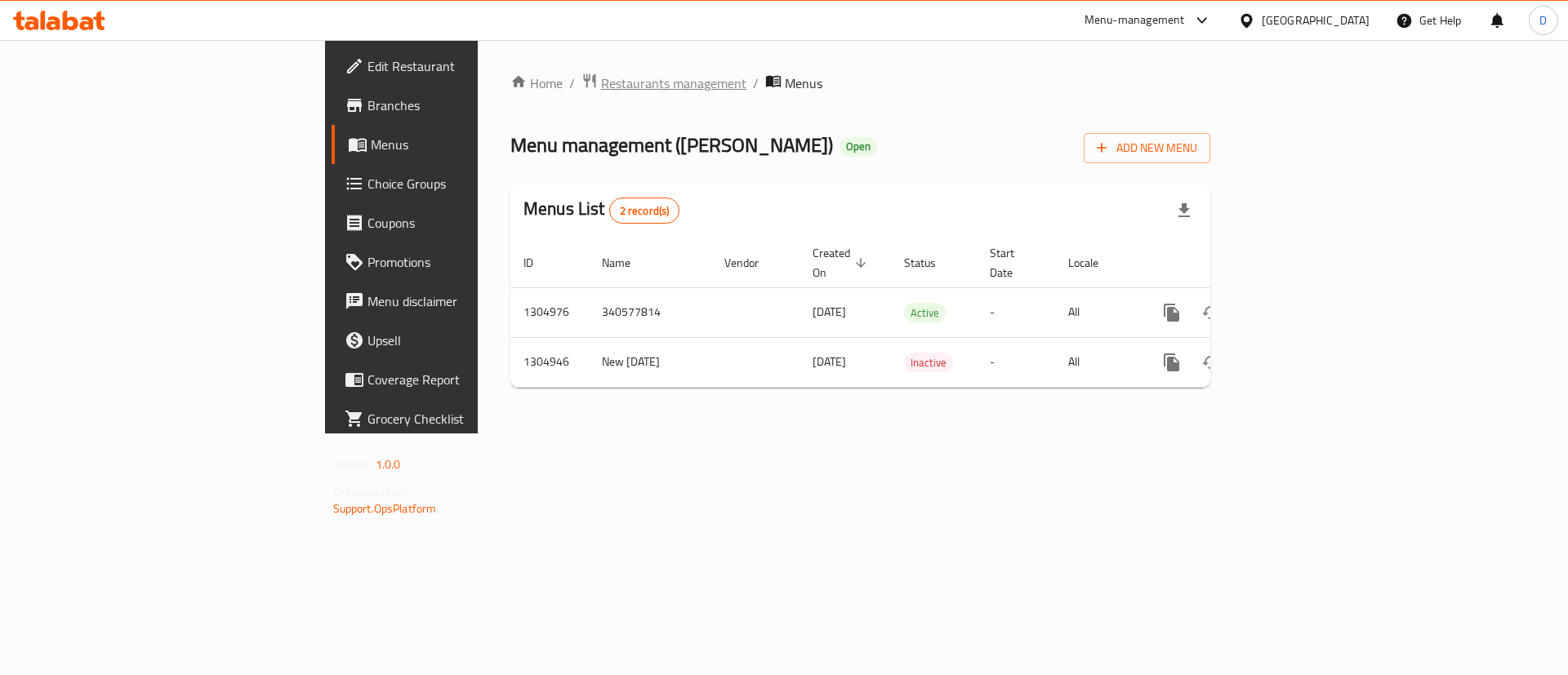
click at [601, 88] on span "Restaurants management" at bounding box center [674, 84] width 145 height 19
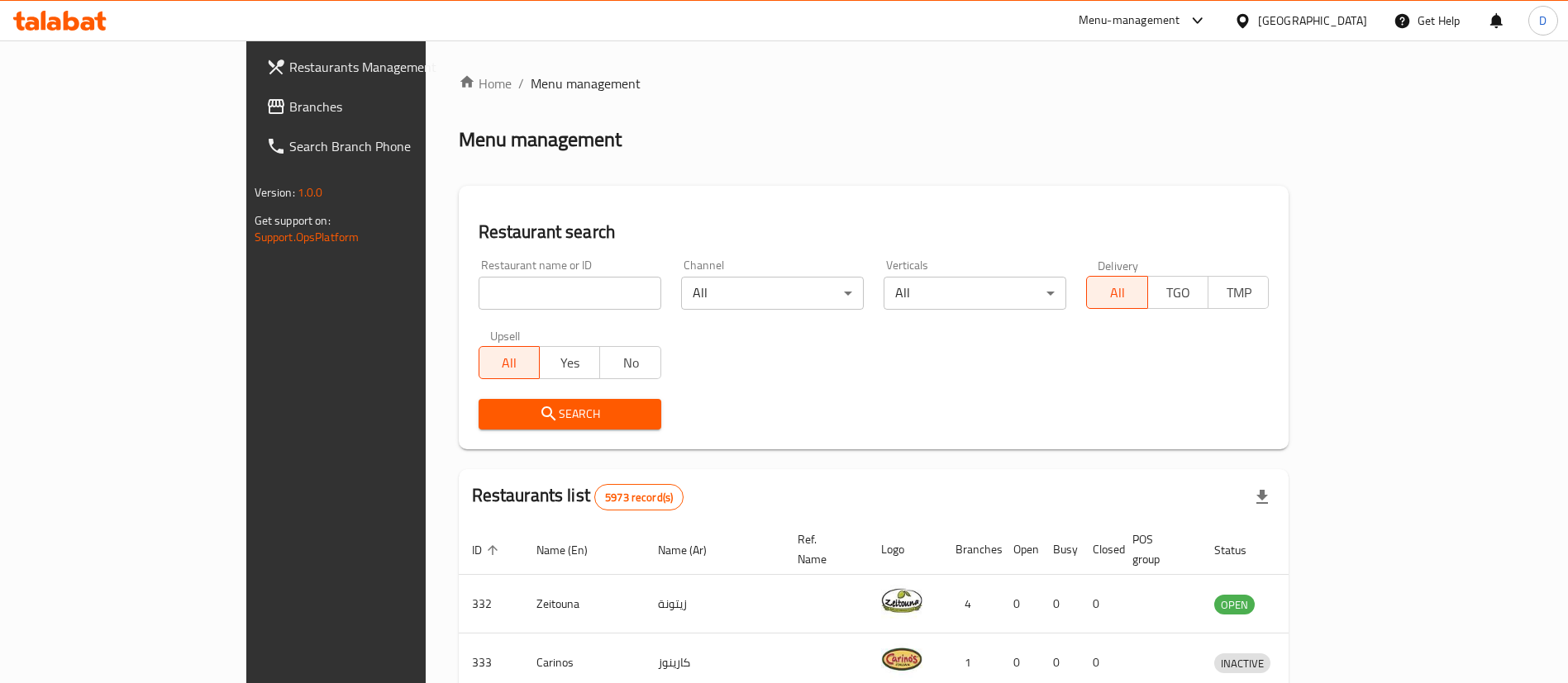
click at [478, 297] on input "search" at bounding box center [570, 293] width 183 height 33
type input "nahdi mandi"
click button "Search" at bounding box center [570, 414] width 183 height 30
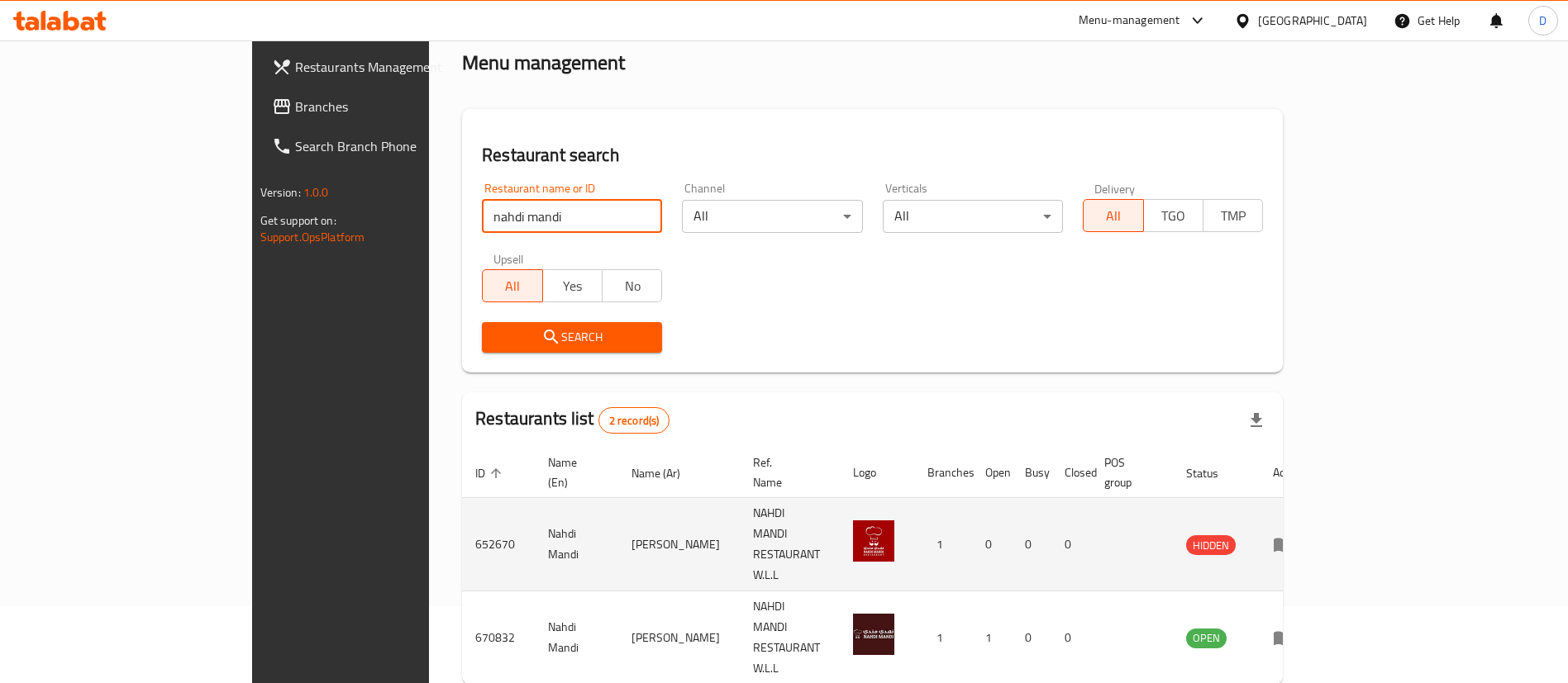
scroll to position [80, 0]
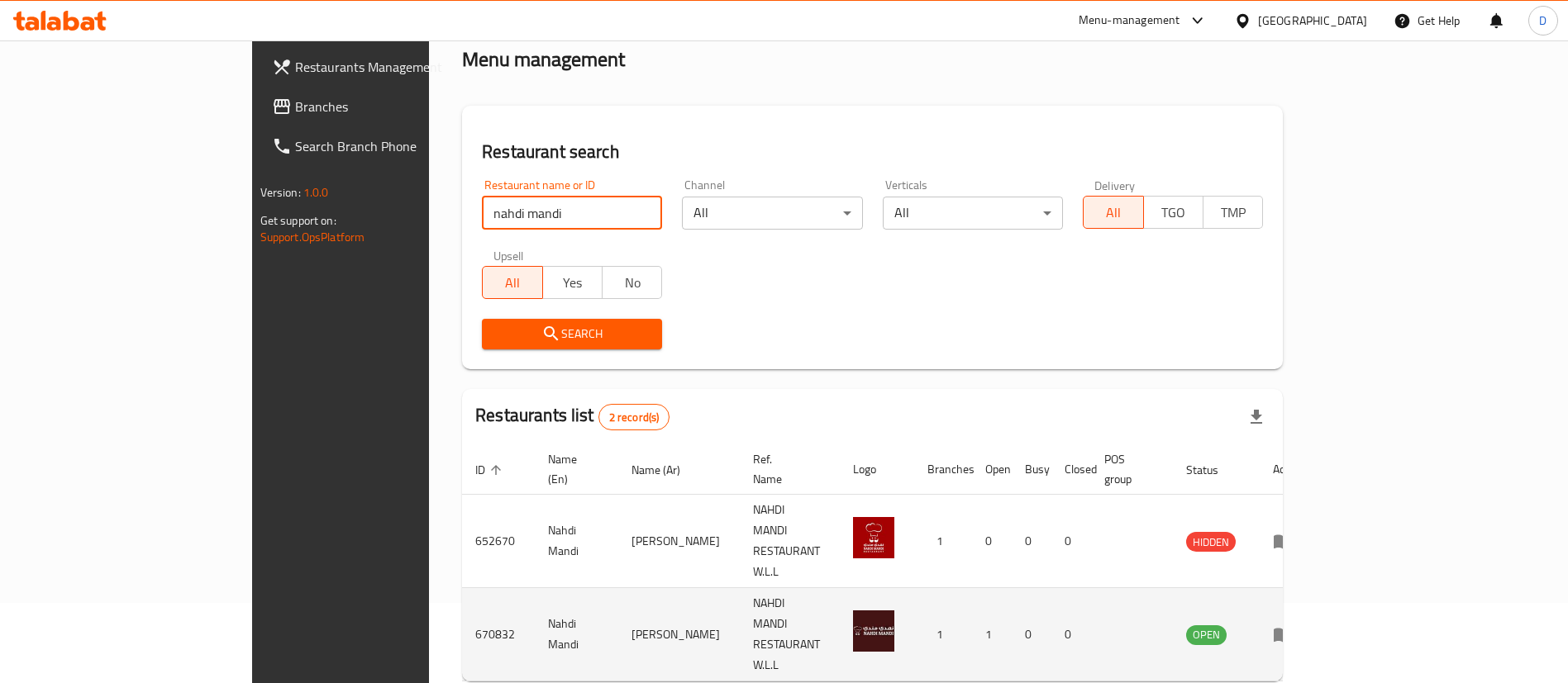
click at [462, 588] on td "670832" at bounding box center [498, 634] width 73 height 93
click at [1292, 629] on icon "enhanced table" at bounding box center [1282, 635] width 18 height 14
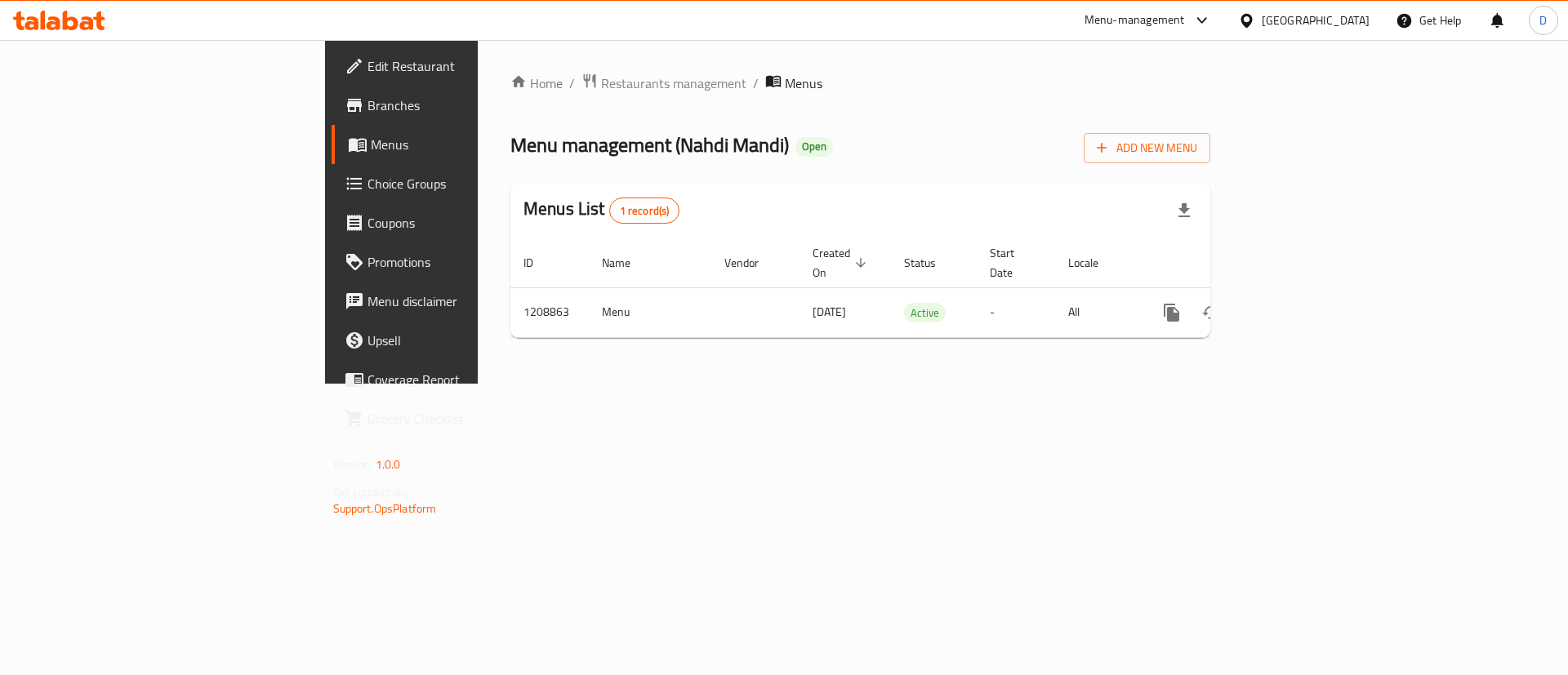
click at [368, 99] on span "Branches" at bounding box center [471, 105] width 207 height 19
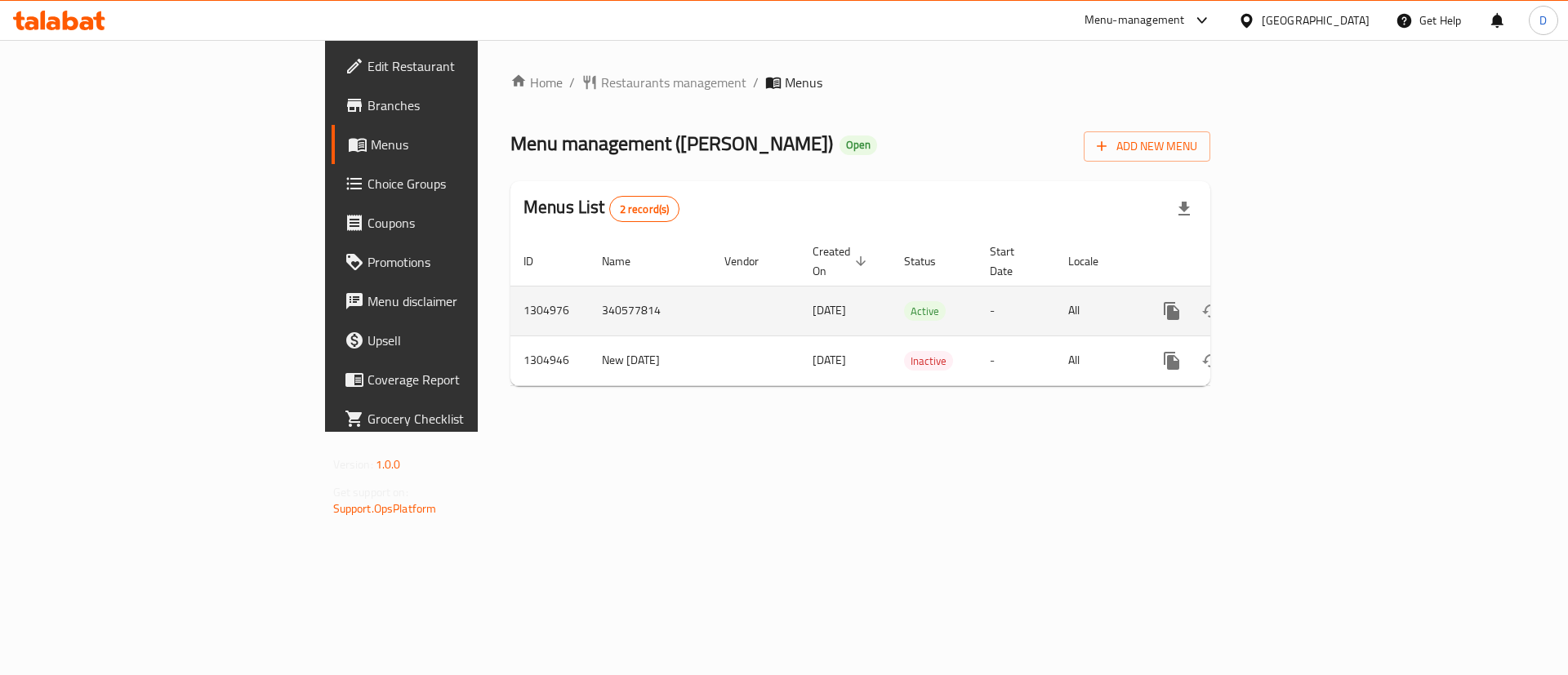
click at [1300, 301] on icon "enhanced table" at bounding box center [1289, 311] width 19 height 19
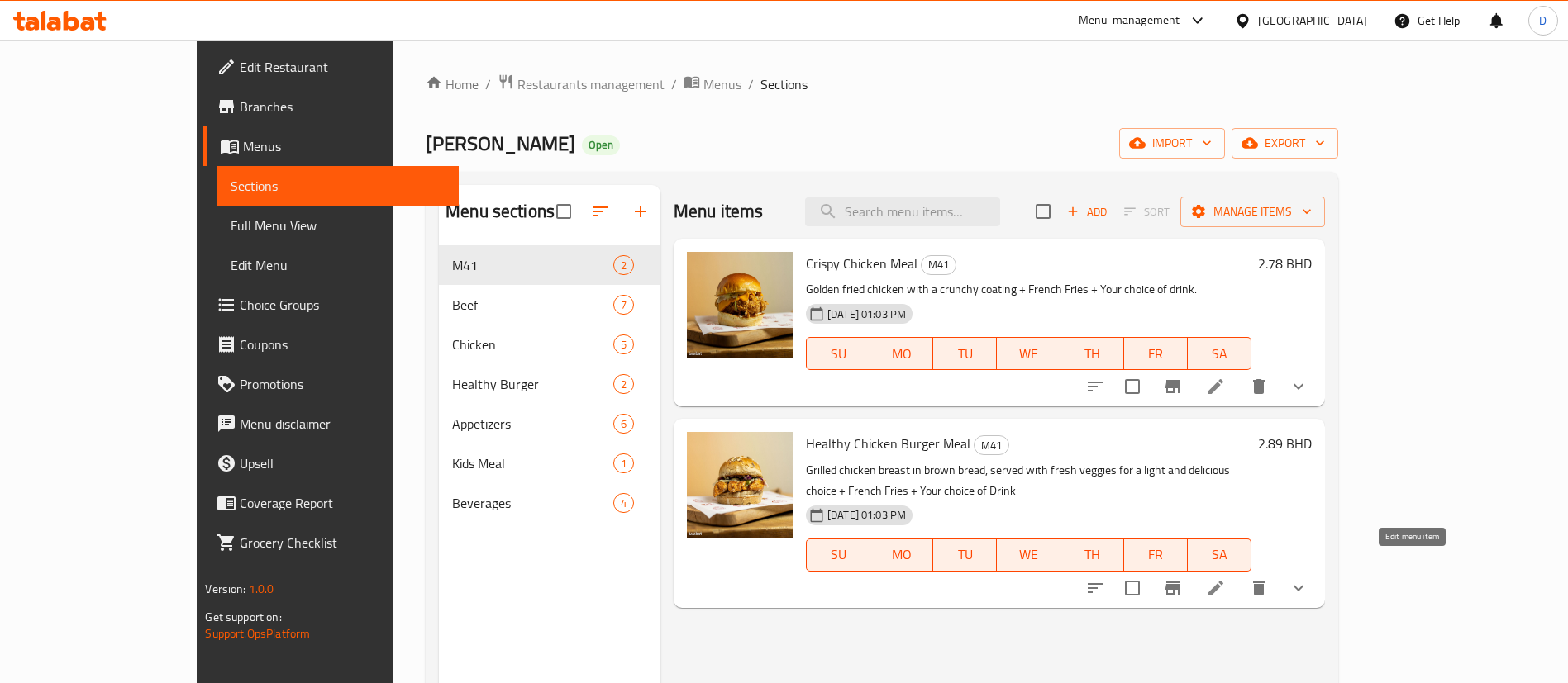
click at [1223, 581] on icon at bounding box center [1215, 588] width 15 height 15
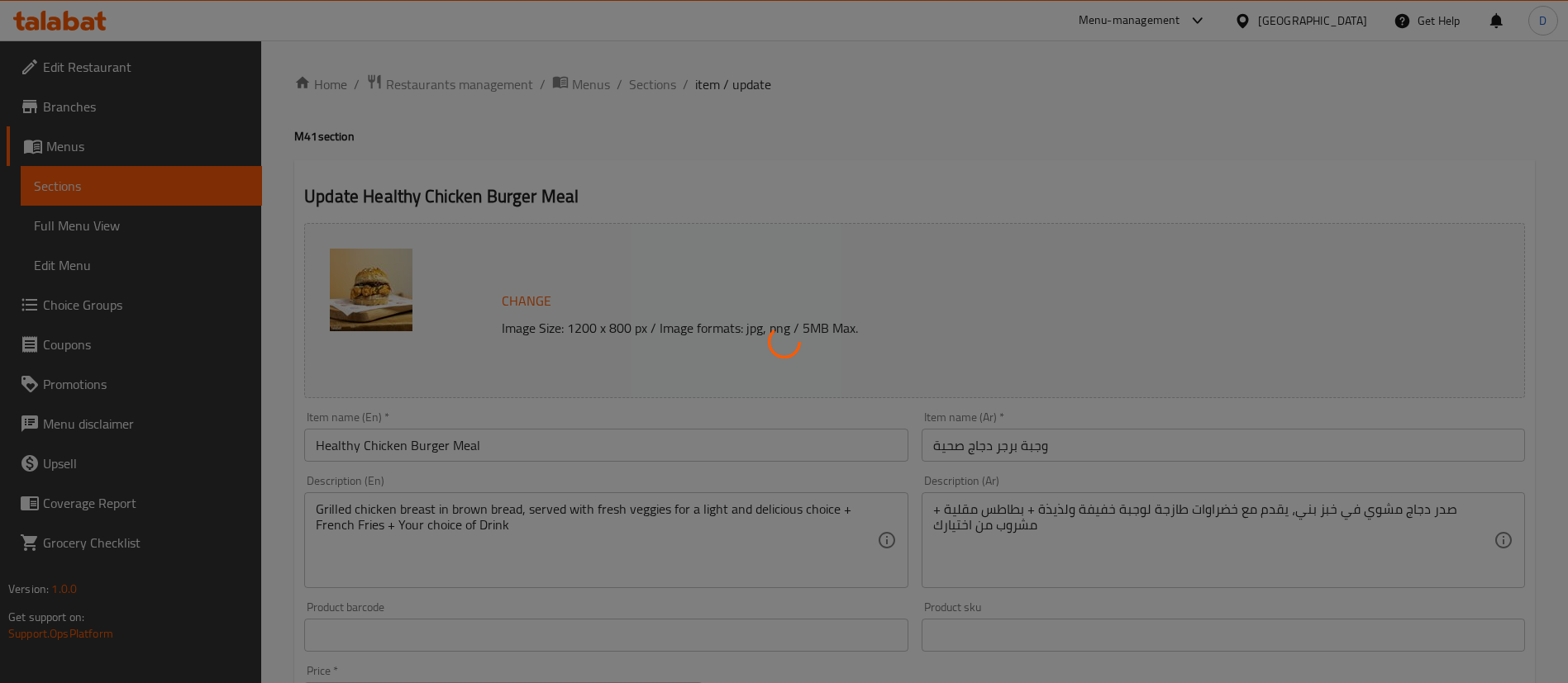
type input "إختيارات [DEMOGRAPHIC_DATA] للدجاج الصحي"
type input "0"
type input "خيارات المشروبات"
type input "1"
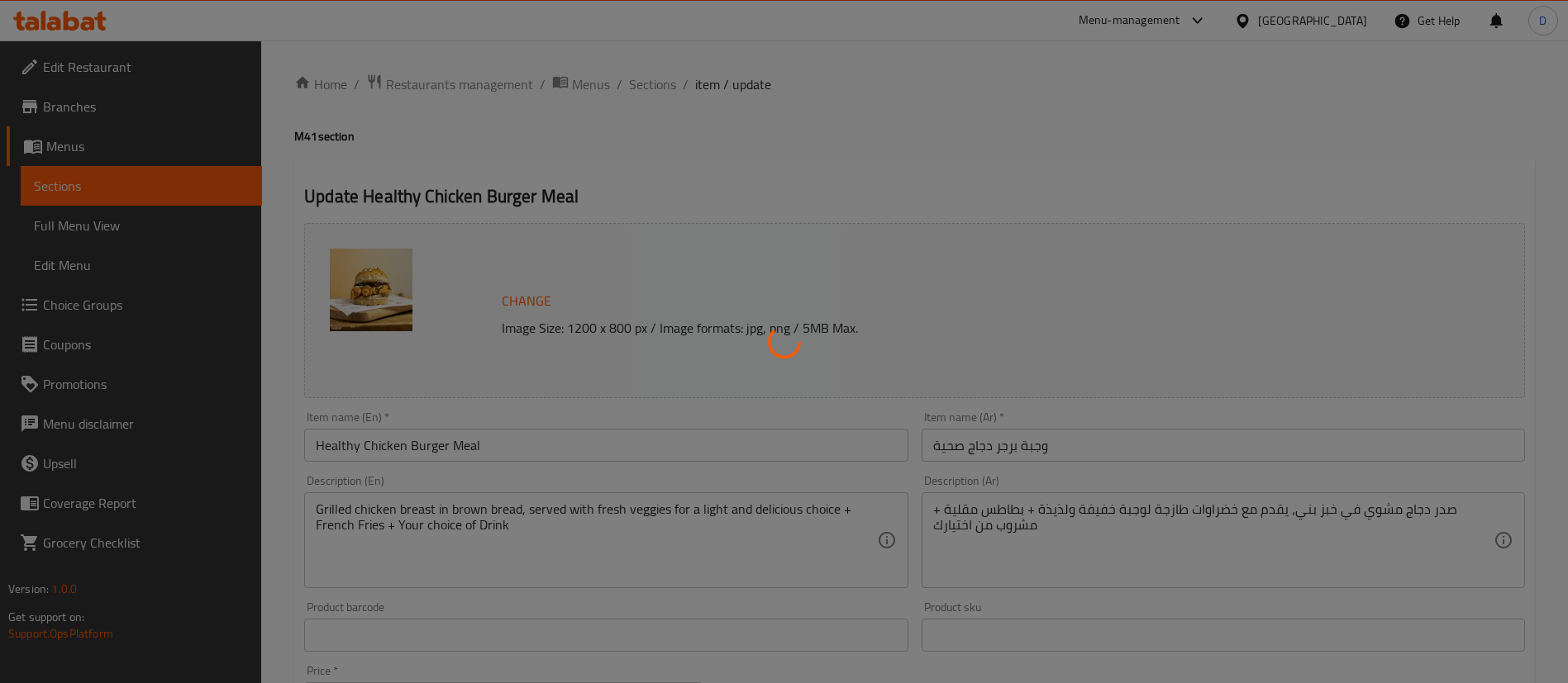
type input "1"
type input "اختيارك من المشروب"
type input "1"
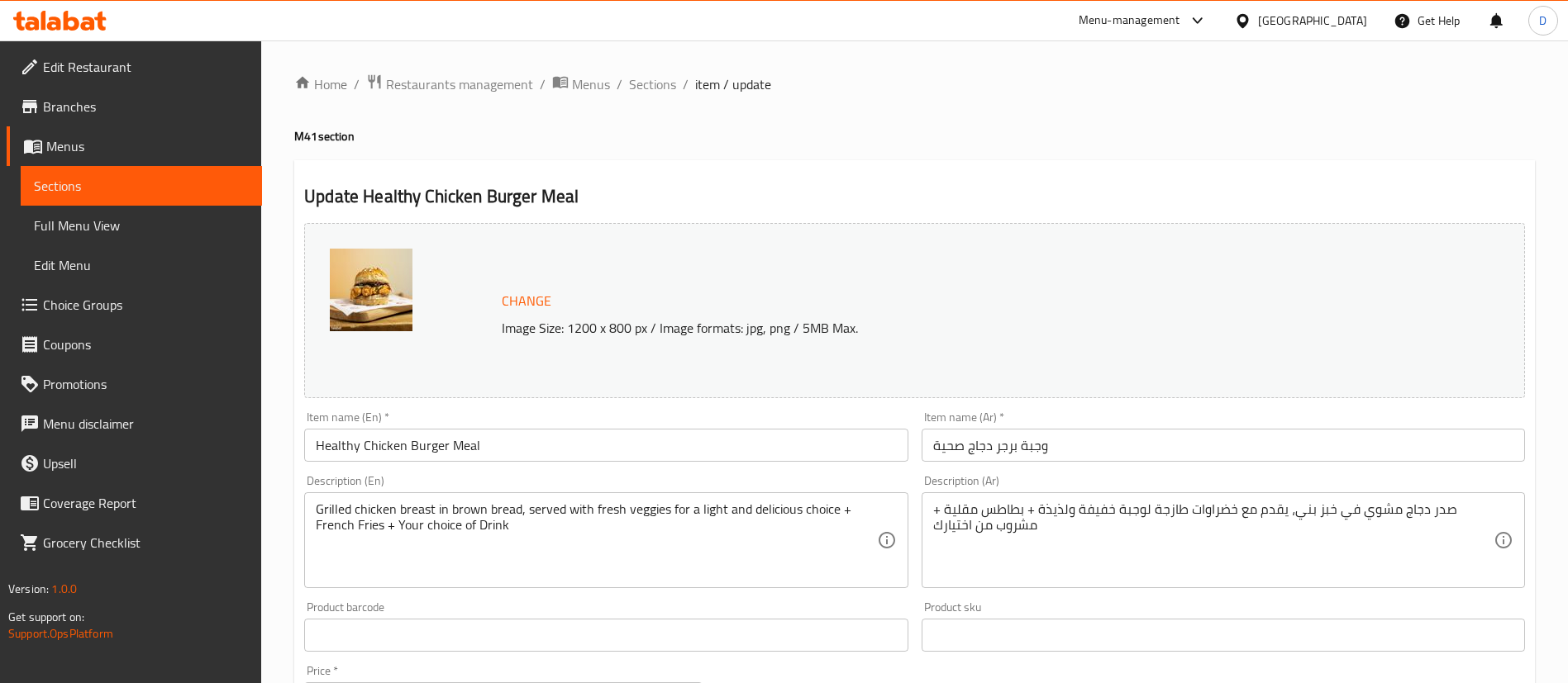
click at [874, 48] on div "Home / Restaurants management / Menus / Sections / item / update M41 section Up…" at bounding box center [915, 698] width 1307 height 1314
click at [857, 132] on h4 "M41 section" at bounding box center [915, 136] width 1240 height 17
click at [662, 91] on span "Sections" at bounding box center [652, 85] width 47 height 19
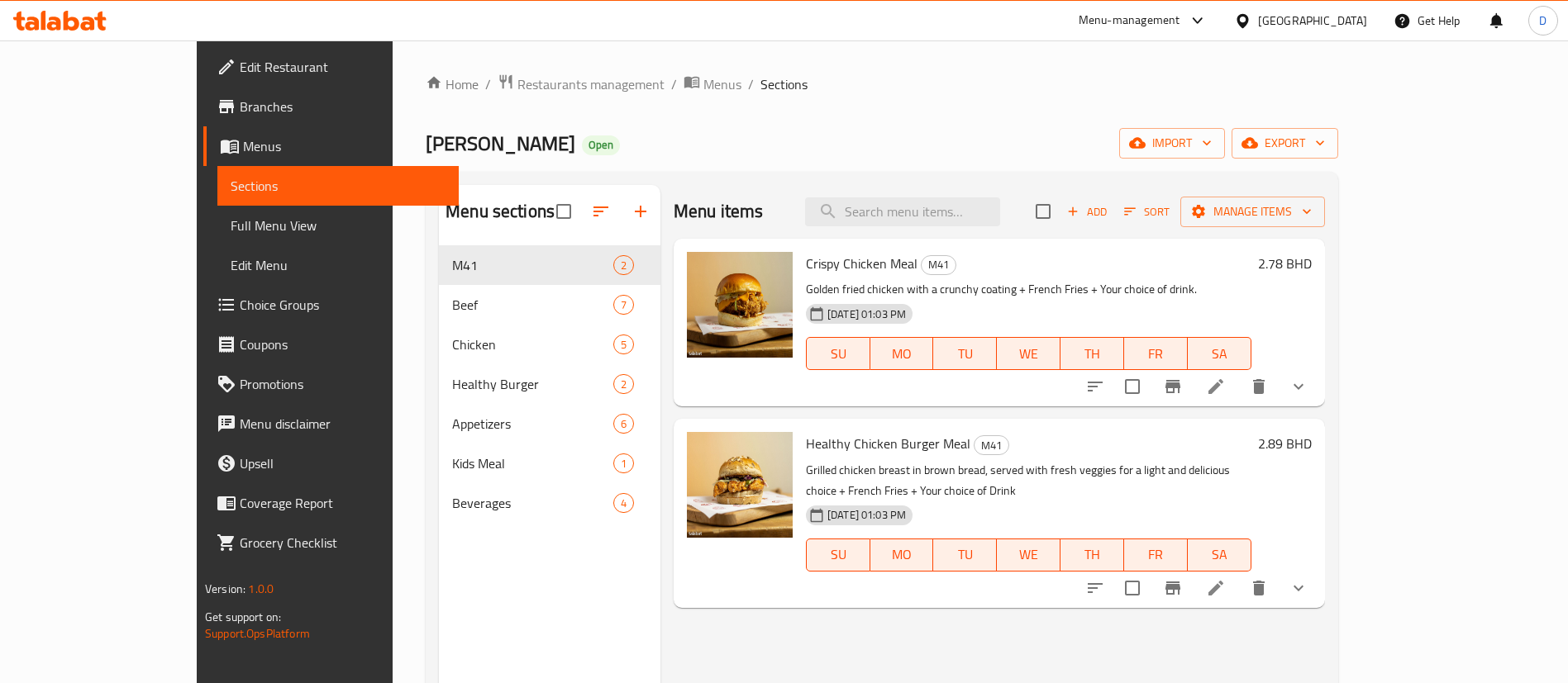
click at [686, 133] on div "Viola Burger Open import export" at bounding box center [882, 143] width 912 height 30
